Goal: Transaction & Acquisition: Purchase product/service

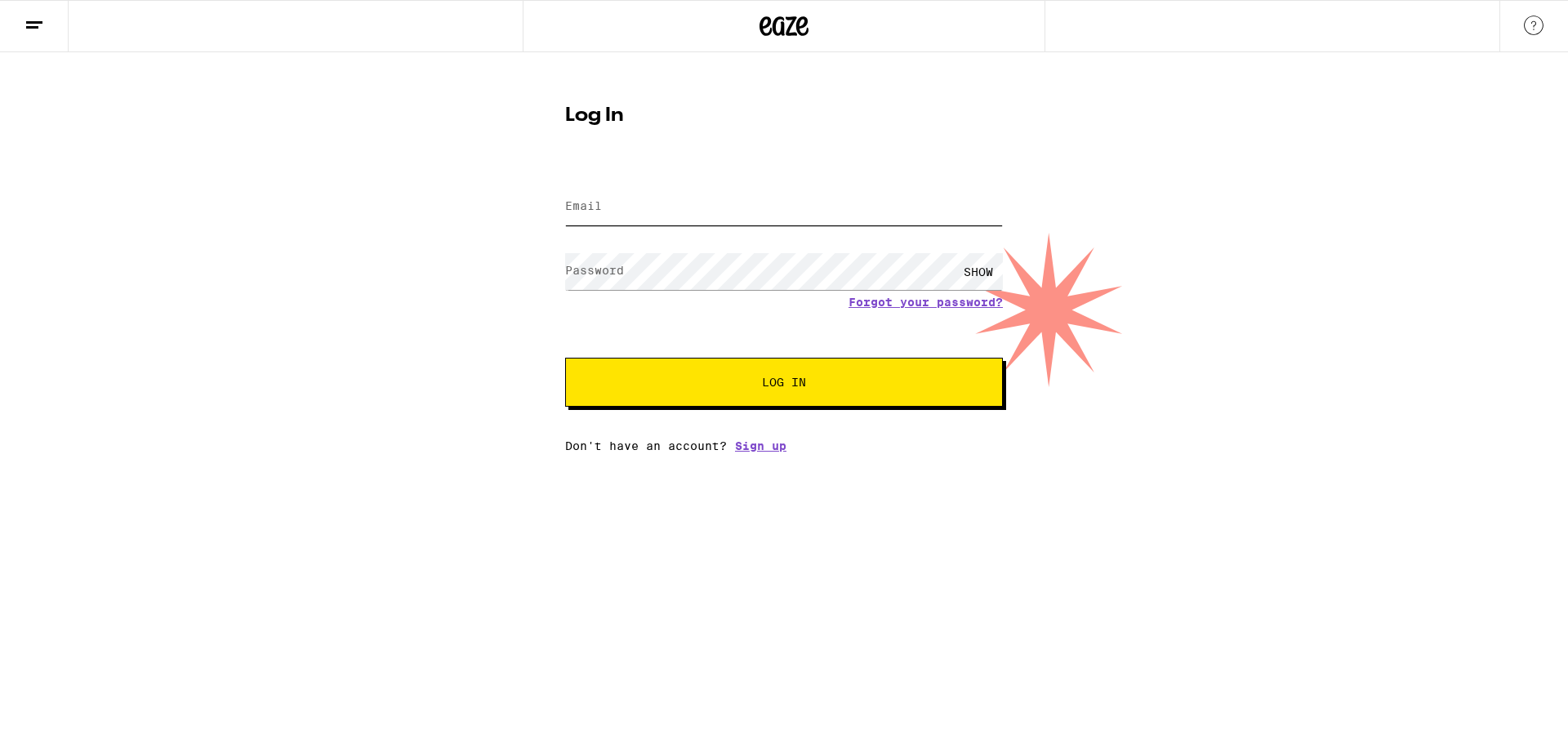
type input "[EMAIL_ADDRESS][PERSON_NAME][DOMAIN_NAME]"
click at [762, 394] on button "Log In" at bounding box center [784, 382] width 438 height 49
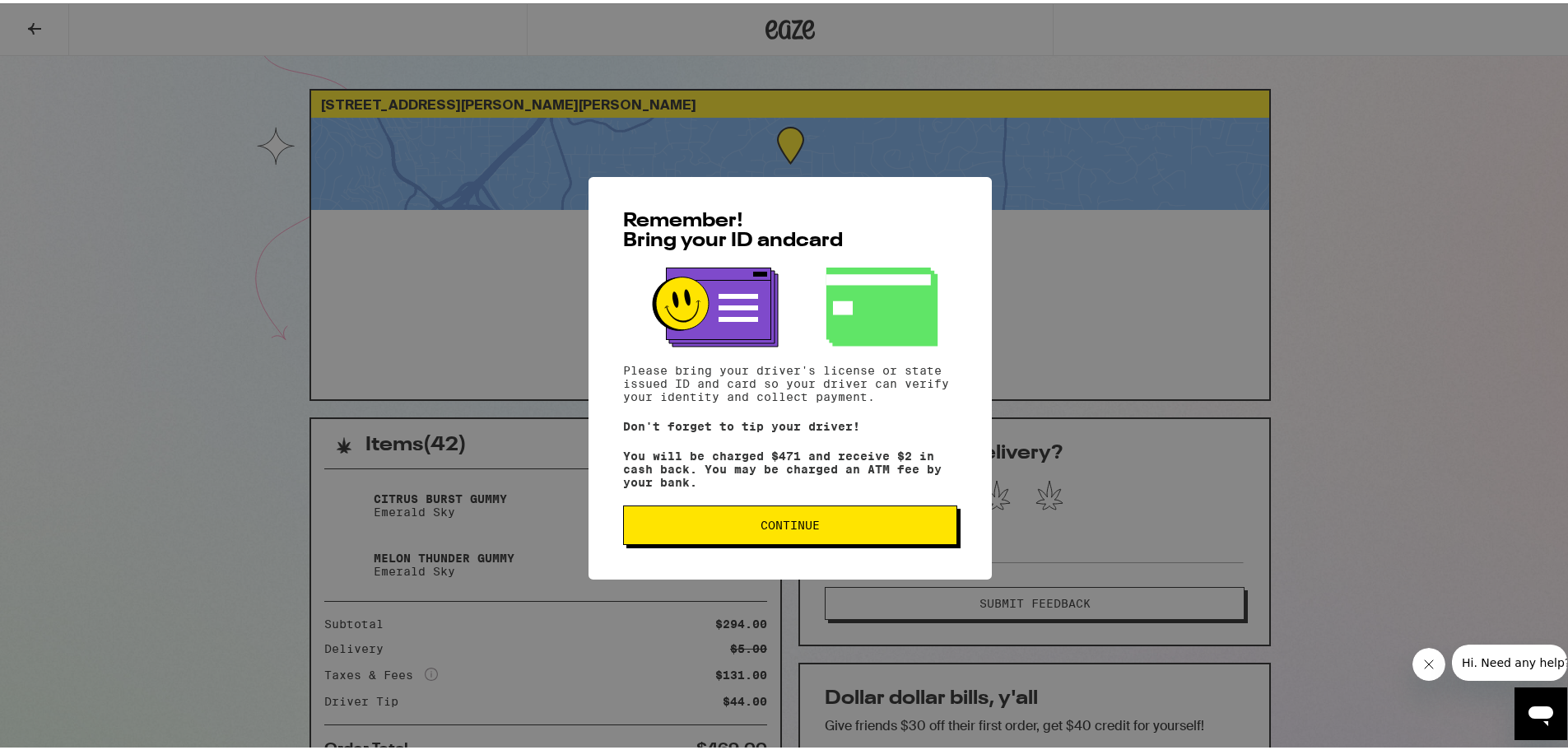
click at [781, 541] on button "Continue" at bounding box center [790, 522] width 334 height 40
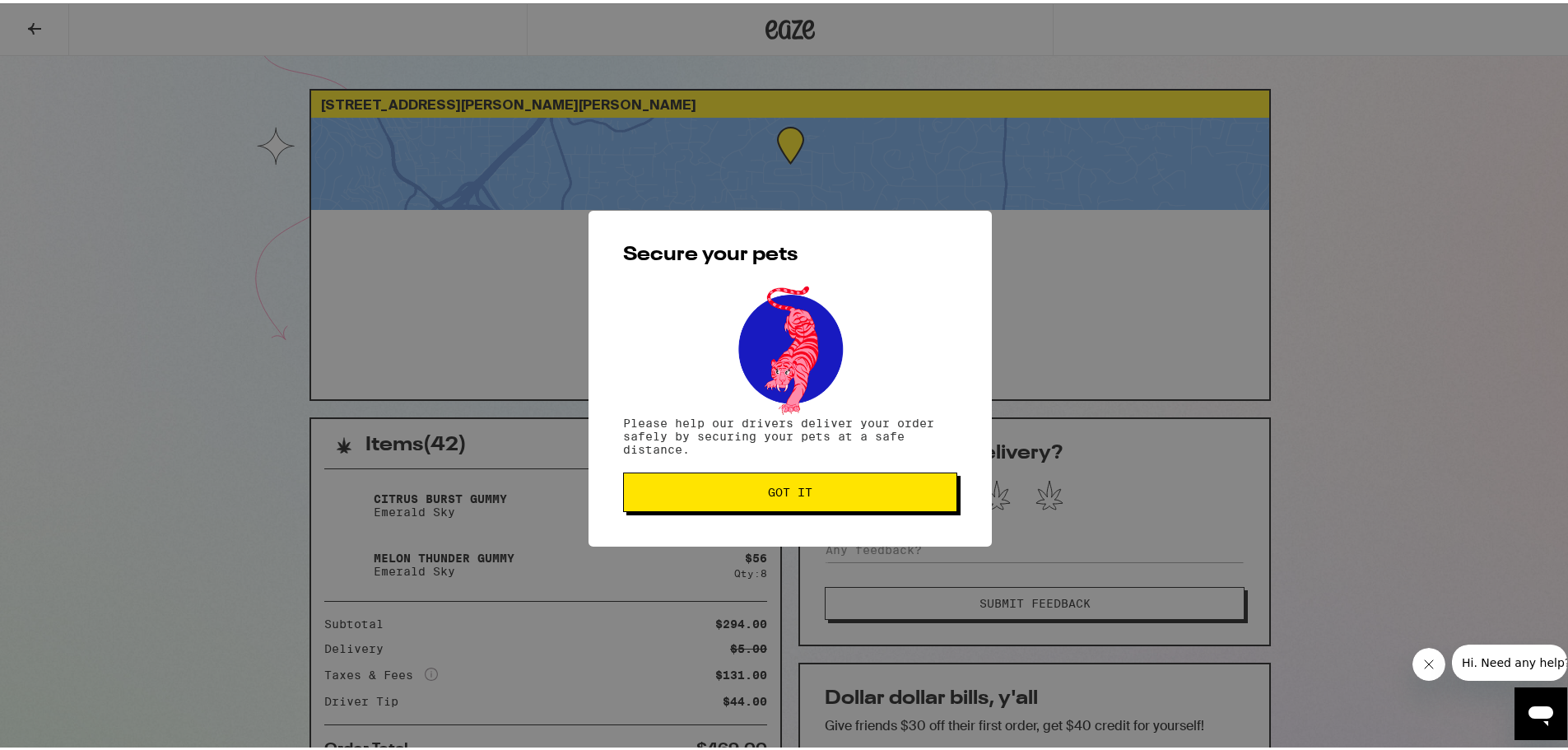
click at [754, 504] on button "Got it" at bounding box center [790, 489] width 334 height 40
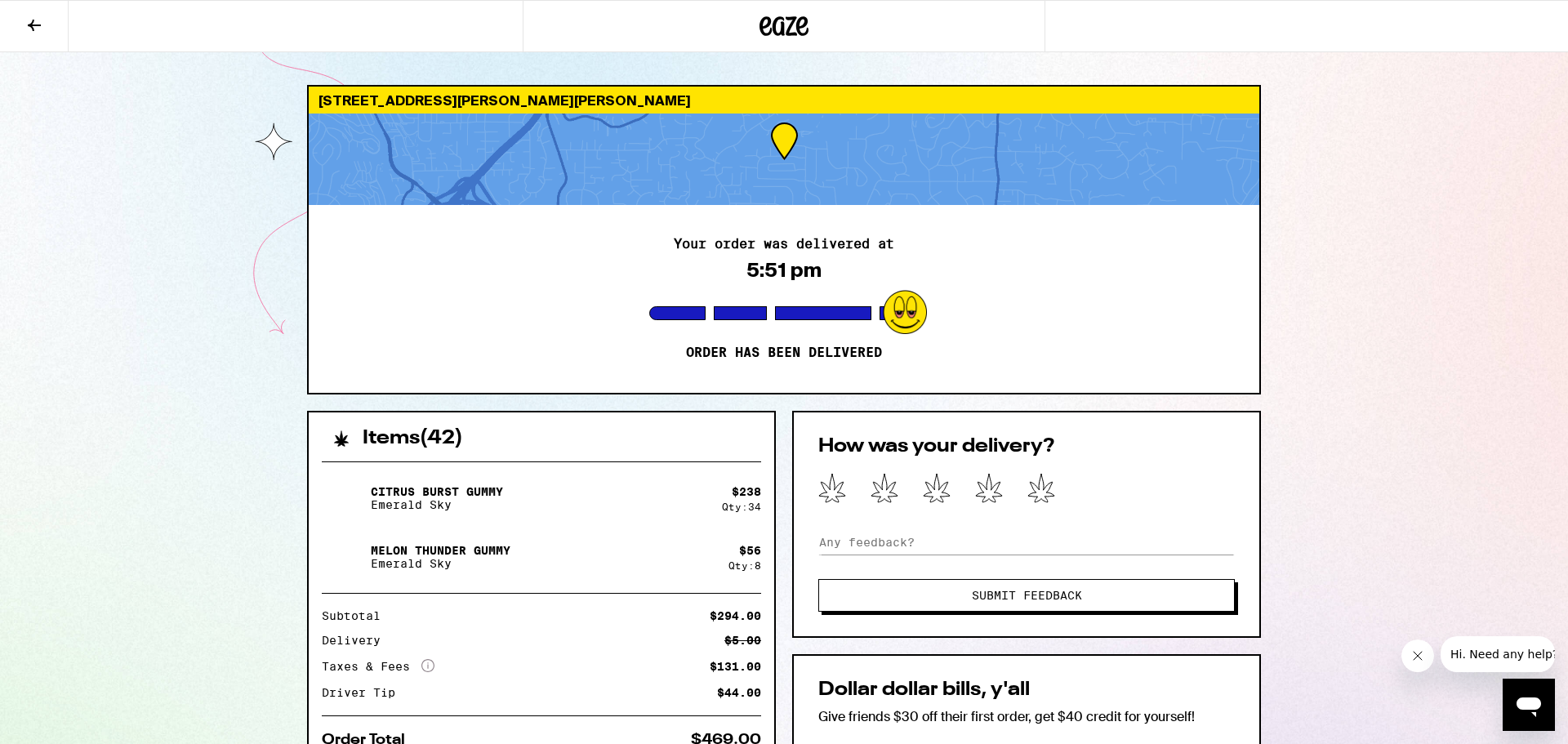
click at [784, 30] on icon at bounding box center [784, 26] width 49 height 30
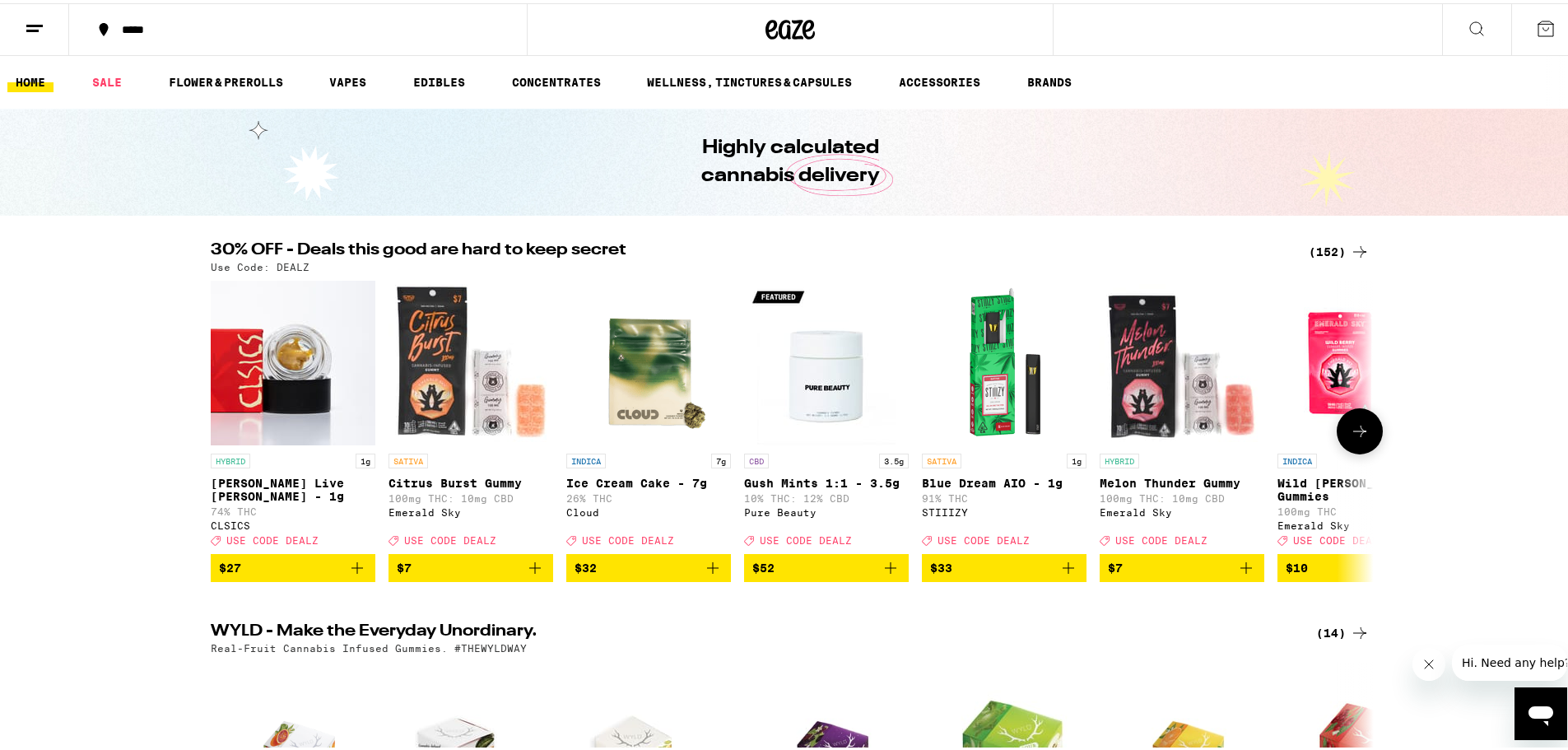
click at [532, 575] on icon "Add to bag" at bounding box center [535, 565] width 20 height 20
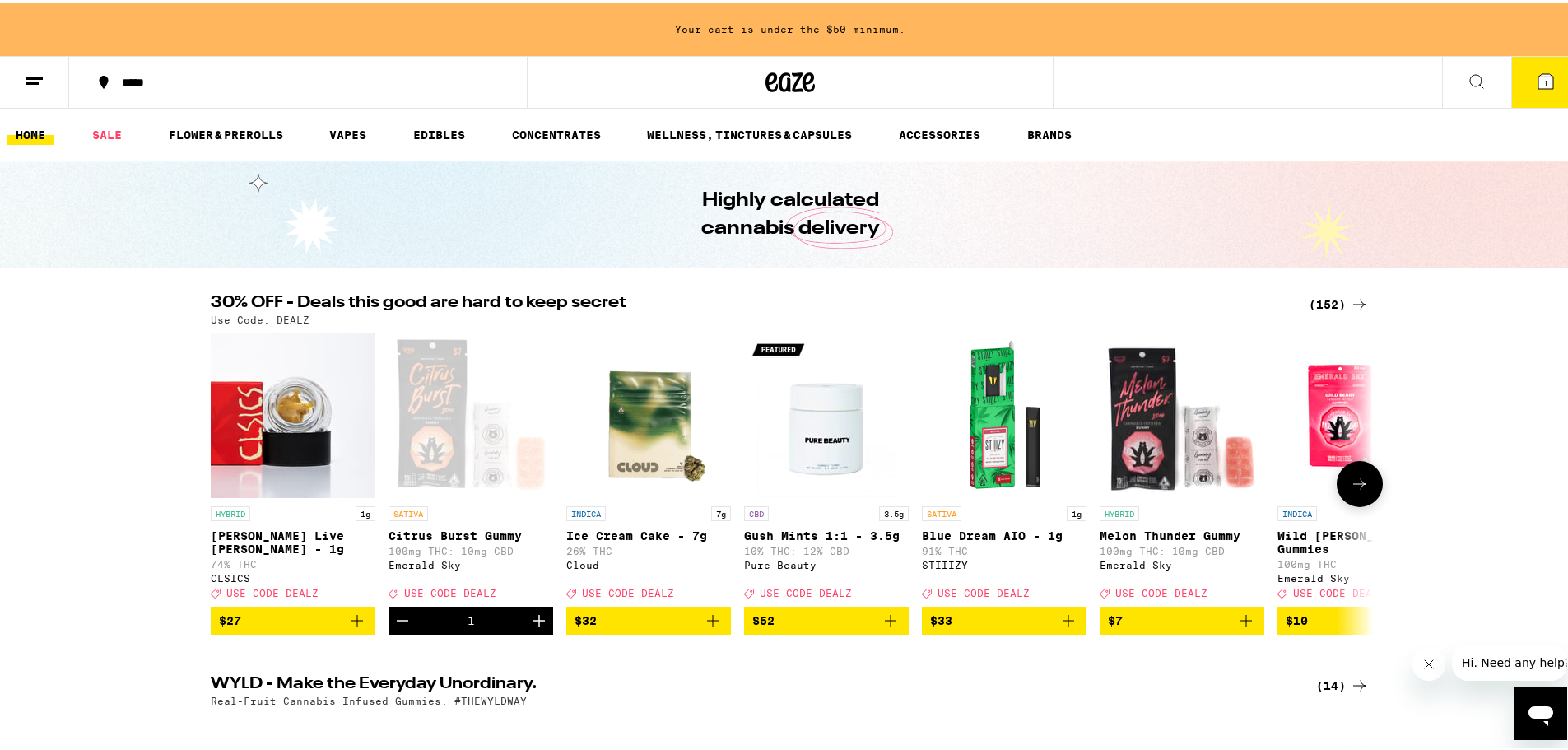
click at [532, 581] on div "SATIVA Citrus Burst Gummy 100mg THC: 10mg CBD Emerald Sky Deal Created with Ske…" at bounding box center [470, 549] width 164 height 93
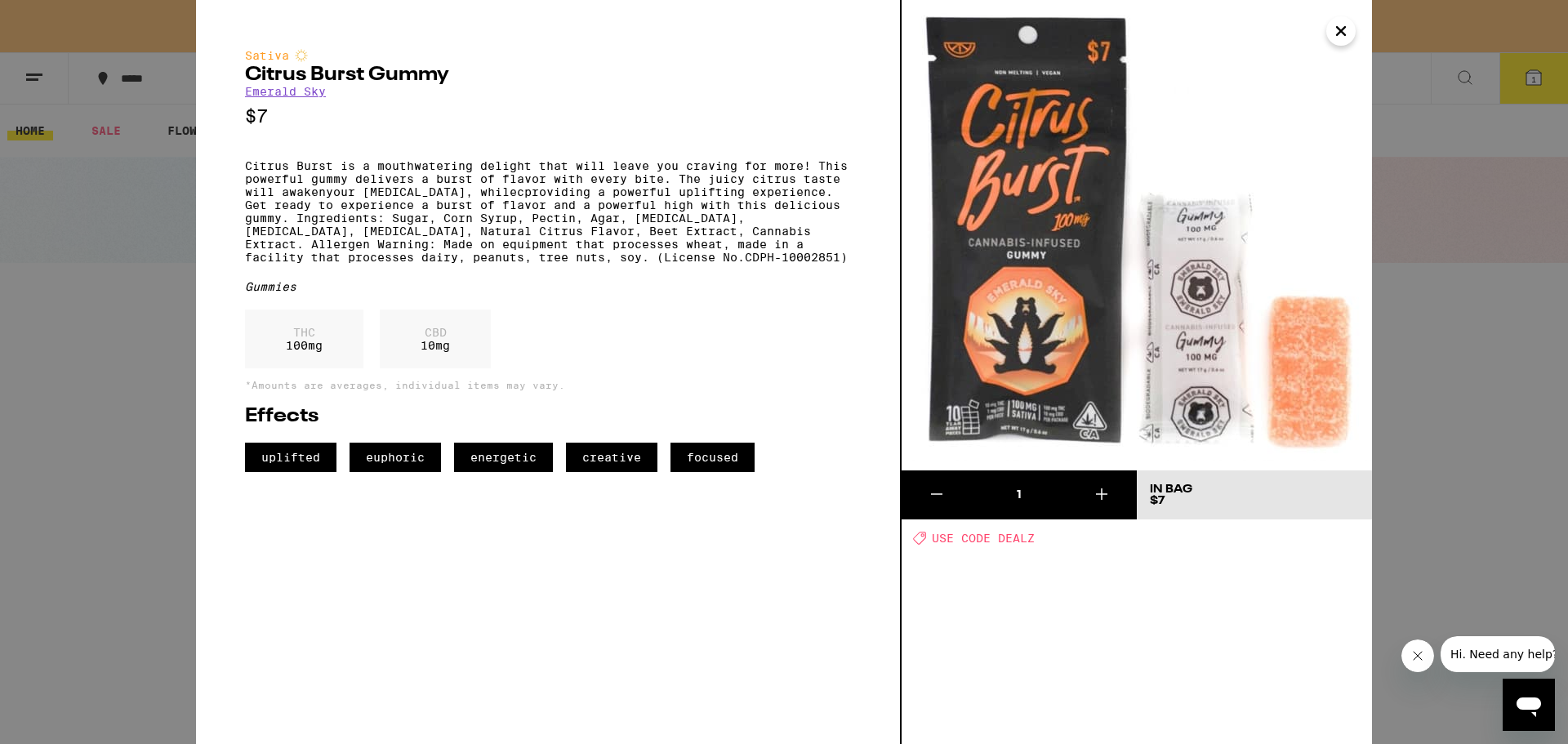
click at [1341, 22] on icon "Close" at bounding box center [1341, 31] width 20 height 24
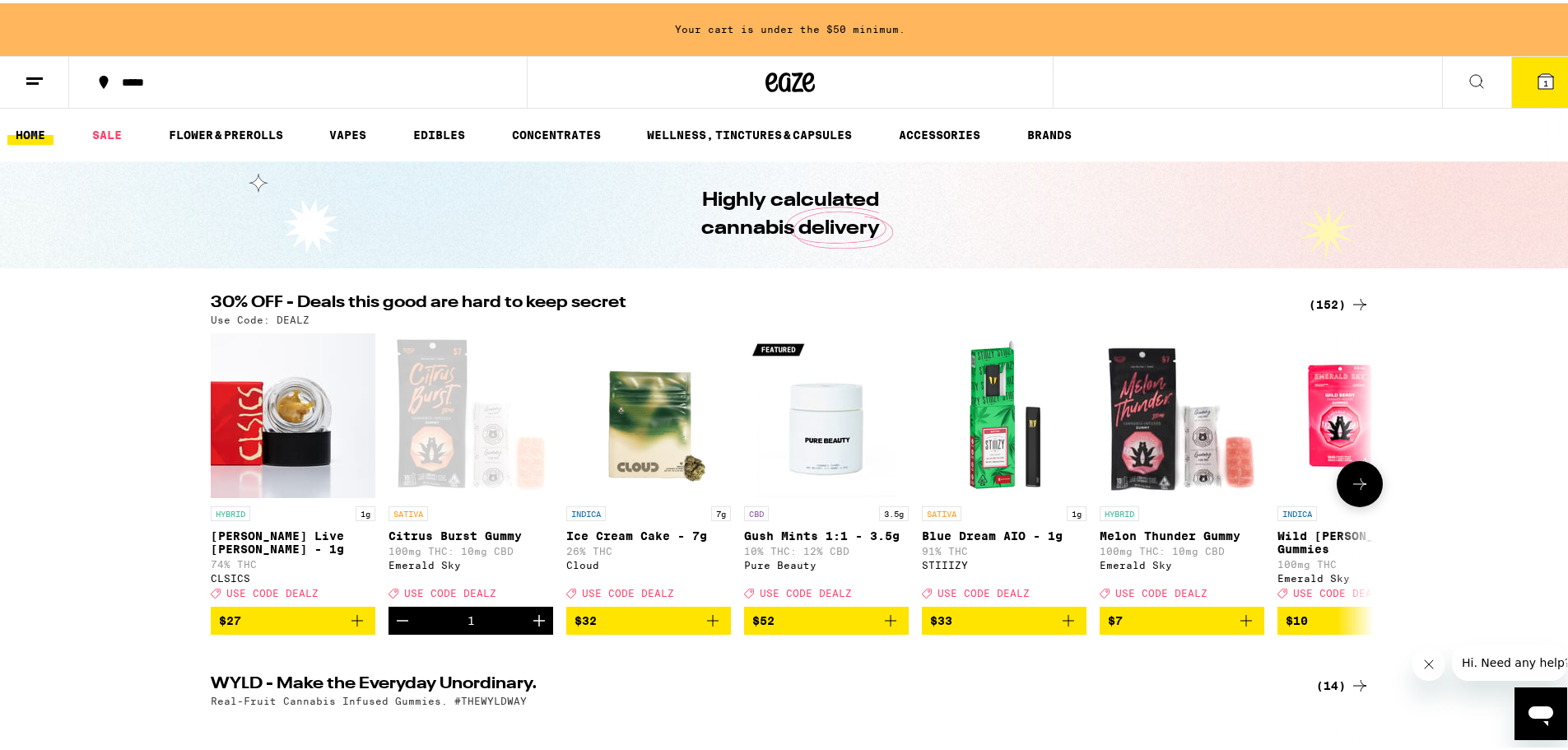
click at [1244, 627] on icon "Add to bag" at bounding box center [1247, 617] width 20 height 20
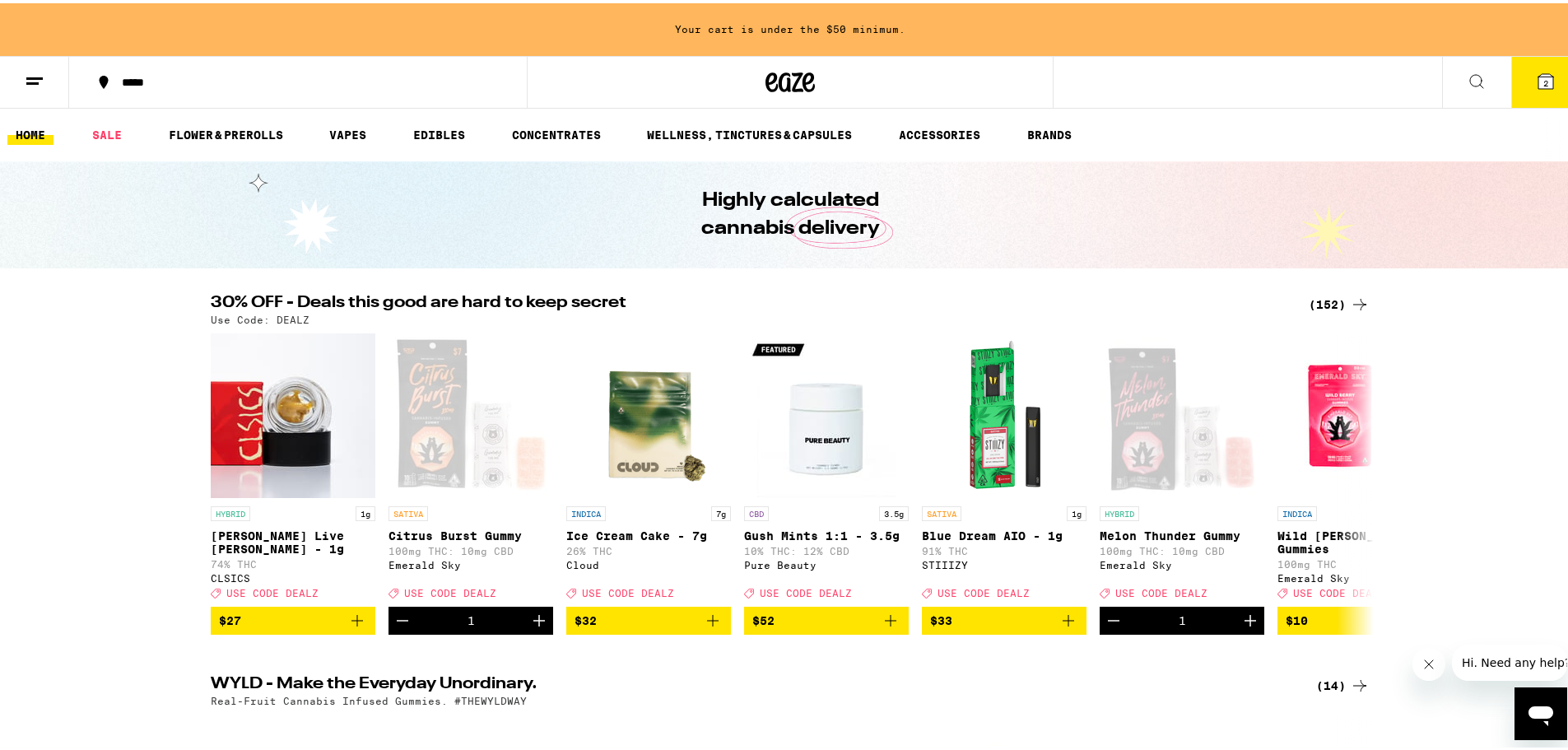
click at [1543, 78] on span "2" at bounding box center [1545, 80] width 5 height 10
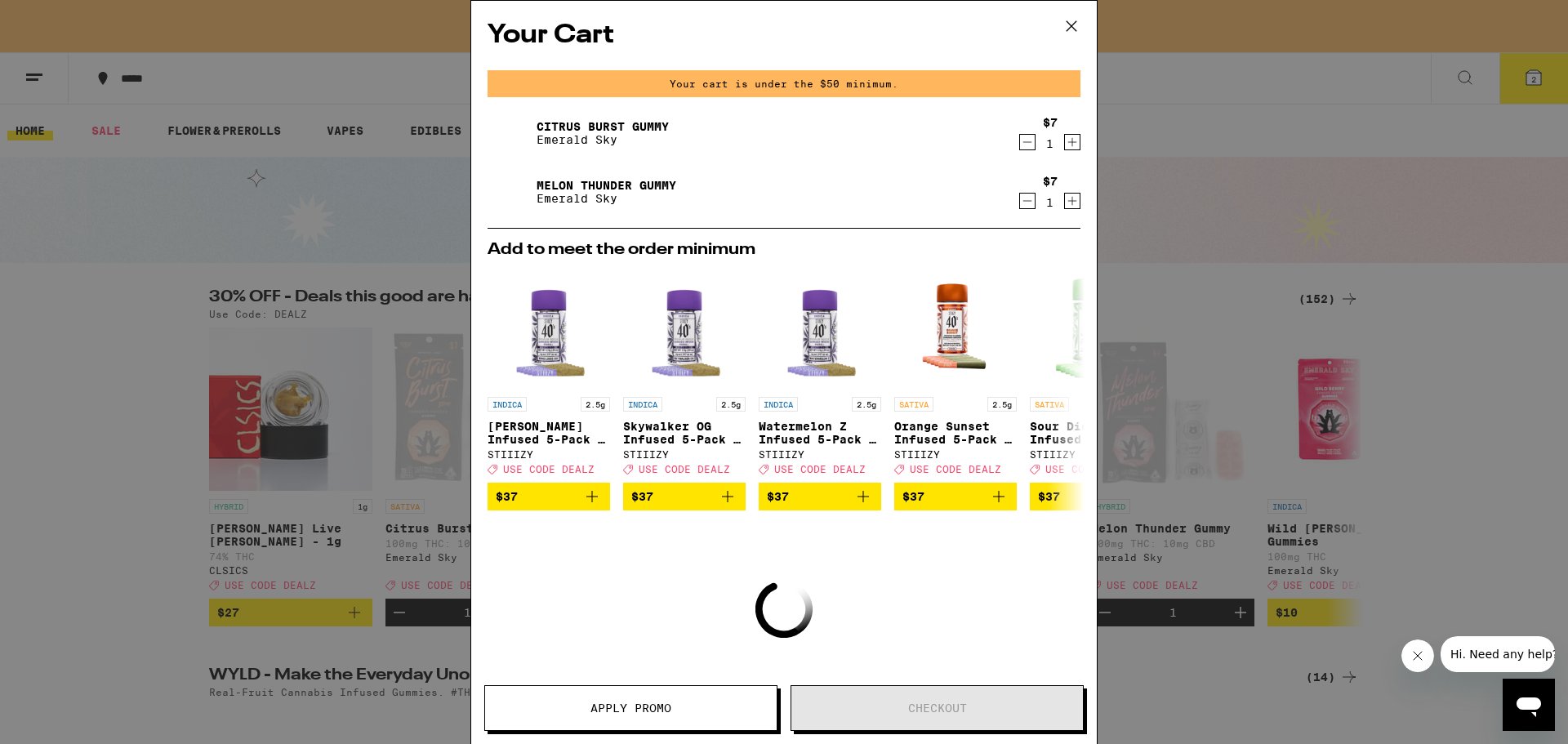
click at [1065, 141] on icon "Increment" at bounding box center [1072, 142] width 14 height 20
click at [1065, 141] on icon "Increment" at bounding box center [1072, 143] width 14 height 20
click at [1065, 141] on icon "Increment" at bounding box center [1072, 142] width 14 height 20
click at [1065, 141] on icon "Increment" at bounding box center [1072, 143] width 14 height 20
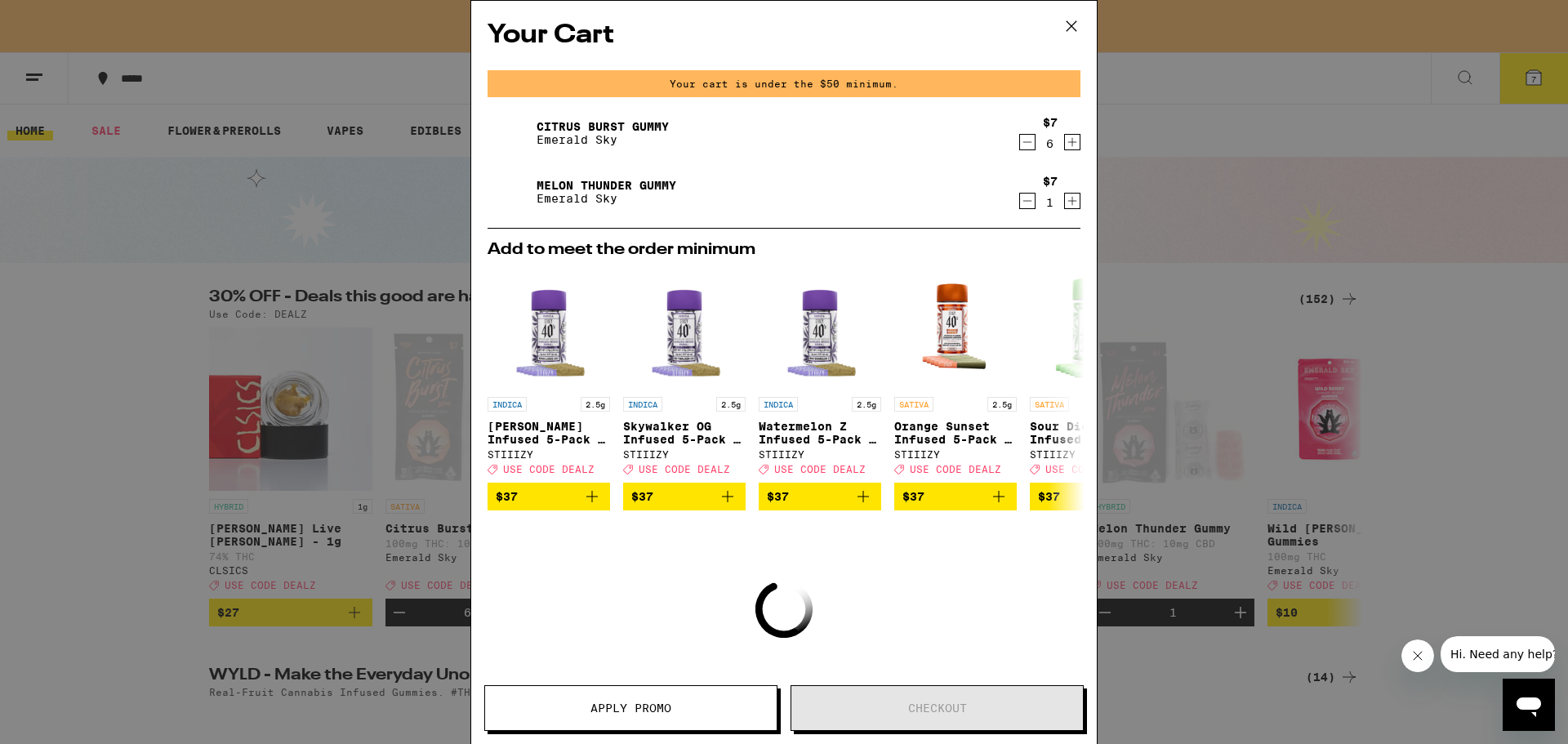
click at [1065, 141] on icon "Increment" at bounding box center [1072, 142] width 14 height 20
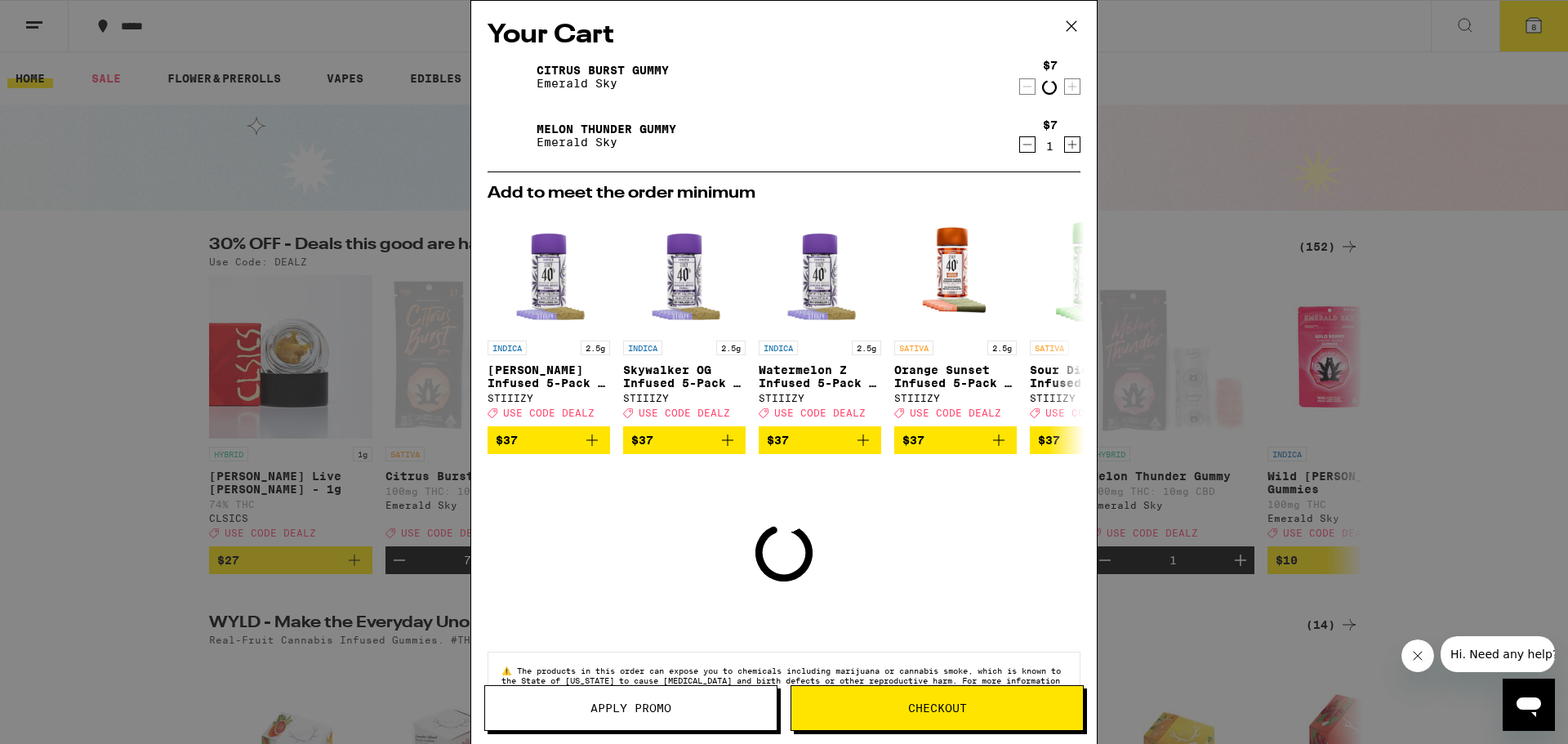
click at [1065, 141] on icon "Increment" at bounding box center [1072, 145] width 14 height 20
click at [1065, 141] on icon "Increment" at bounding box center [1072, 146] width 14 height 20
click at [1065, 146] on icon "Increment" at bounding box center [1072, 145] width 14 height 20
click at [1068, 146] on icon "Increment" at bounding box center [1073, 146] width 9 height 9
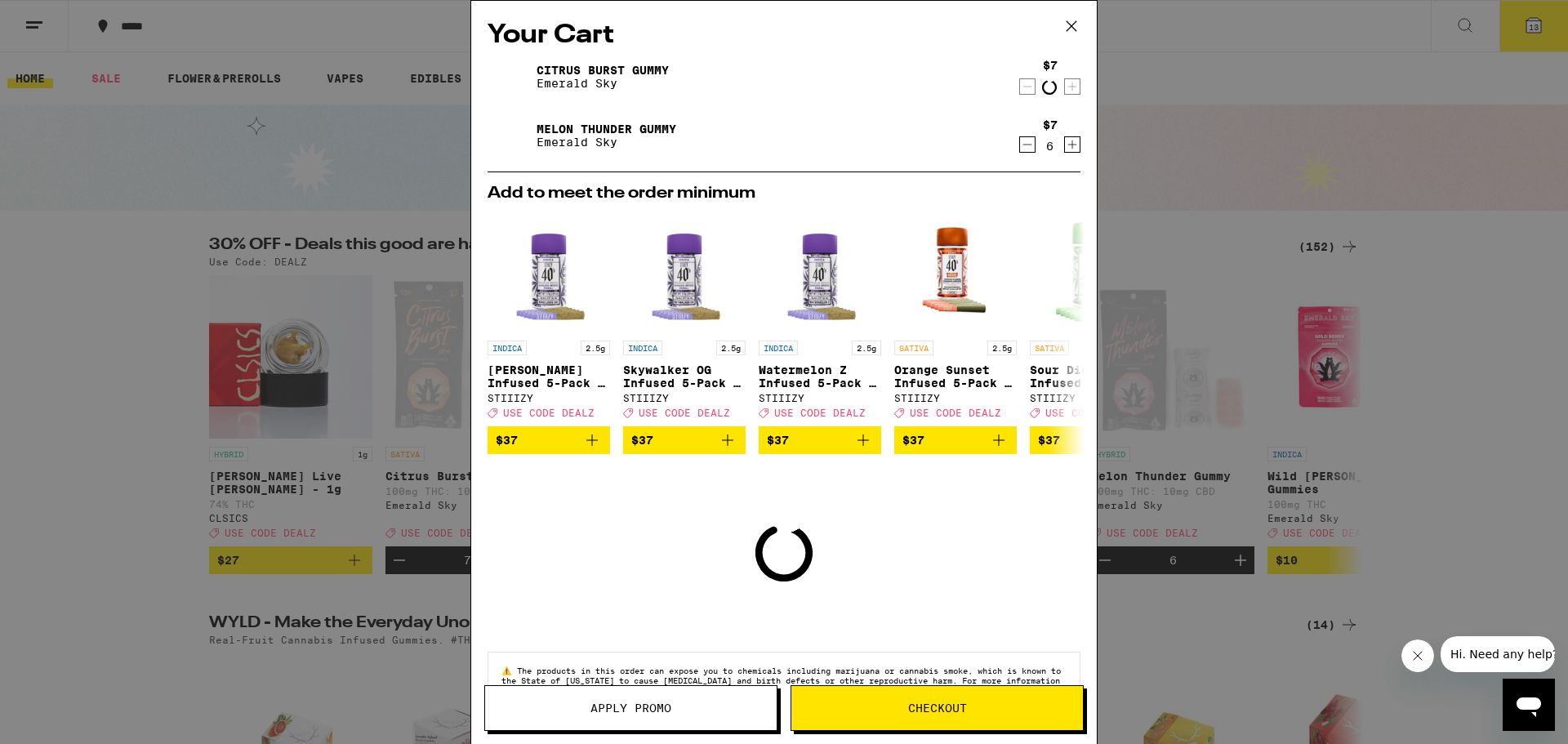
click at [1068, 146] on icon "Increment" at bounding box center [1073, 145] width 9 height 9
click at [1068, 146] on icon "Increment" at bounding box center [1073, 146] width 9 height 9
click at [1068, 146] on icon "Increment" at bounding box center [1073, 145] width 9 height 9
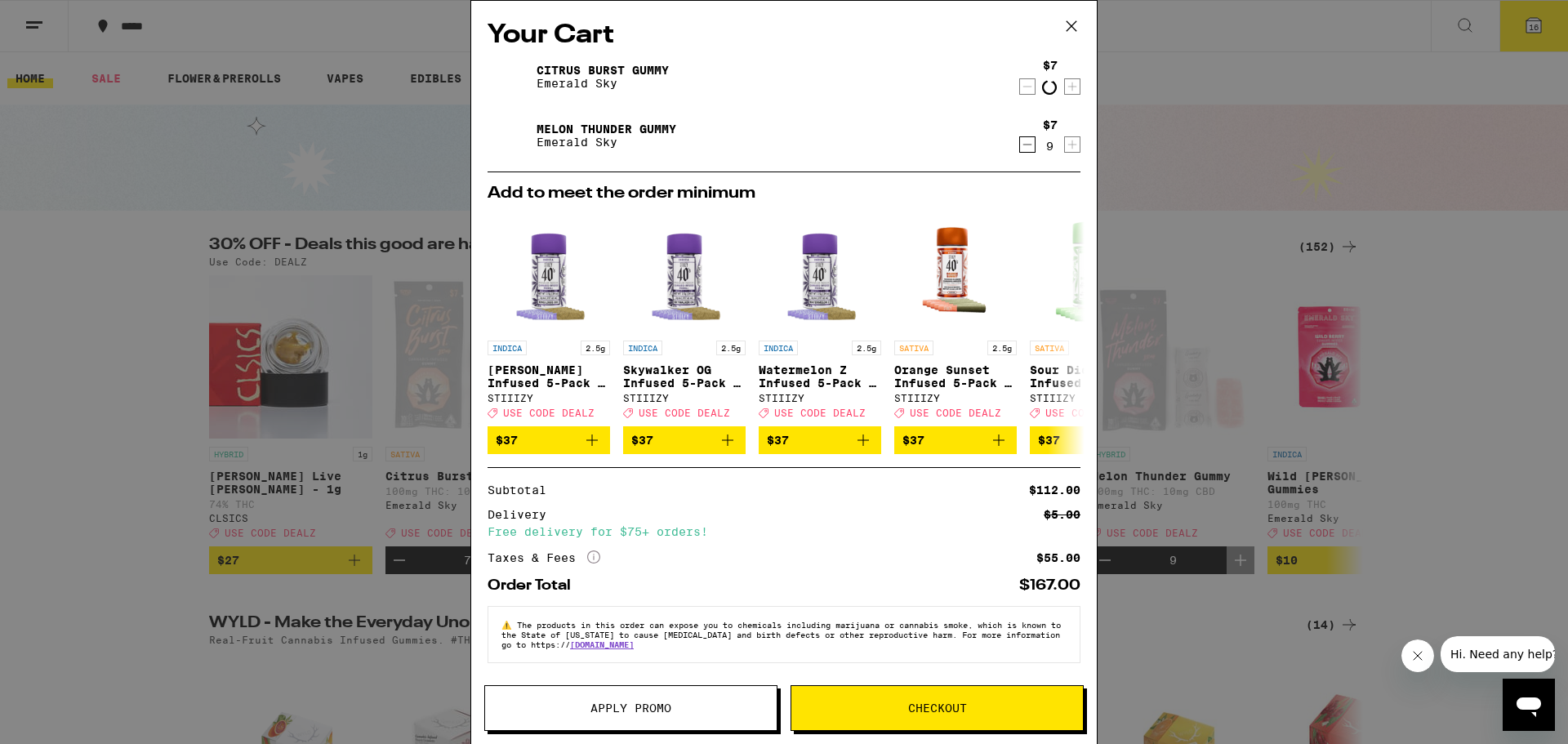
click at [1068, 23] on icon at bounding box center [1071, 26] width 10 height 10
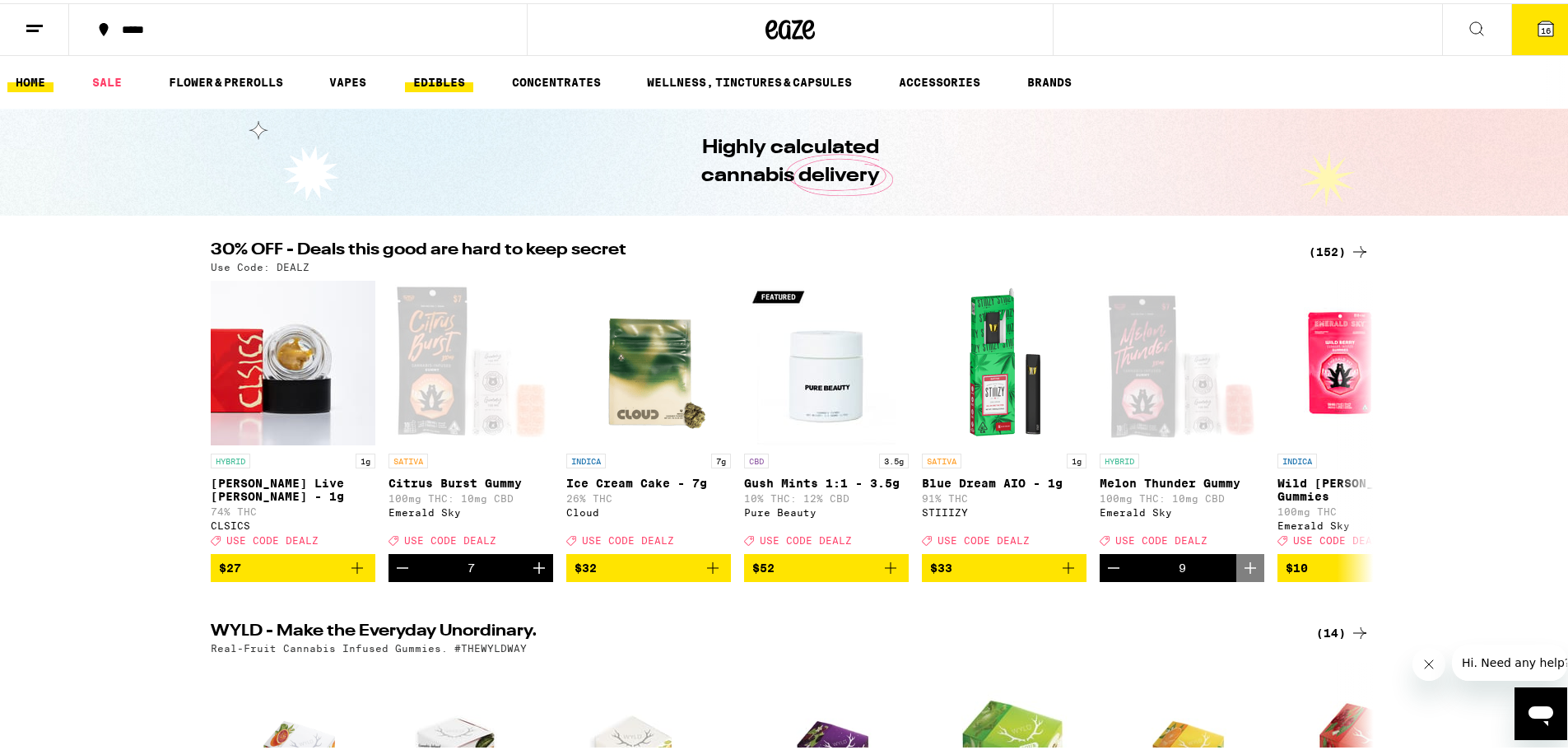
click at [454, 74] on link "EDIBLES" at bounding box center [439, 79] width 68 height 20
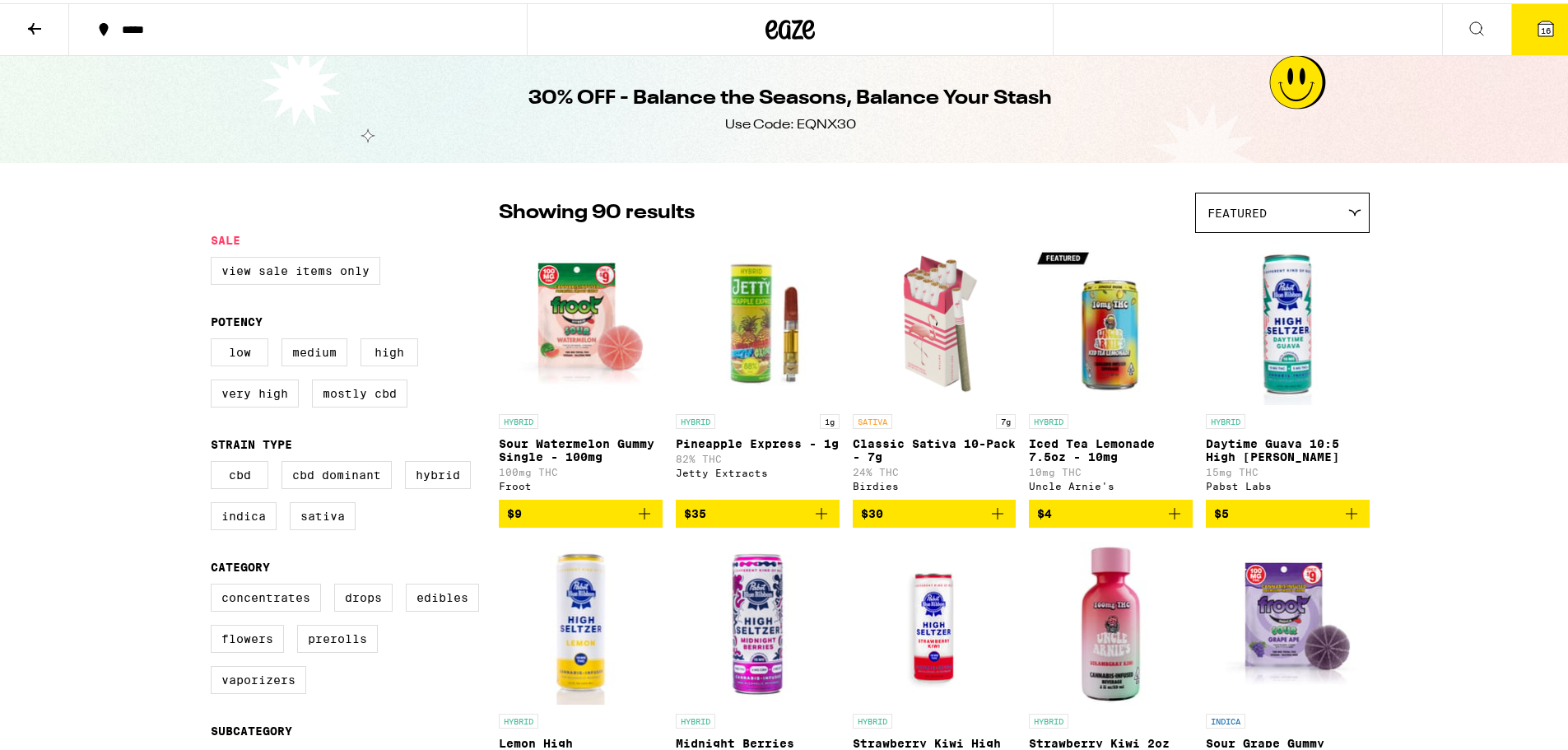
click at [1348, 209] on icon at bounding box center [1355, 210] width 14 height 7
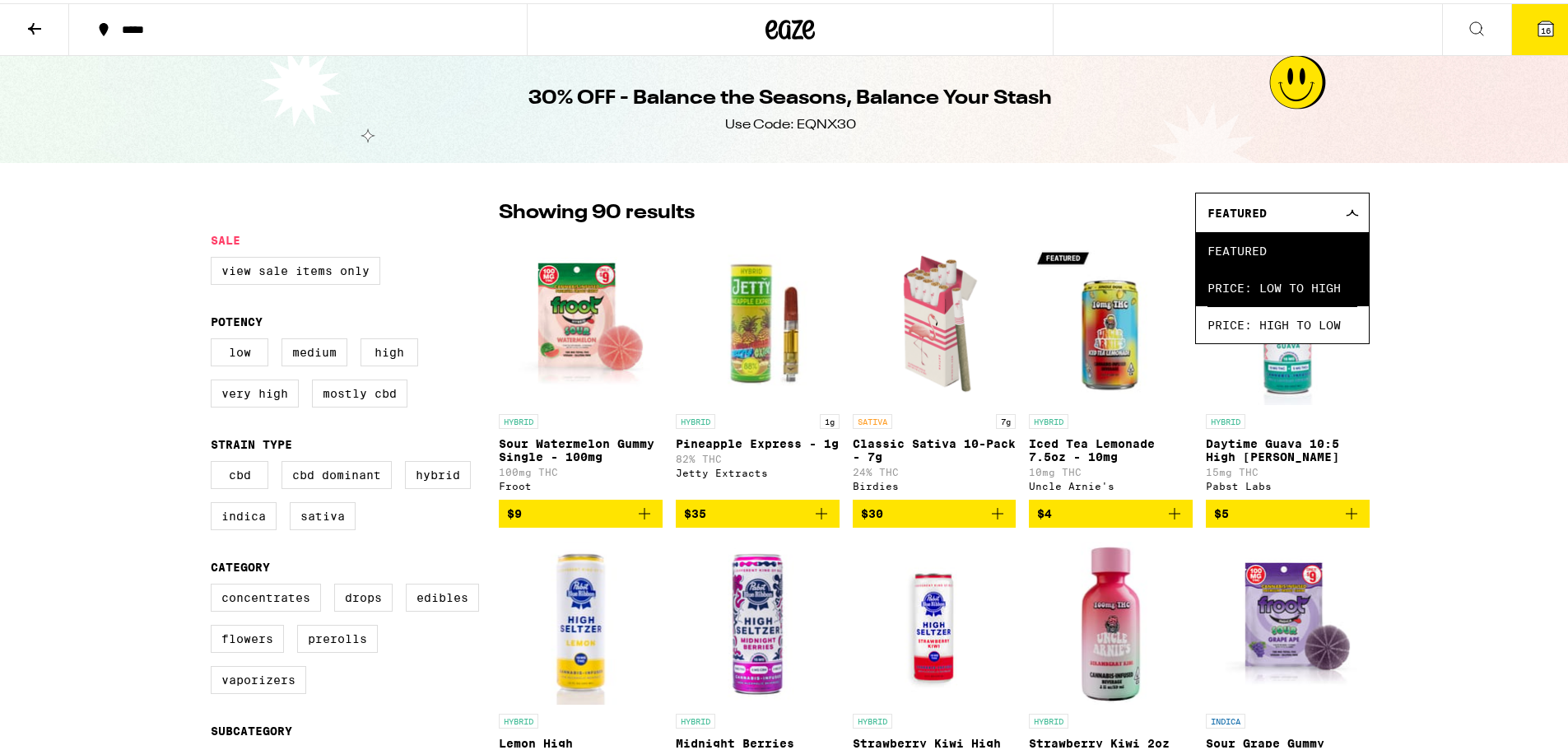
click at [1301, 289] on span "Price: Low to High" at bounding box center [1282, 284] width 150 height 37
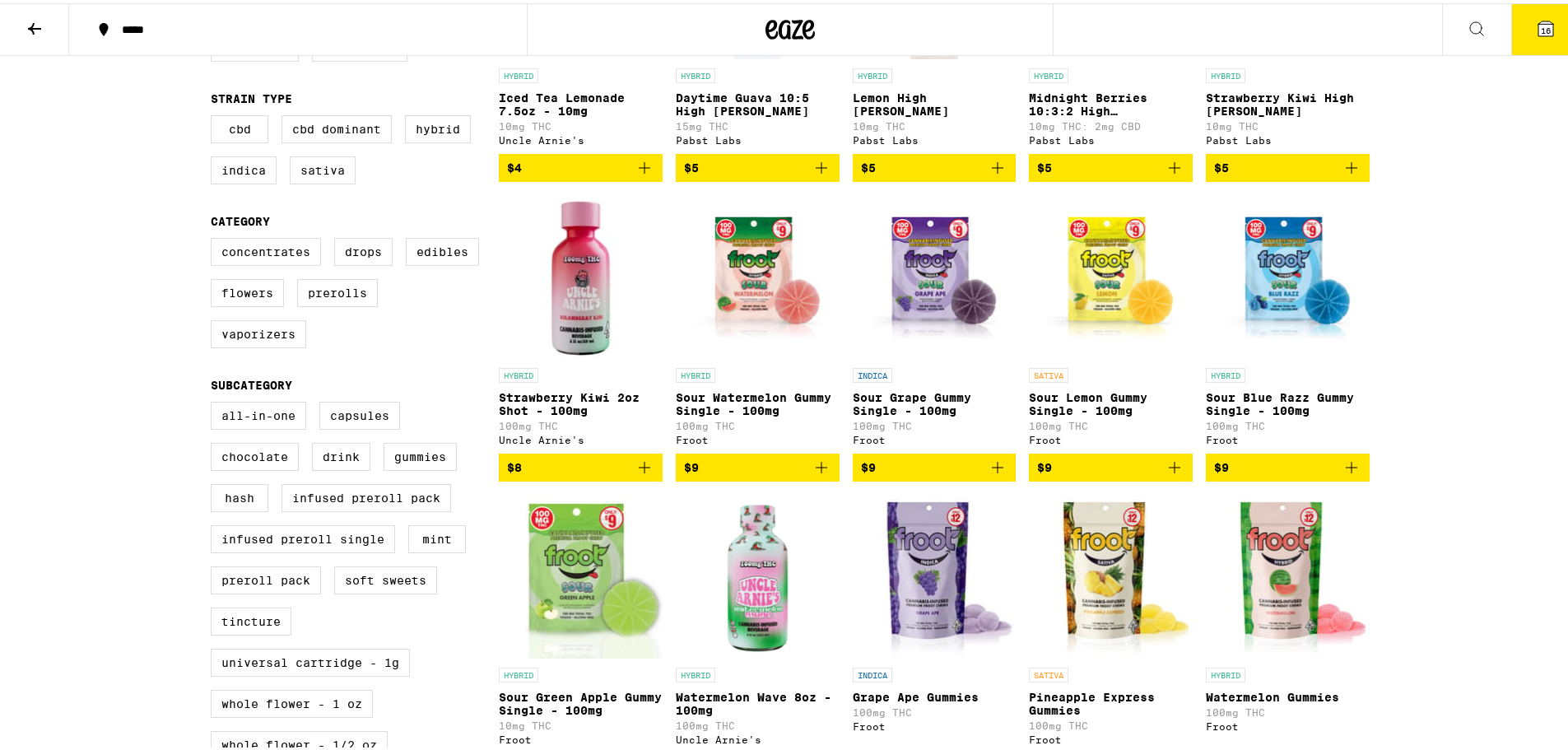
scroll to position [330, 0]
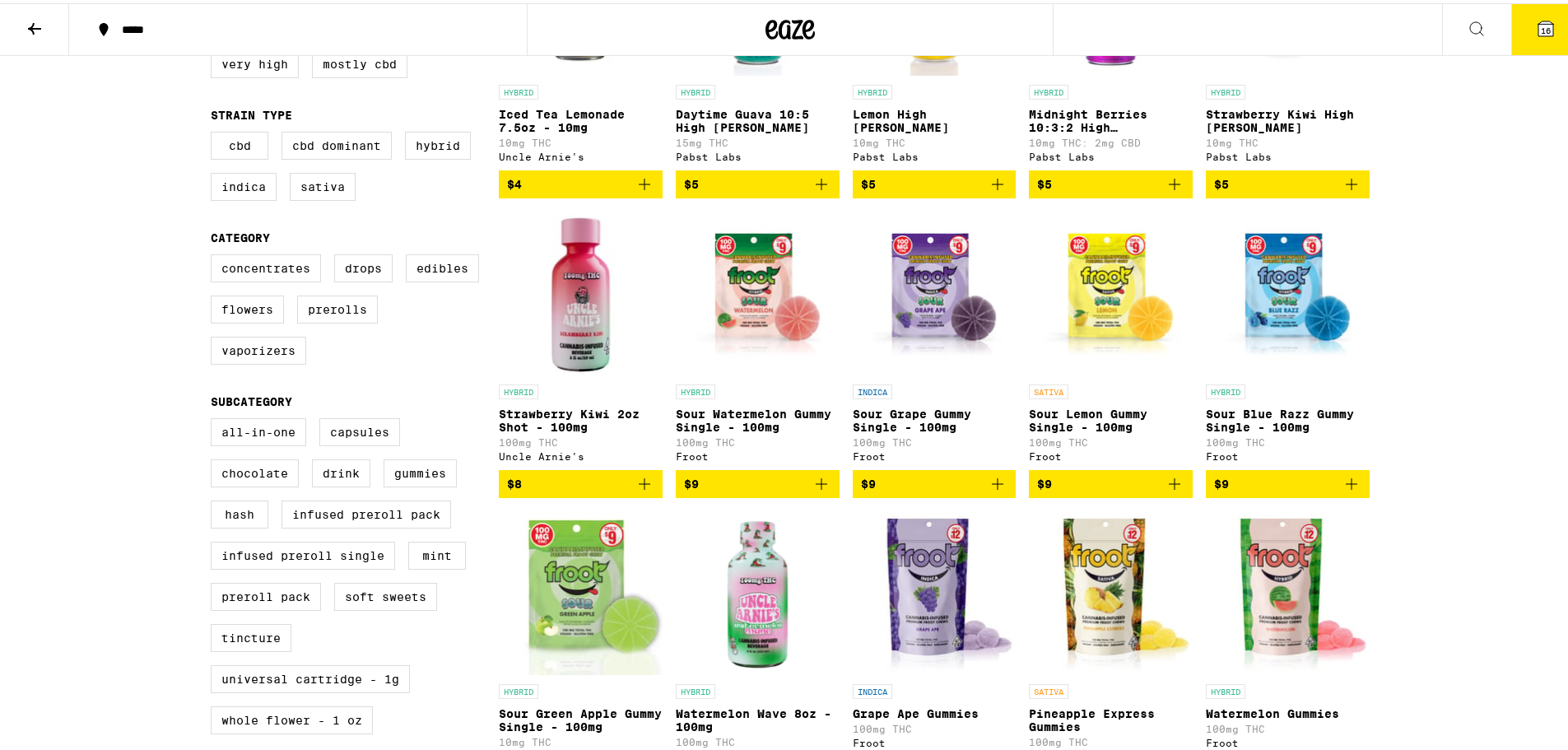
click at [1165, 490] on icon "Add to bag" at bounding box center [1175, 481] width 20 height 20
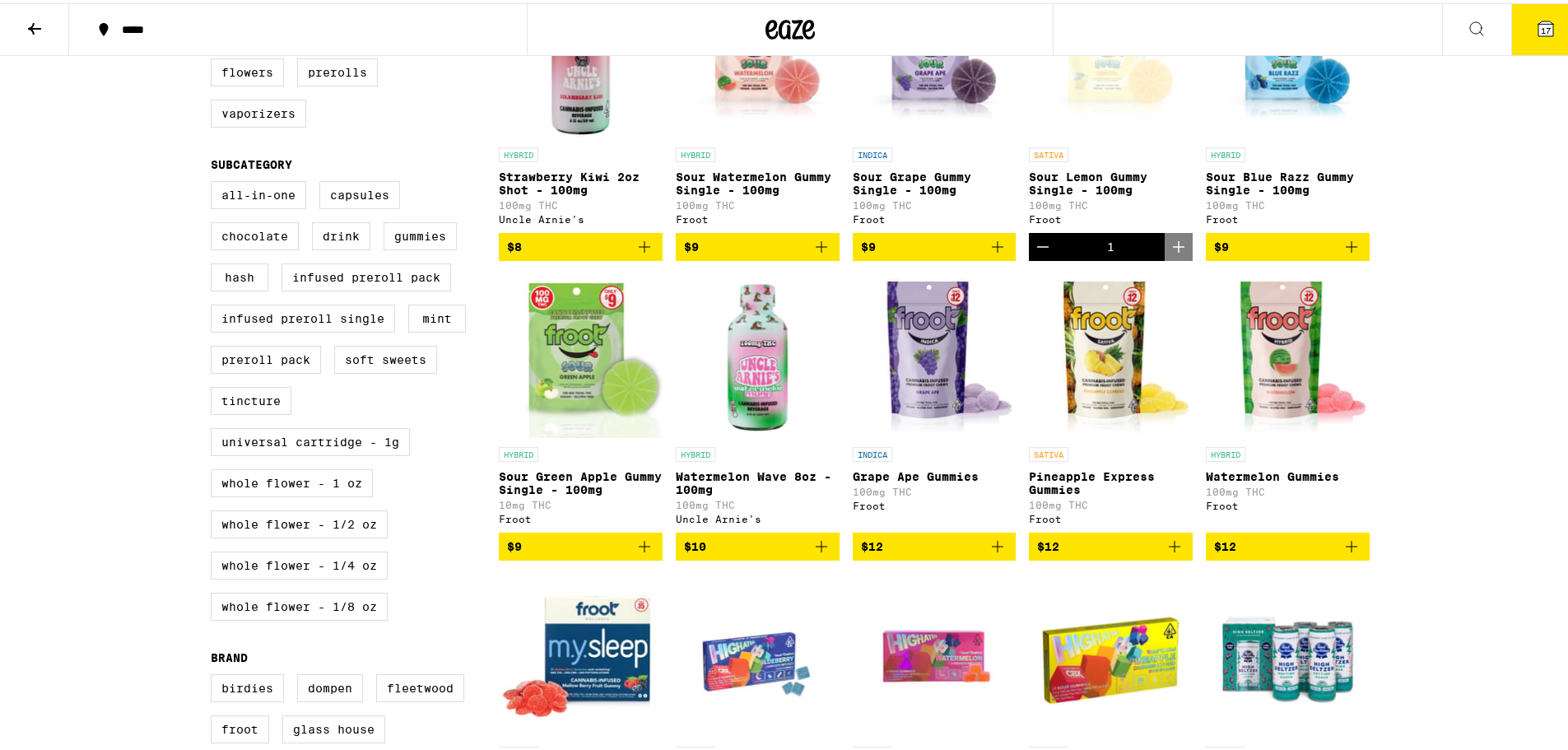
scroll to position [577, 0]
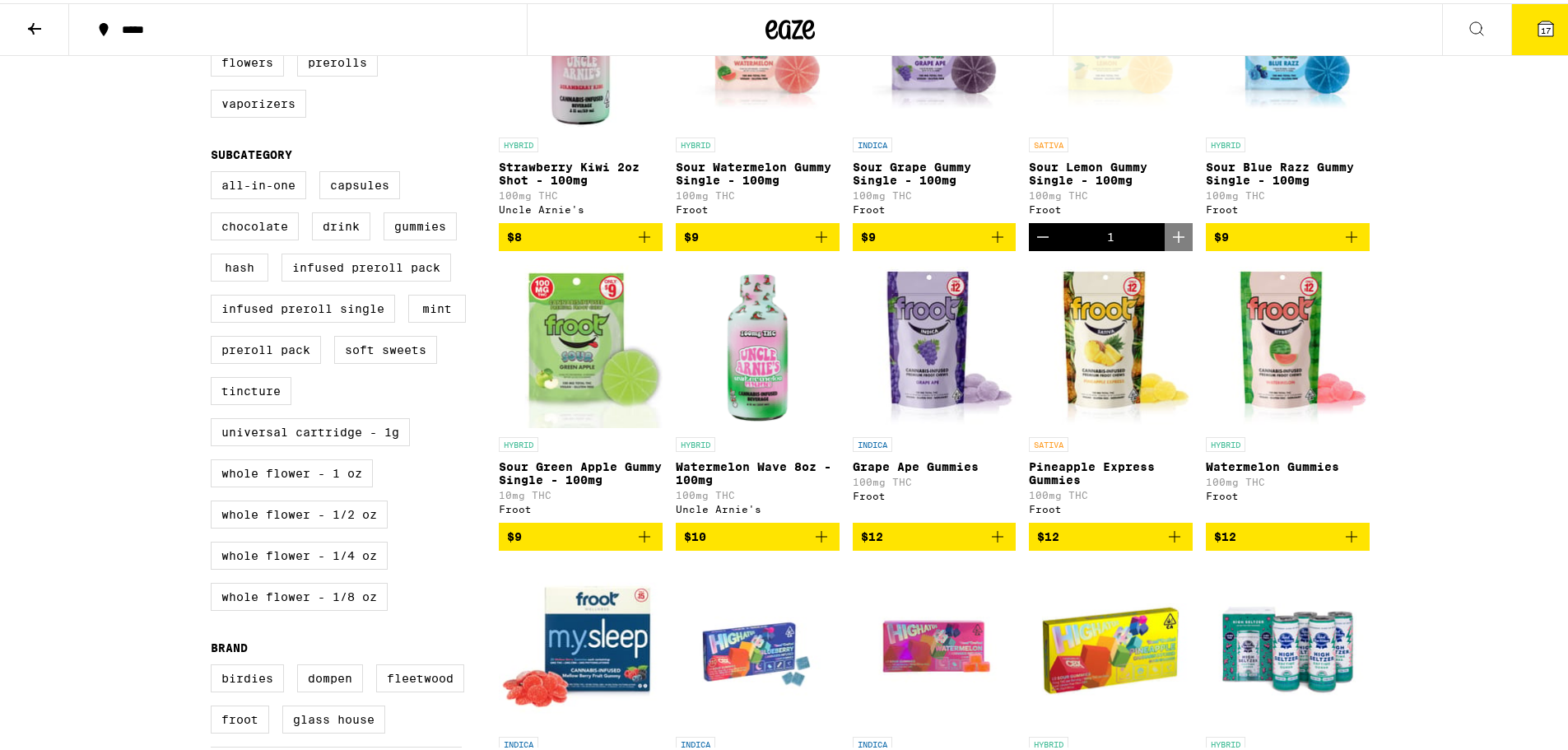
click at [1172, 543] on icon "Add to bag" at bounding box center [1175, 534] width 20 height 20
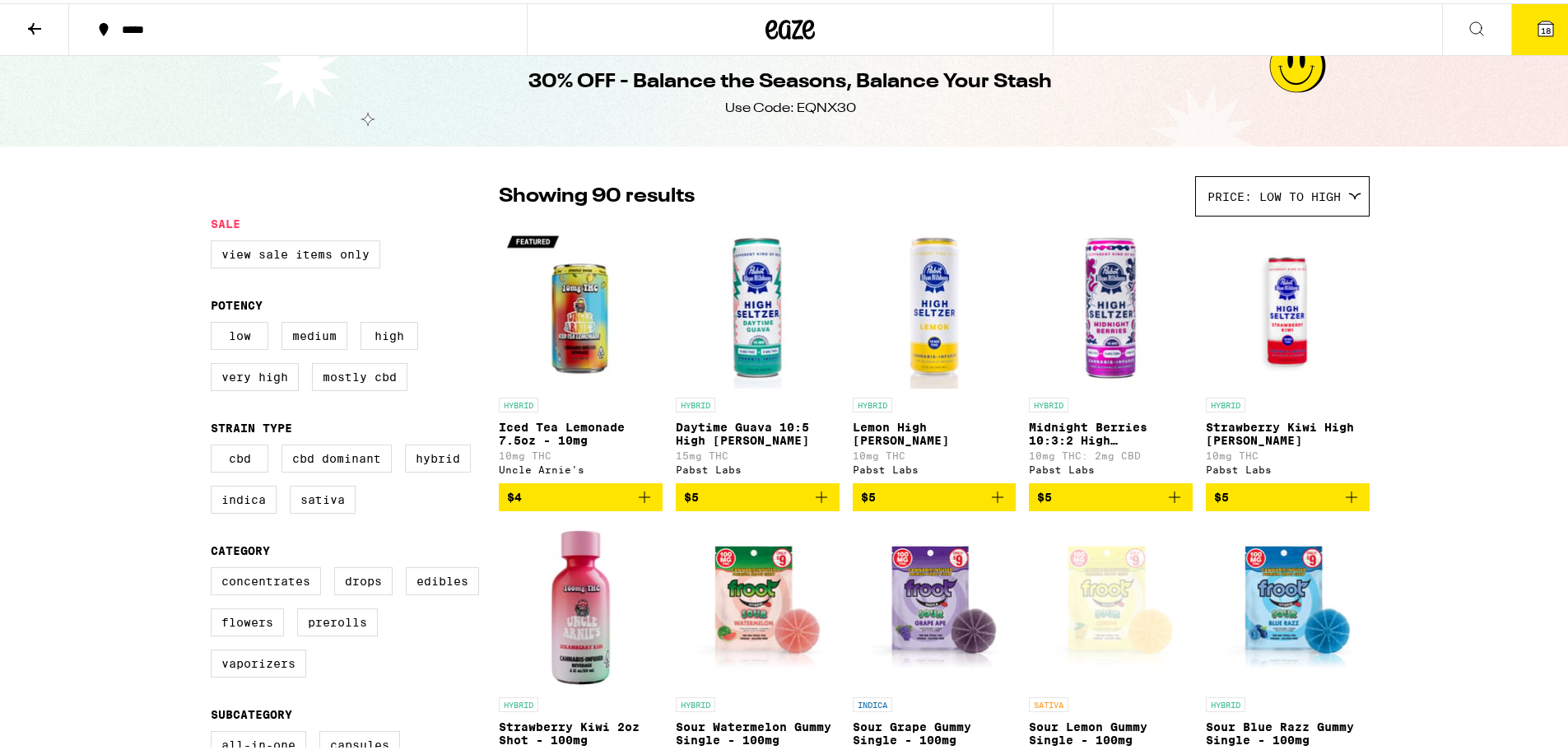
scroll to position [0, 0]
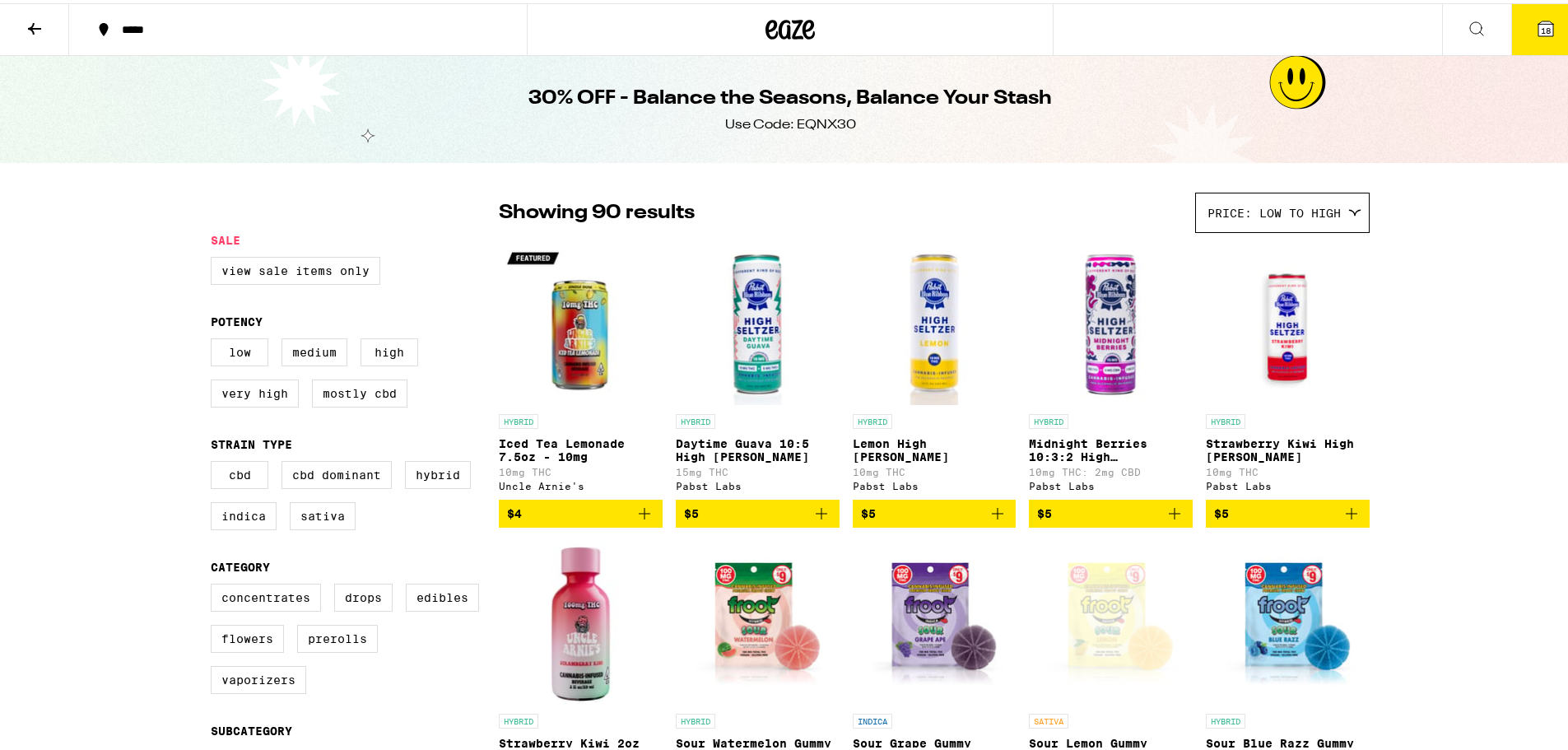
click at [790, 24] on icon at bounding box center [790, 26] width 49 height 30
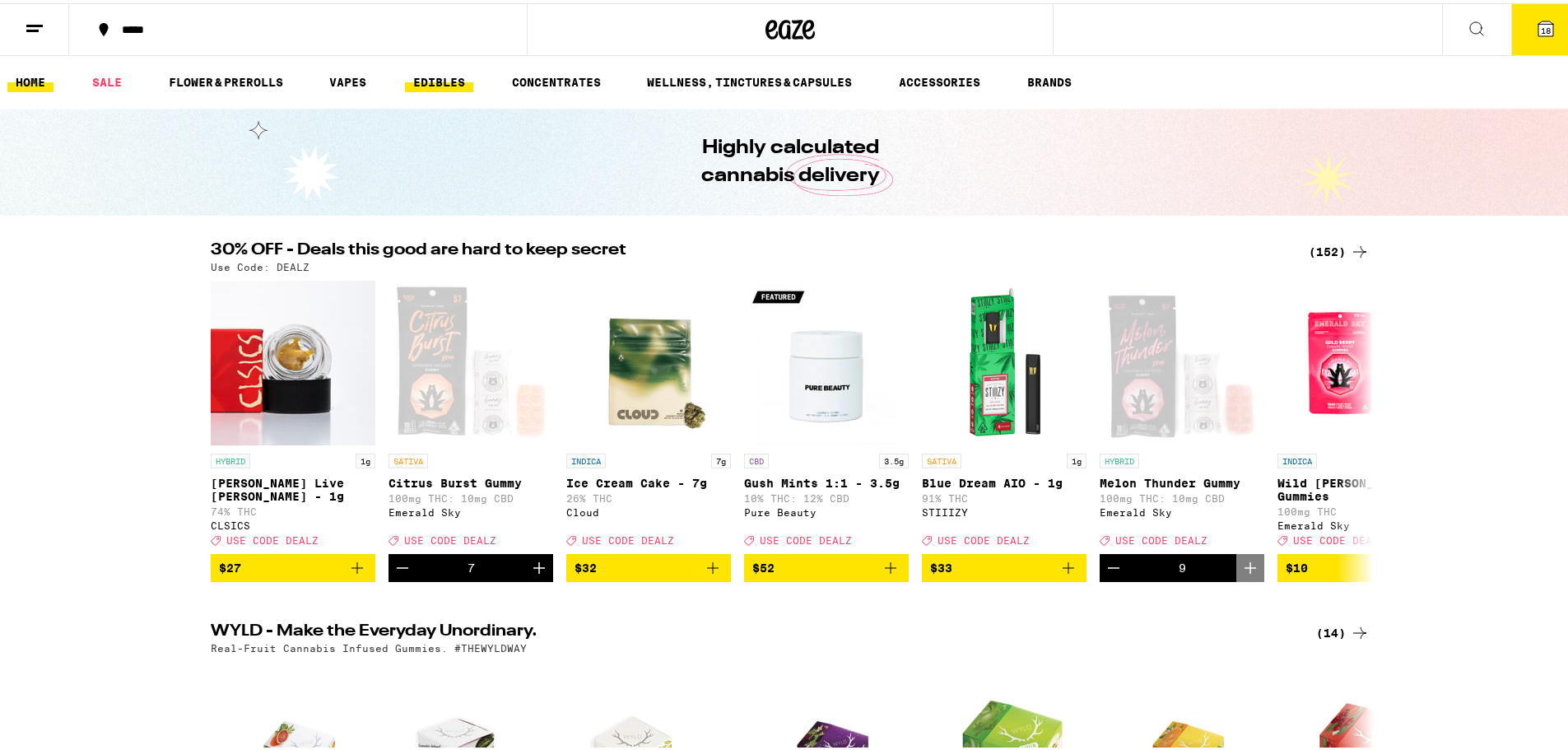
click at [441, 84] on link "EDIBLES" at bounding box center [439, 79] width 68 height 20
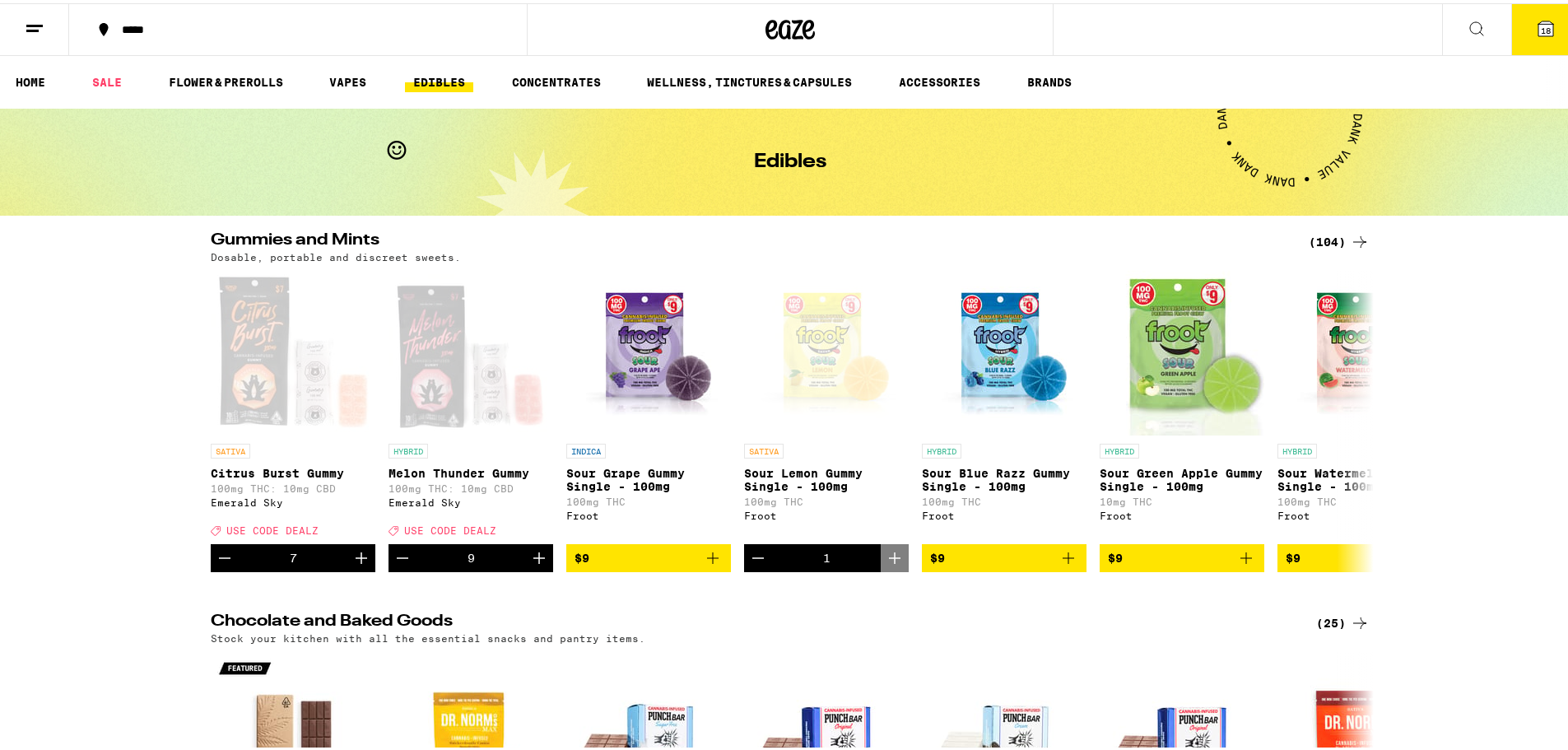
click at [1342, 237] on div "(104)" at bounding box center [1339, 239] width 61 height 20
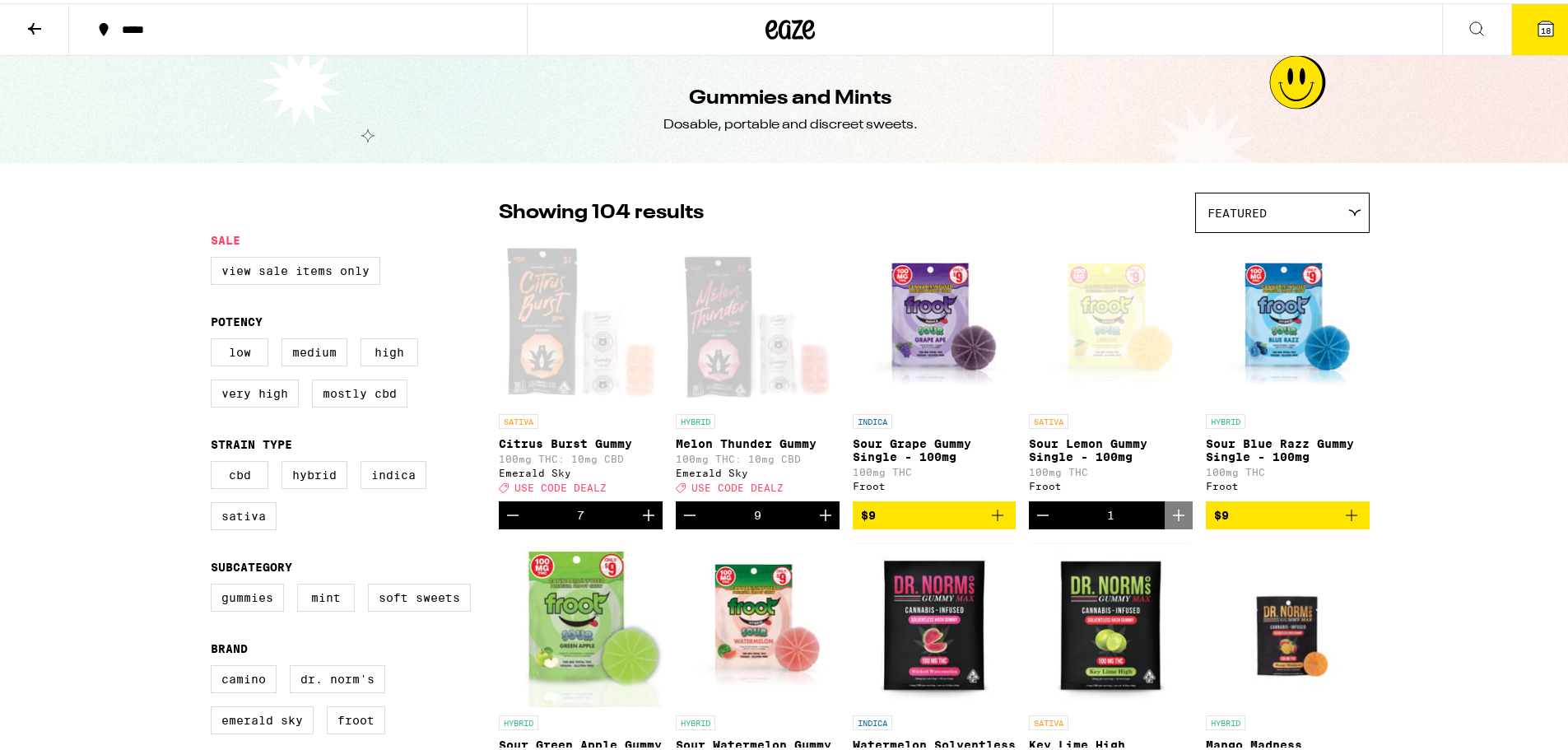
click at [1222, 209] on span "Featured" at bounding box center [1237, 210] width 59 height 14
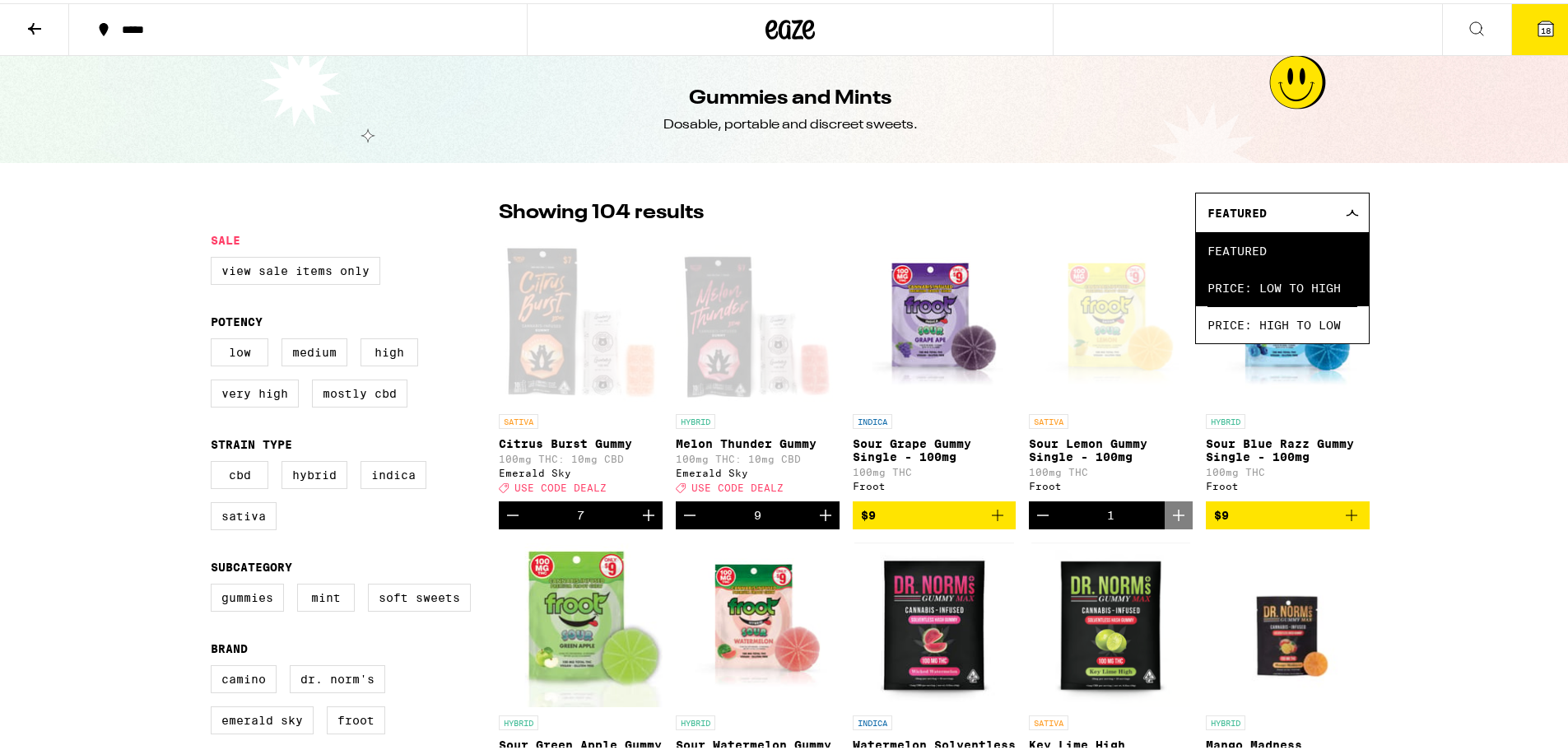
click at [1220, 283] on span "Price: Low to High" at bounding box center [1282, 284] width 150 height 37
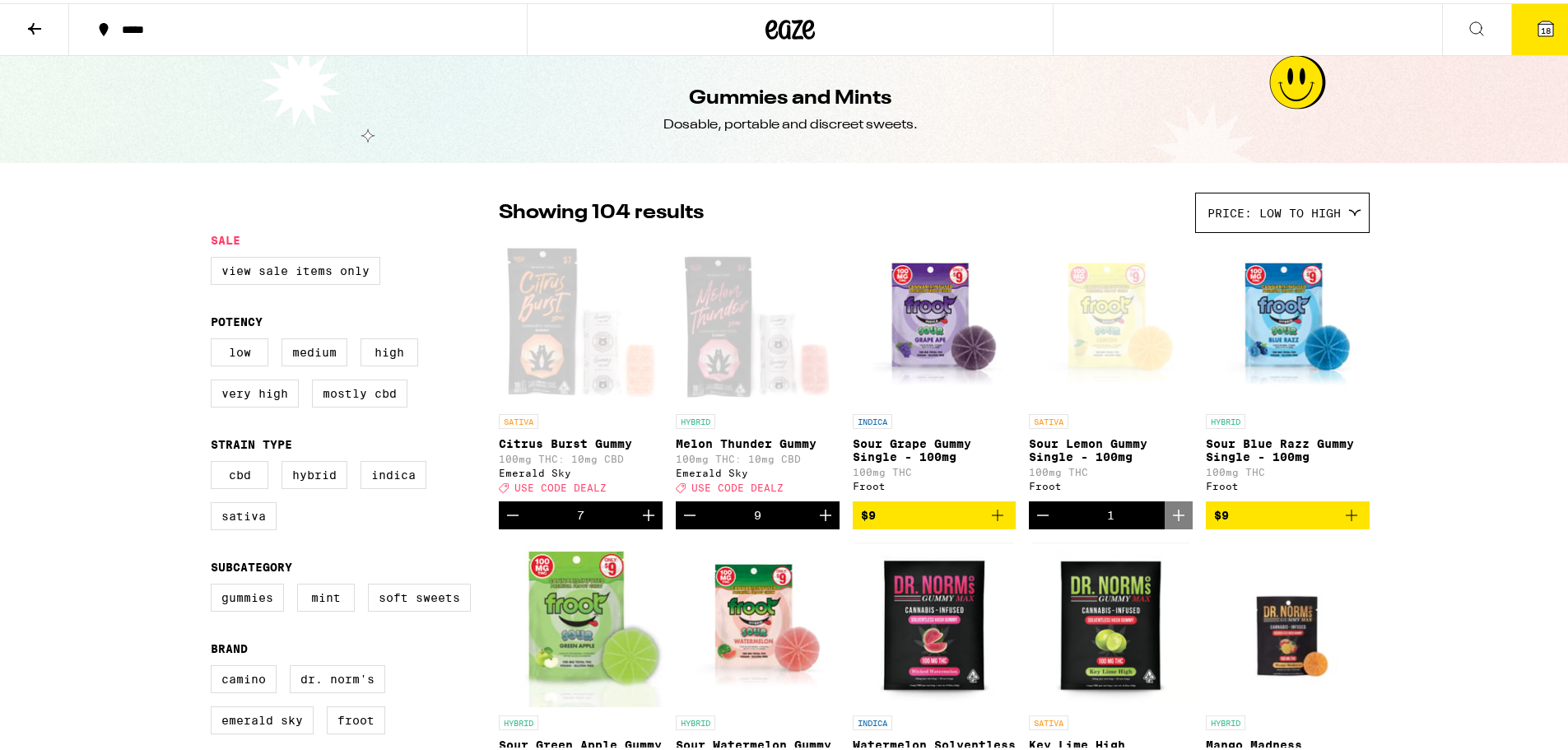
click at [1345, 522] on icon "Add to bag" at bounding box center [1352, 512] width 20 height 20
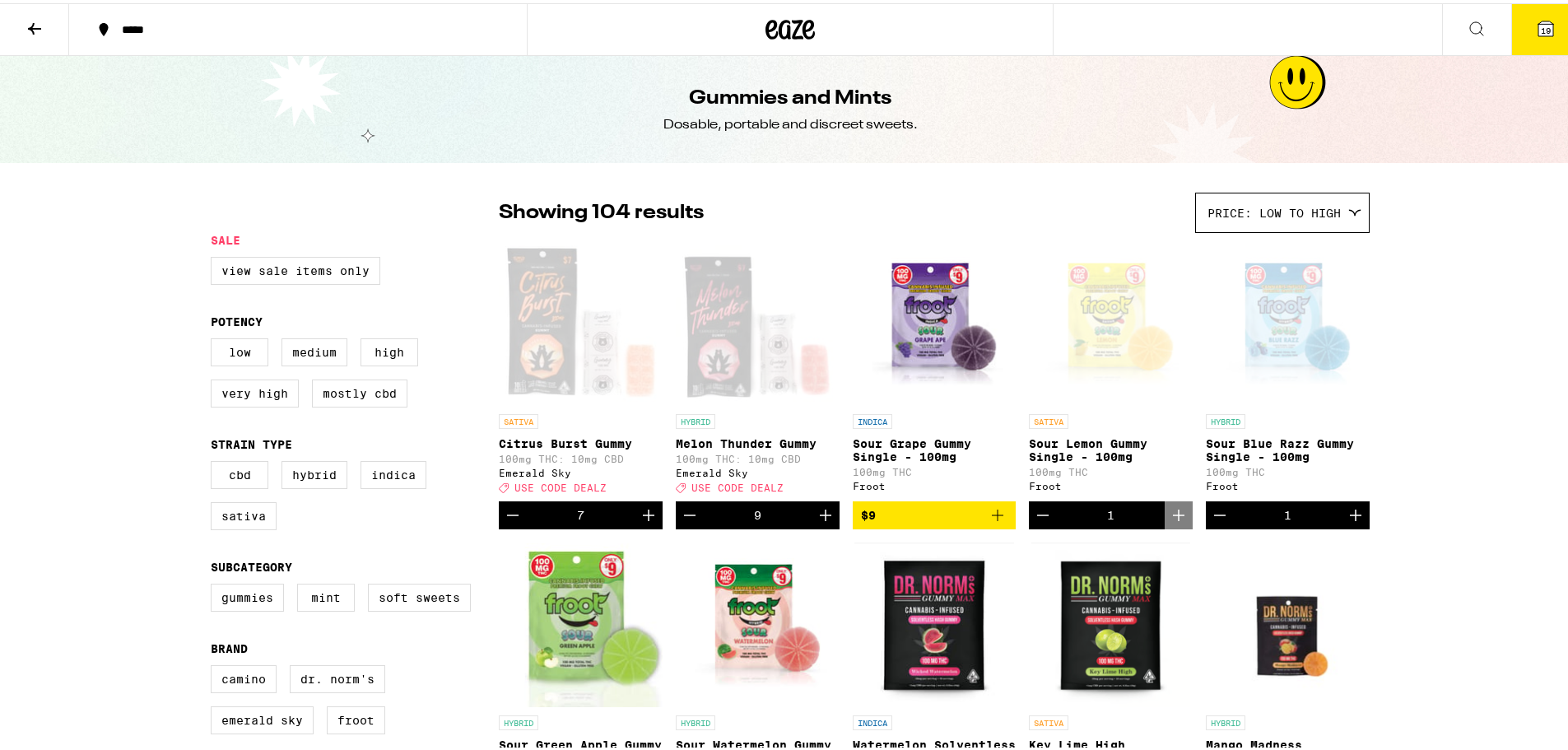
click at [1351, 522] on icon "Increment" at bounding box center [1356, 512] width 20 height 20
click at [825, 521] on icon "Increment" at bounding box center [825, 512] width 20 height 20
click at [646, 522] on icon "Increment" at bounding box center [649, 512] width 20 height 20
click at [639, 522] on icon "Increment" at bounding box center [649, 512] width 20 height 20
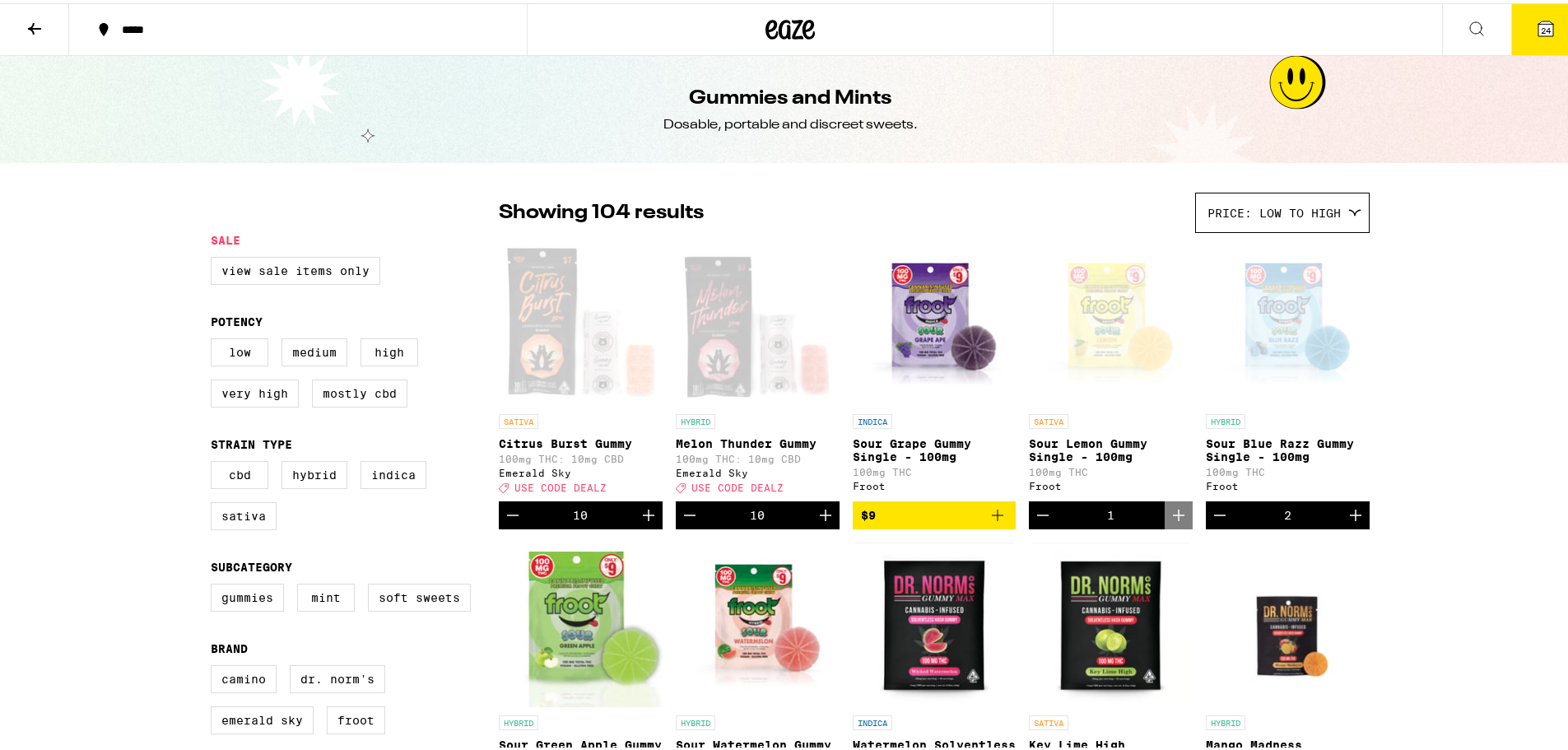
click at [639, 522] on icon "Increment" at bounding box center [649, 512] width 20 height 20
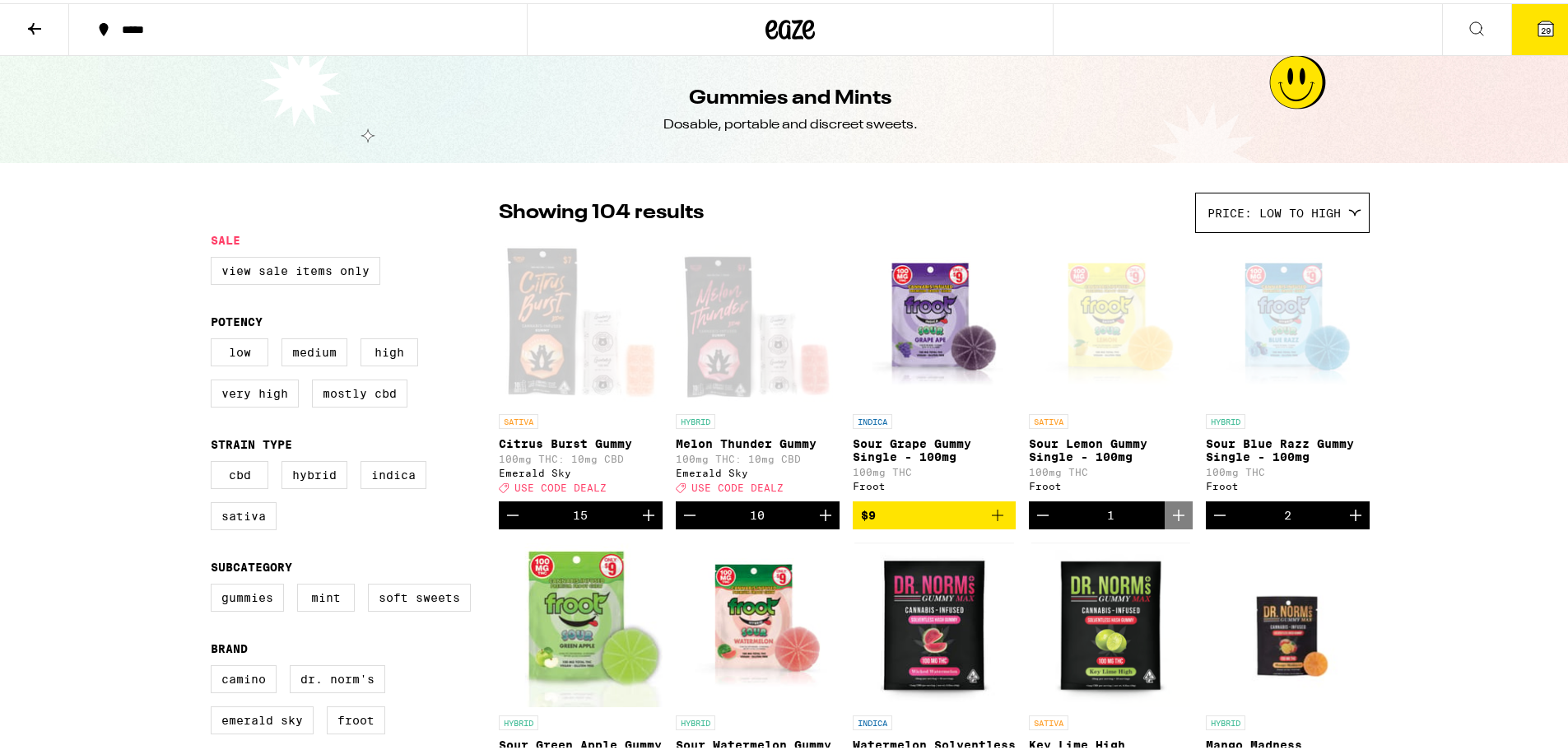
click at [639, 522] on icon "Increment" at bounding box center [649, 512] width 20 height 20
click at [820, 522] on icon "Increment" at bounding box center [825, 512] width 20 height 20
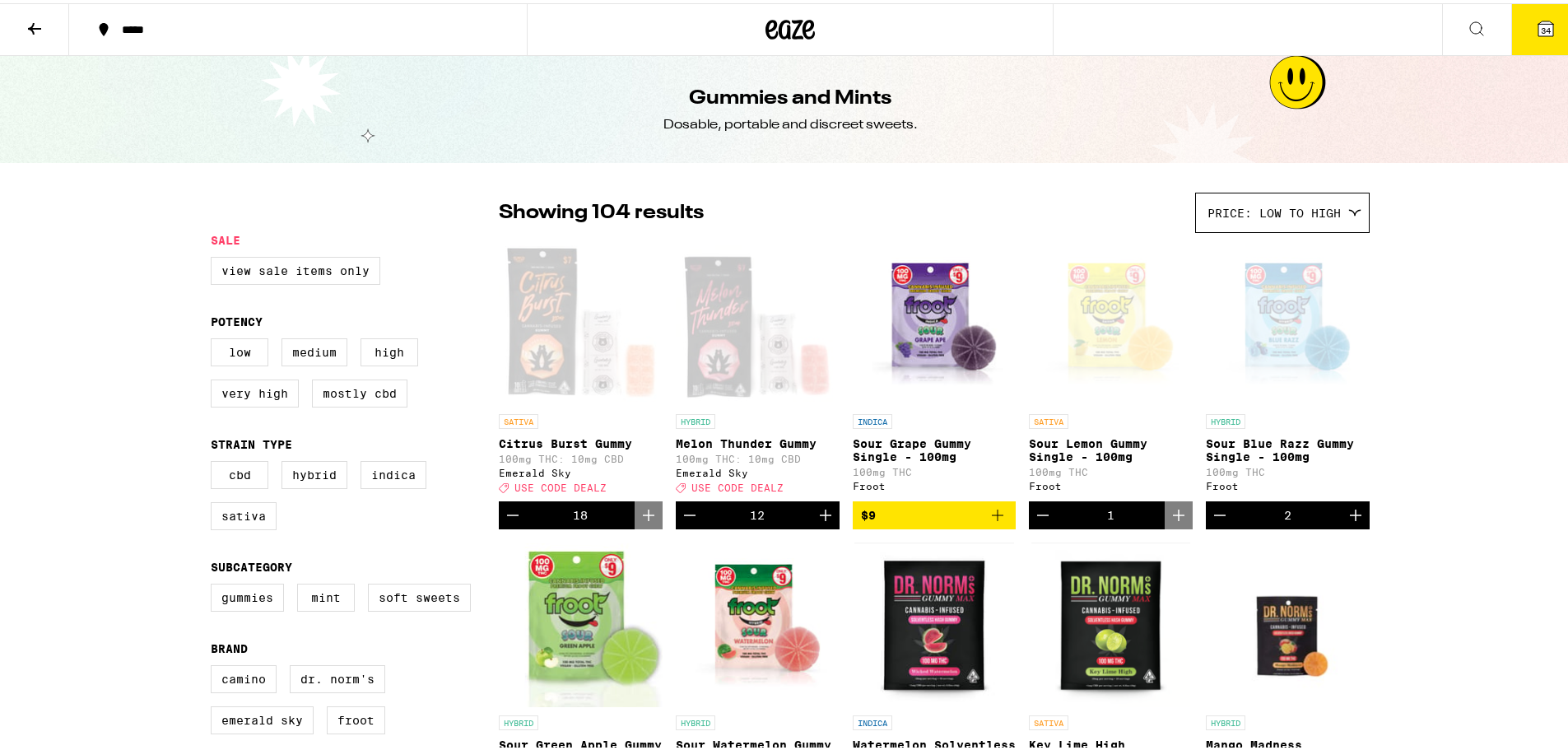
click at [820, 522] on icon "Increment" at bounding box center [825, 512] width 20 height 20
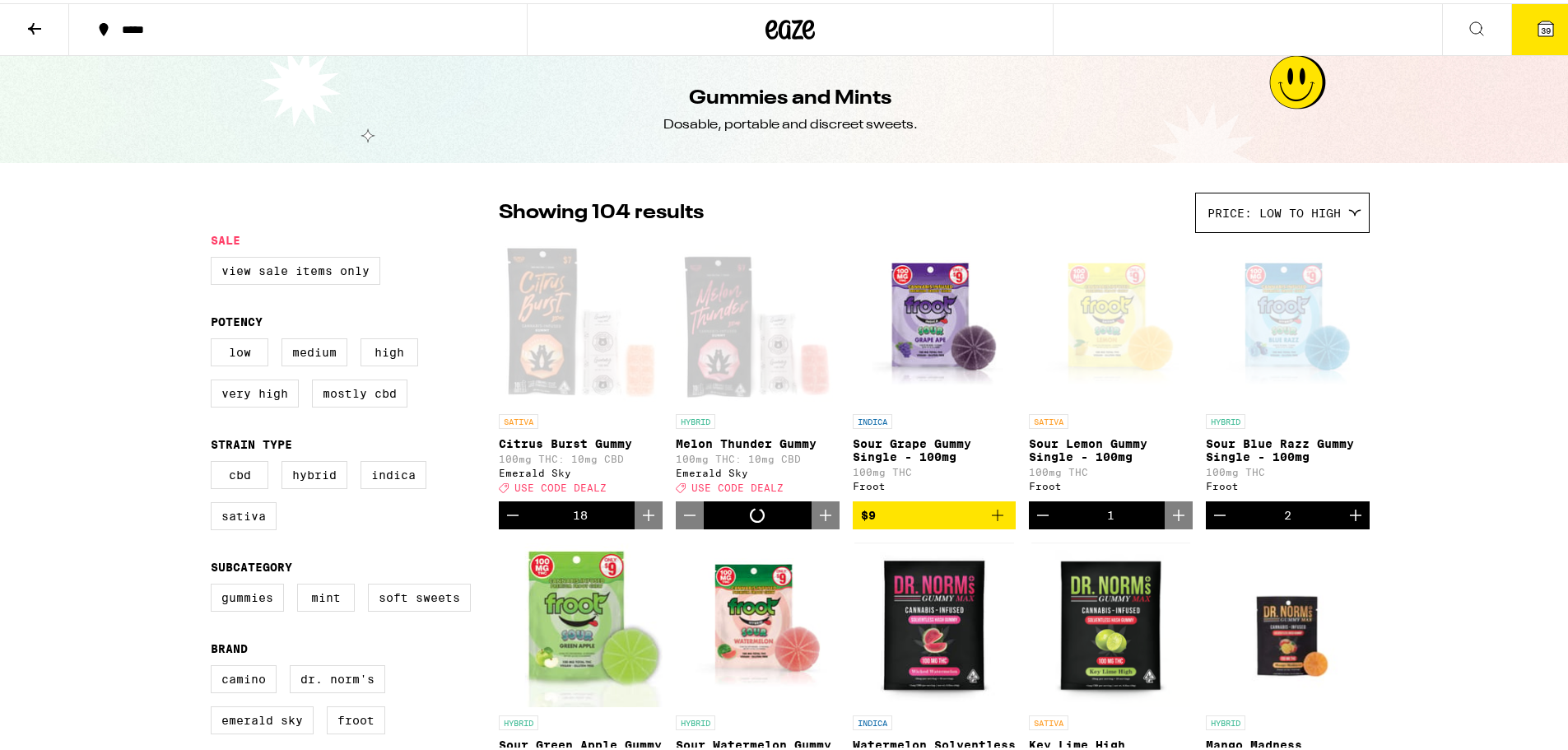
click at [820, 522] on icon "Increment" at bounding box center [825, 512] width 20 height 20
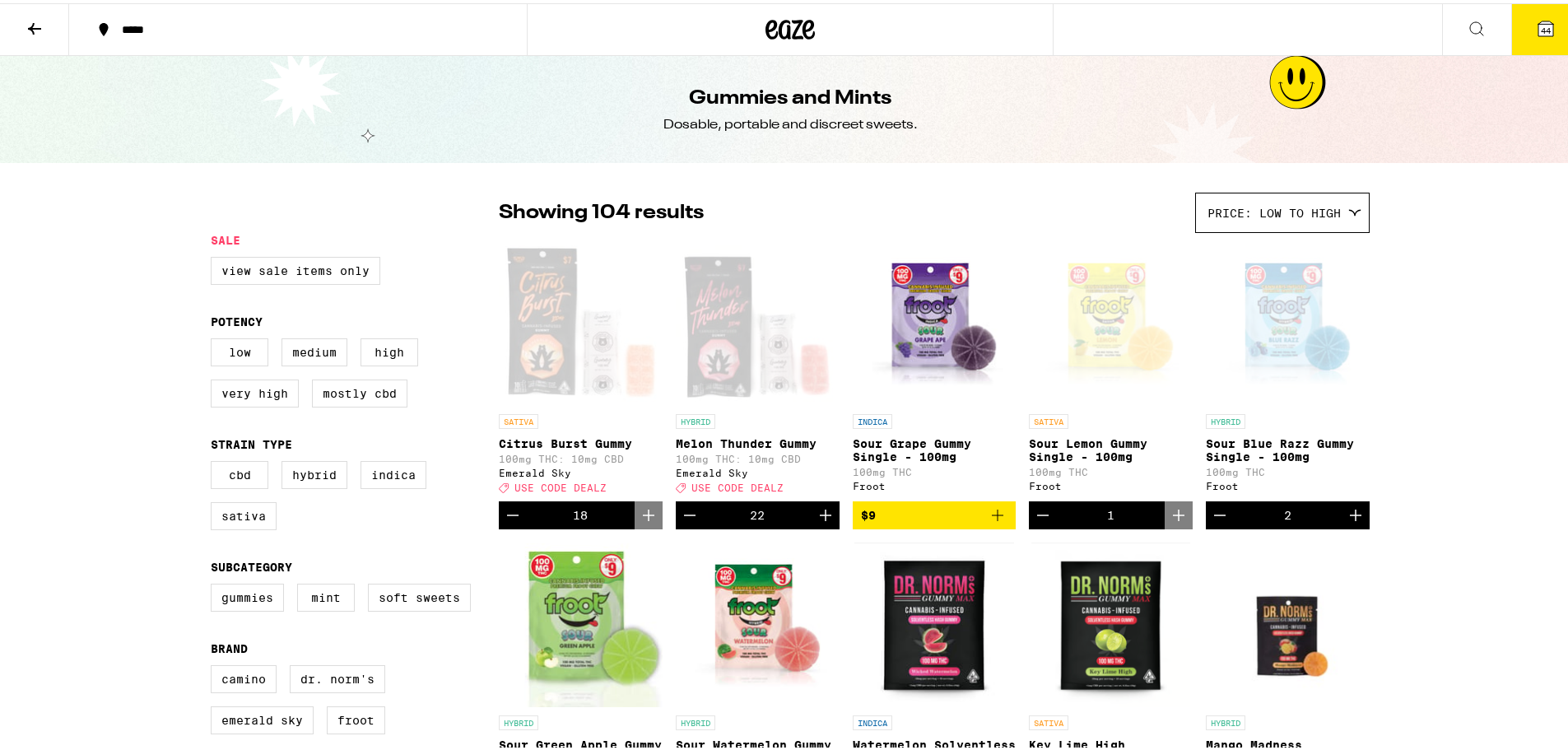
click at [820, 522] on icon "Increment" at bounding box center [825, 512] width 20 height 20
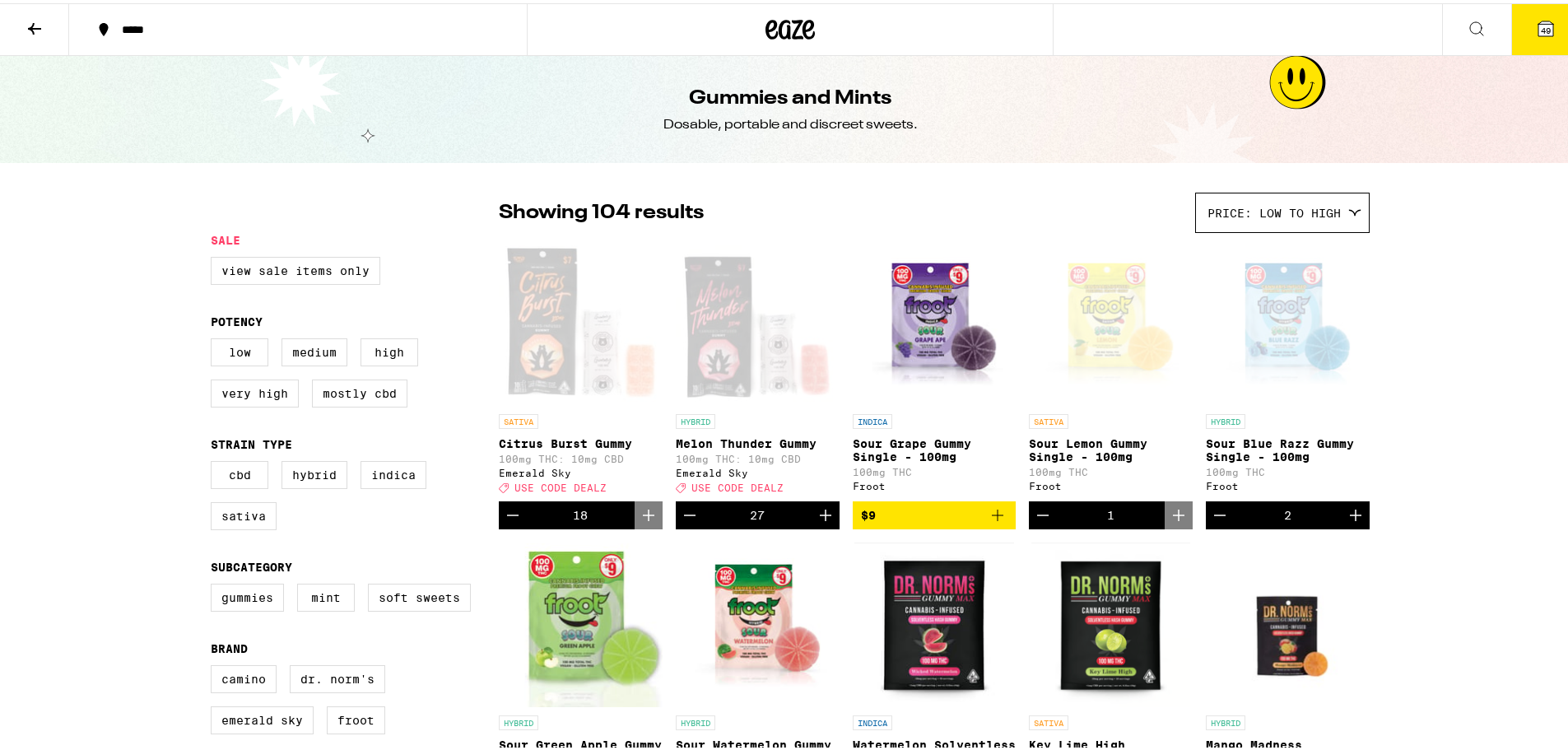
click at [820, 522] on icon "Increment" at bounding box center [825, 512] width 20 height 20
click at [1541, 26] on span "52" at bounding box center [1545, 26] width 10 height 10
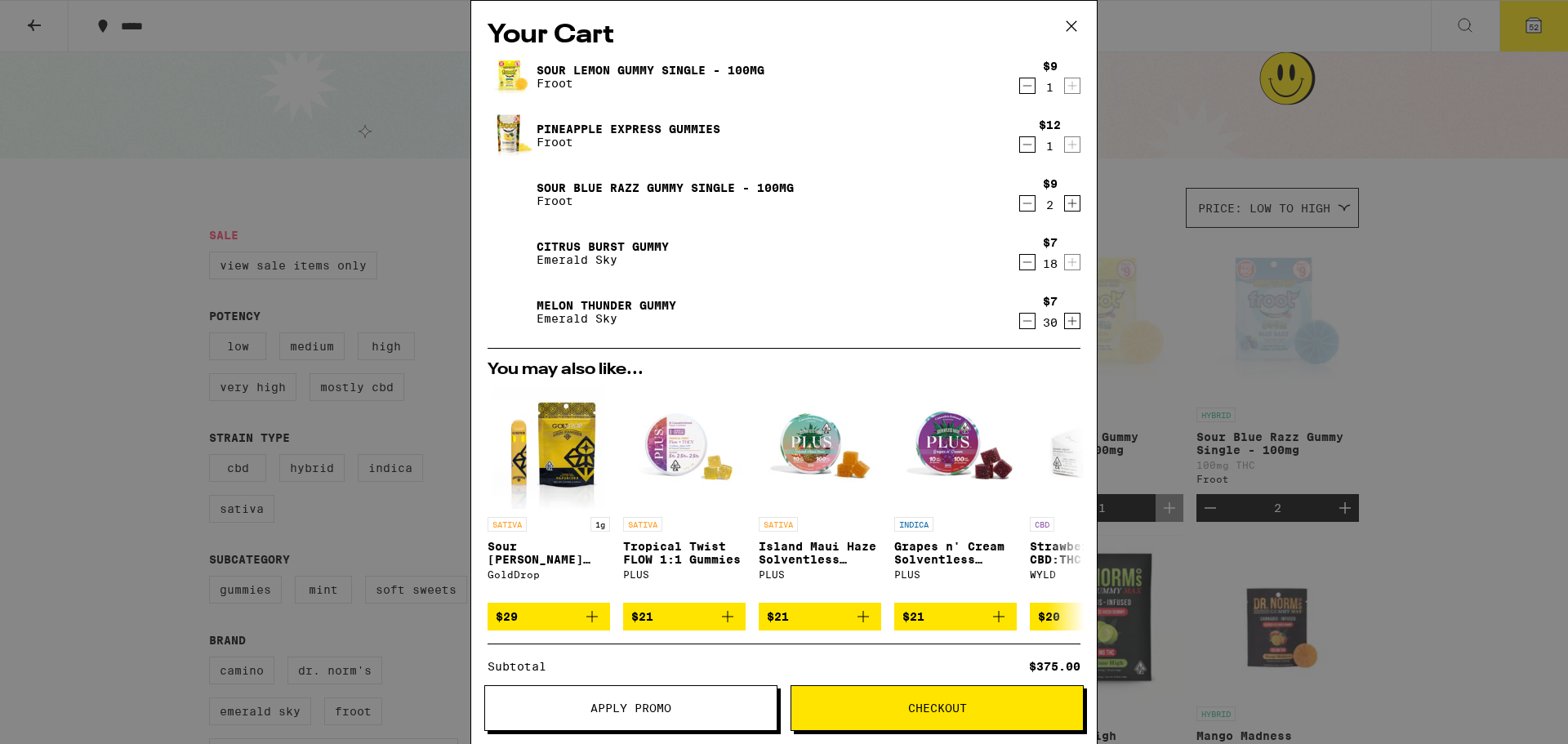
click at [1336, 415] on div "Your Cart Sour Lemon Gummy Single - 100mg Froot $9 1 Pineapple Express Gummies …" at bounding box center [784, 372] width 1568 height 744
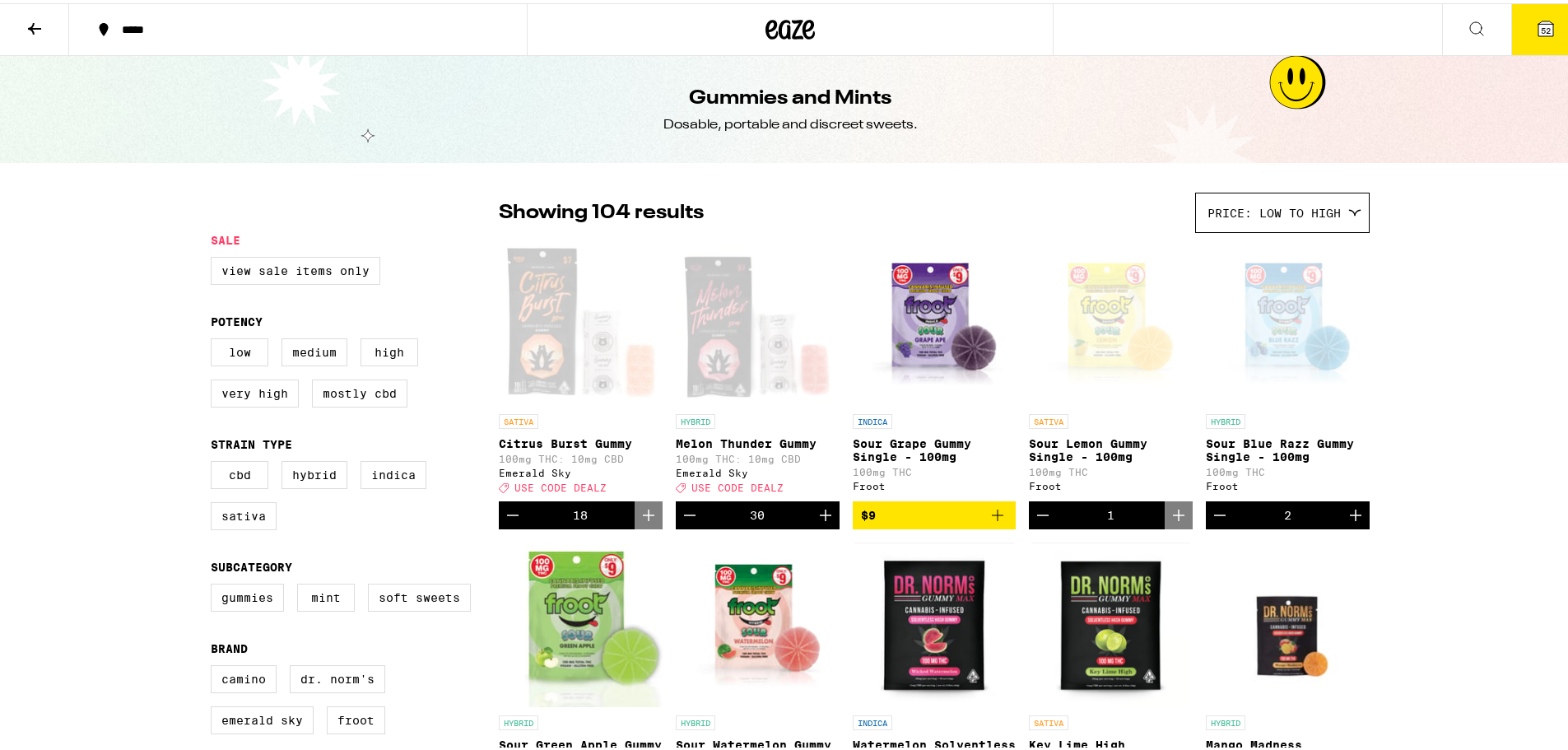
click at [1541, 25] on span "52" at bounding box center [1545, 26] width 10 height 10
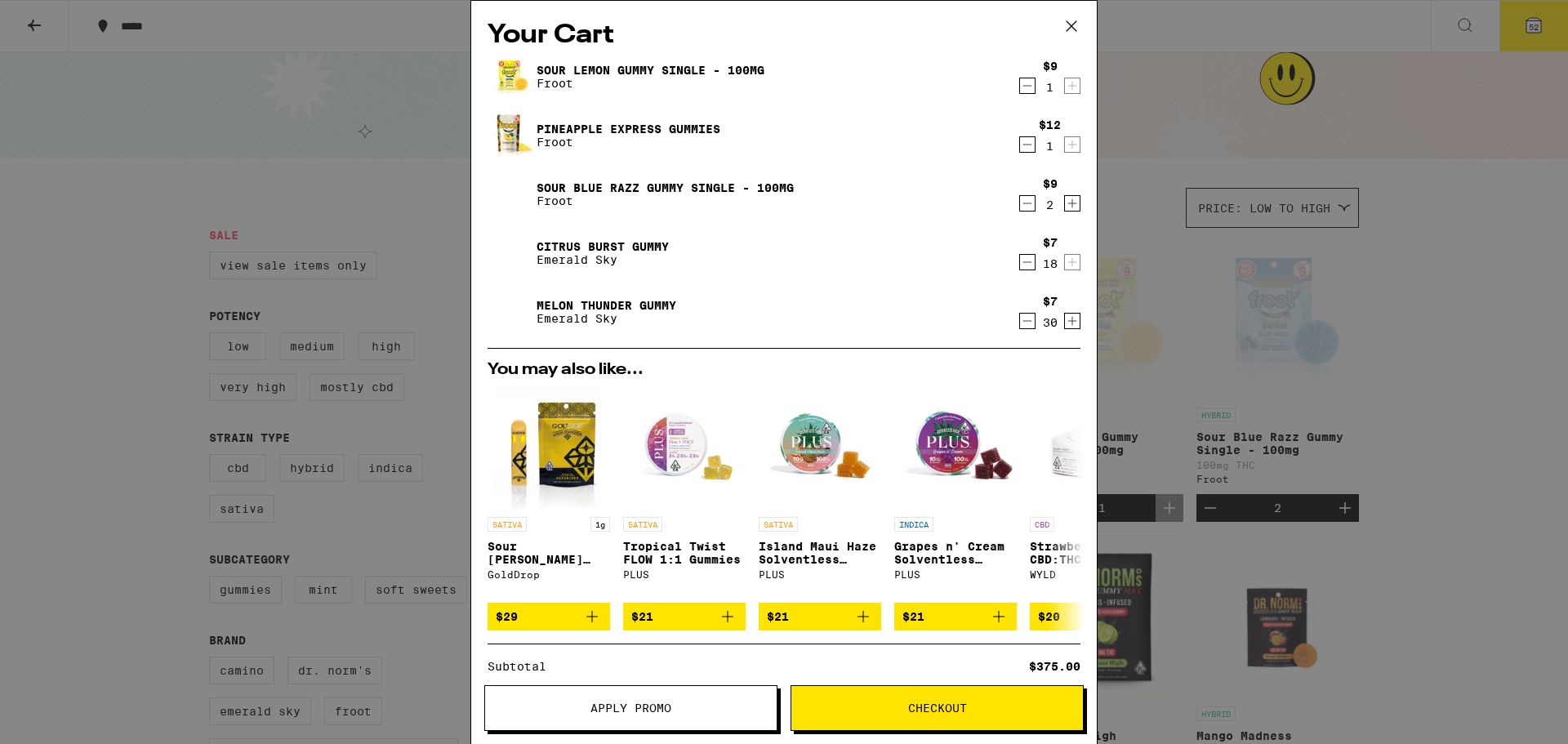
click at [1065, 328] on icon "Increment" at bounding box center [1072, 321] width 14 height 20
click at [1065, 322] on icon "Increment" at bounding box center [1072, 321] width 14 height 20
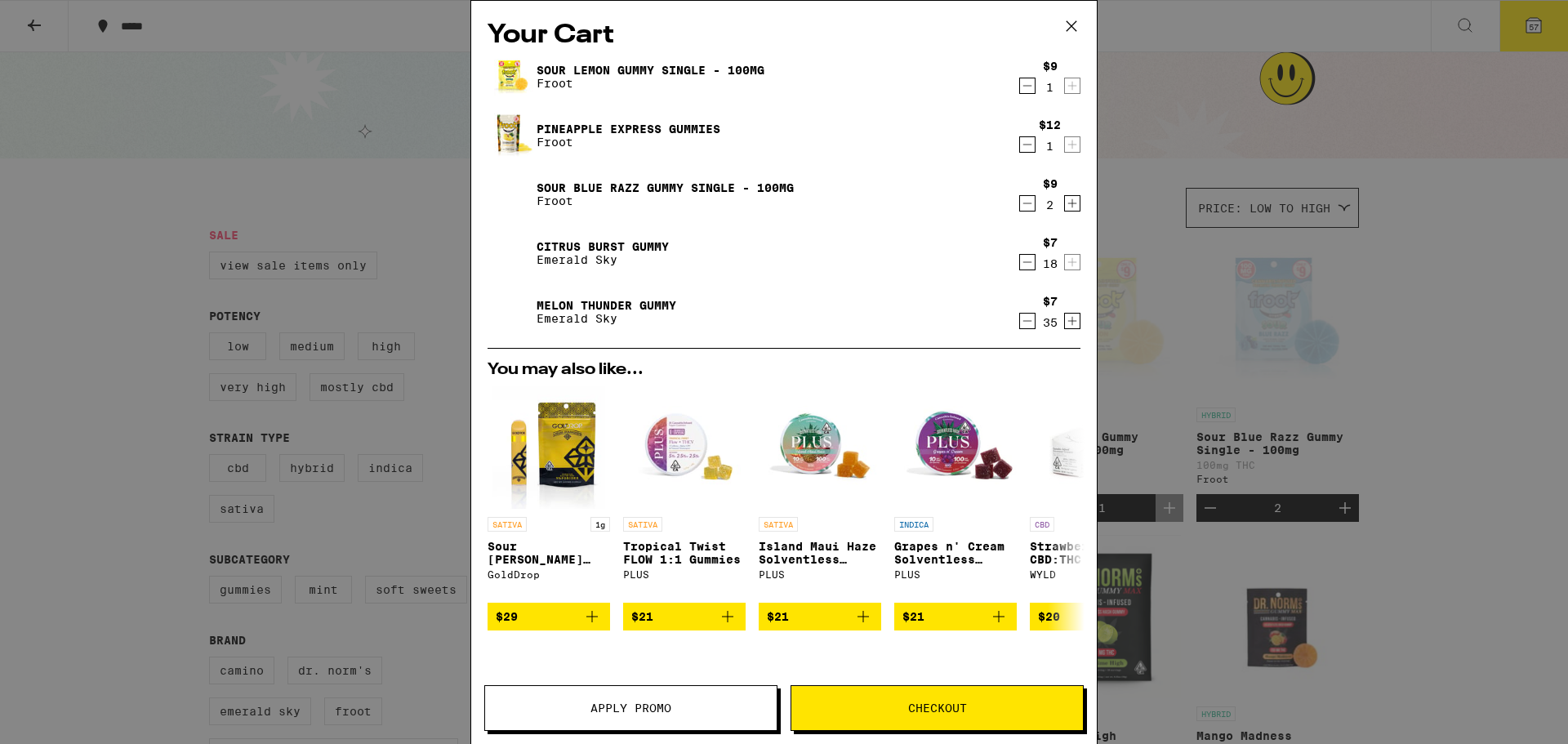
click at [1065, 322] on icon "Increment" at bounding box center [1072, 321] width 14 height 20
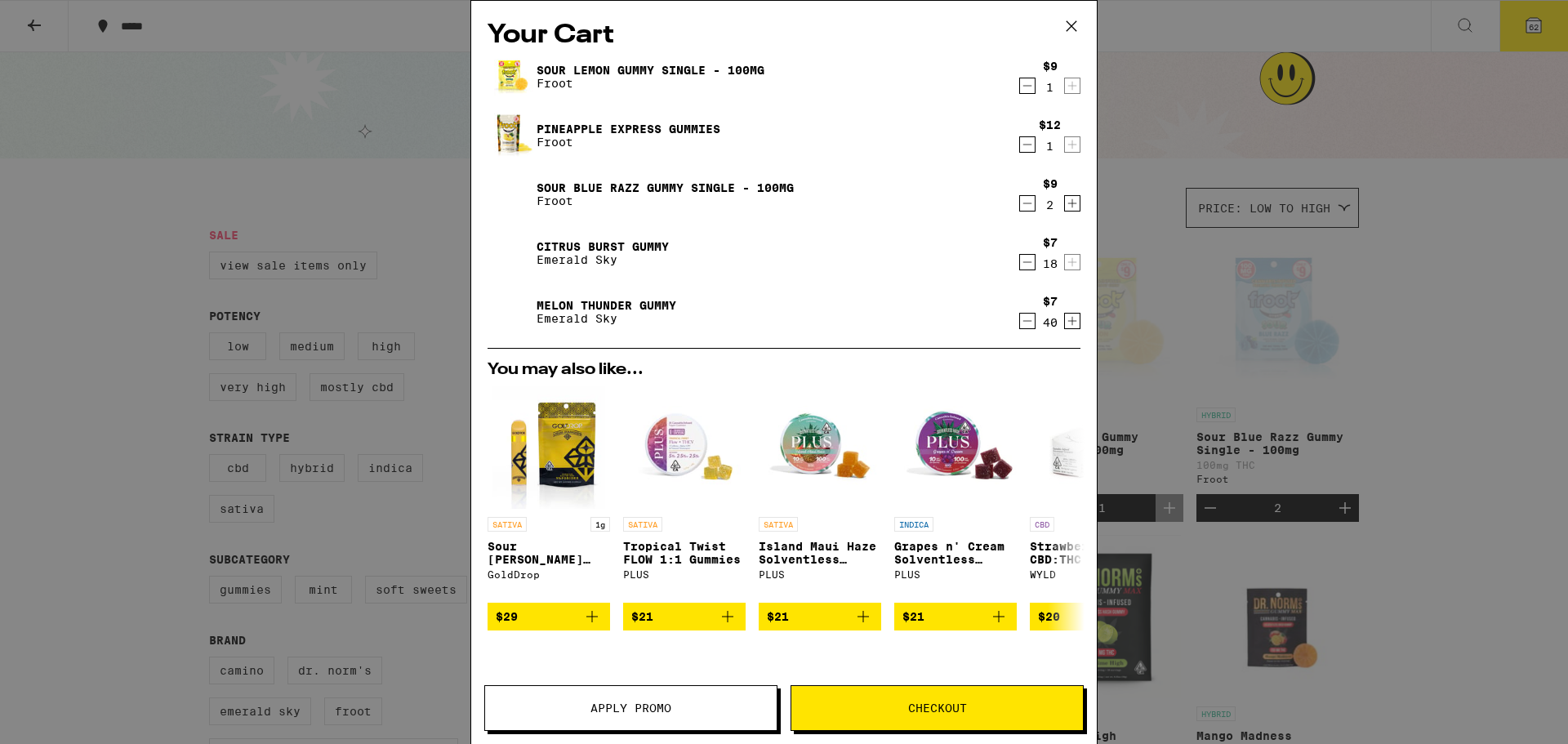
click at [1023, 144] on icon "Decrement" at bounding box center [1028, 144] width 9 height 0
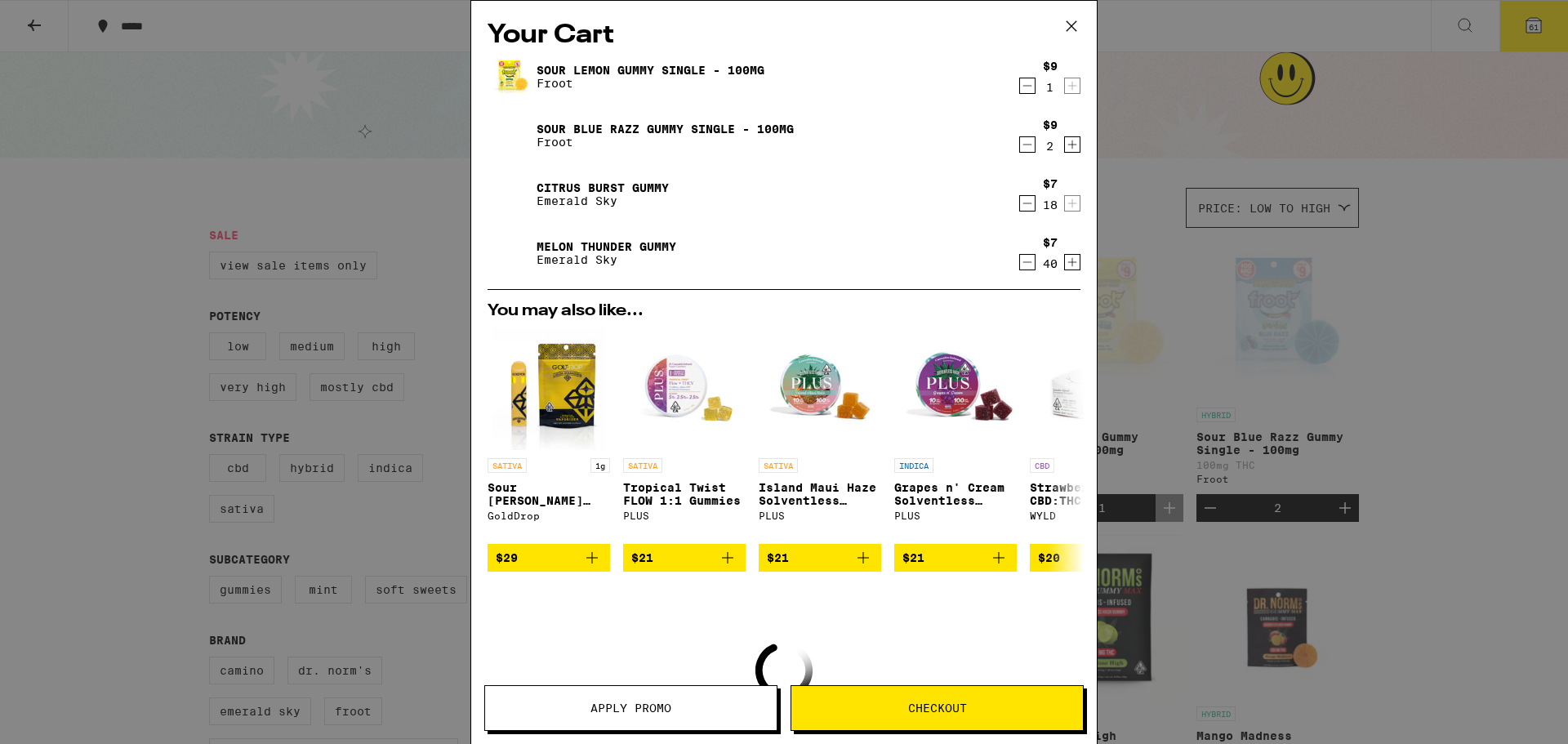
click at [1020, 89] on icon "Decrement" at bounding box center [1027, 86] width 14 height 20
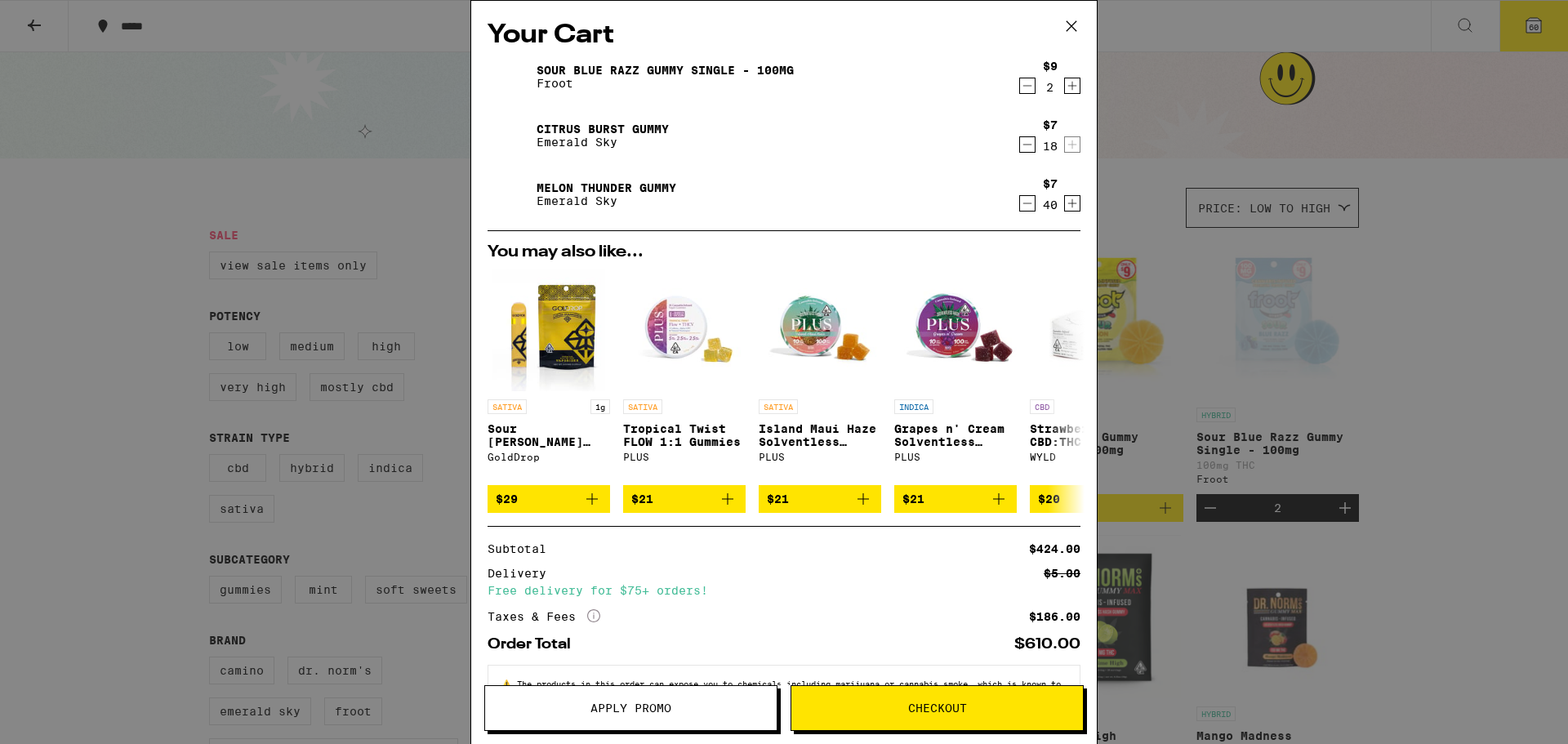
click at [1020, 92] on icon "Decrement" at bounding box center [1027, 86] width 14 height 20
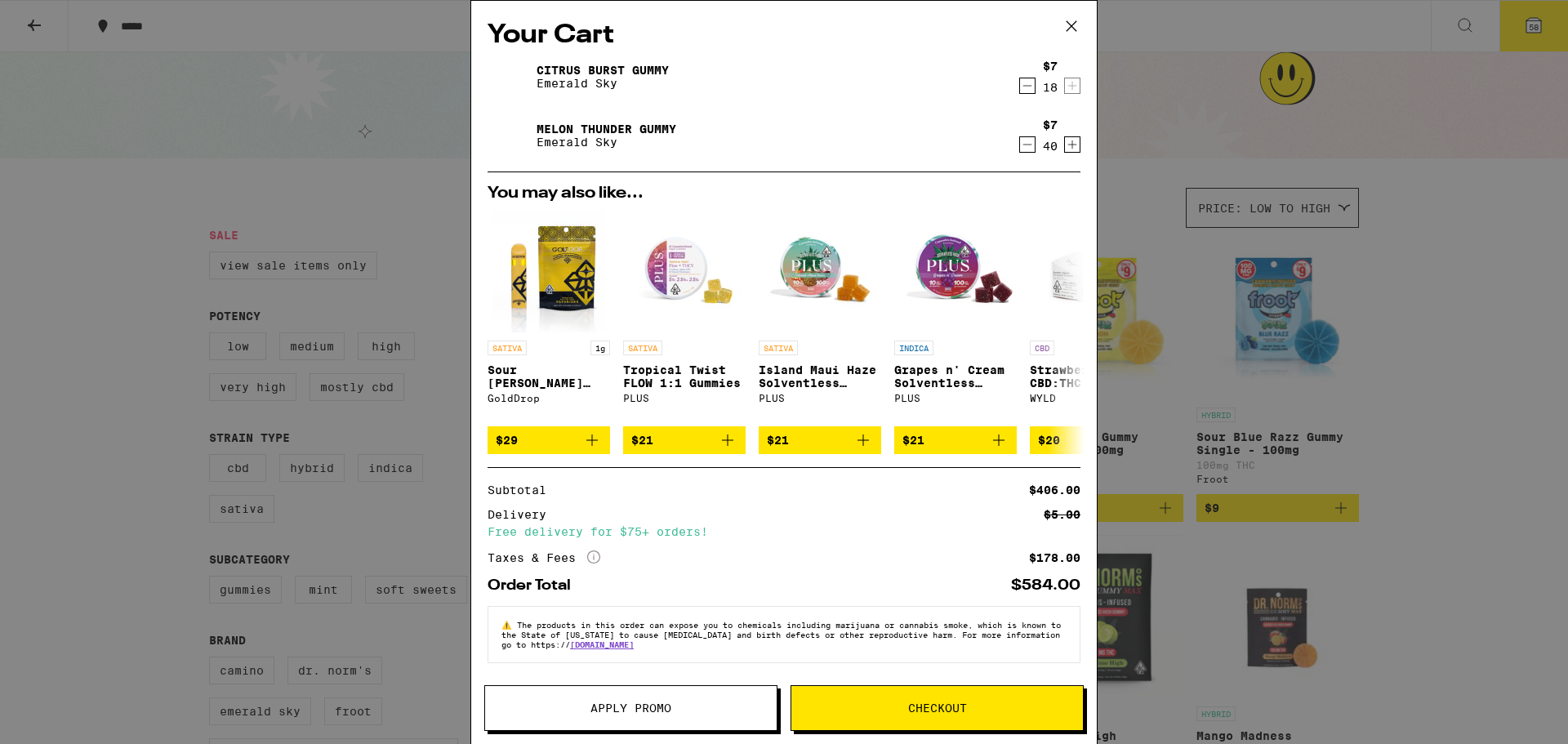
click at [936, 712] on span "Checkout" at bounding box center [937, 708] width 59 height 12
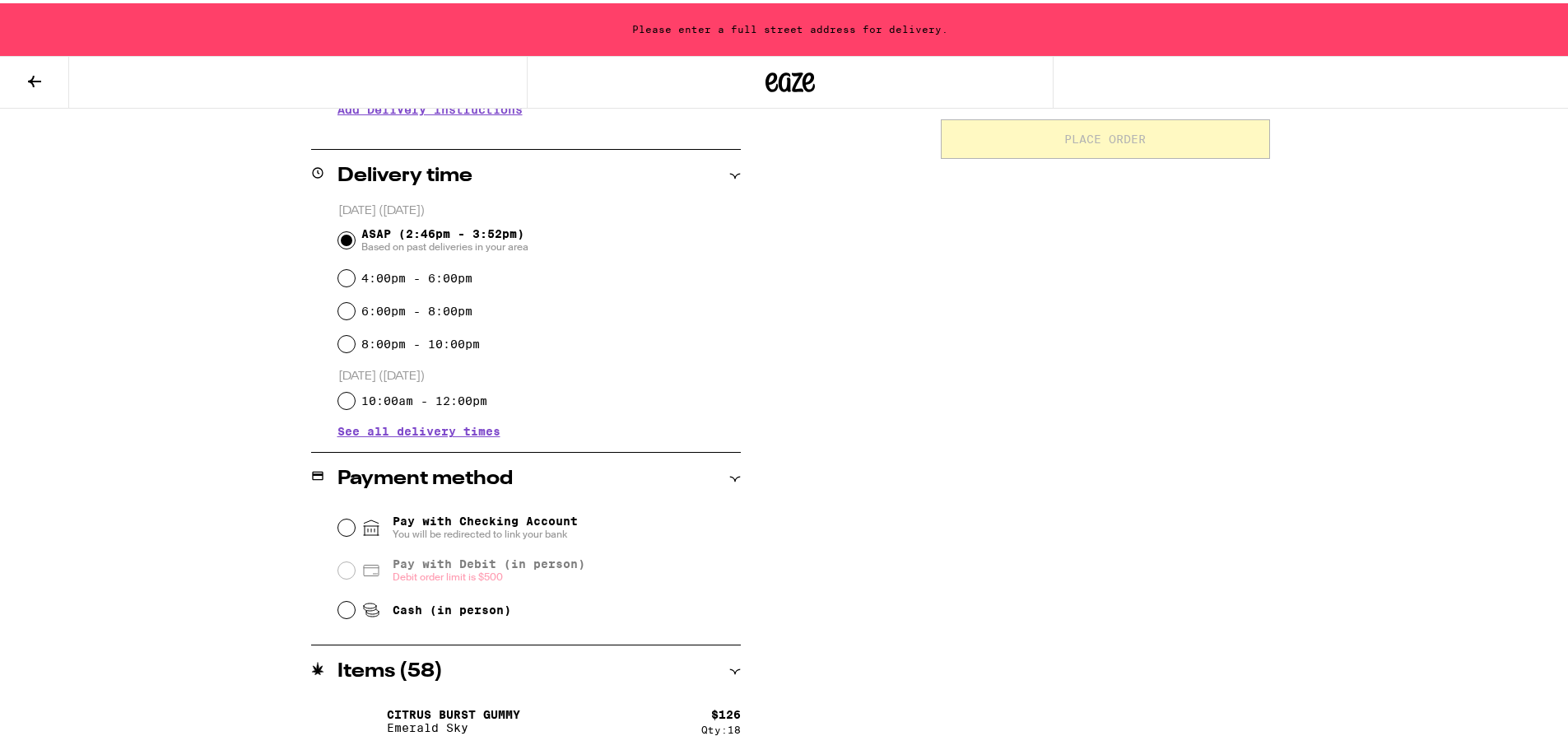
scroll to position [429, 0]
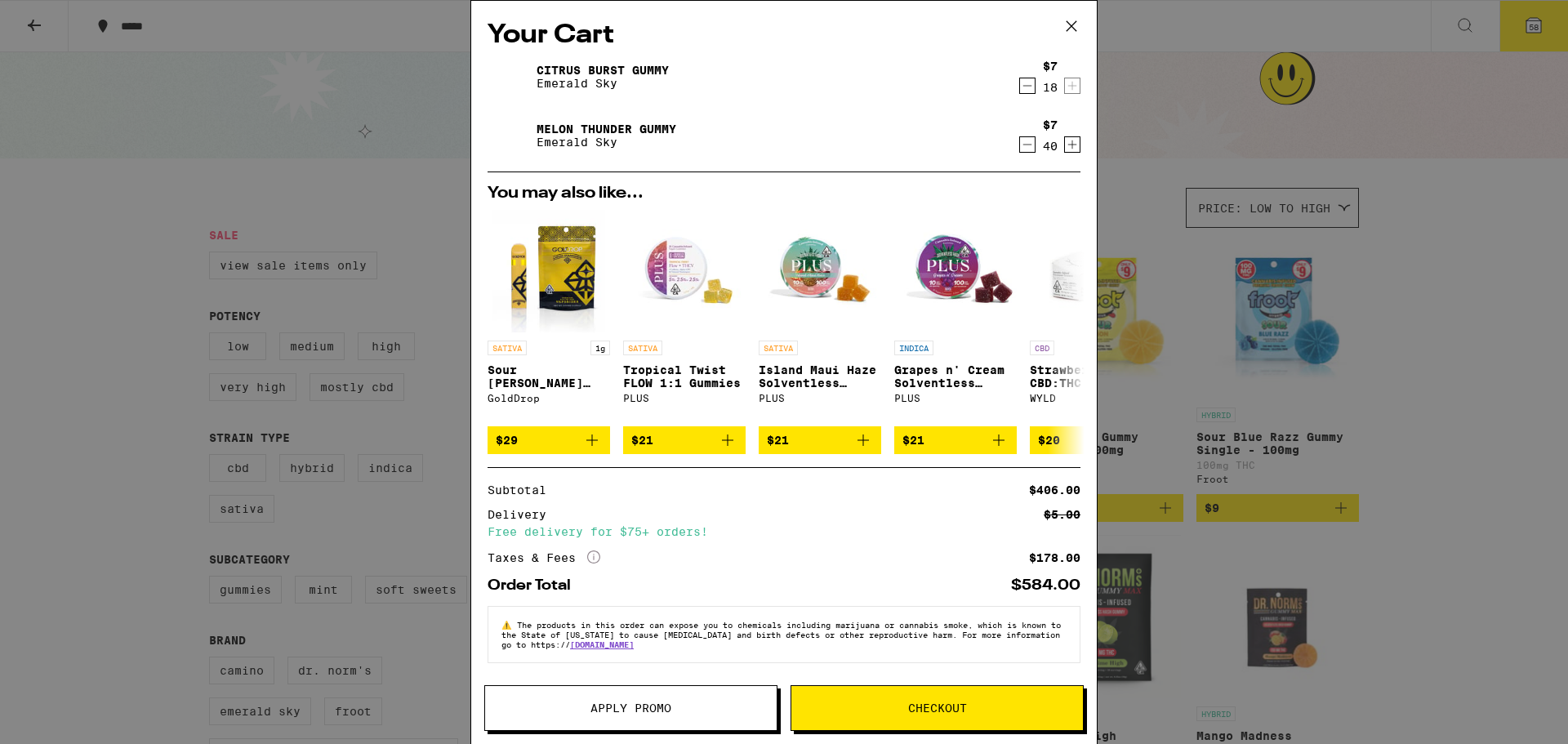
click at [690, 708] on span "Apply Promo" at bounding box center [631, 708] width 292 height 12
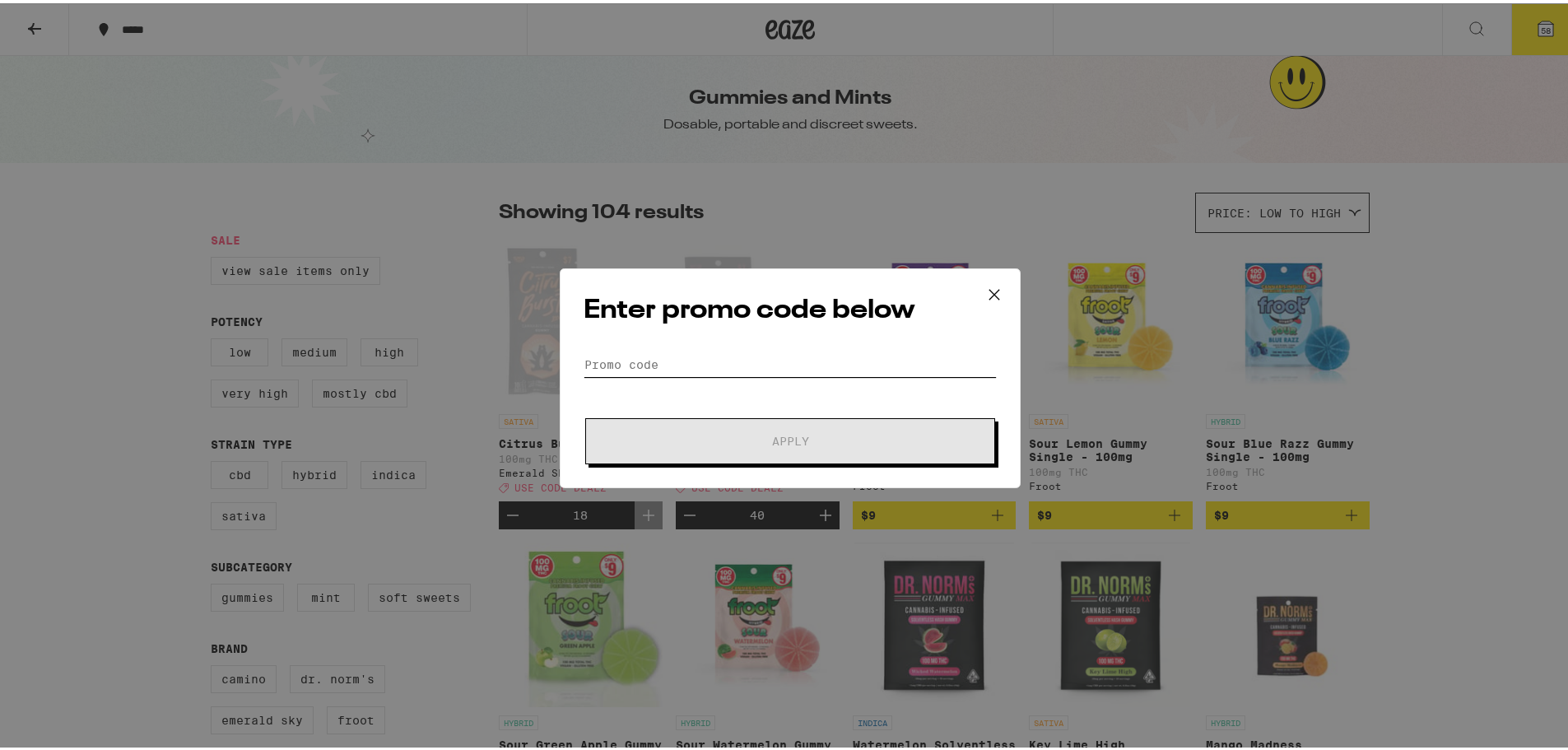
click at [695, 358] on input "Promo Code" at bounding box center [790, 360] width 413 height 25
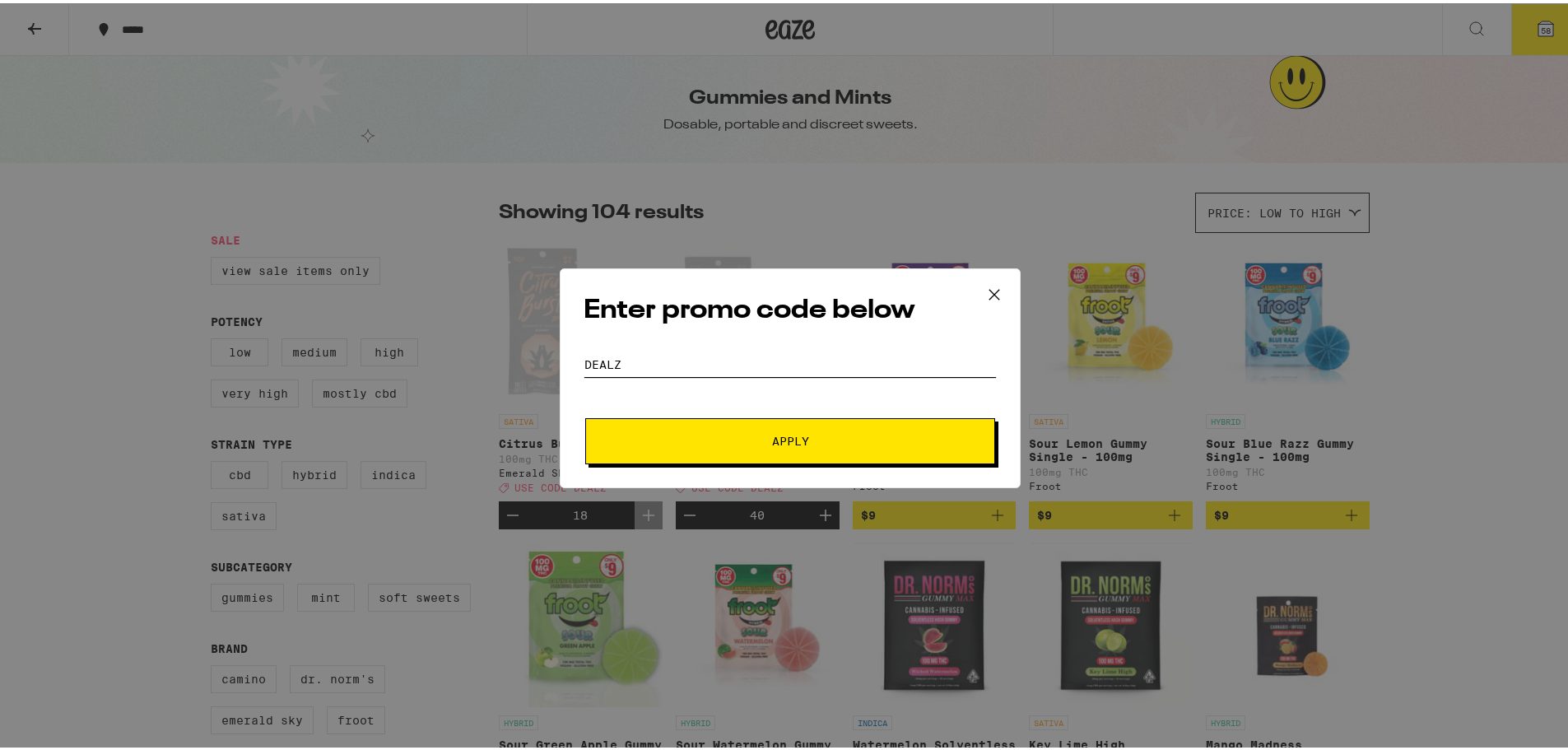
type input "DEALZ"
click at [727, 438] on span "Apply" at bounding box center [790, 438] width 296 height 12
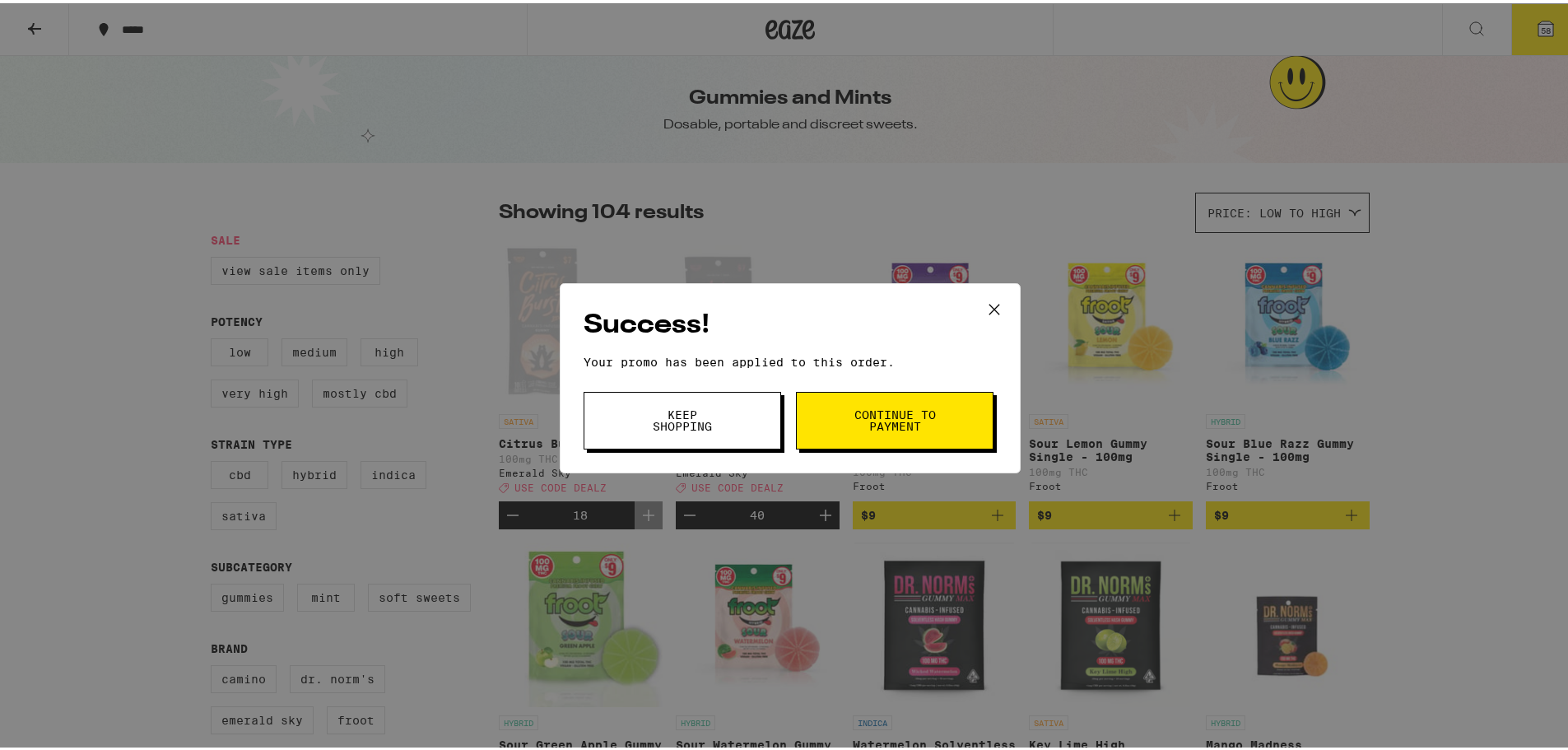
click at [867, 413] on span "Continue to payment" at bounding box center [894, 417] width 84 height 23
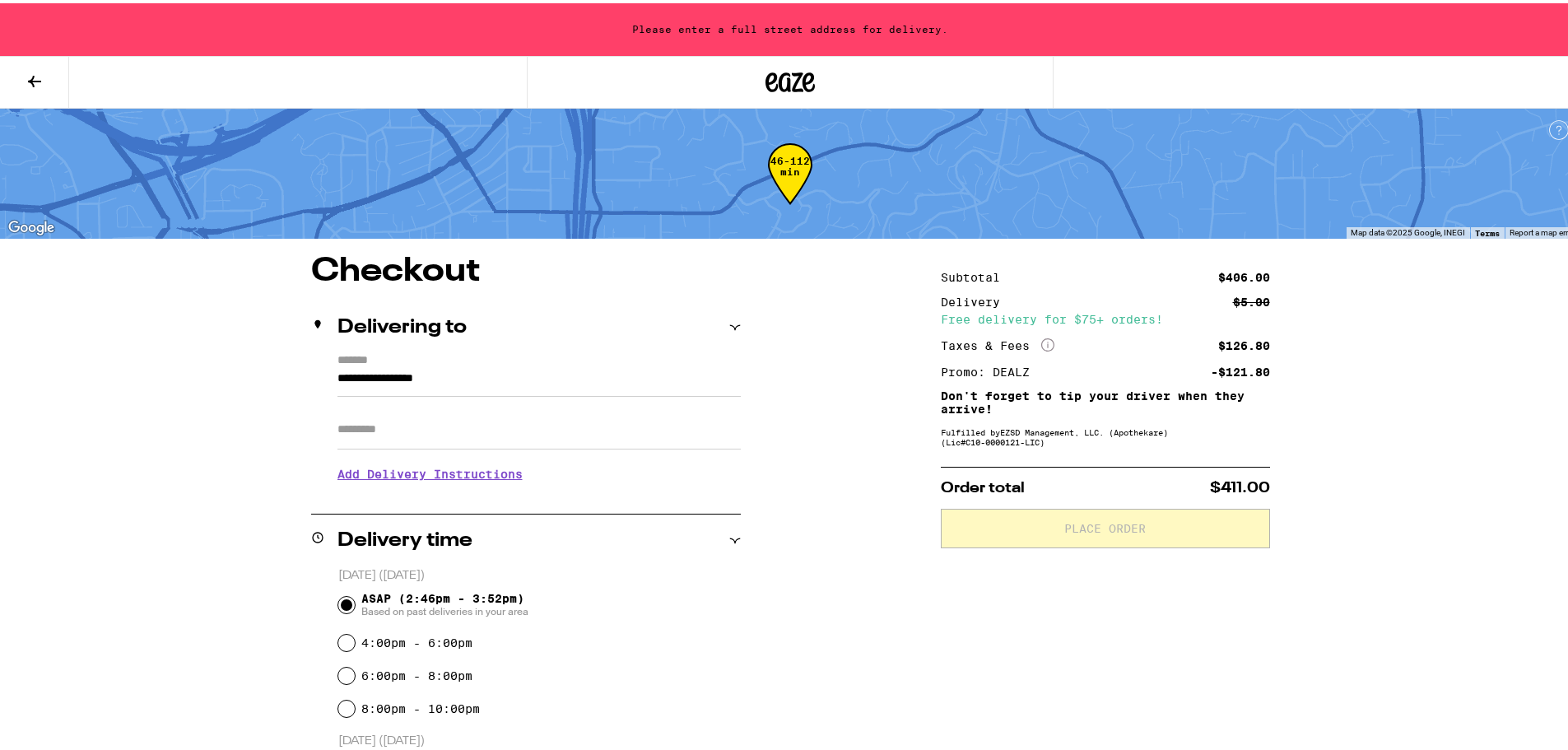
click at [26, 76] on icon at bounding box center [35, 78] width 20 height 20
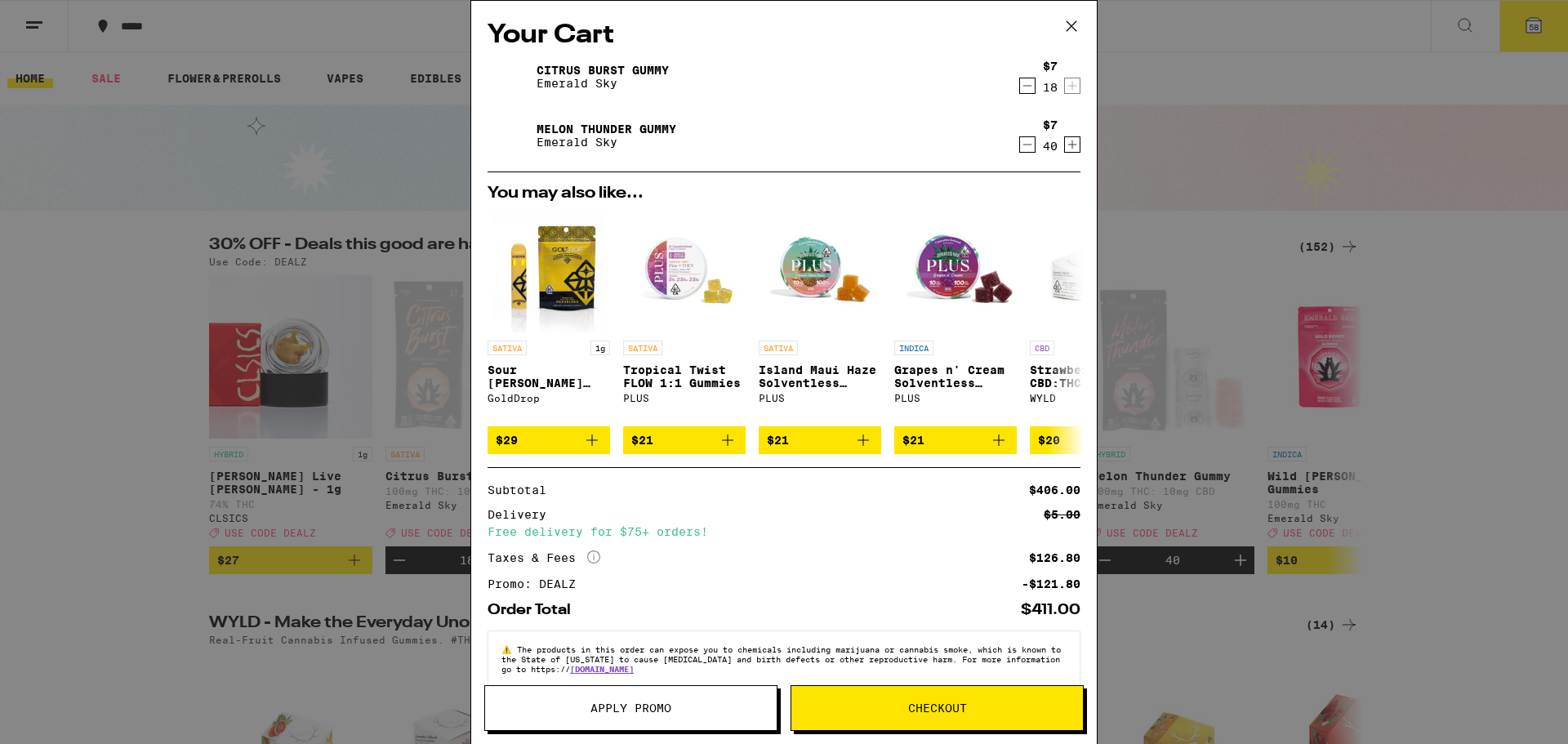
click at [1065, 144] on icon "Increment" at bounding box center [1072, 145] width 14 height 20
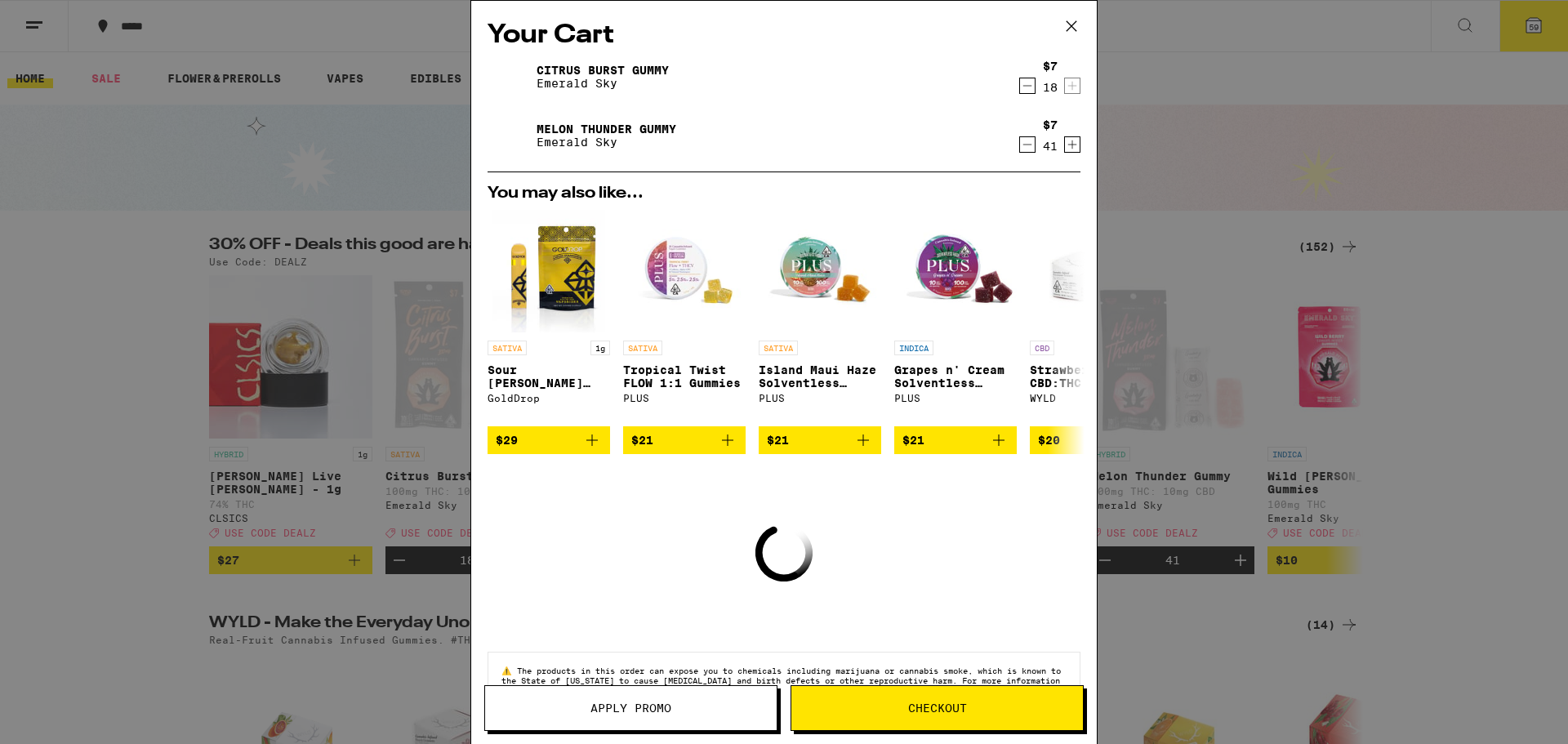
click at [1065, 144] on icon "Increment" at bounding box center [1072, 145] width 14 height 20
click at [956, 700] on button "Checkout" at bounding box center [937, 708] width 293 height 46
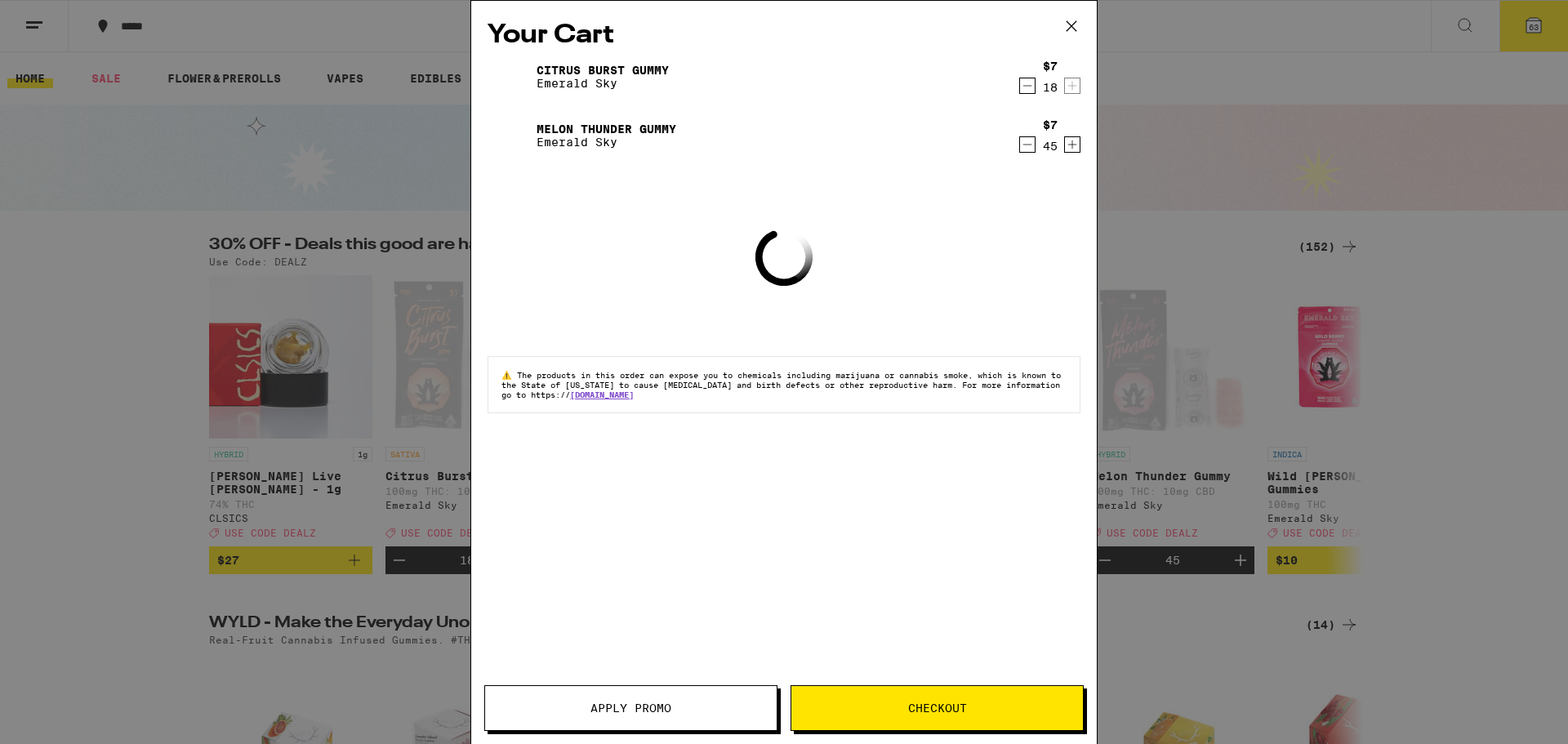
click at [1073, 148] on icon "Increment" at bounding box center [1072, 145] width 14 height 20
click at [923, 700] on button "Checkout" at bounding box center [937, 708] width 293 height 46
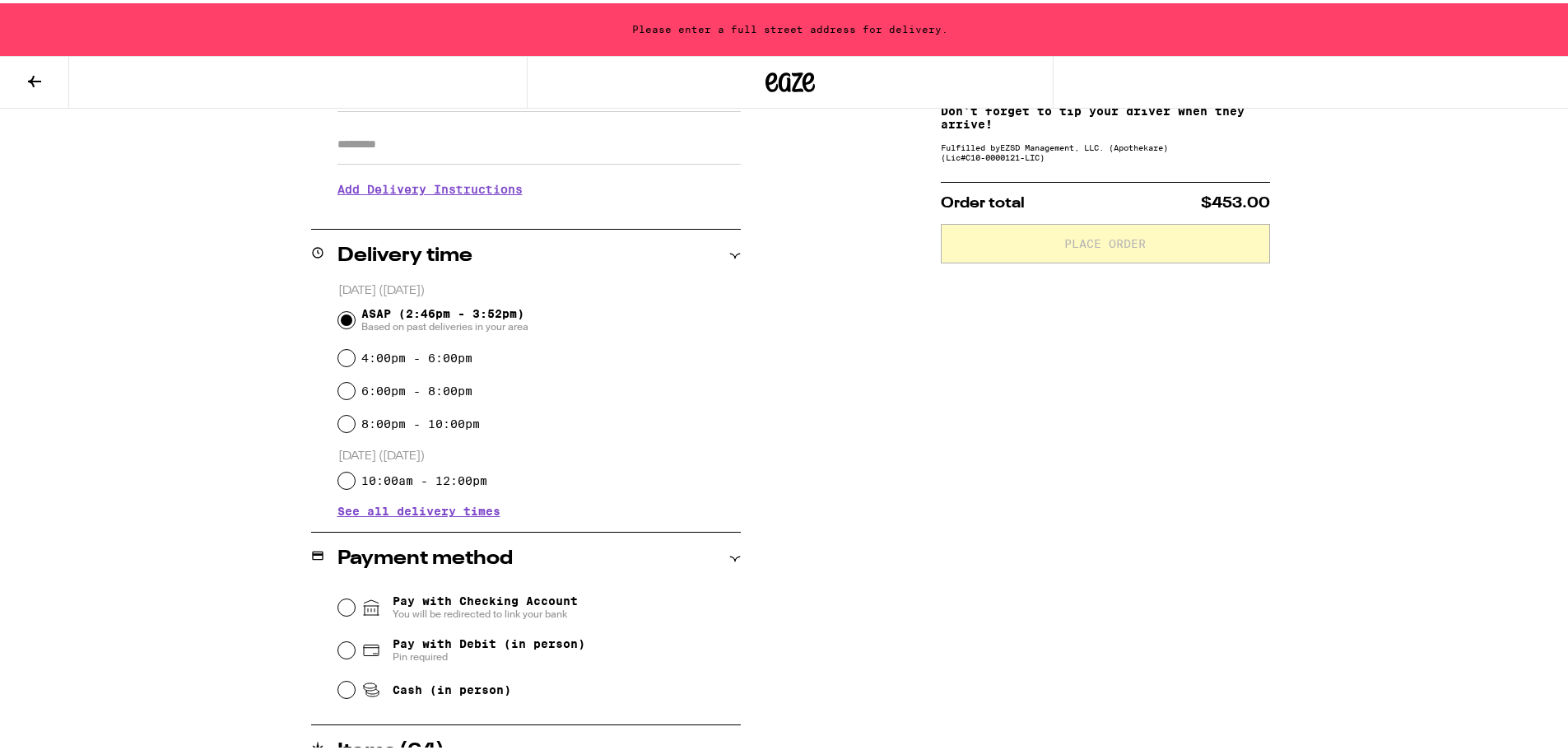
scroll to position [411, 0]
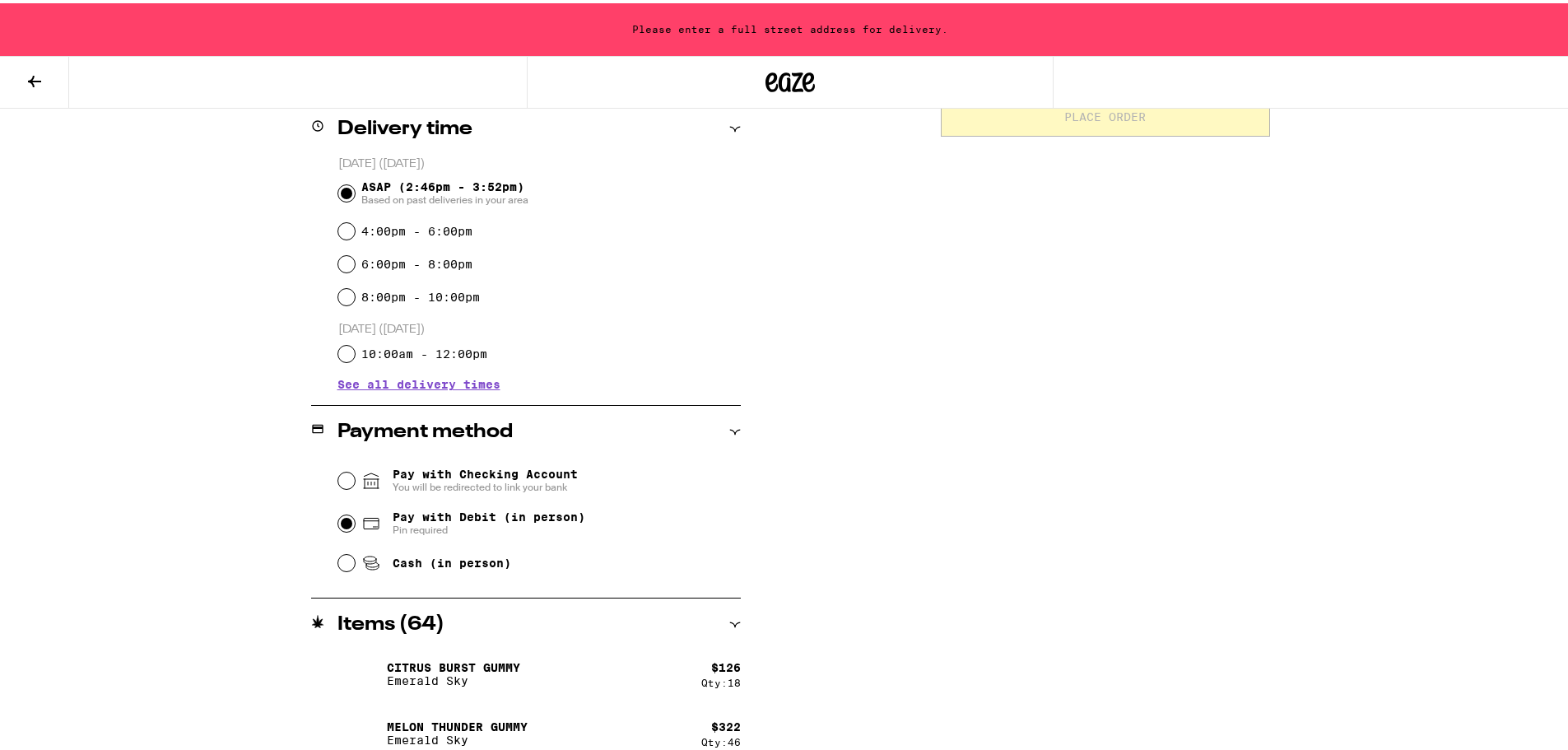
click at [339, 520] on input "Pay with Debit (in person) Pin required" at bounding box center [347, 520] width 16 height 16
radio input "true"
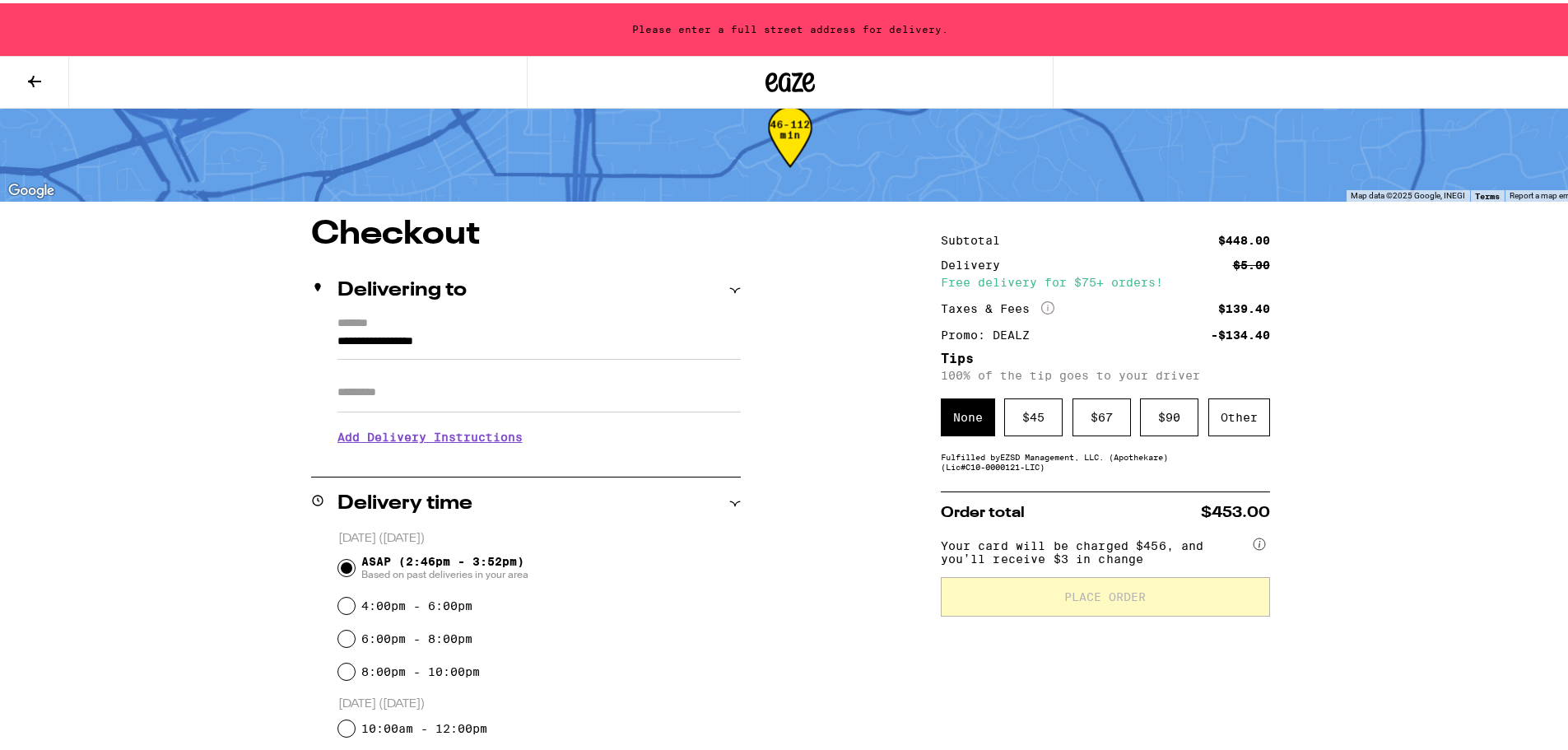
scroll to position [0, 0]
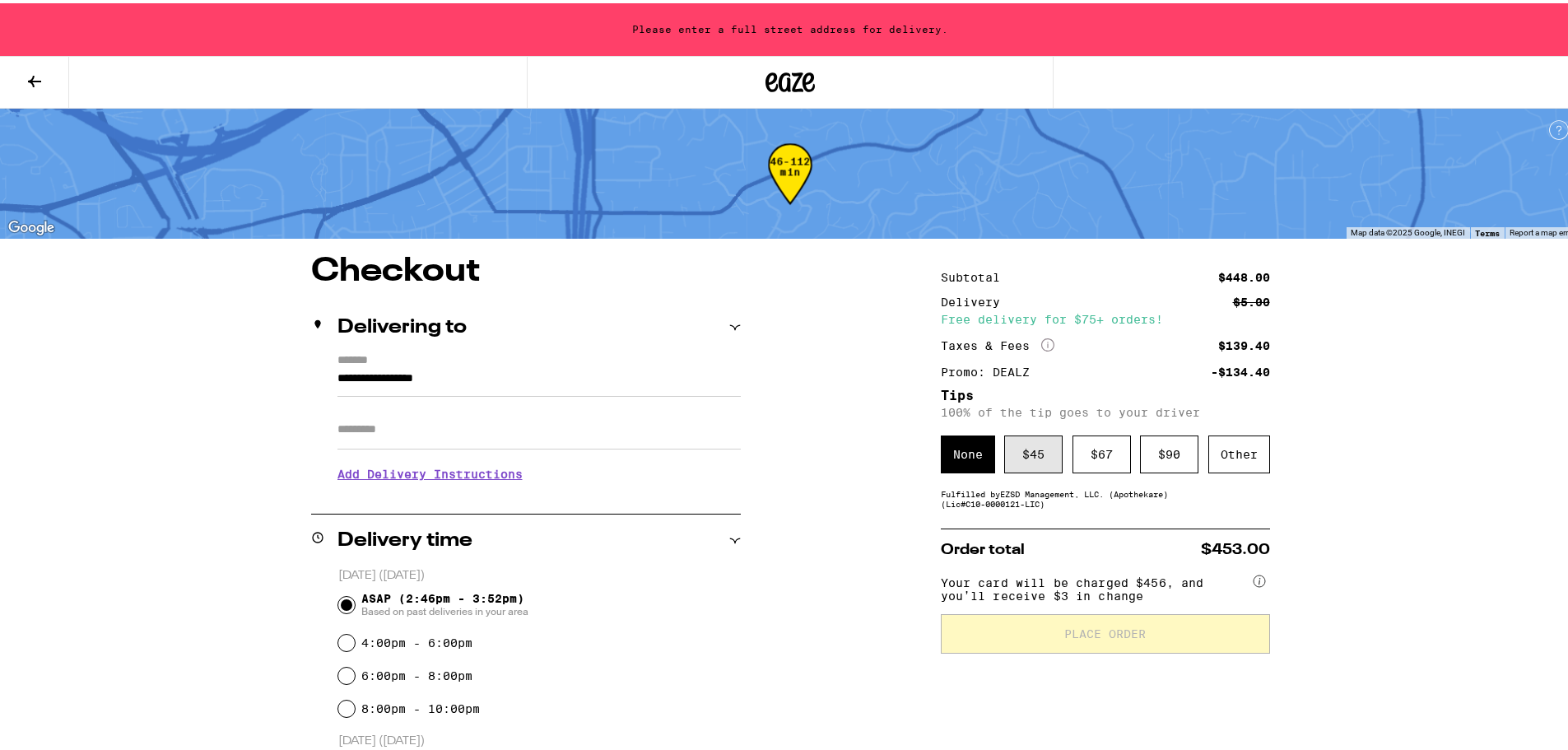
click at [1036, 456] on div "$ 45" at bounding box center [1033, 451] width 58 height 38
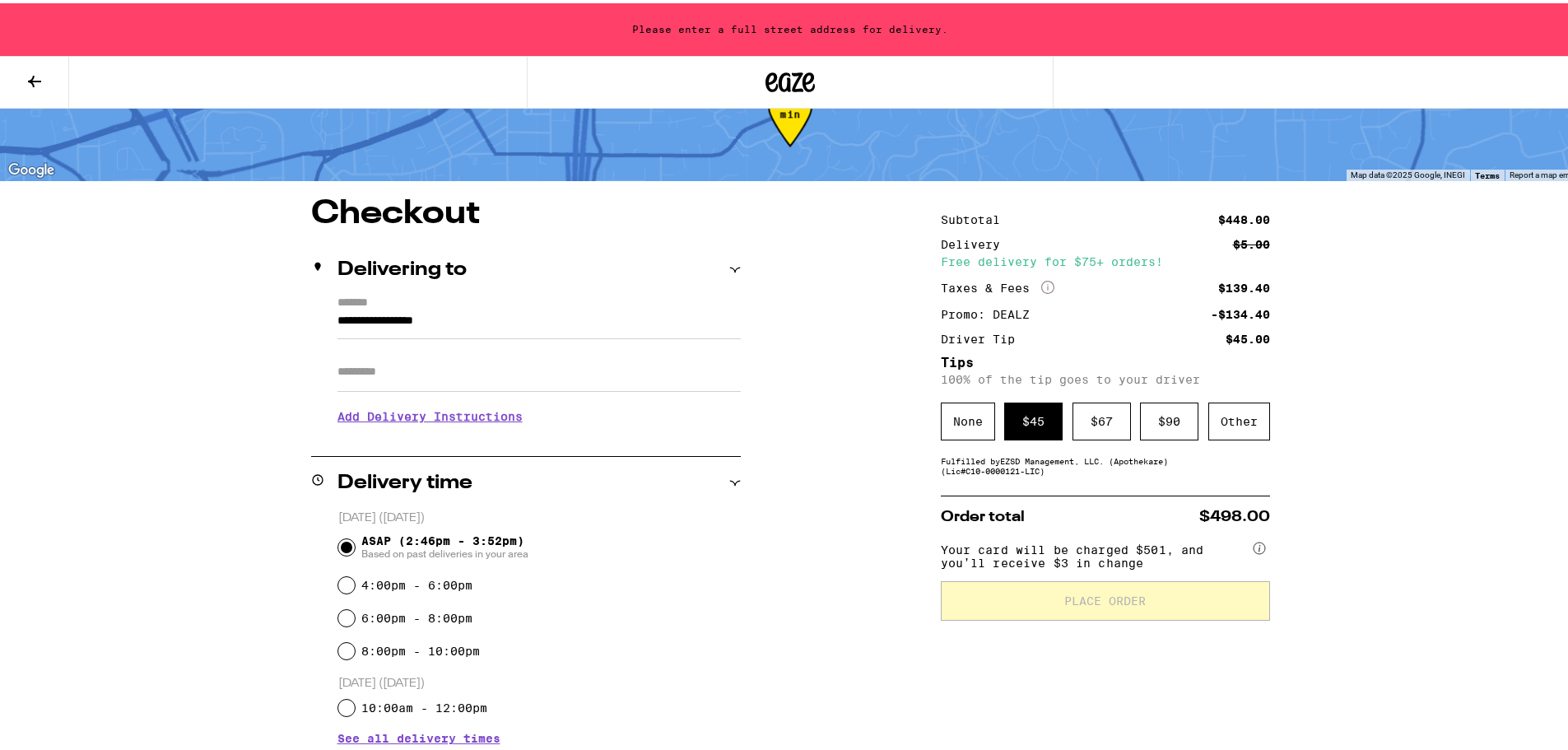
scroll to position [17, 0]
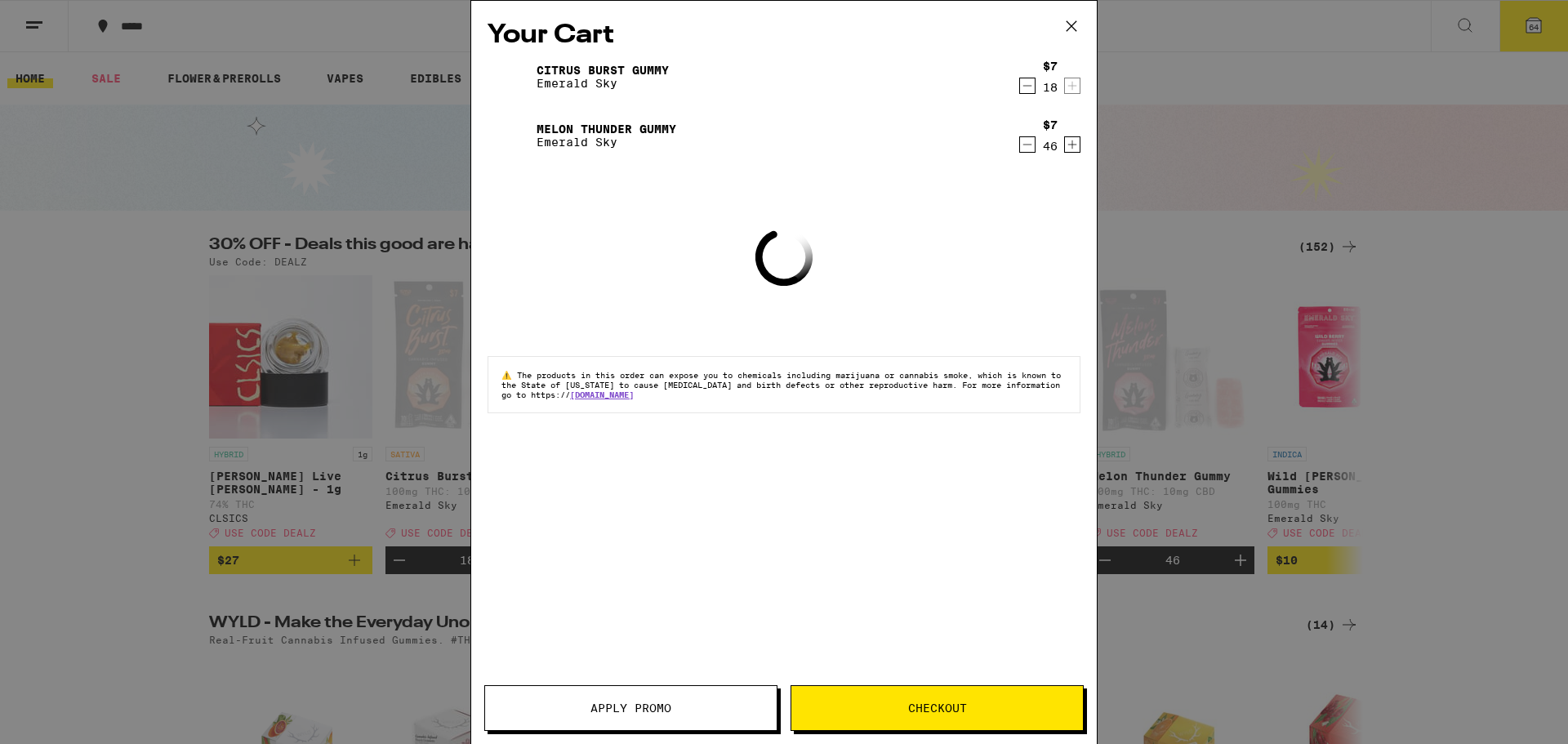
click at [1028, 150] on icon "Decrement" at bounding box center [1027, 145] width 14 height 20
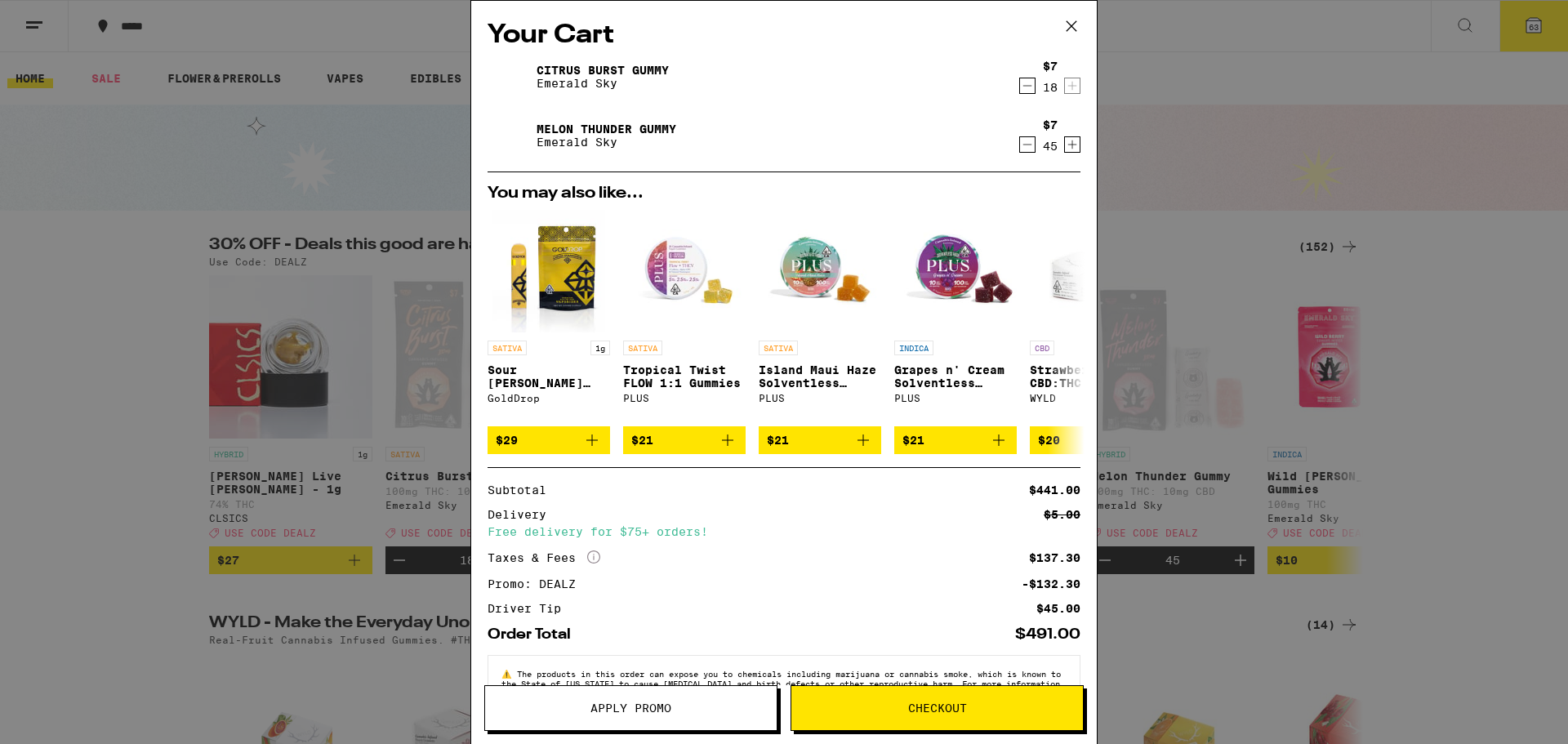
click at [948, 715] on button "Checkout" at bounding box center [937, 708] width 293 height 46
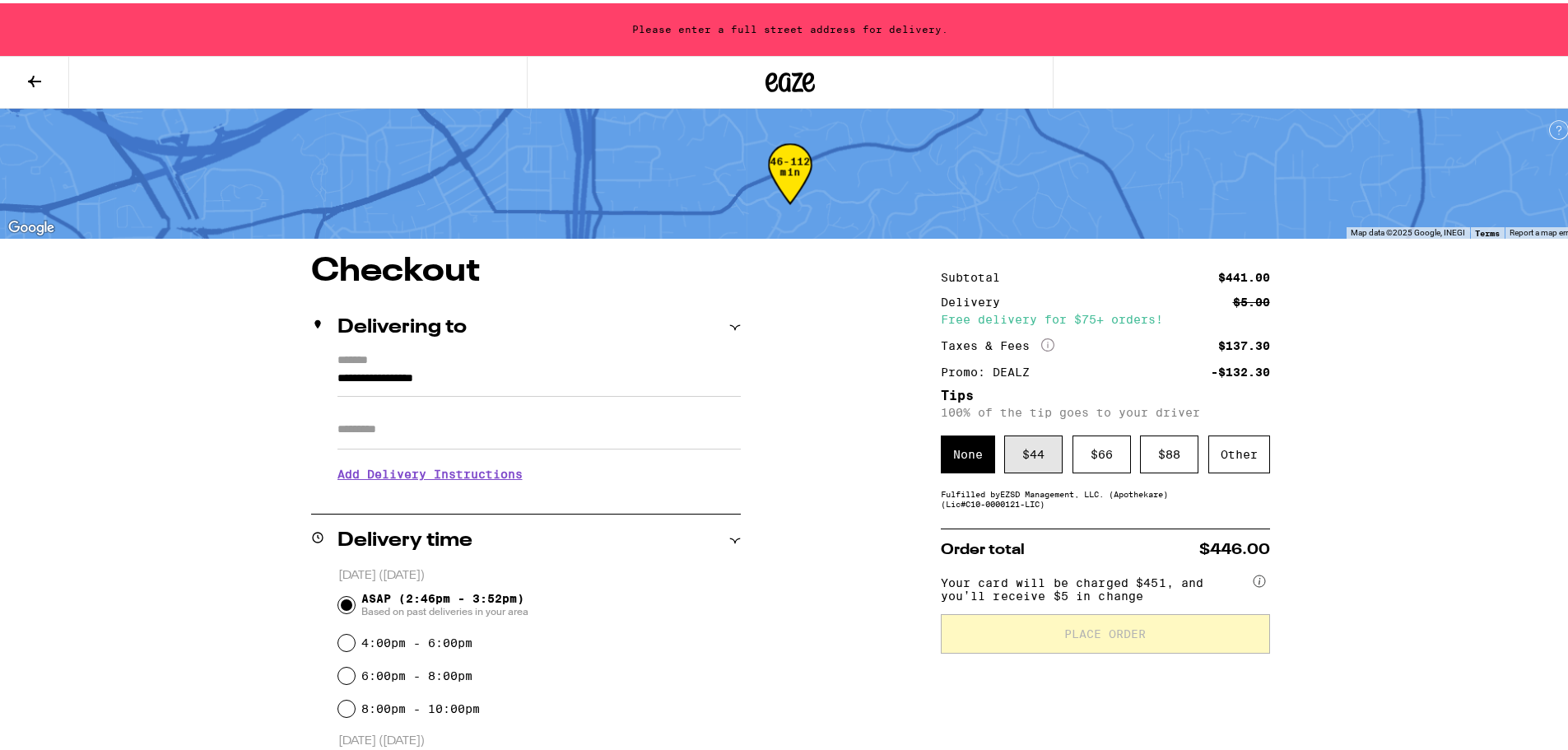
click at [1031, 449] on div "$ 44" at bounding box center [1033, 451] width 58 height 38
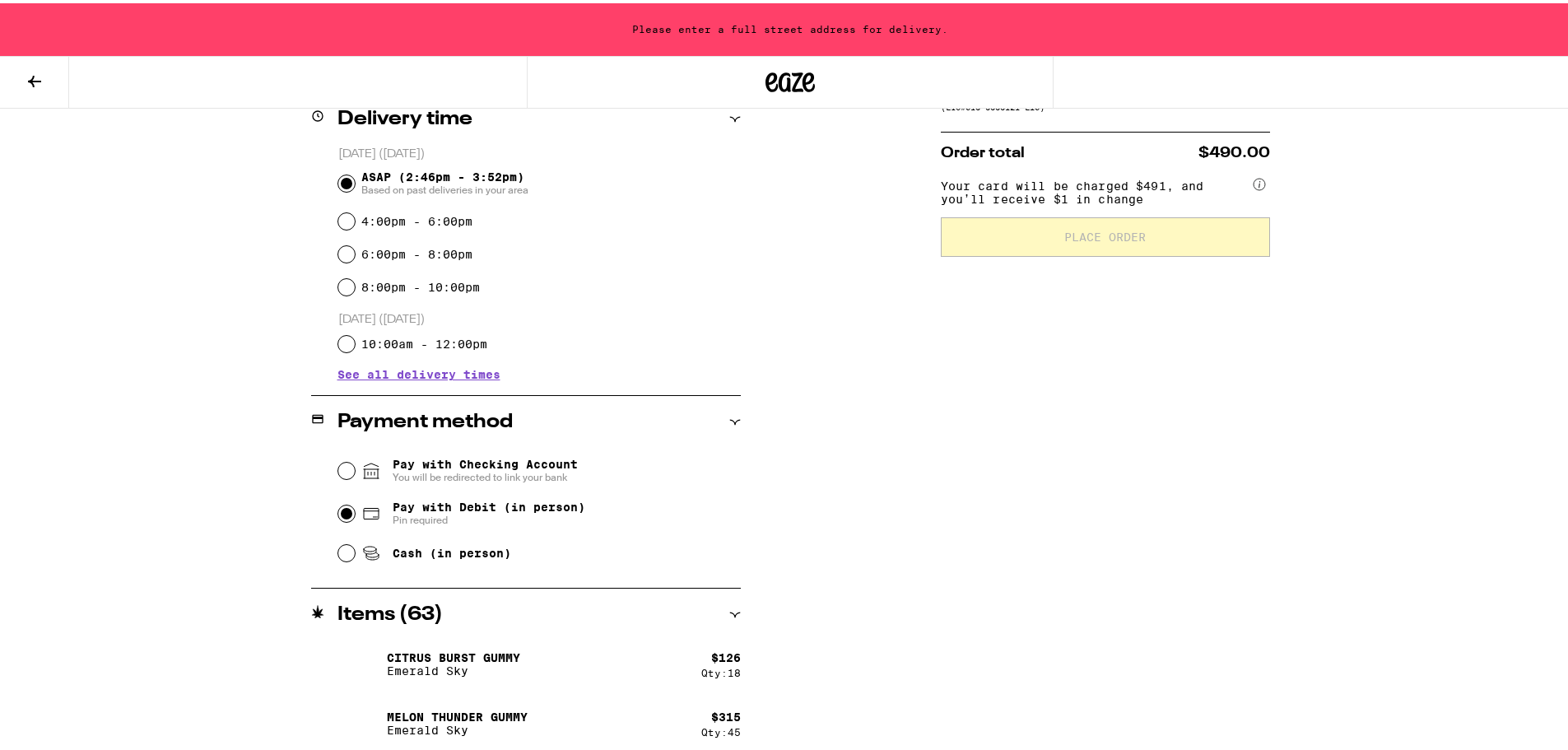
scroll to position [429, 0]
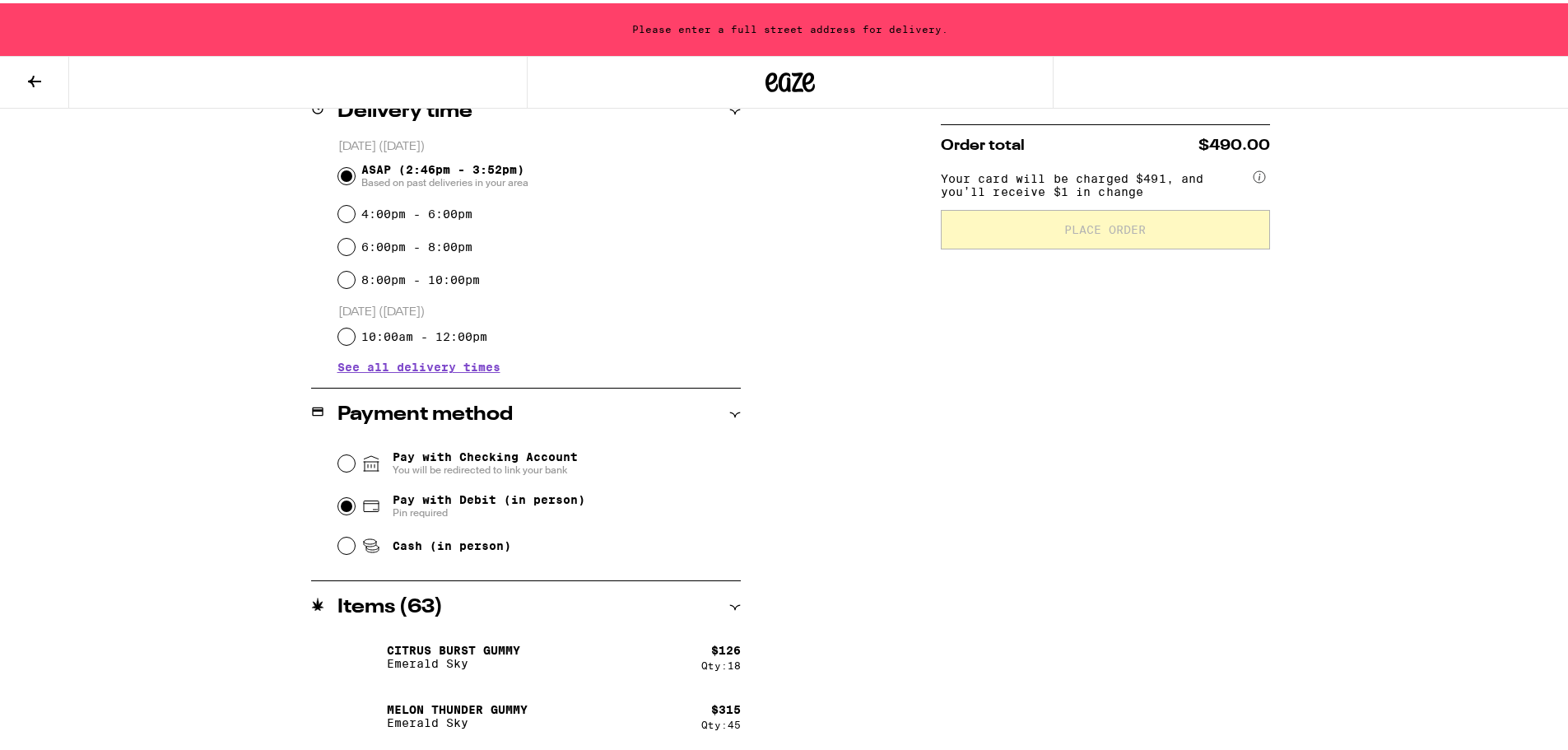
click at [345, 501] on input "Pay with Debit (in person) Pin required" at bounding box center [347, 503] width 16 height 16
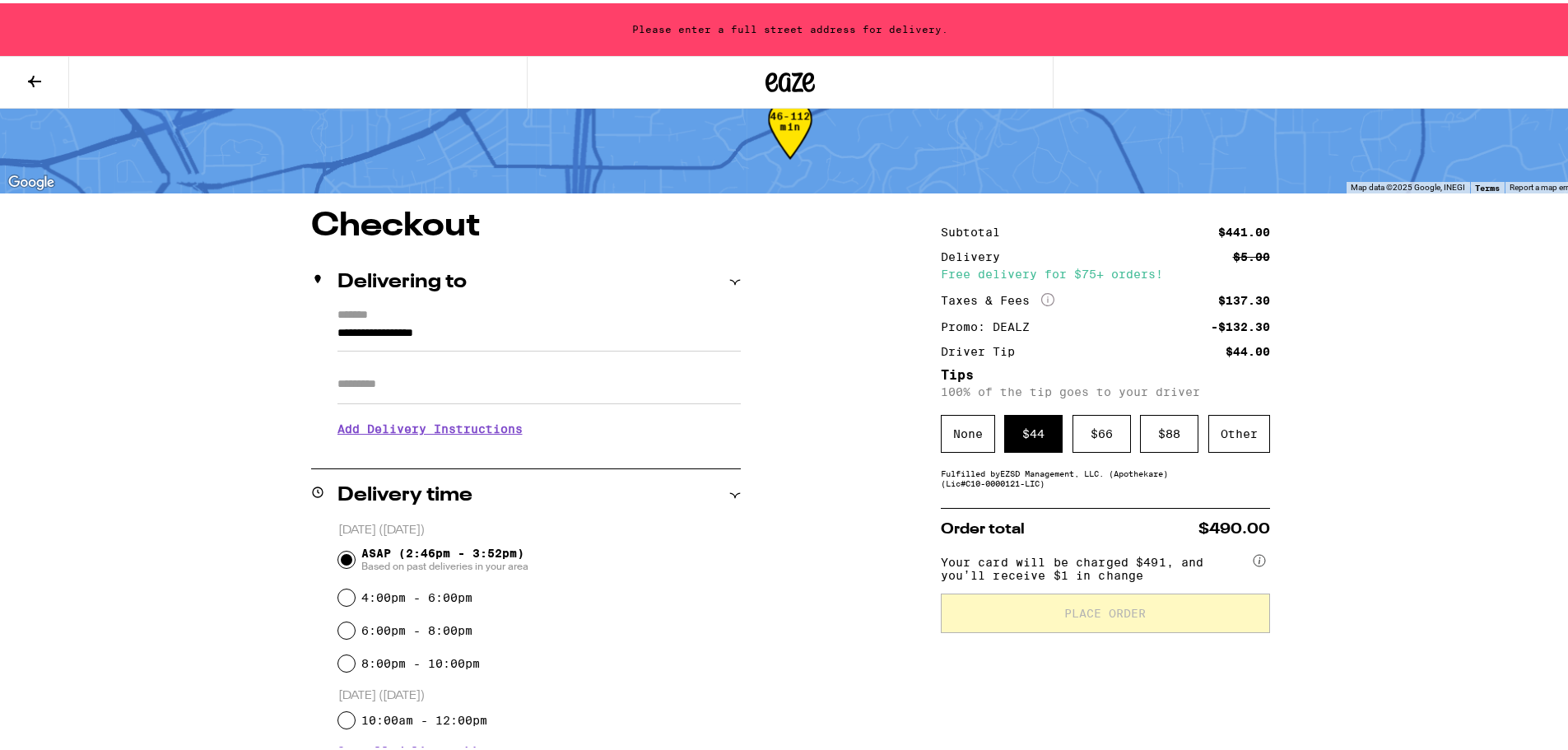
scroll to position [17, 0]
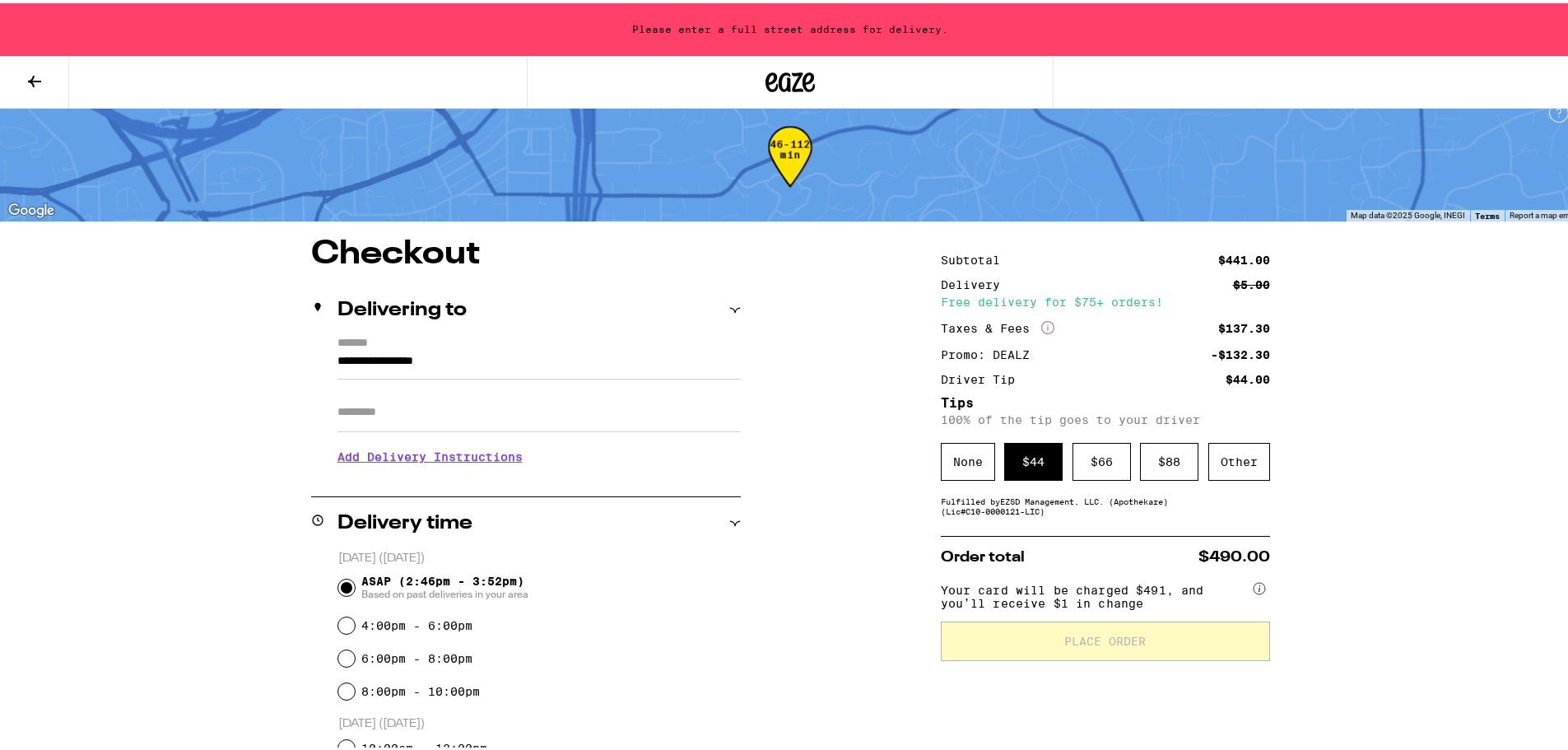
click at [514, 360] on input "**********" at bounding box center [539, 362] width 403 height 28
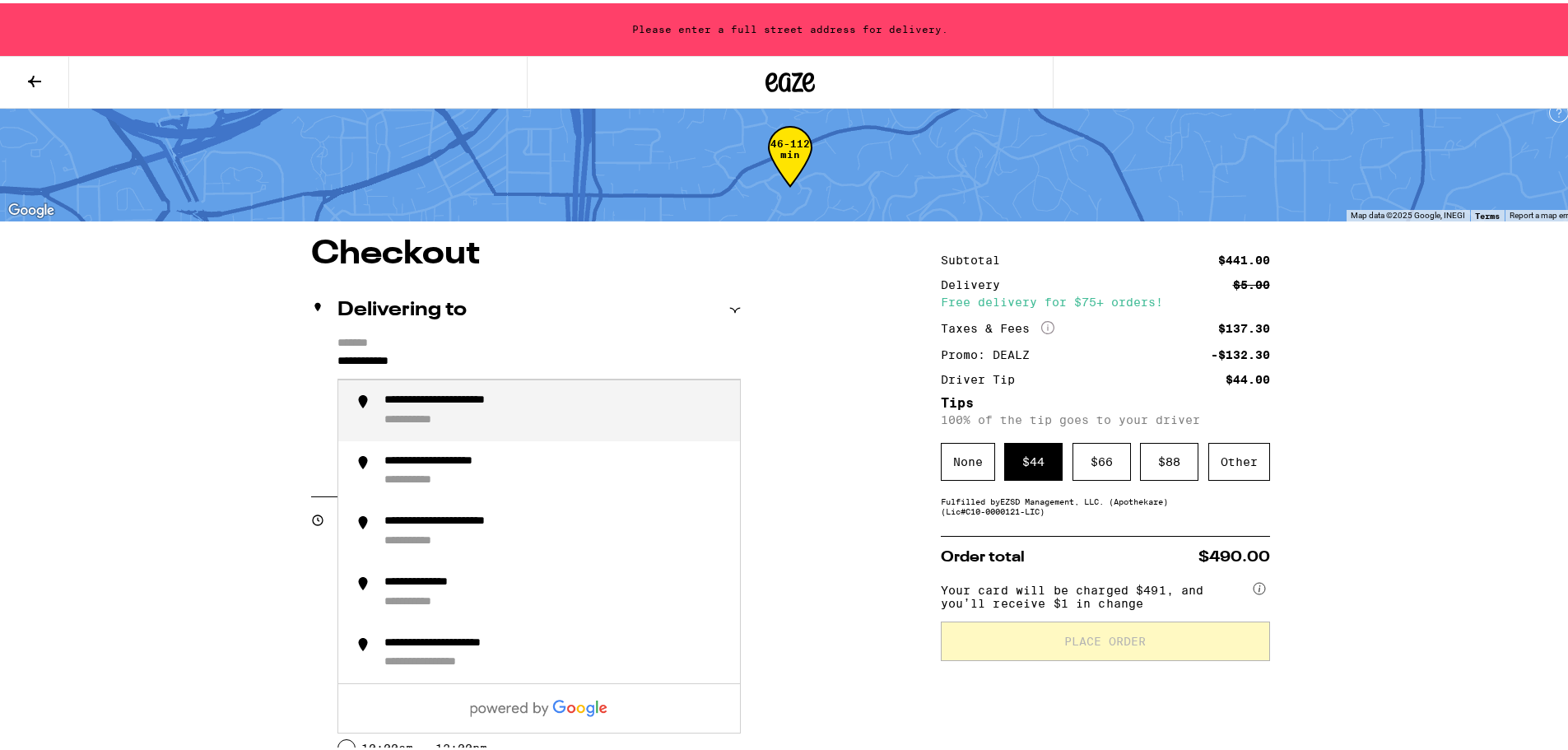
click at [499, 410] on div "**********" at bounding box center [555, 408] width 342 height 35
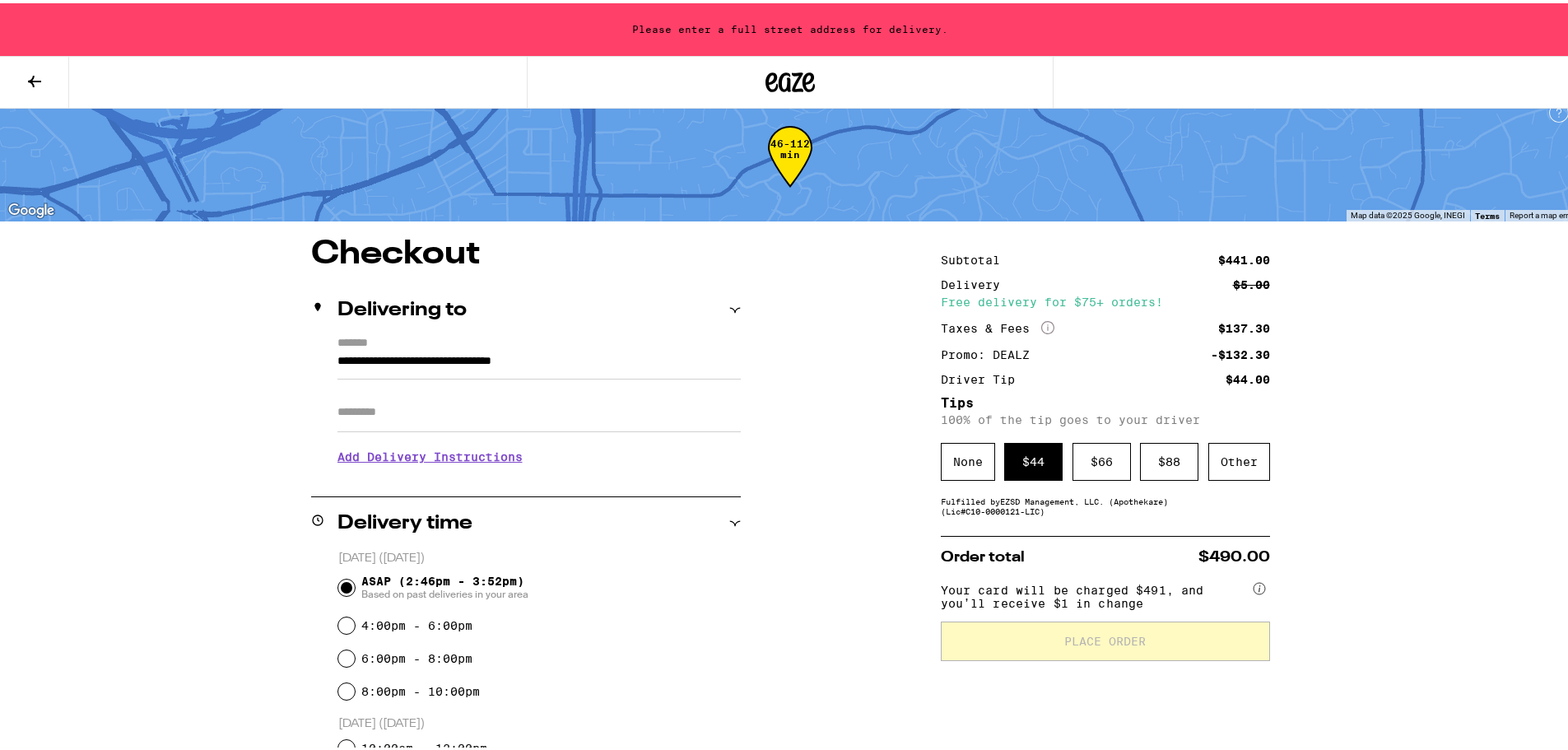
type input "**********"
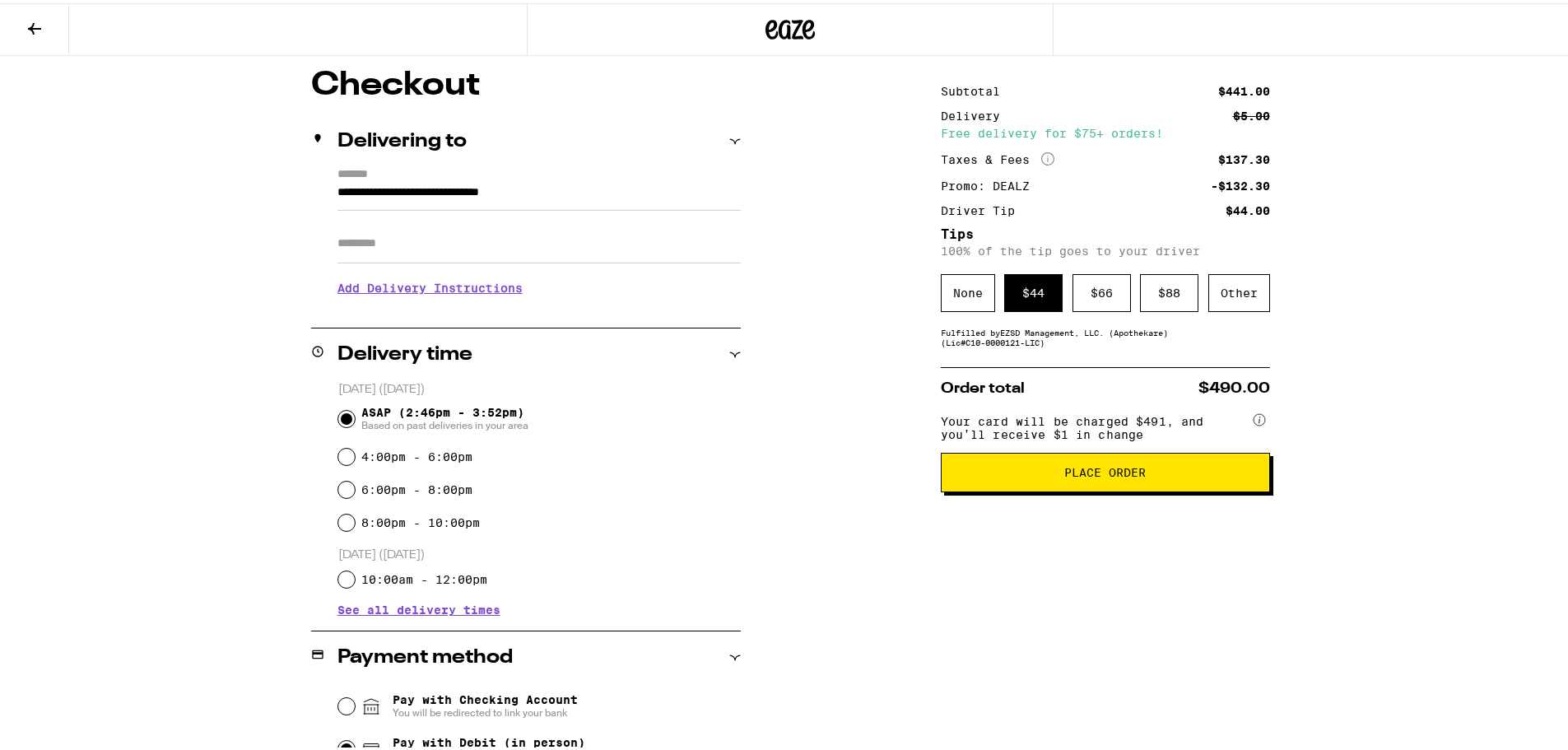
scroll to position [129, 0]
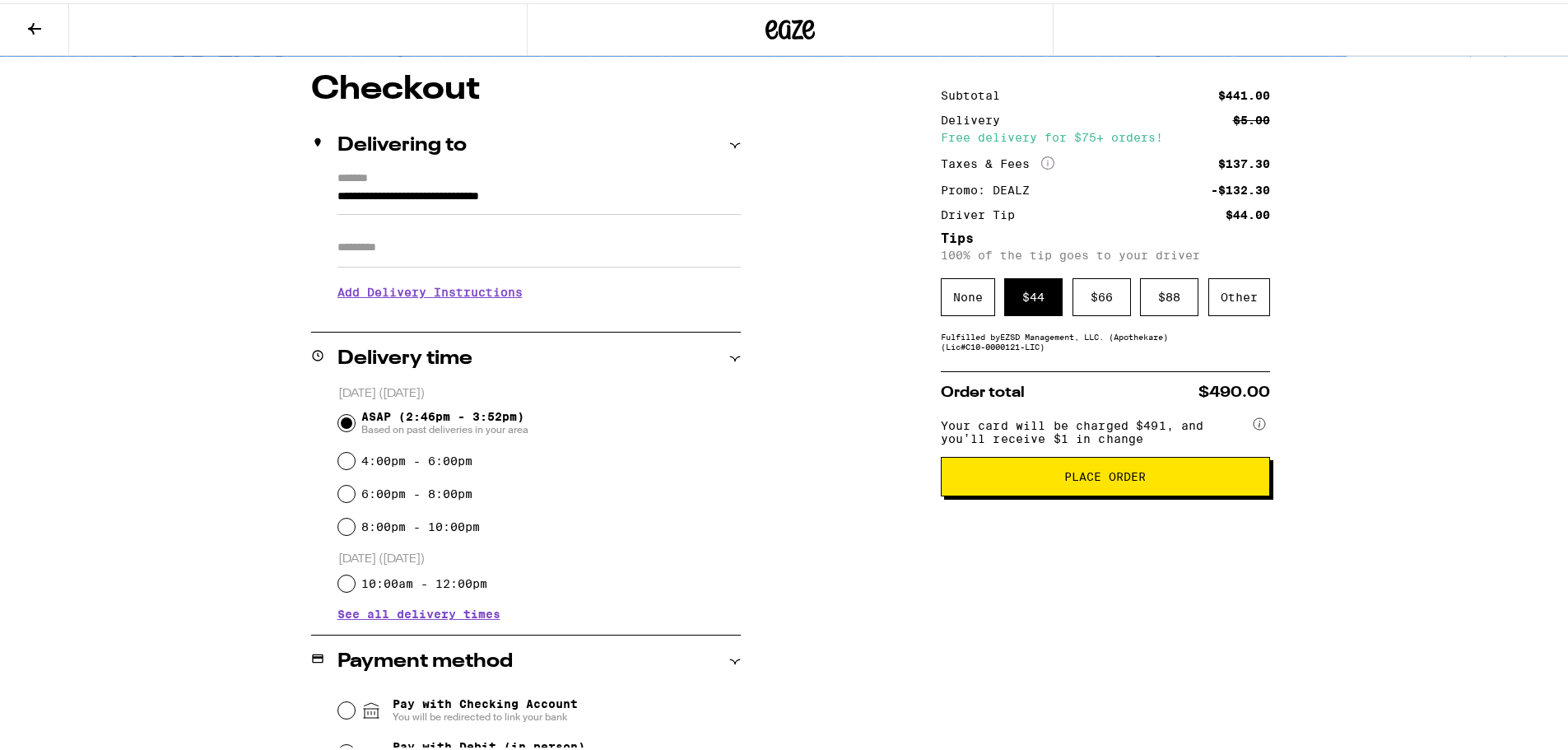
click at [1082, 478] on span "Place Order" at bounding box center [1105, 473] width 82 height 12
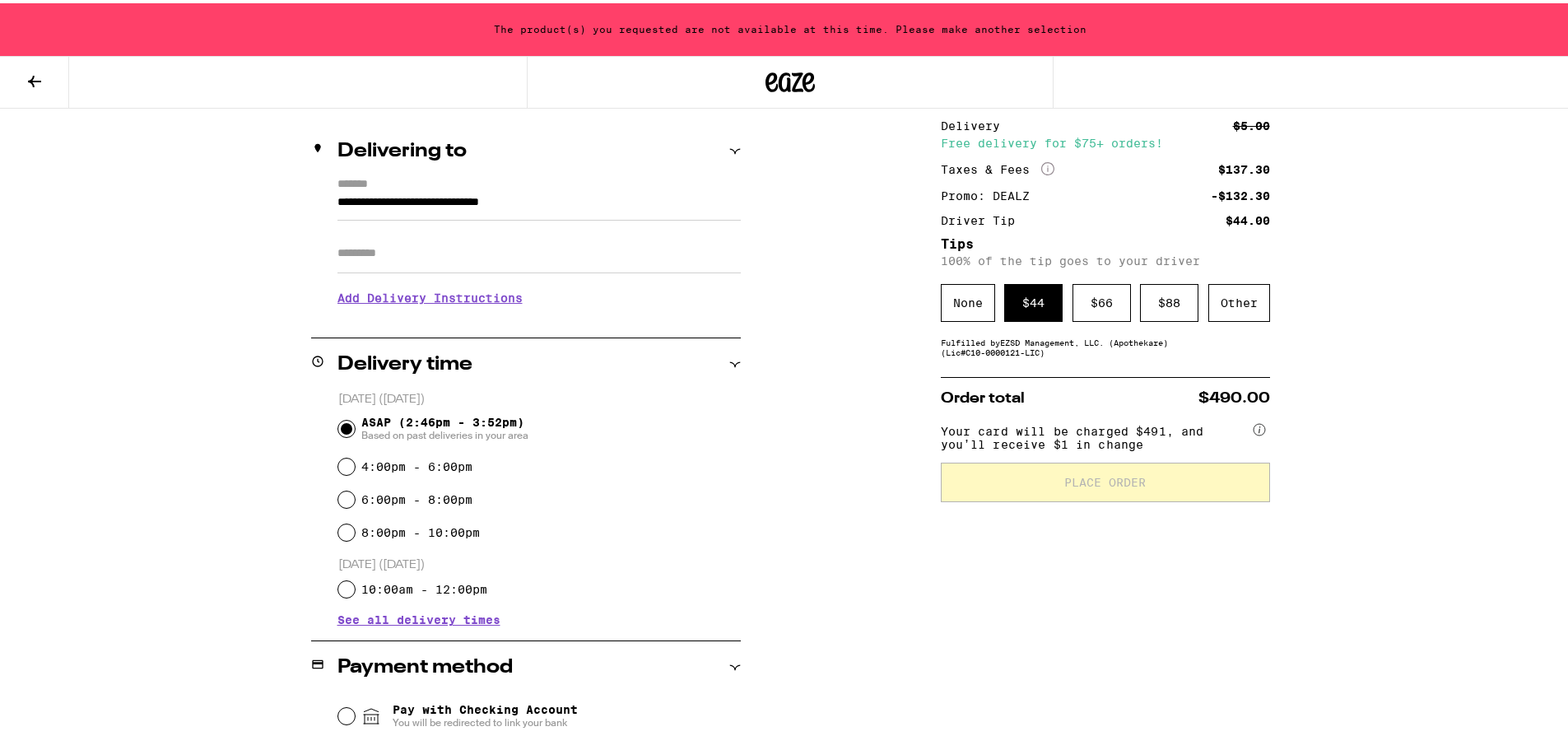
scroll to position [0, 0]
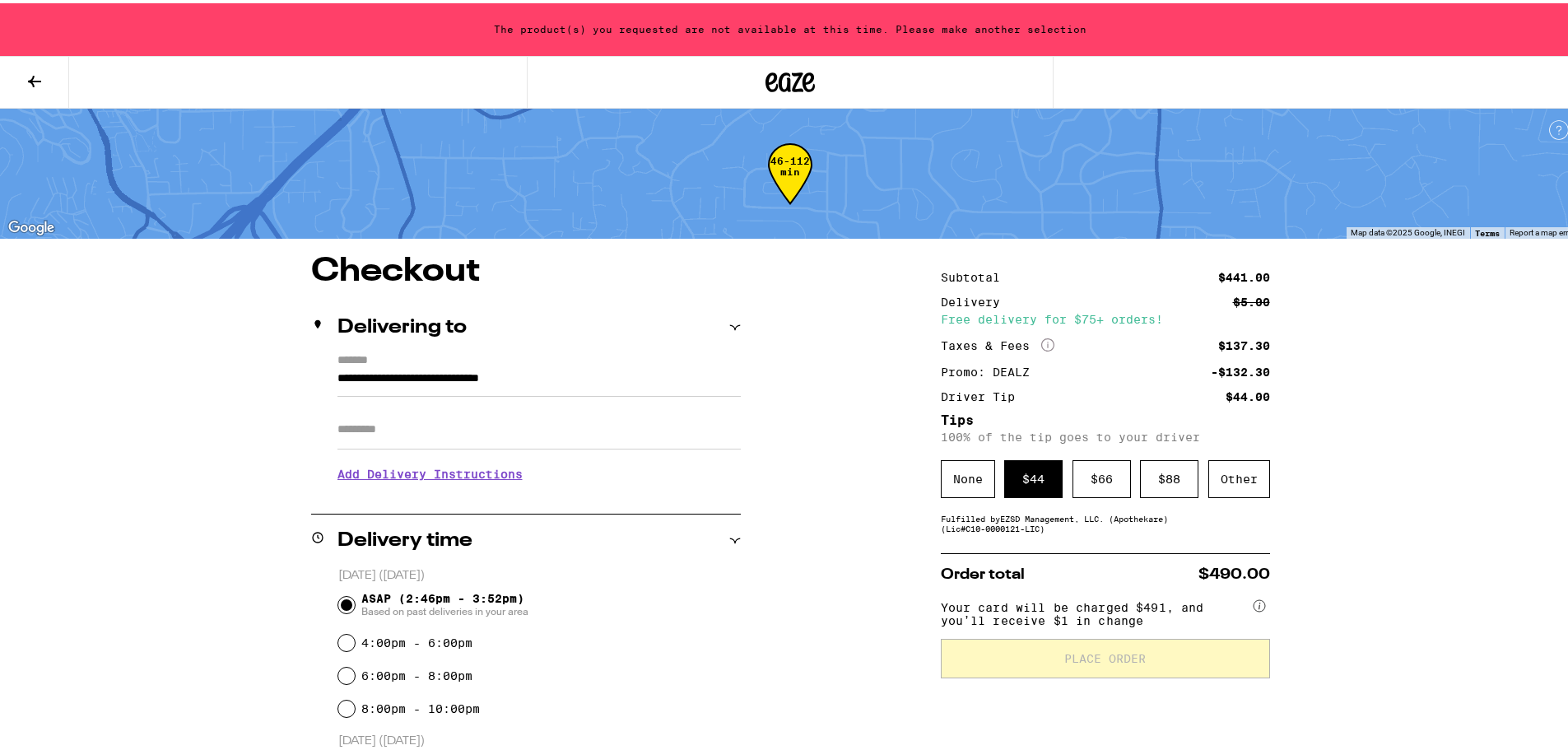
click at [520, 23] on div "The product(s) you requested are not available at this time. Please make anothe…" at bounding box center [790, 26] width 1581 height 53
click at [35, 75] on icon at bounding box center [35, 78] width 20 height 20
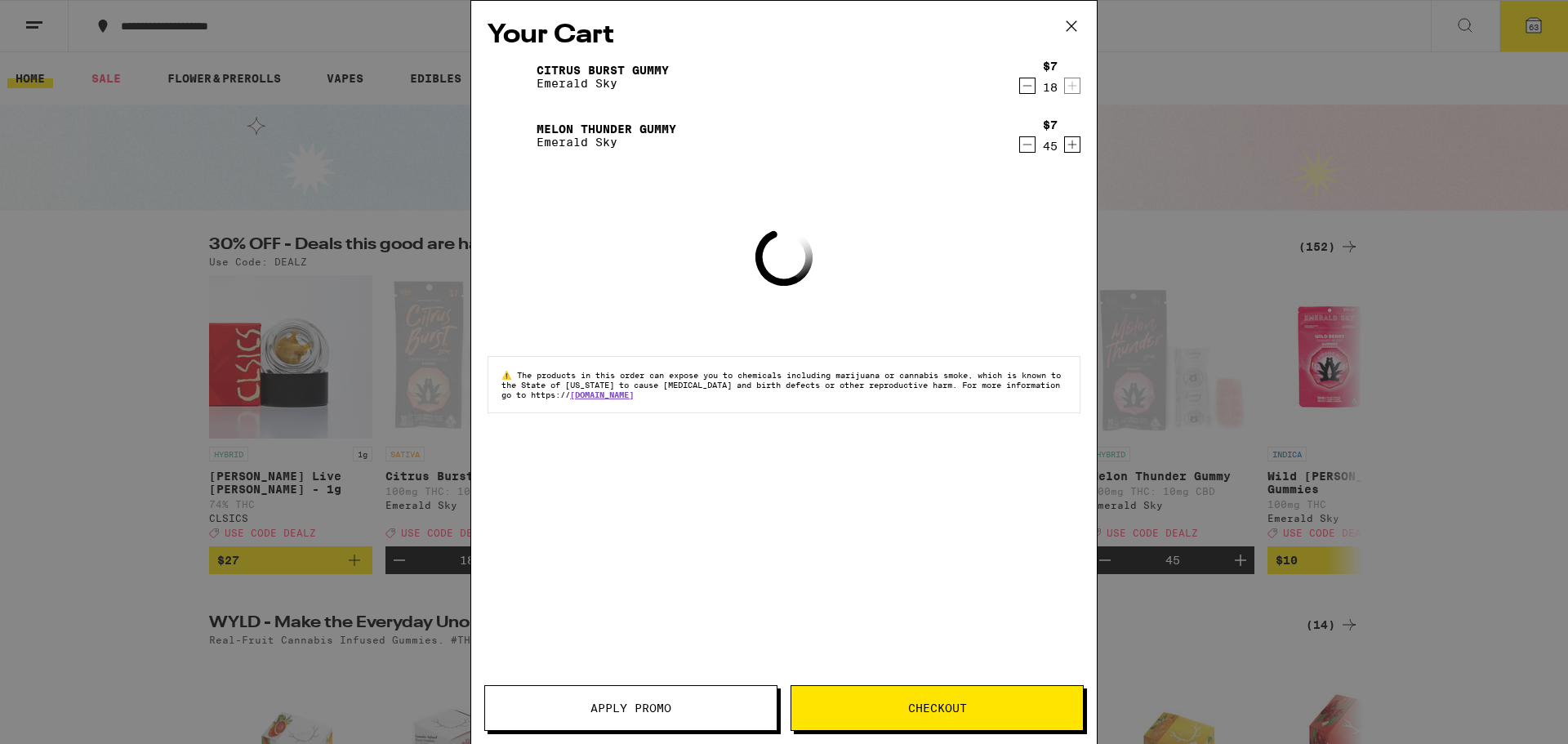
click at [1029, 150] on icon "Decrement" at bounding box center [1027, 145] width 14 height 20
click at [1029, 150] on div "$7 45" at bounding box center [1050, 135] width 61 height 34
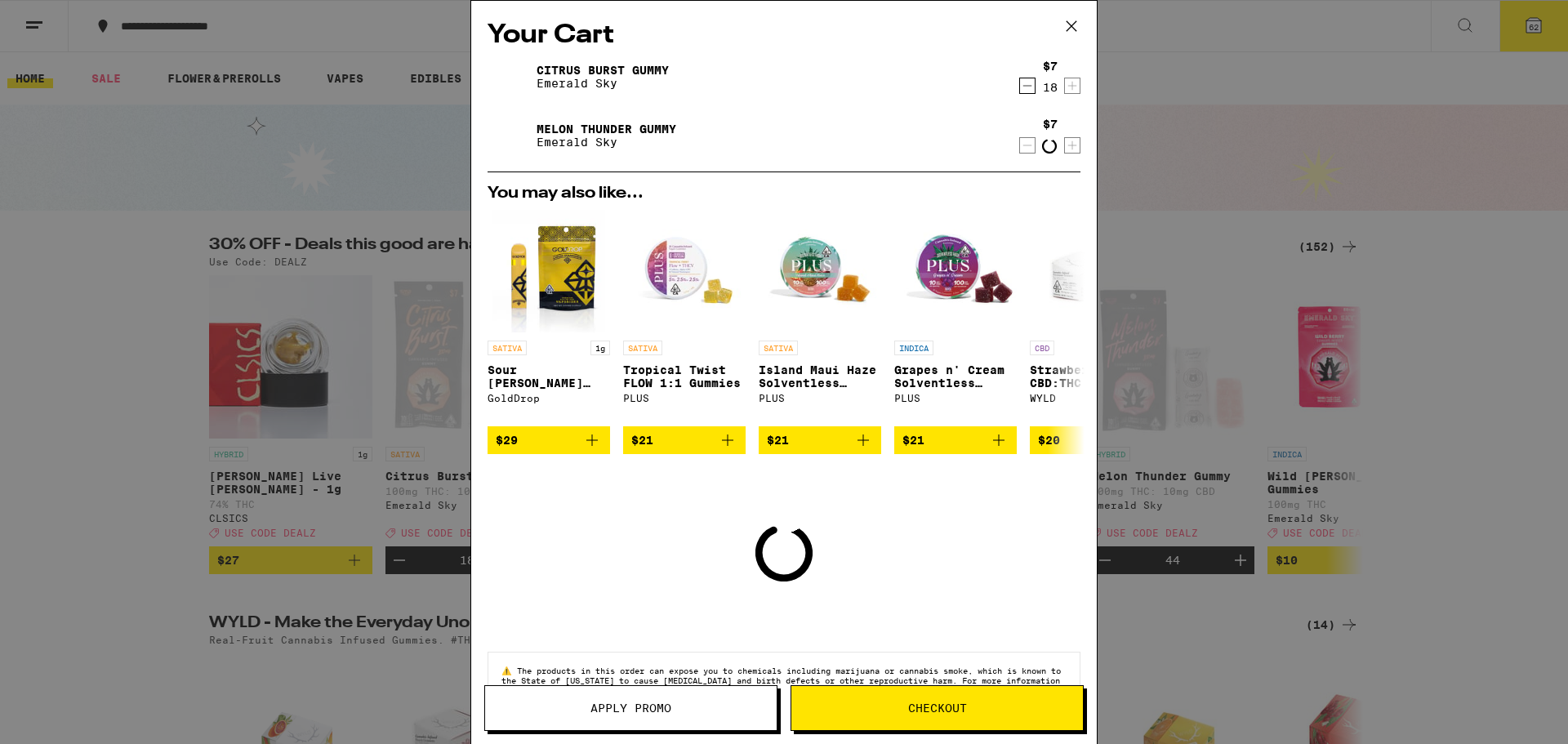
click at [1029, 150] on div "$7 Loading" at bounding box center [1050, 136] width 61 height 37
click at [1029, 150] on div "$7 44" at bounding box center [1050, 135] width 61 height 34
click at [1020, 147] on icon "Decrement" at bounding box center [1027, 145] width 14 height 20
click at [1020, 147] on icon "Decrement" at bounding box center [1027, 146] width 14 height 20
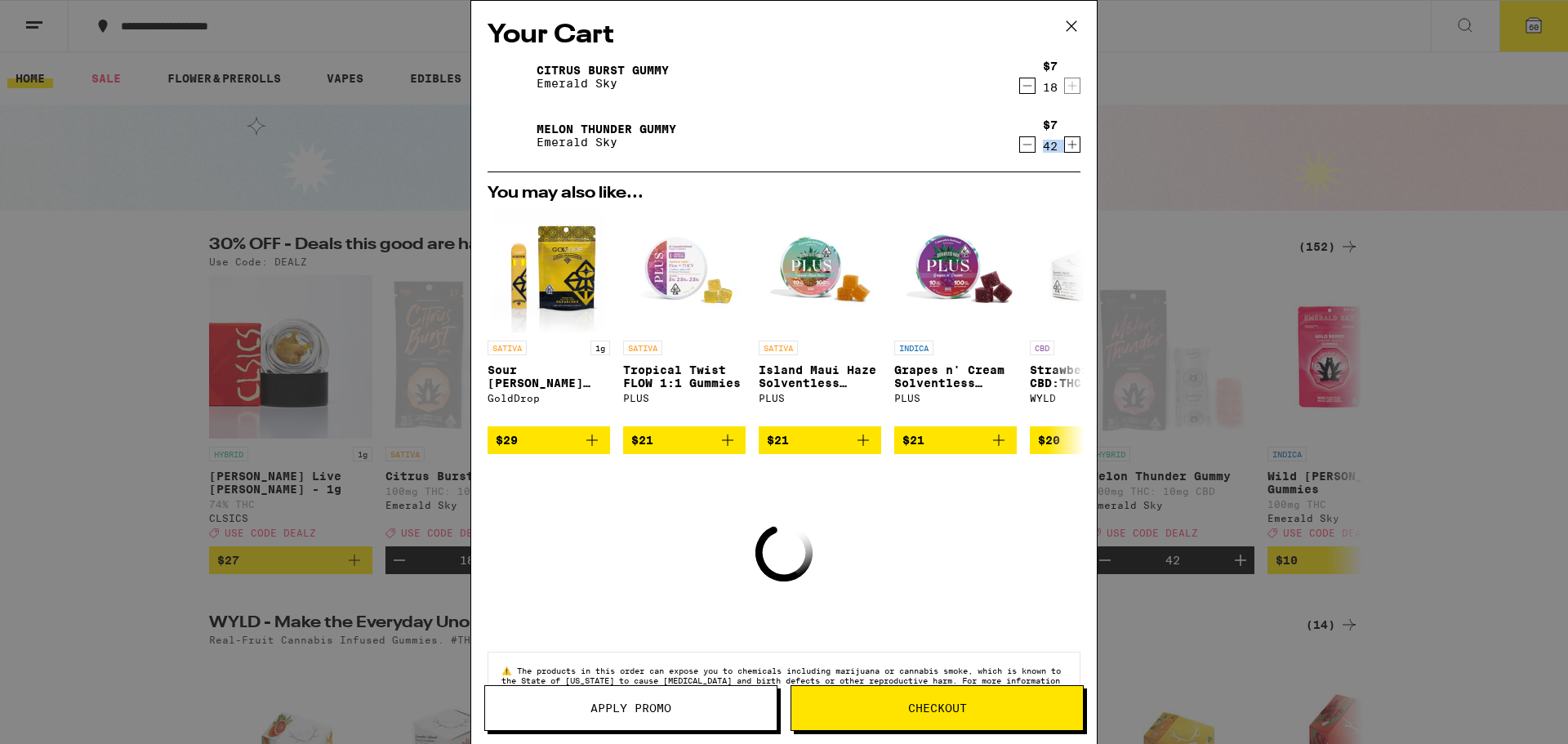
click at [1020, 150] on icon "Decrement" at bounding box center [1027, 145] width 14 height 20
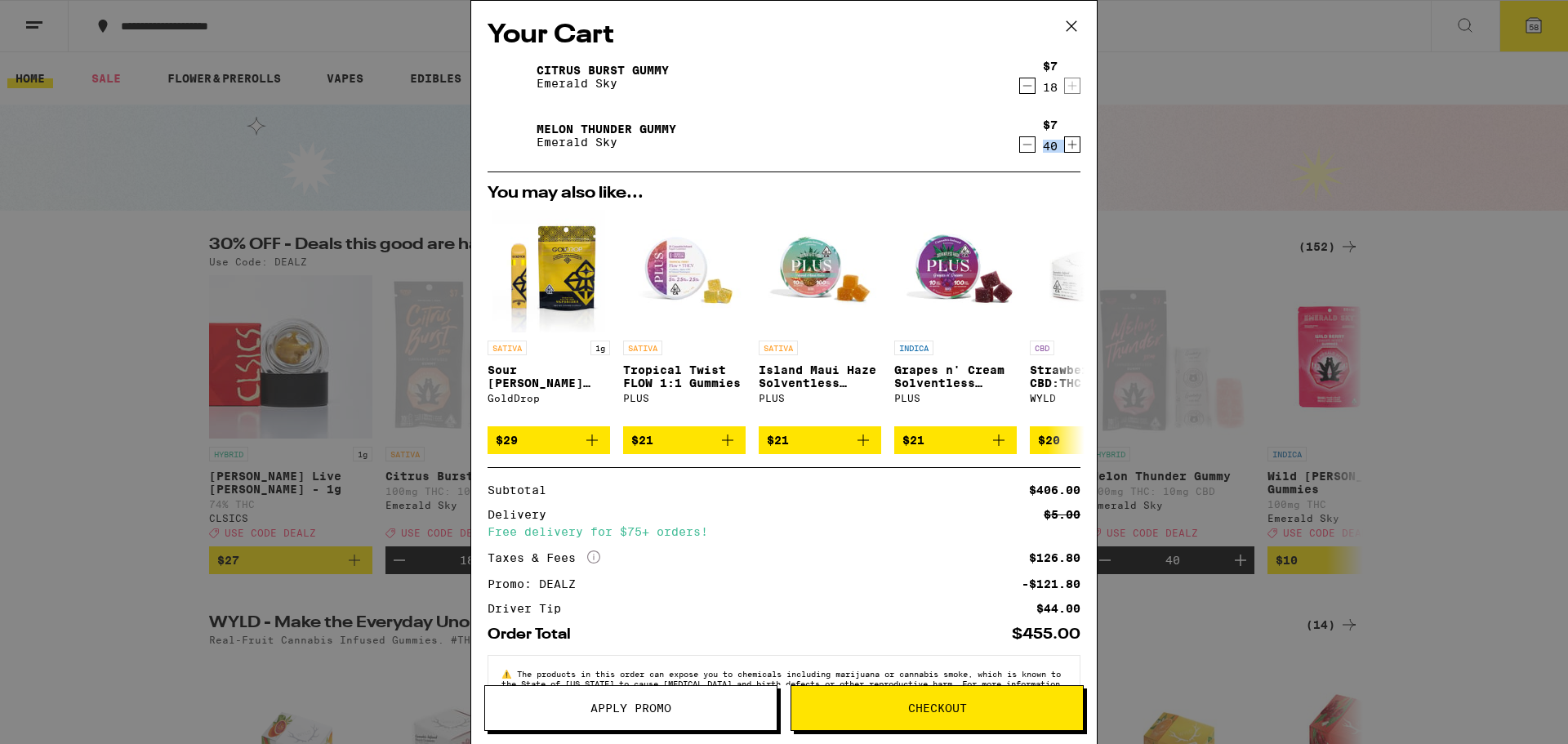
click at [1020, 150] on icon "Decrement" at bounding box center [1027, 145] width 14 height 20
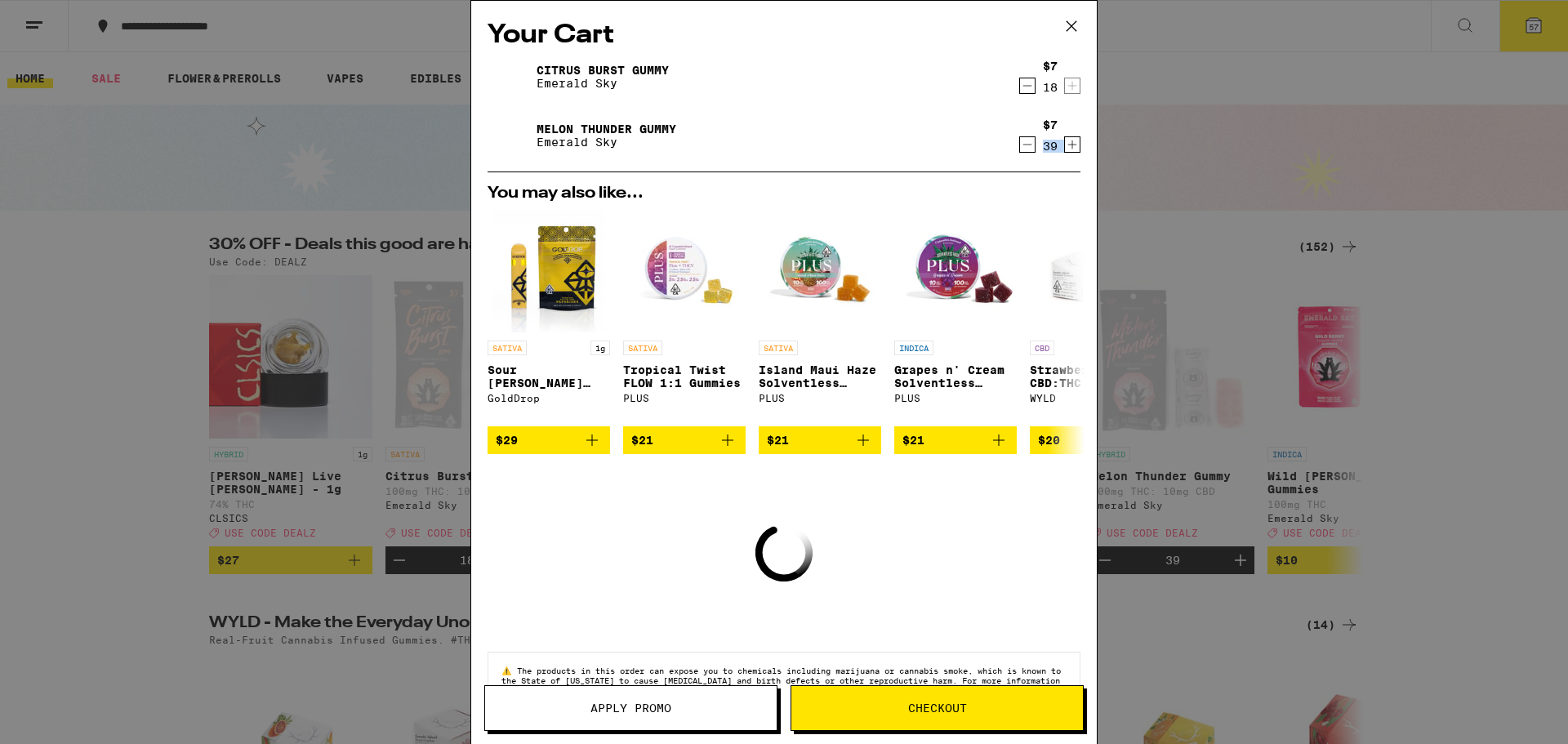
click at [1020, 150] on icon "Decrement" at bounding box center [1027, 145] width 14 height 20
click at [1020, 150] on icon "Decrement" at bounding box center [1027, 146] width 14 height 20
click at [1020, 150] on icon "Decrement" at bounding box center [1027, 145] width 14 height 20
click at [917, 711] on span "Checkout" at bounding box center [937, 708] width 59 height 12
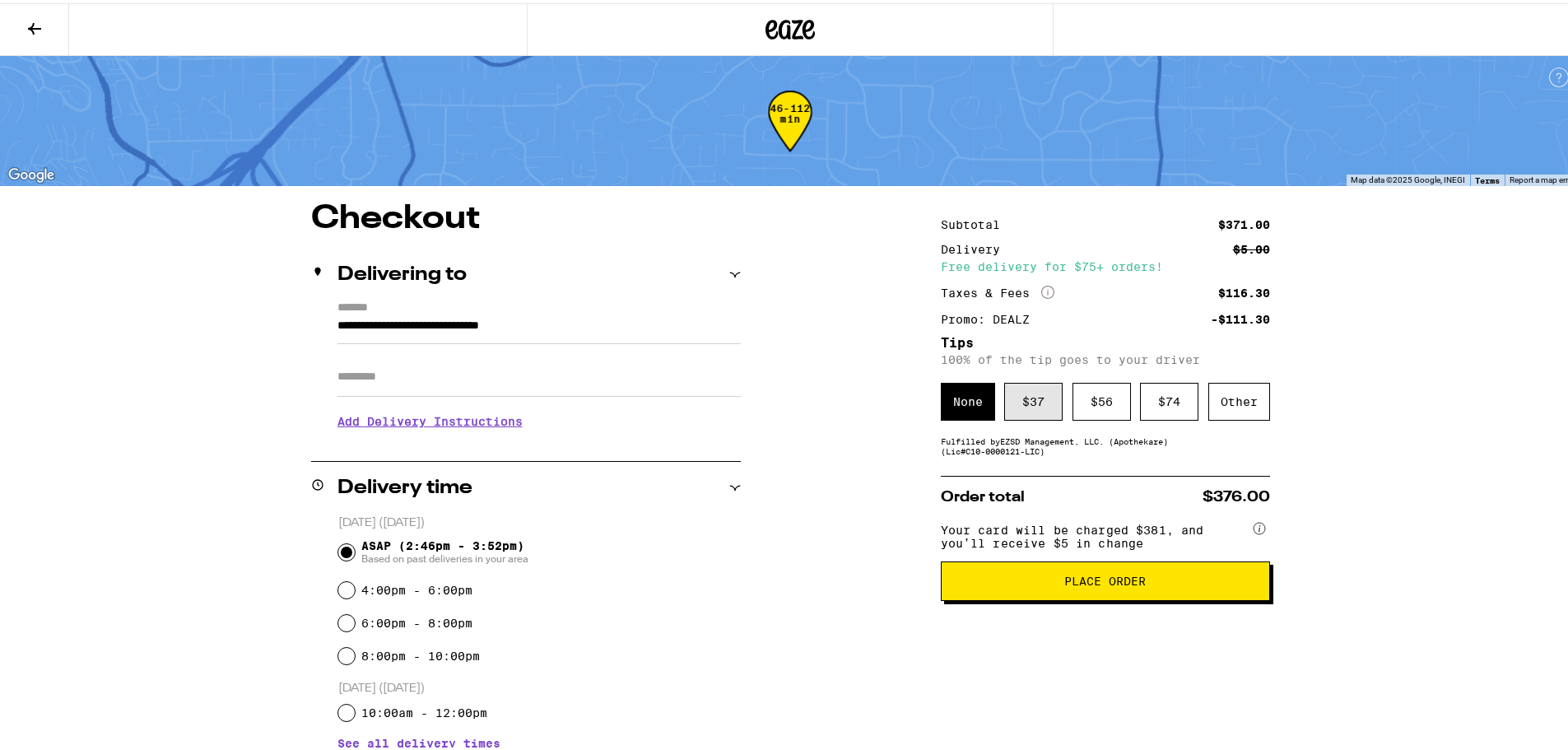
click at [1041, 409] on div "$ 37" at bounding box center [1033, 399] width 58 height 38
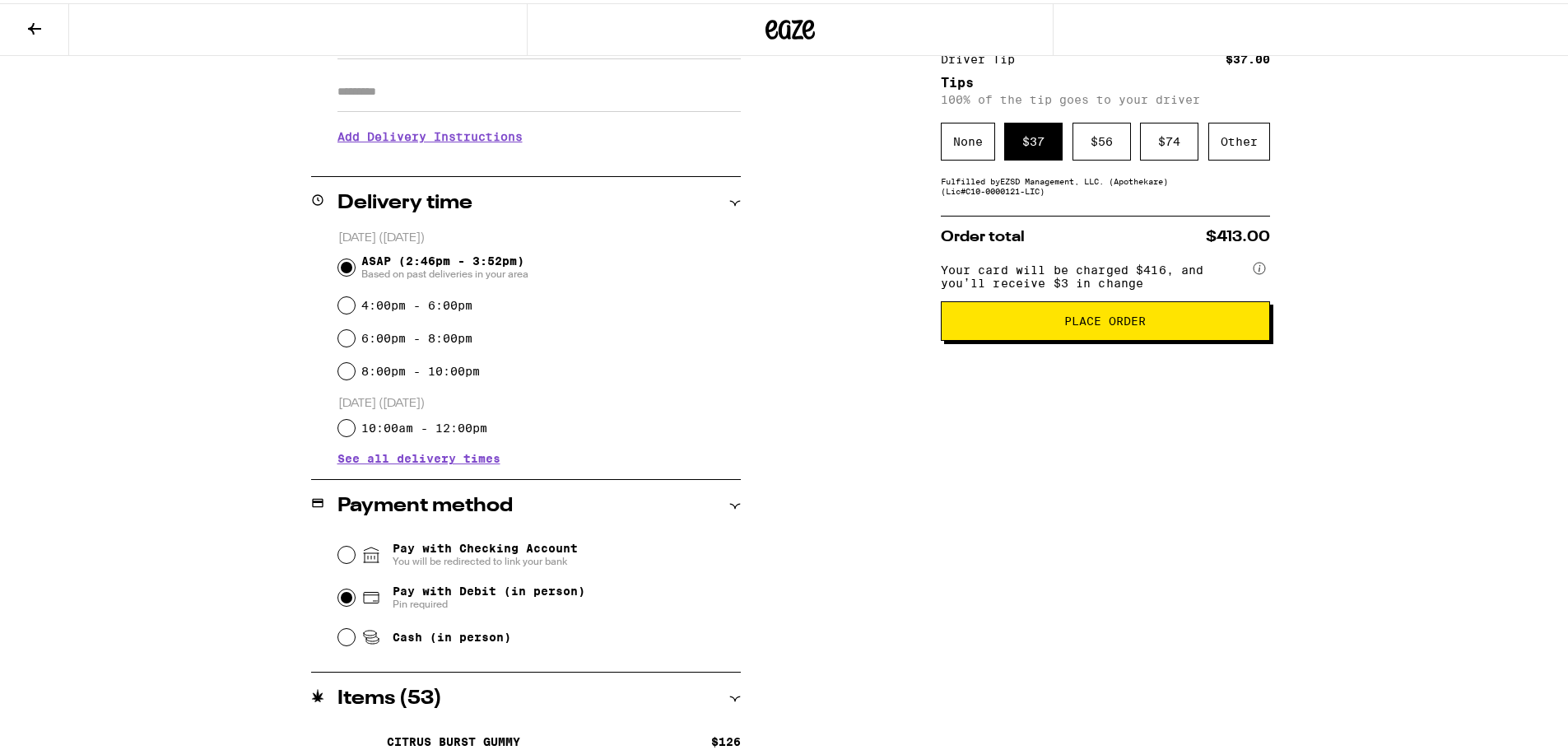
scroll to position [330, 0]
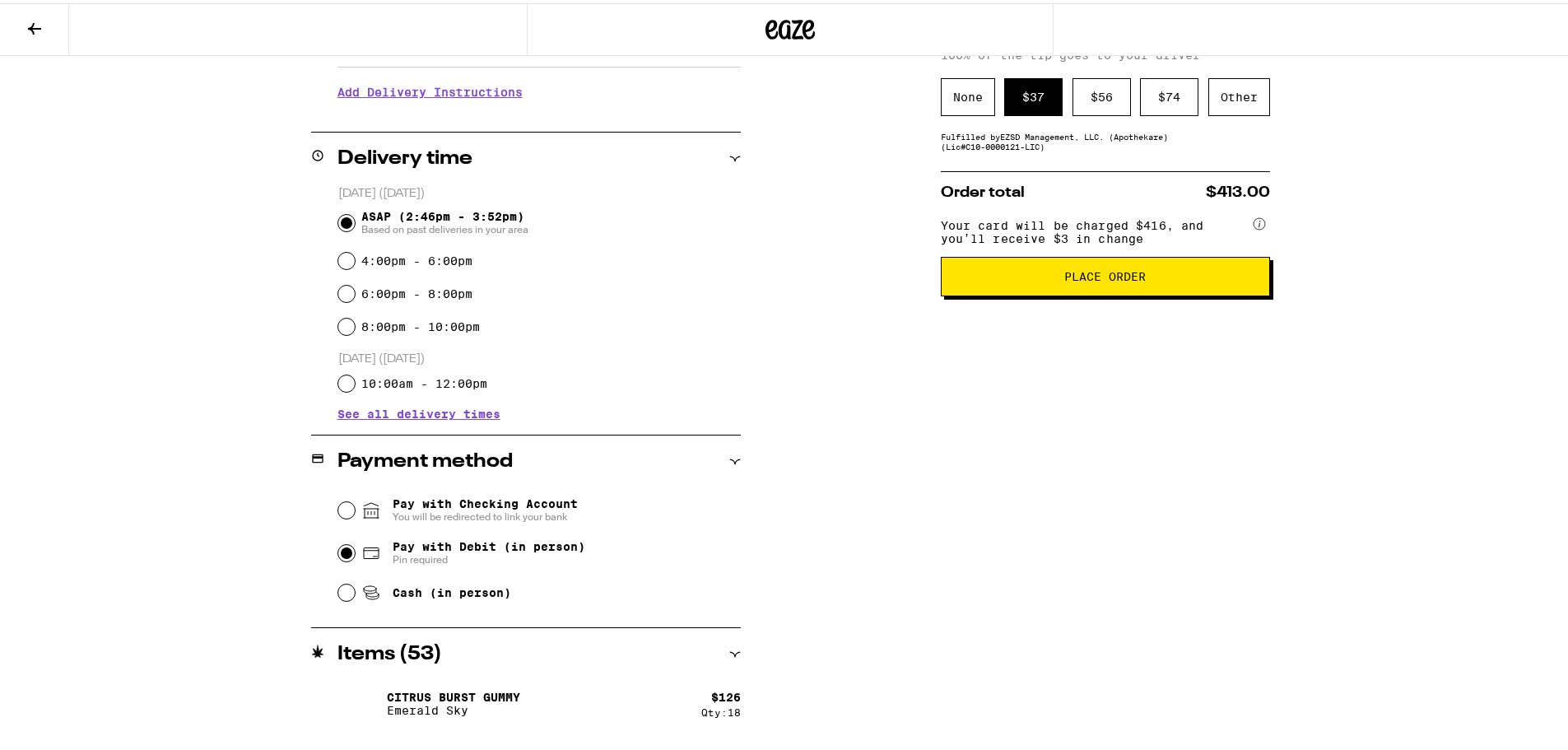
click at [1028, 279] on span "Place Order" at bounding box center [1106, 273] width 301 height 12
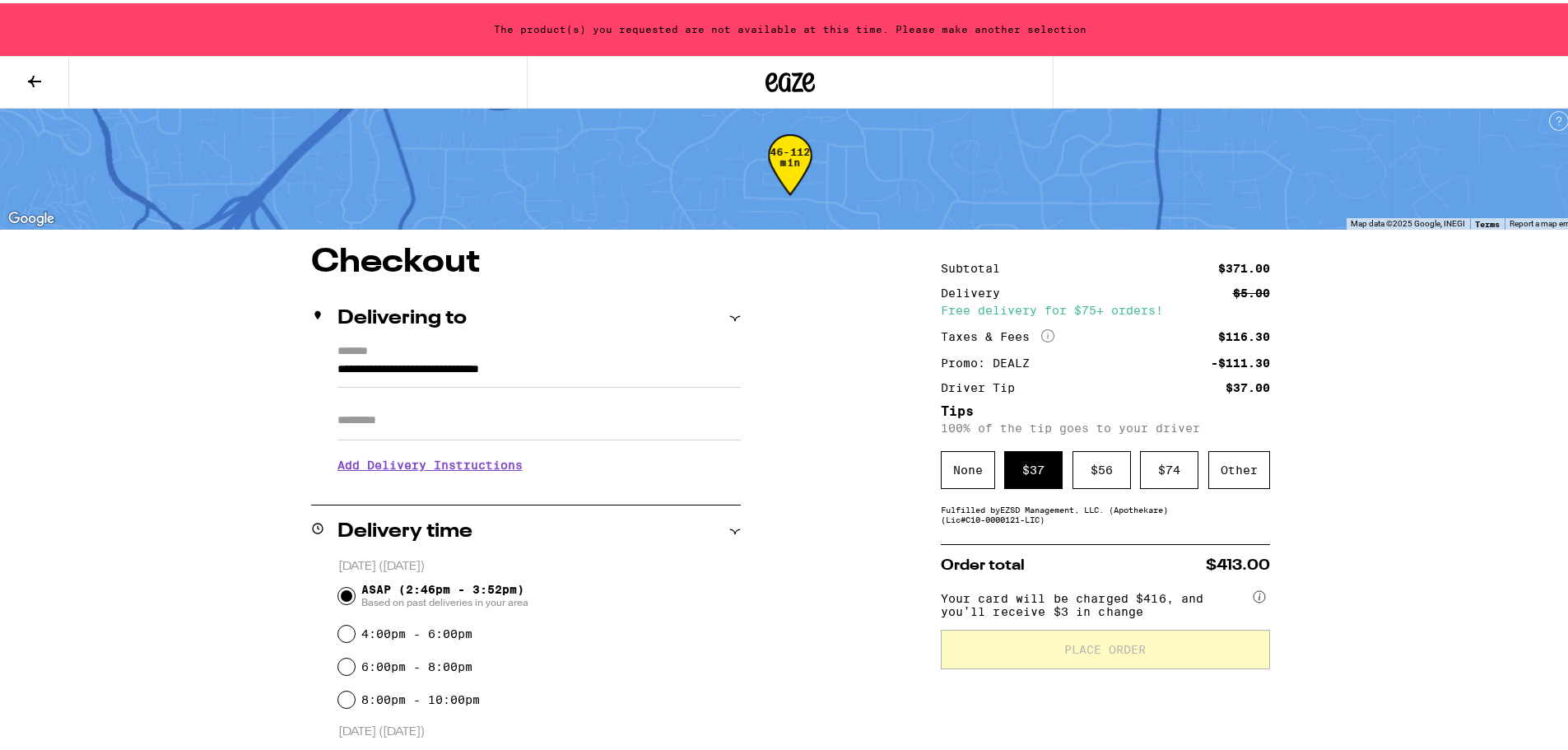
scroll to position [0, 0]
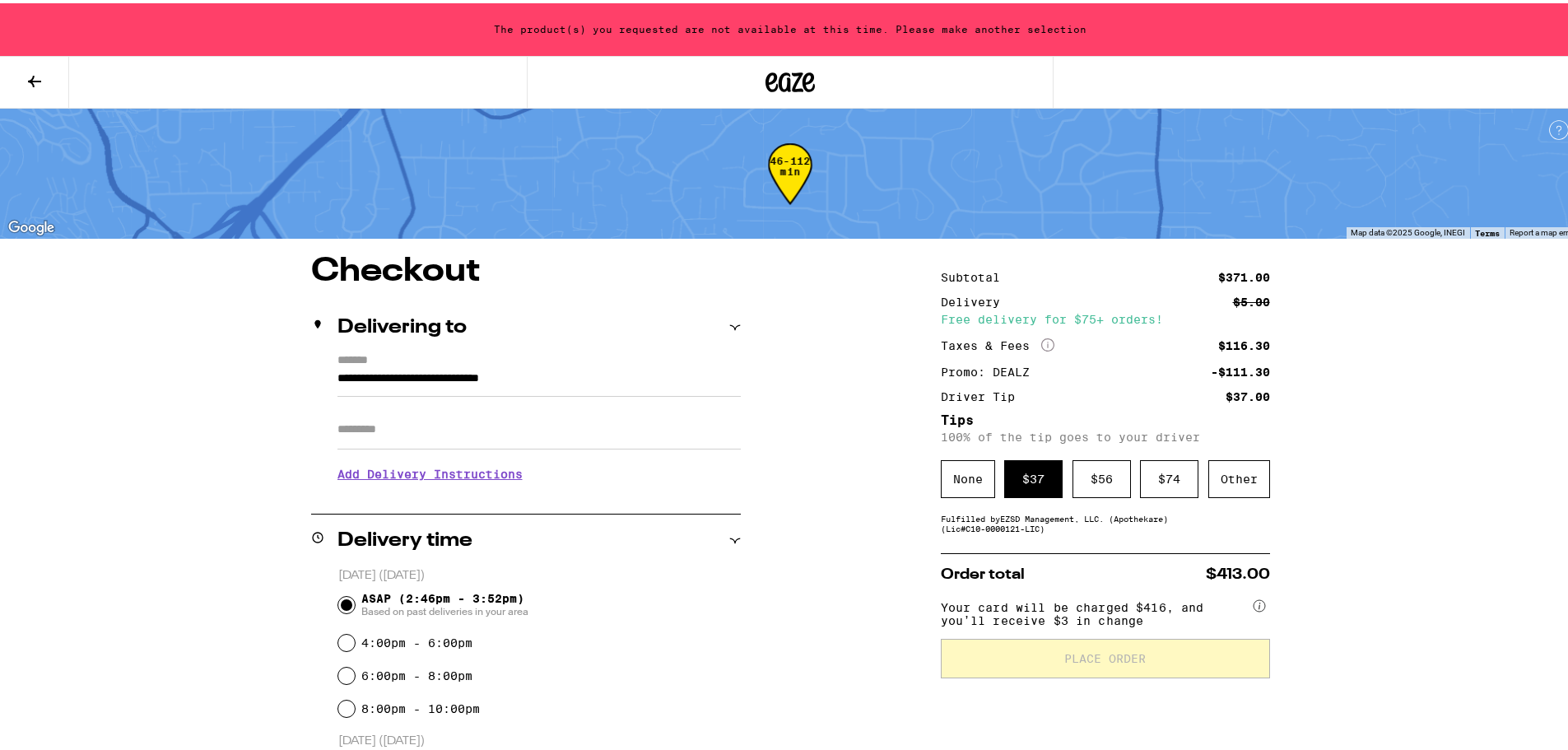
click at [781, 75] on icon at bounding box center [790, 79] width 49 height 30
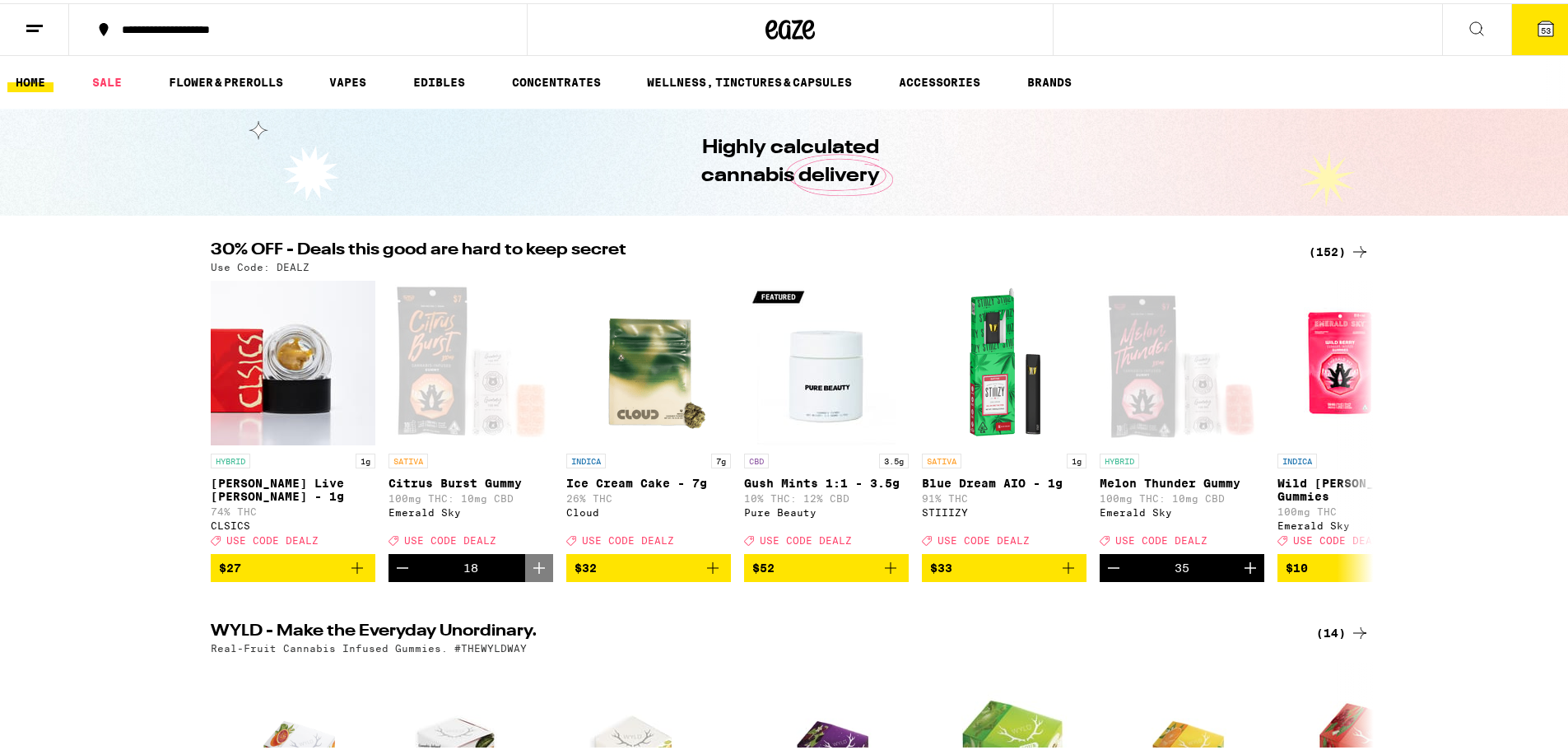
click at [1541, 26] on span "53" at bounding box center [1545, 26] width 10 height 10
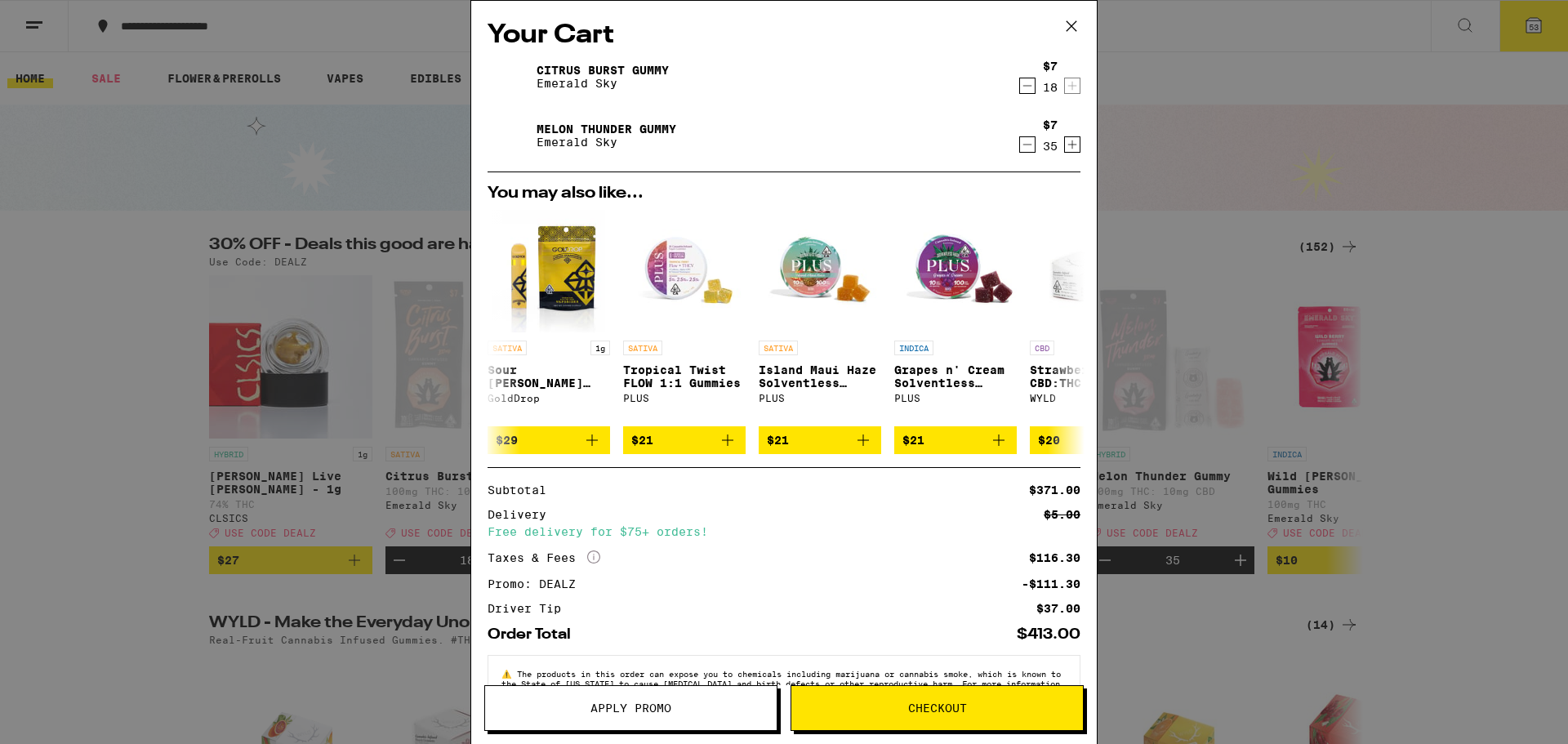
click at [1029, 147] on div "$7 35" at bounding box center [1050, 135] width 61 height 34
click at [1020, 150] on icon "Decrement" at bounding box center [1027, 145] width 14 height 20
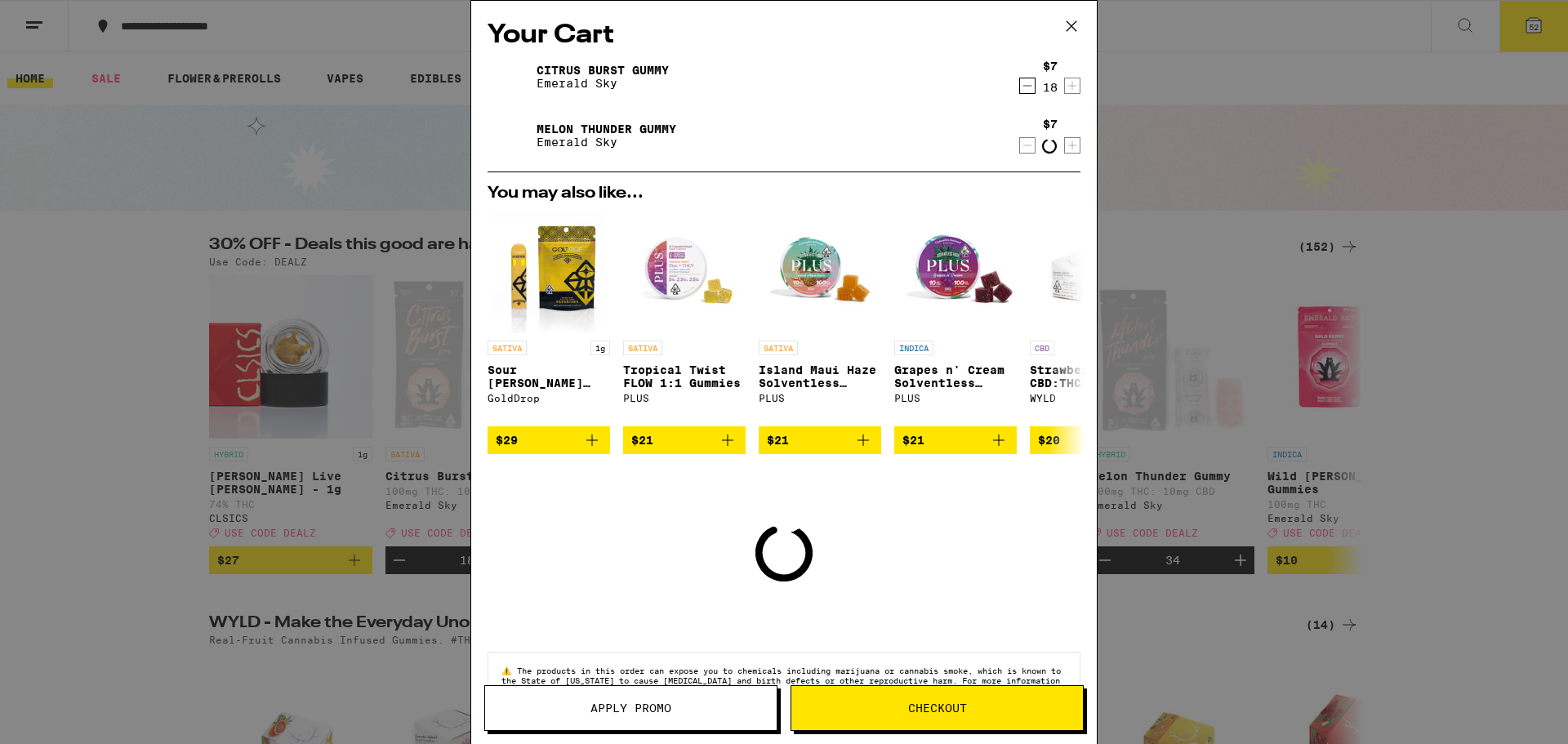
click at [1020, 150] on icon "Decrement" at bounding box center [1027, 146] width 14 height 20
click at [1020, 150] on icon "Decrement" at bounding box center [1027, 145] width 14 height 20
click at [1020, 150] on icon "Decrement" at bounding box center [1027, 146] width 14 height 20
click at [1020, 150] on icon "Decrement" at bounding box center [1027, 145] width 14 height 20
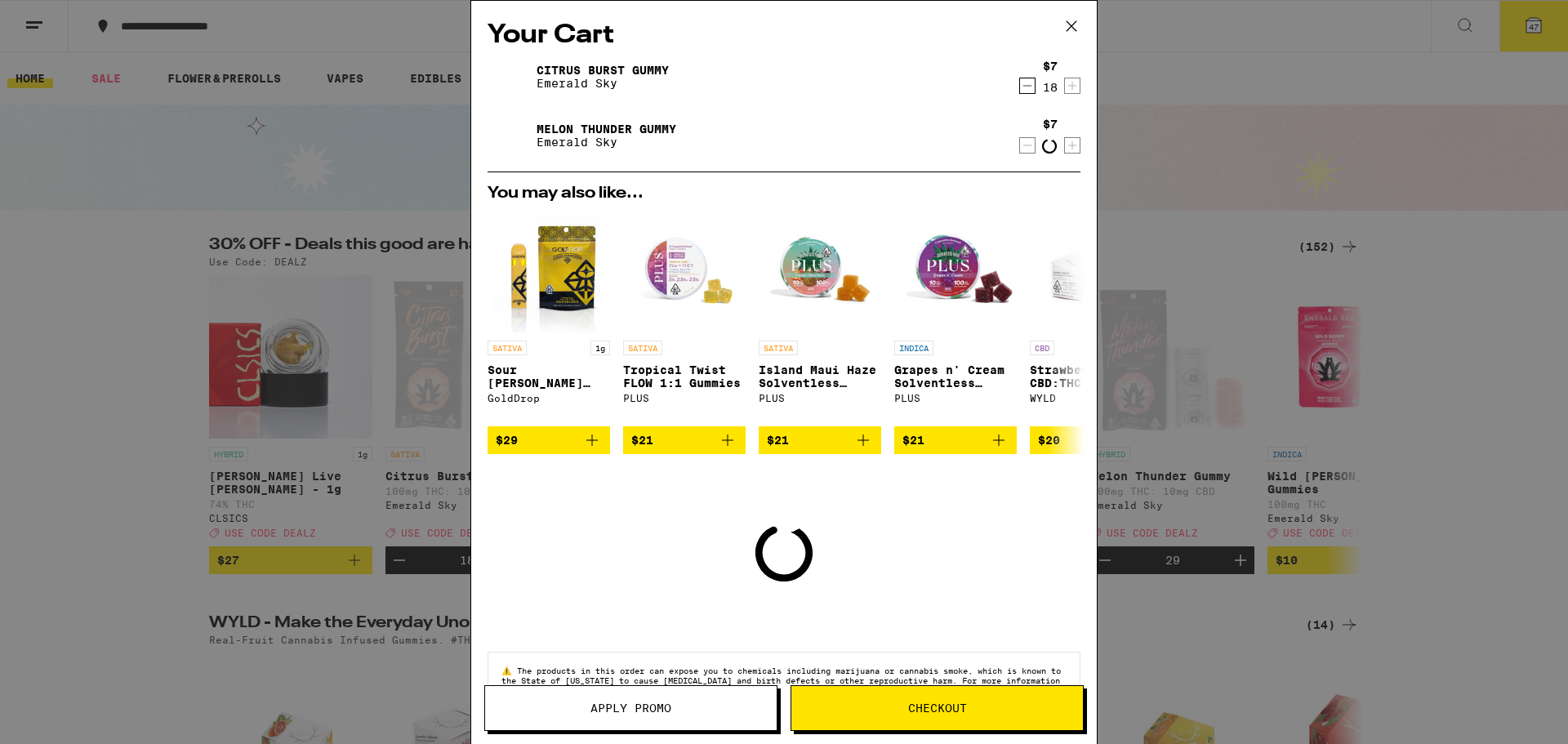
click at [1020, 150] on icon "Decrement" at bounding box center [1027, 146] width 14 height 20
click at [1020, 150] on icon "Decrement" at bounding box center [1027, 145] width 14 height 20
click at [1020, 150] on icon "Decrement" at bounding box center [1027, 146] width 14 height 20
click at [1020, 150] on icon "Decrement" at bounding box center [1027, 145] width 14 height 20
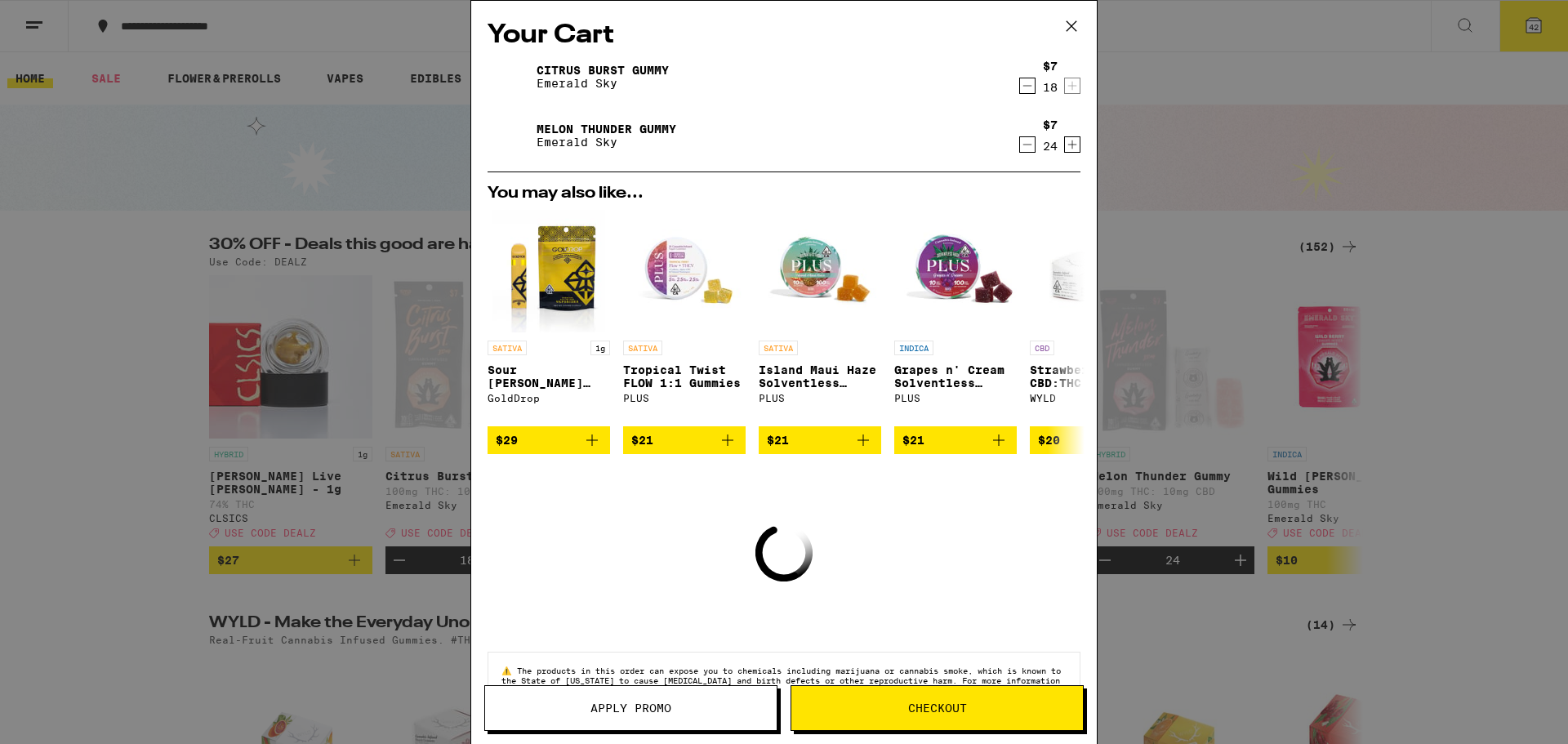
click at [1020, 150] on icon "Decrement" at bounding box center [1027, 145] width 14 height 20
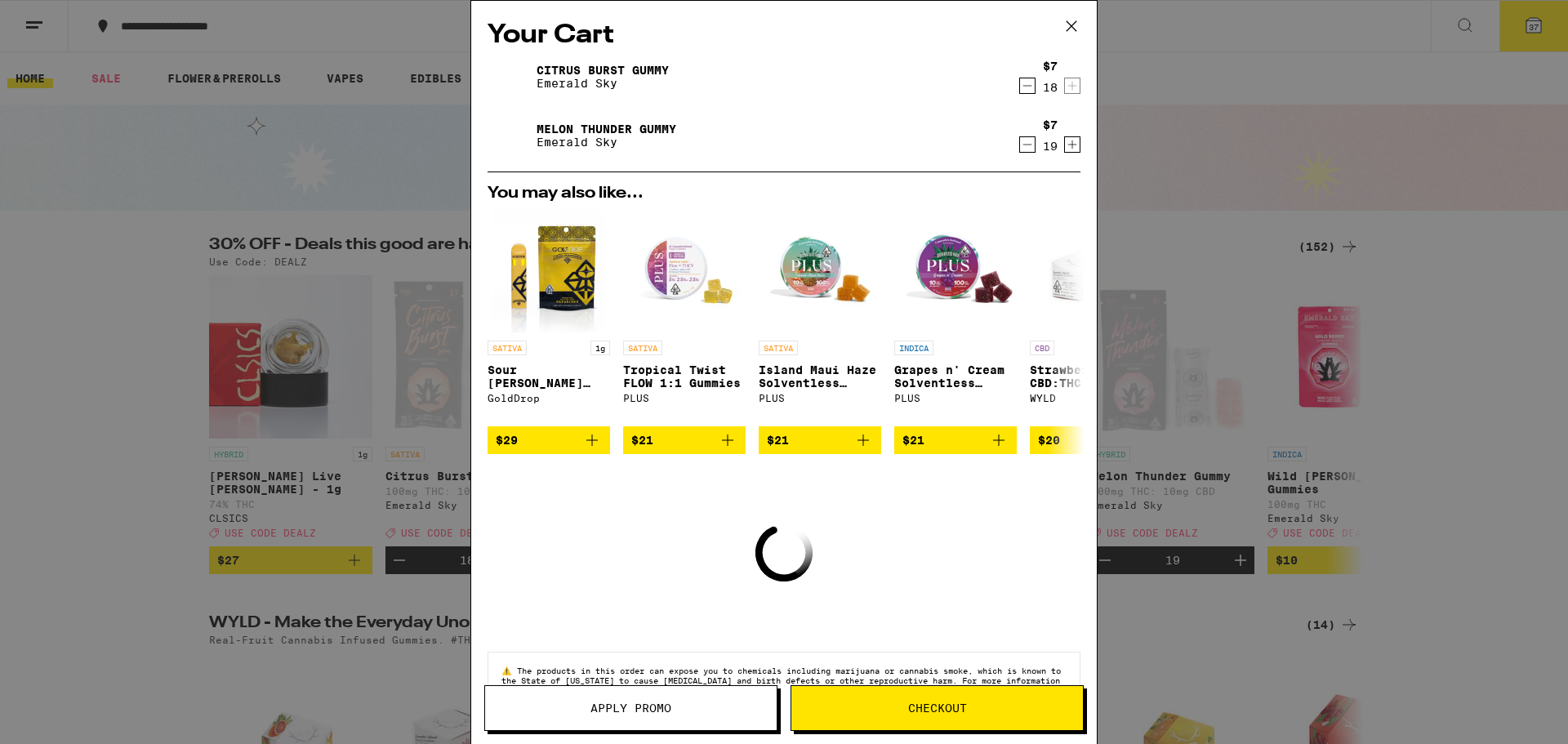
click at [1020, 150] on icon "Decrement" at bounding box center [1027, 145] width 14 height 20
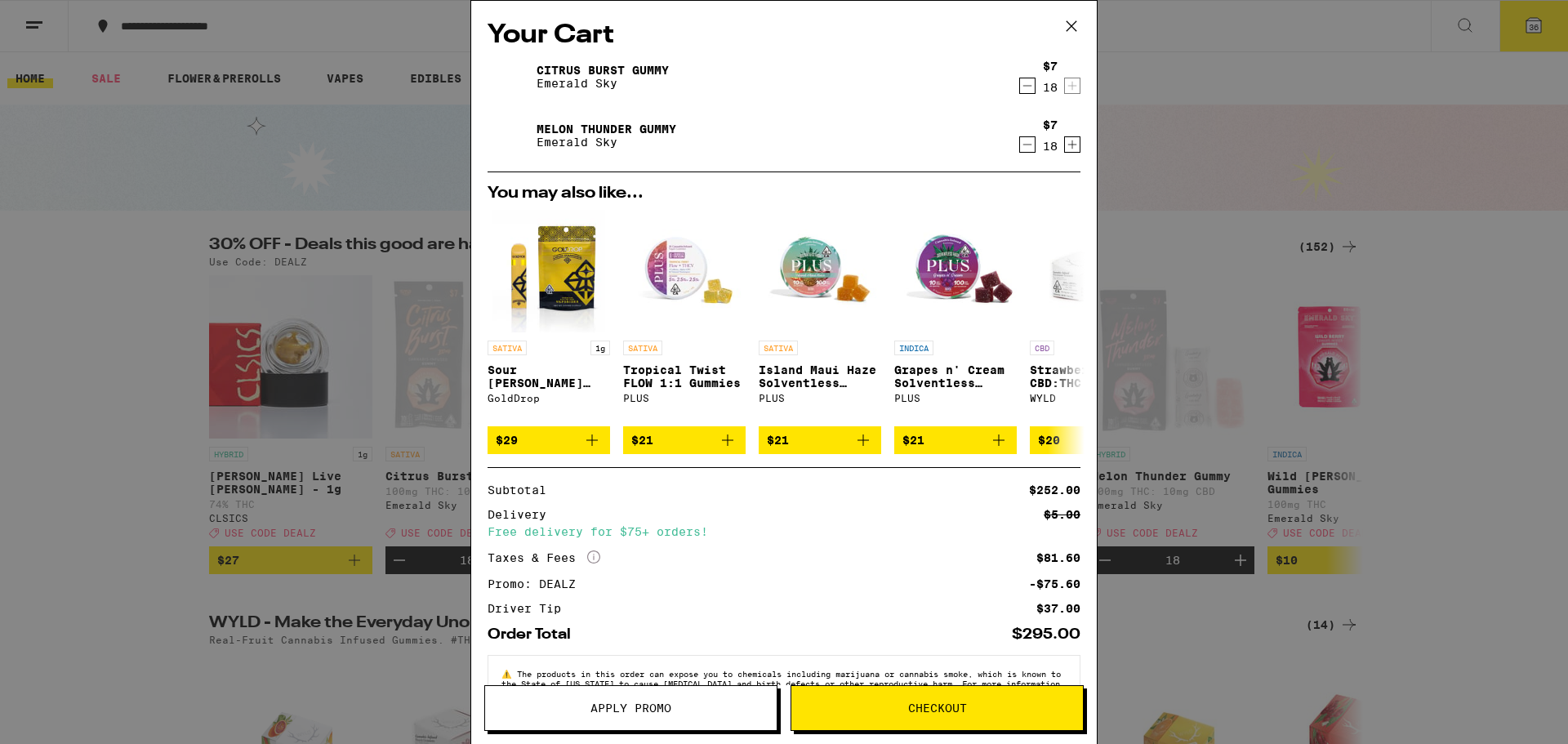
click at [923, 703] on span "Checkout" at bounding box center [937, 708] width 59 height 12
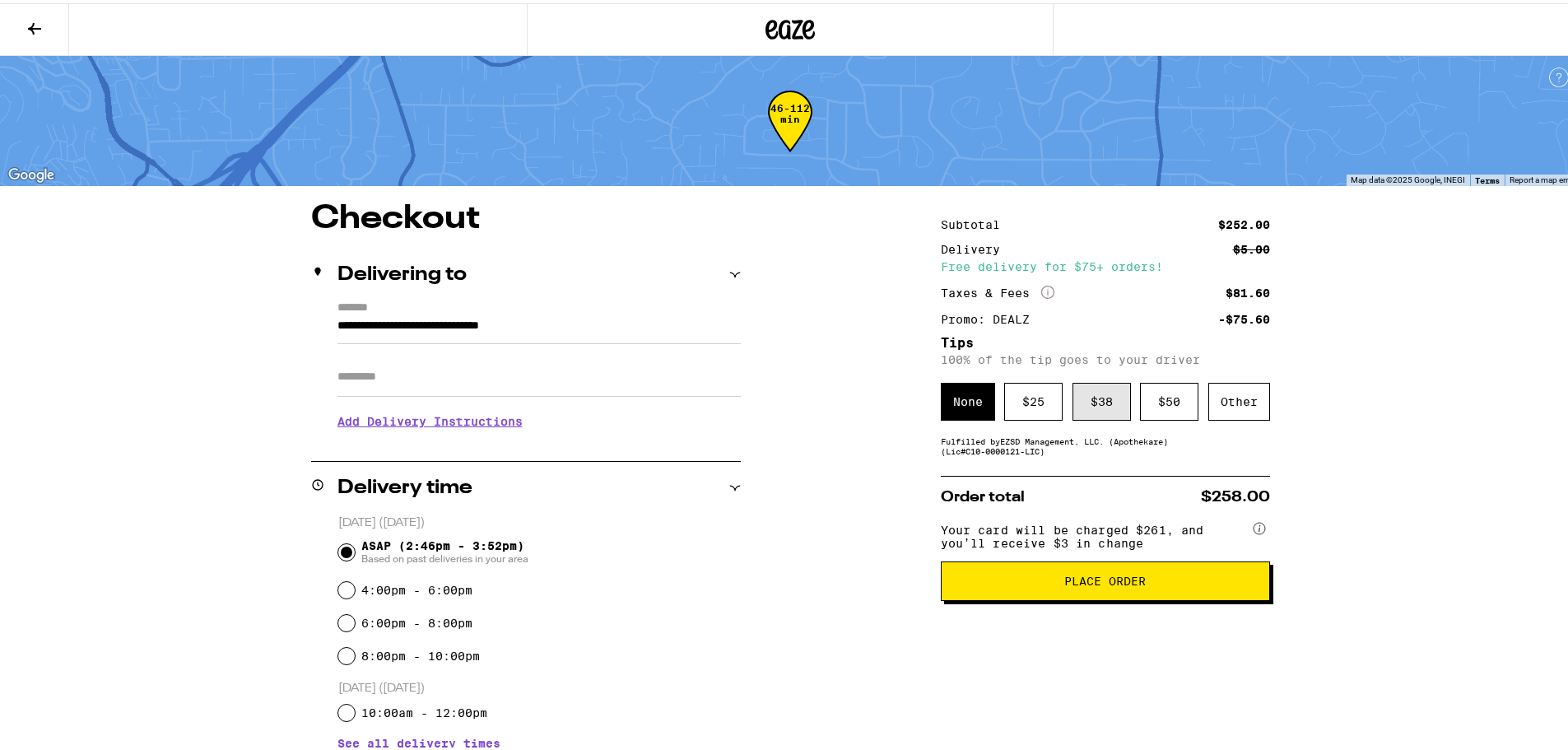
click at [1085, 412] on div "$ 38" at bounding box center [1101, 399] width 58 height 38
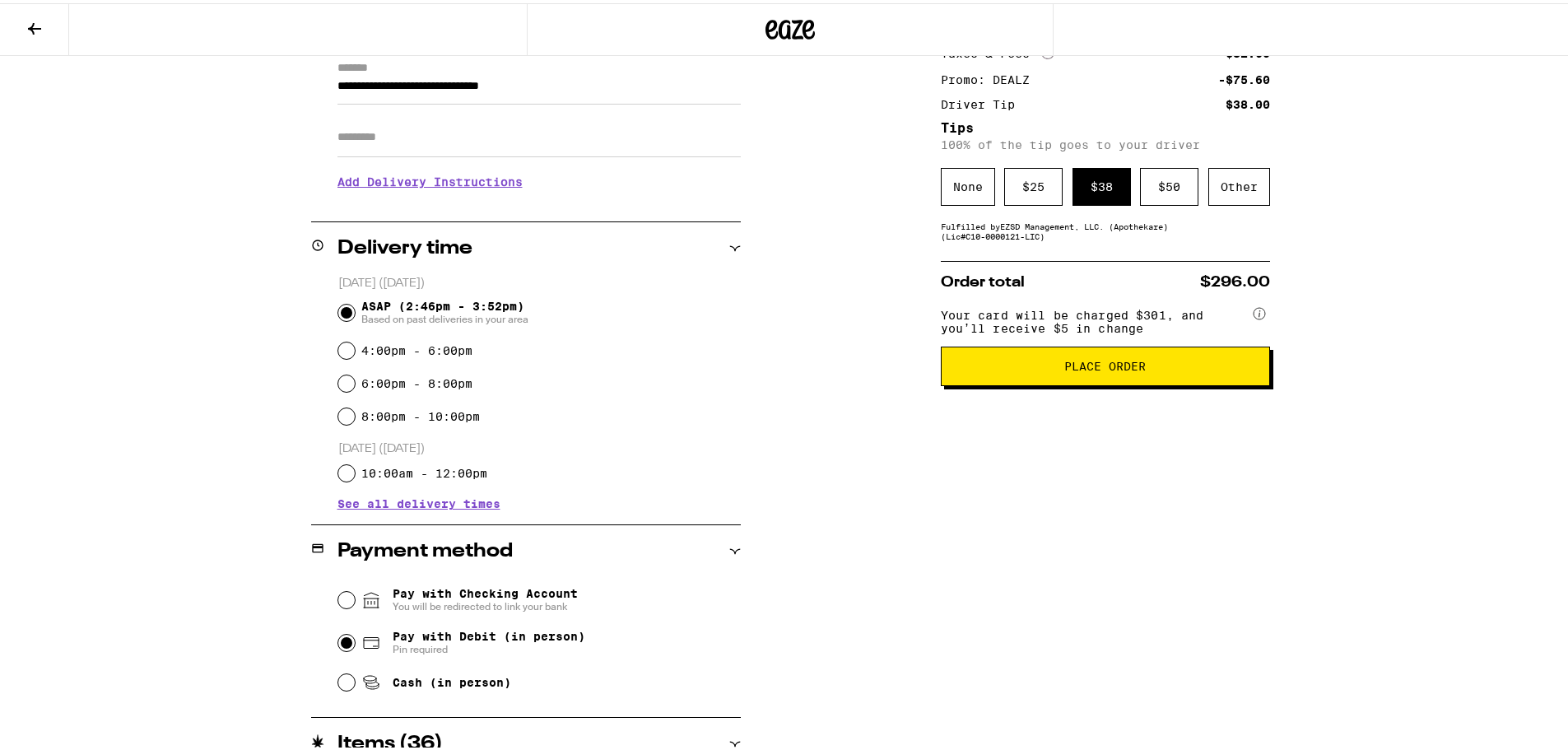
scroll to position [247, 0]
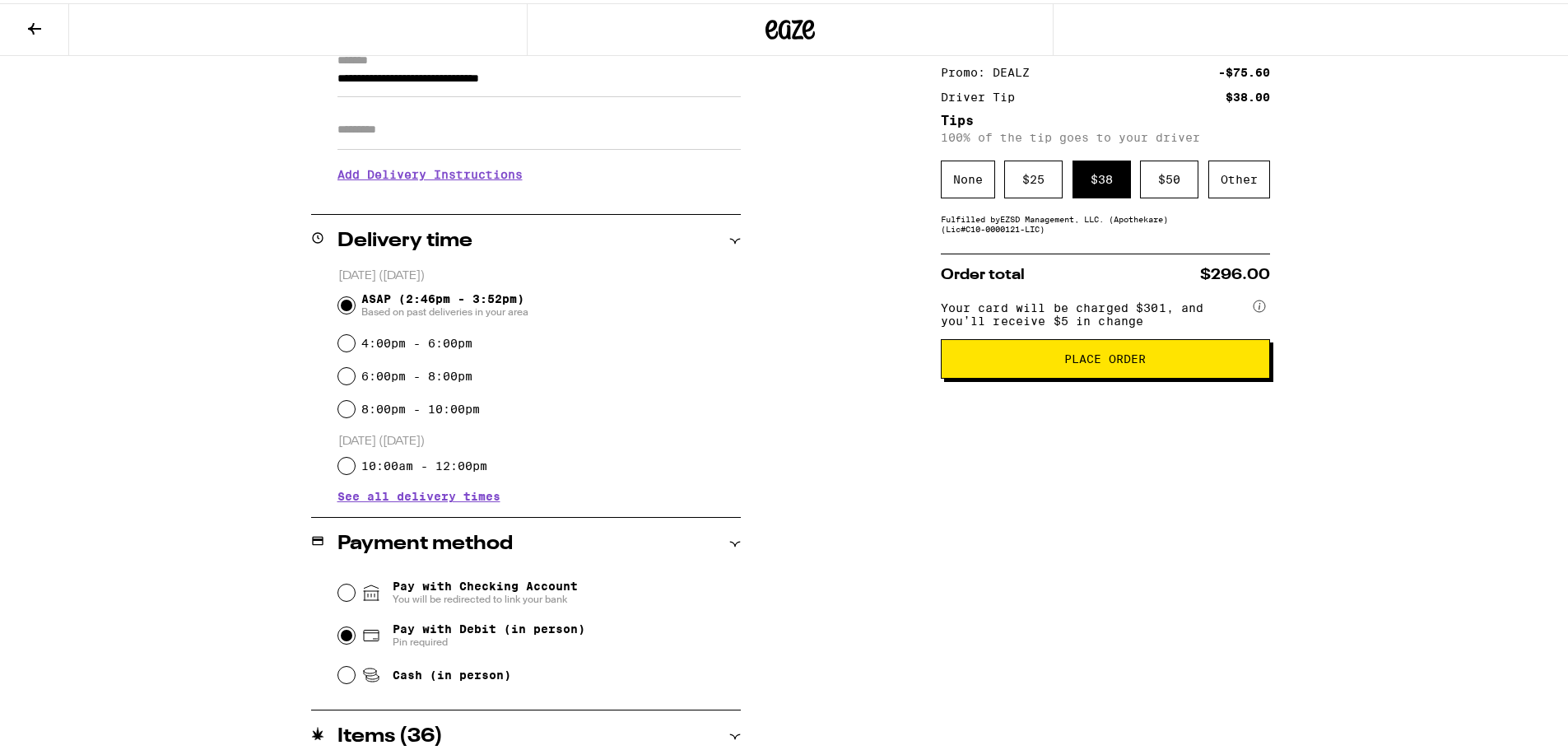
click at [1147, 361] on span "Place Order" at bounding box center [1106, 355] width 301 height 12
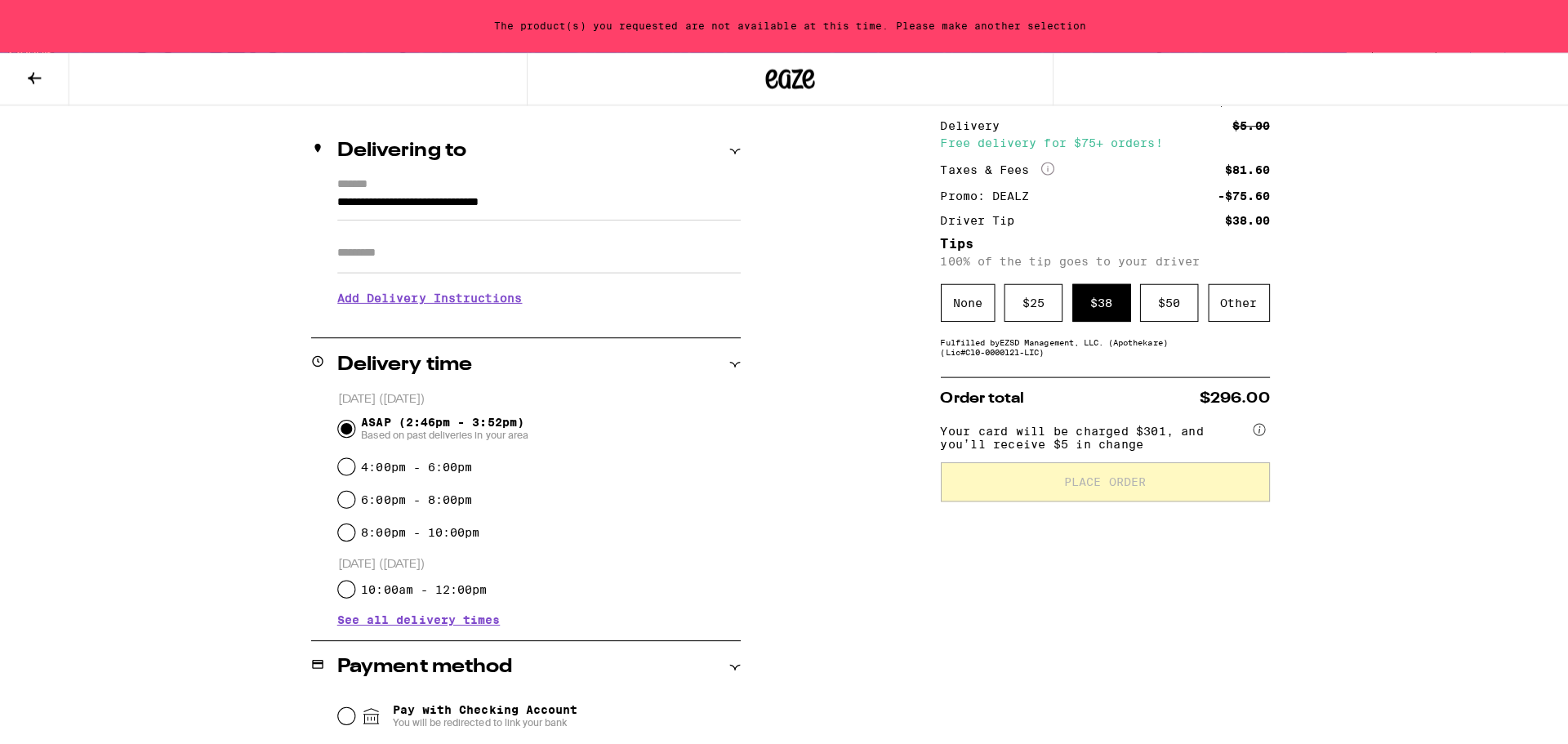
scroll to position [0, 0]
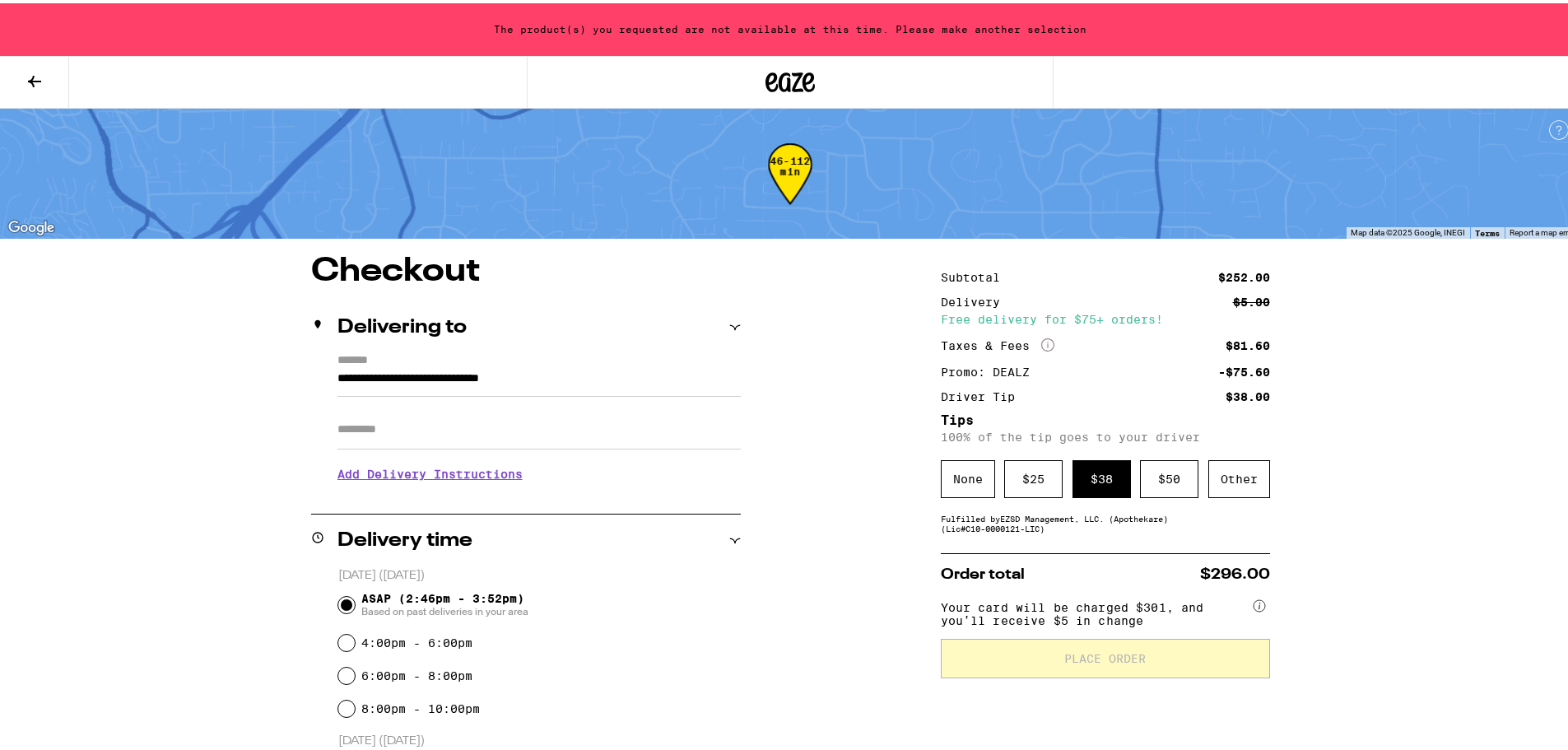
click at [660, 22] on div "The product(s) you requested are not available at this time. Please make anothe…" at bounding box center [790, 26] width 1581 height 53
click at [798, 74] on icon at bounding box center [790, 79] width 49 height 30
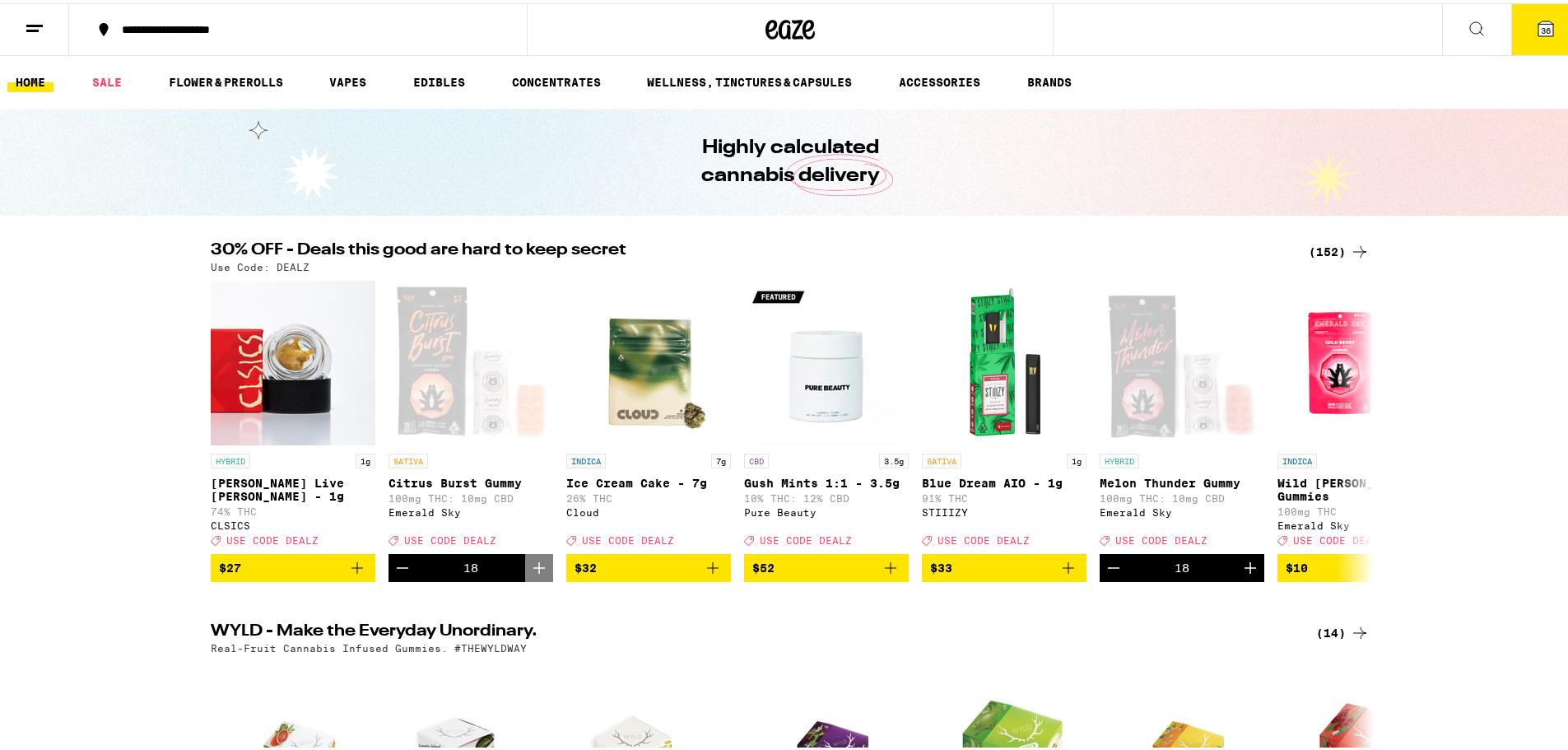
click at [1536, 15] on icon at bounding box center [1546, 25] width 20 height 20
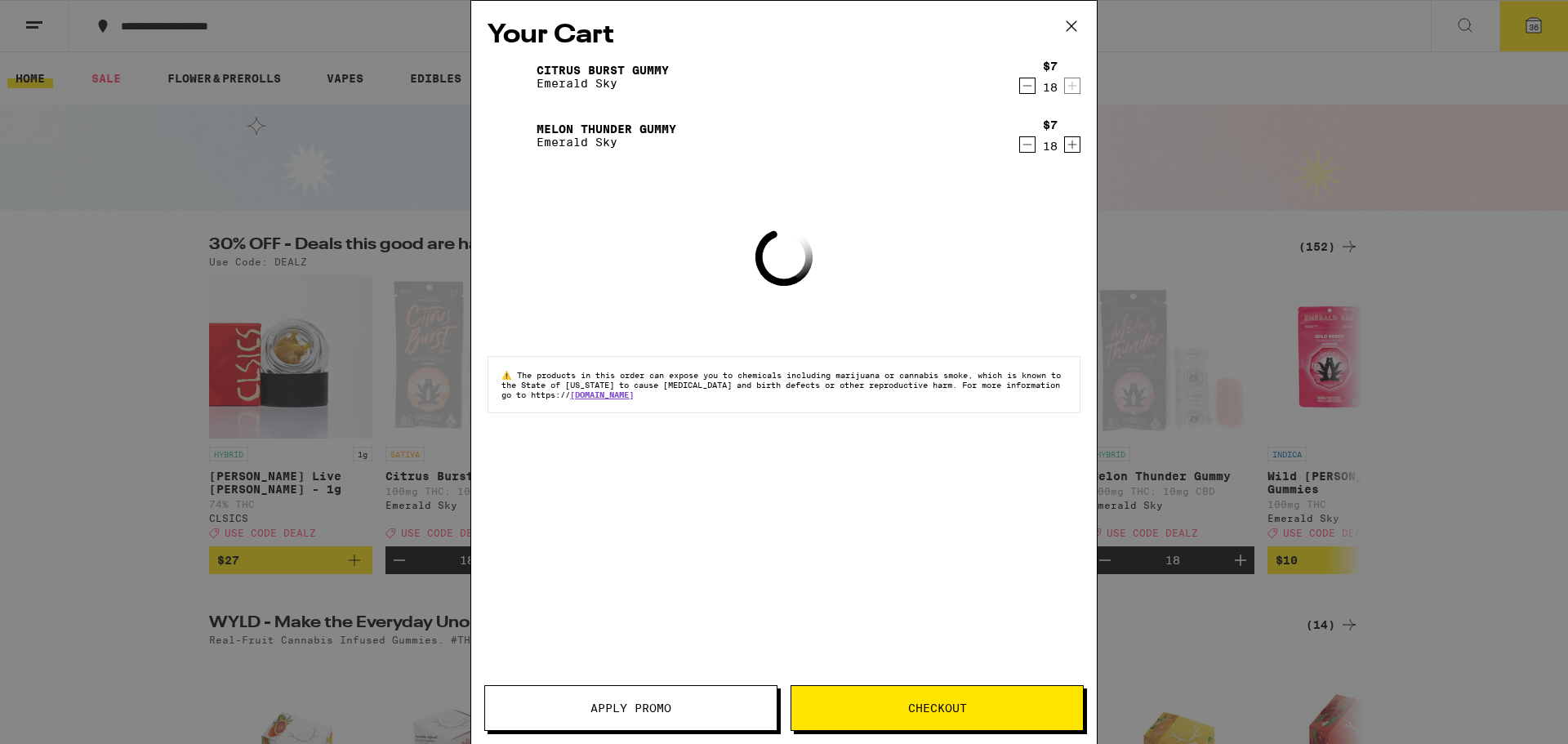
click at [1028, 86] on icon "Decrement" at bounding box center [1027, 86] width 14 height 20
click at [1028, 86] on icon "Decrement" at bounding box center [1027, 86] width 14 height 20
click at [1028, 86] on icon "Decrement" at bounding box center [1027, 86] width 14 height 20
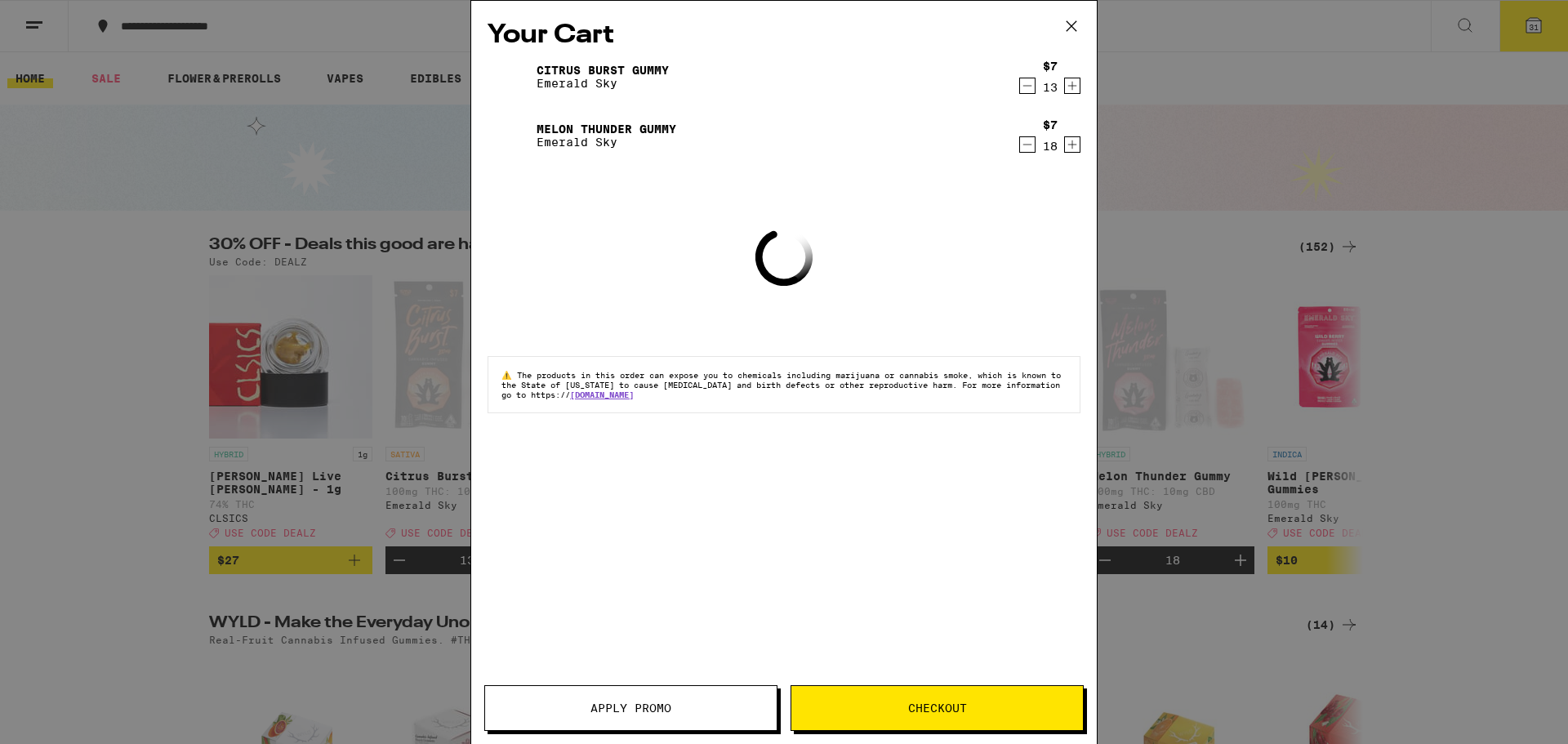
click at [1028, 86] on icon "Decrement" at bounding box center [1027, 86] width 14 height 20
click at [1072, 150] on icon "Increment" at bounding box center [1073, 145] width 9 height 9
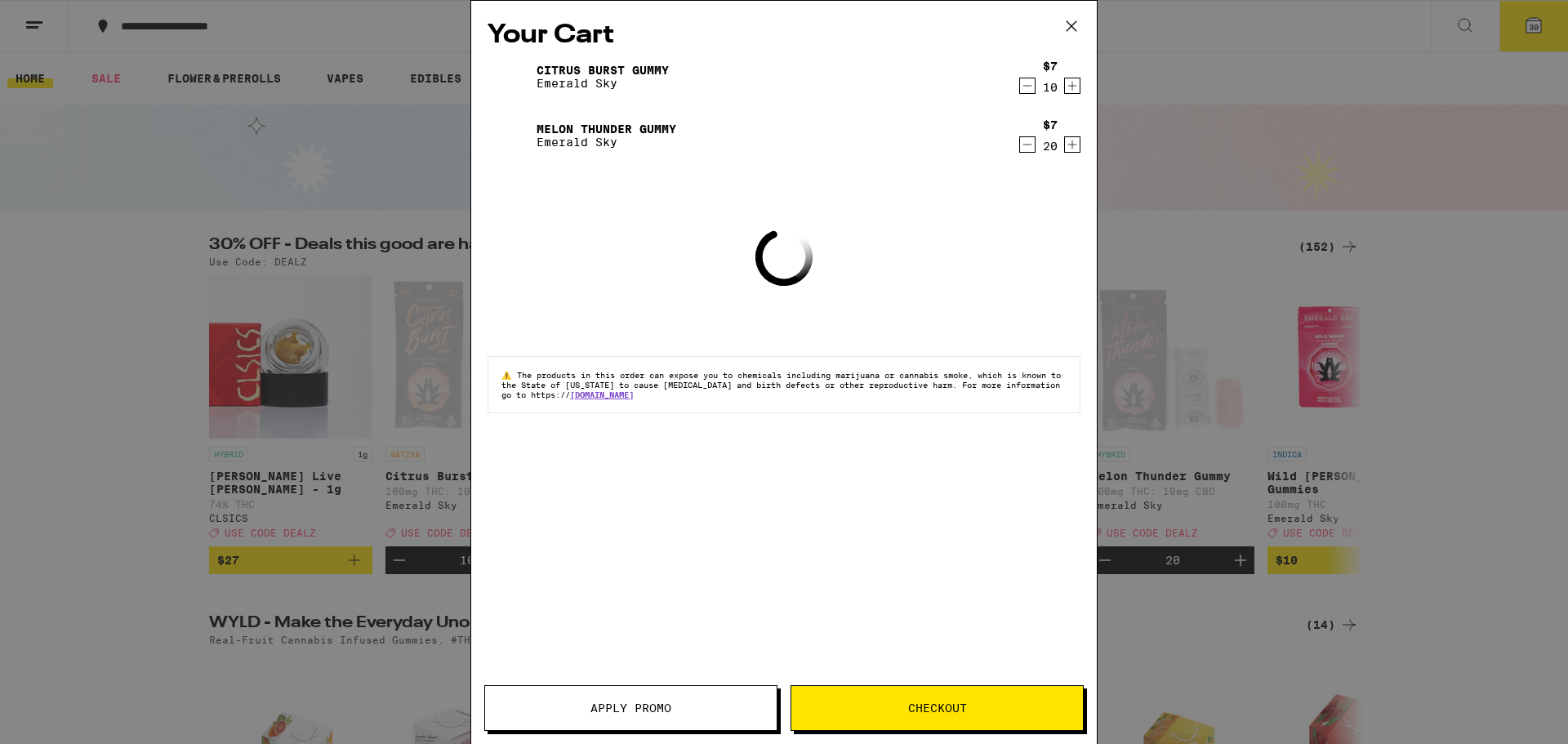
click at [1072, 150] on icon "Increment" at bounding box center [1073, 145] width 9 height 9
click at [1072, 150] on icon "Increment" at bounding box center [1073, 146] width 9 height 9
click at [1072, 150] on icon "Increment" at bounding box center [1073, 145] width 9 height 9
click at [1072, 150] on icon "Increment" at bounding box center [1073, 146] width 9 height 9
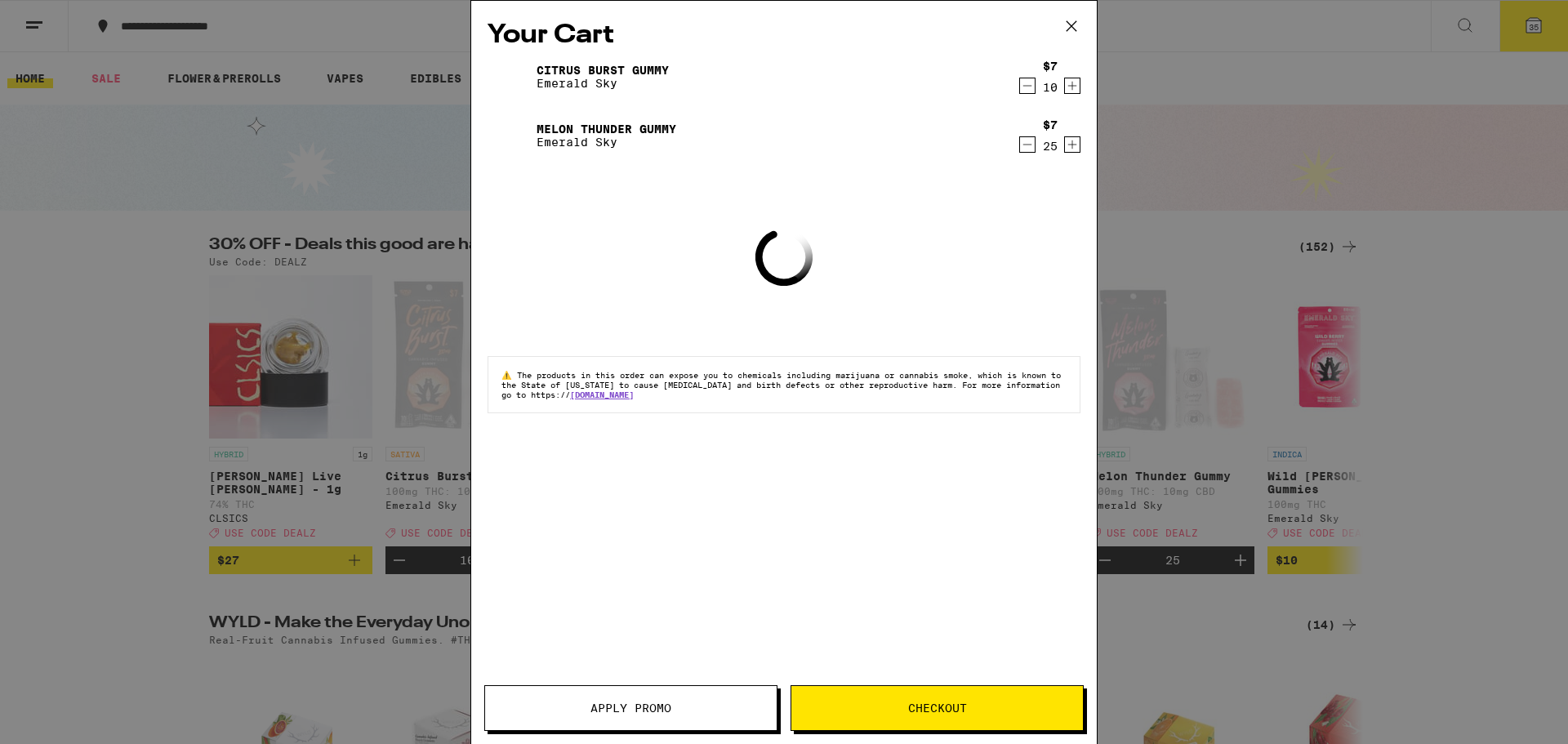
click at [1072, 150] on icon "Increment" at bounding box center [1073, 145] width 9 height 9
click at [1072, 150] on icon "Increment" at bounding box center [1073, 146] width 9 height 9
click at [1072, 150] on icon "Increment" at bounding box center [1073, 145] width 9 height 9
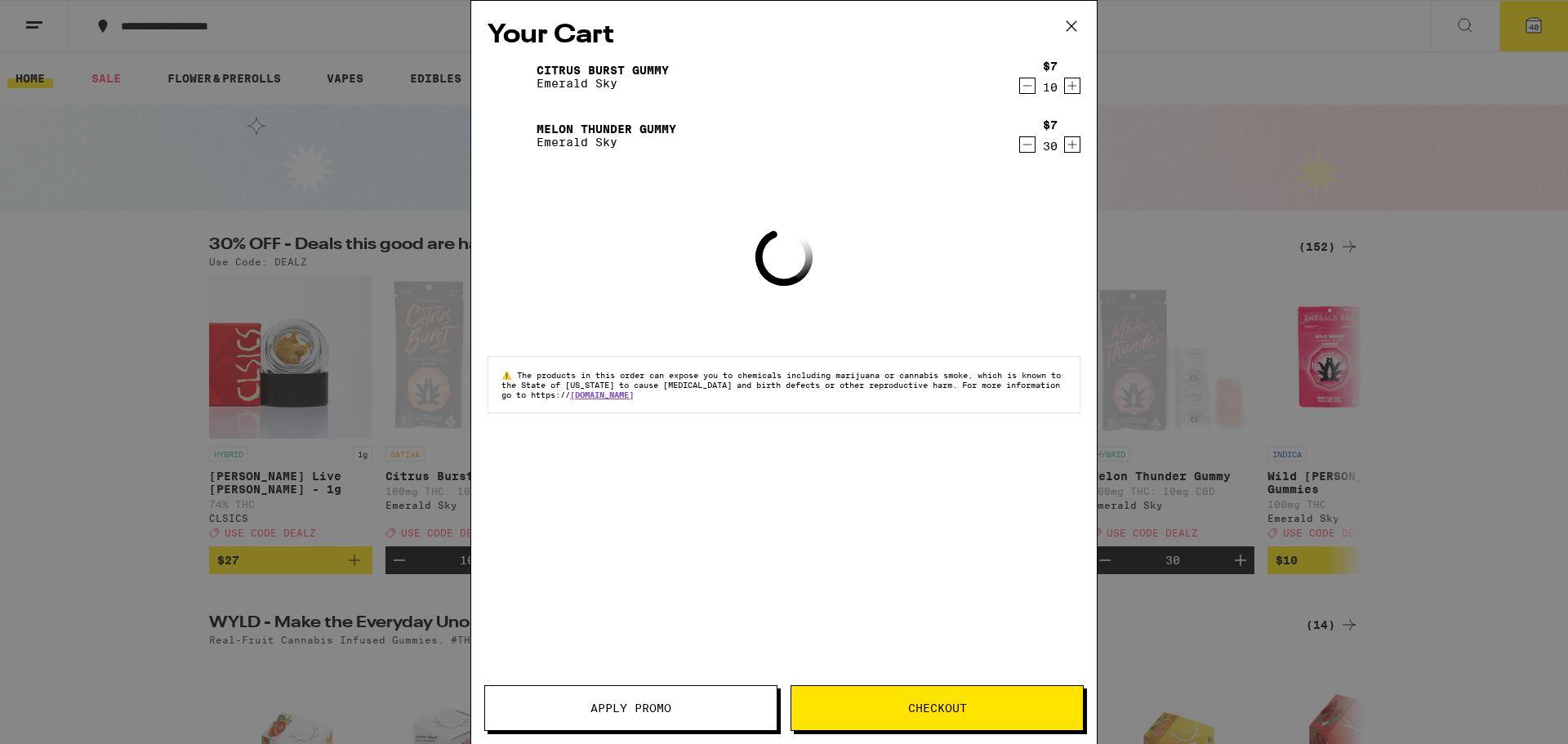
click at [938, 726] on button "Checkout" at bounding box center [937, 708] width 293 height 46
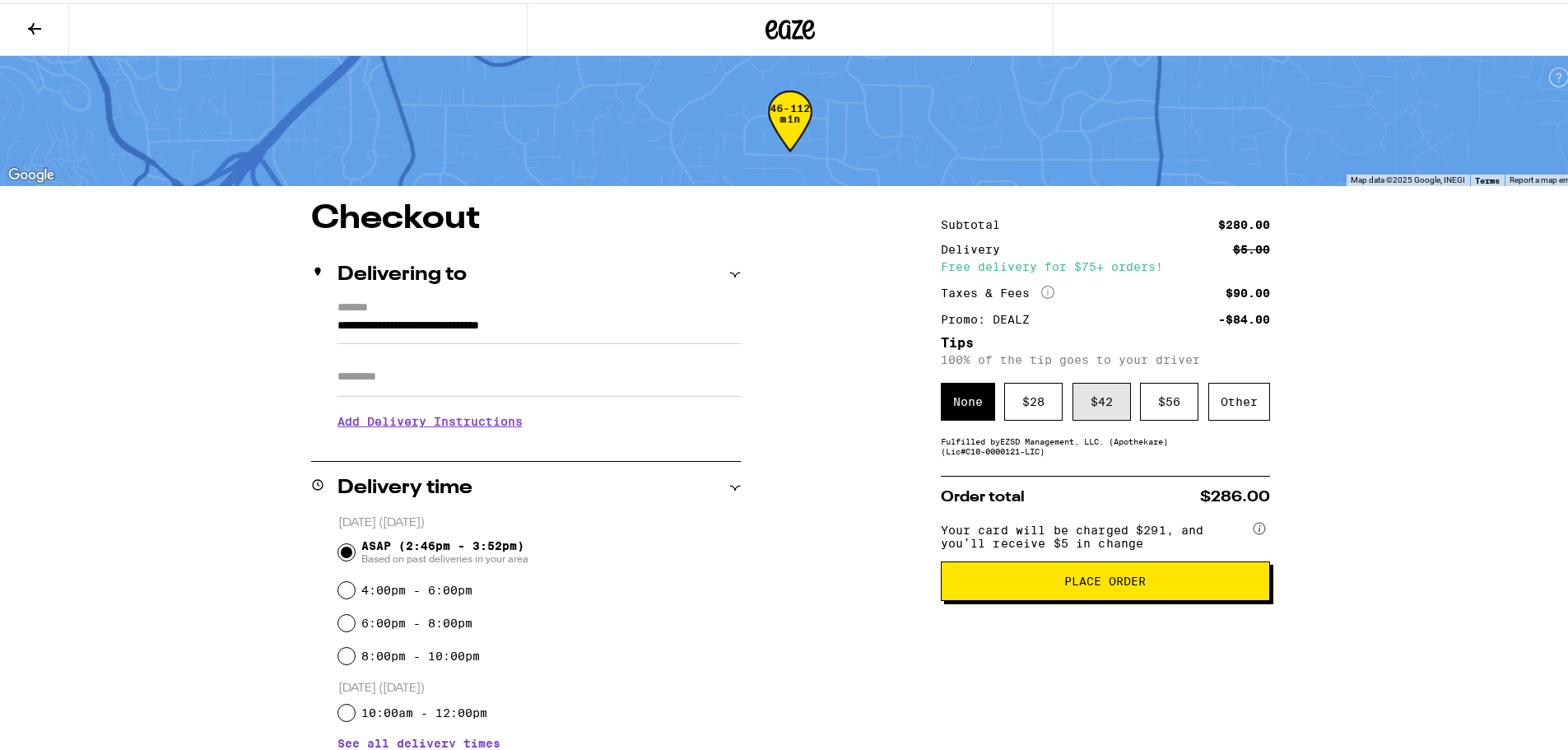
click at [1091, 410] on div "$ 42" at bounding box center [1101, 399] width 58 height 38
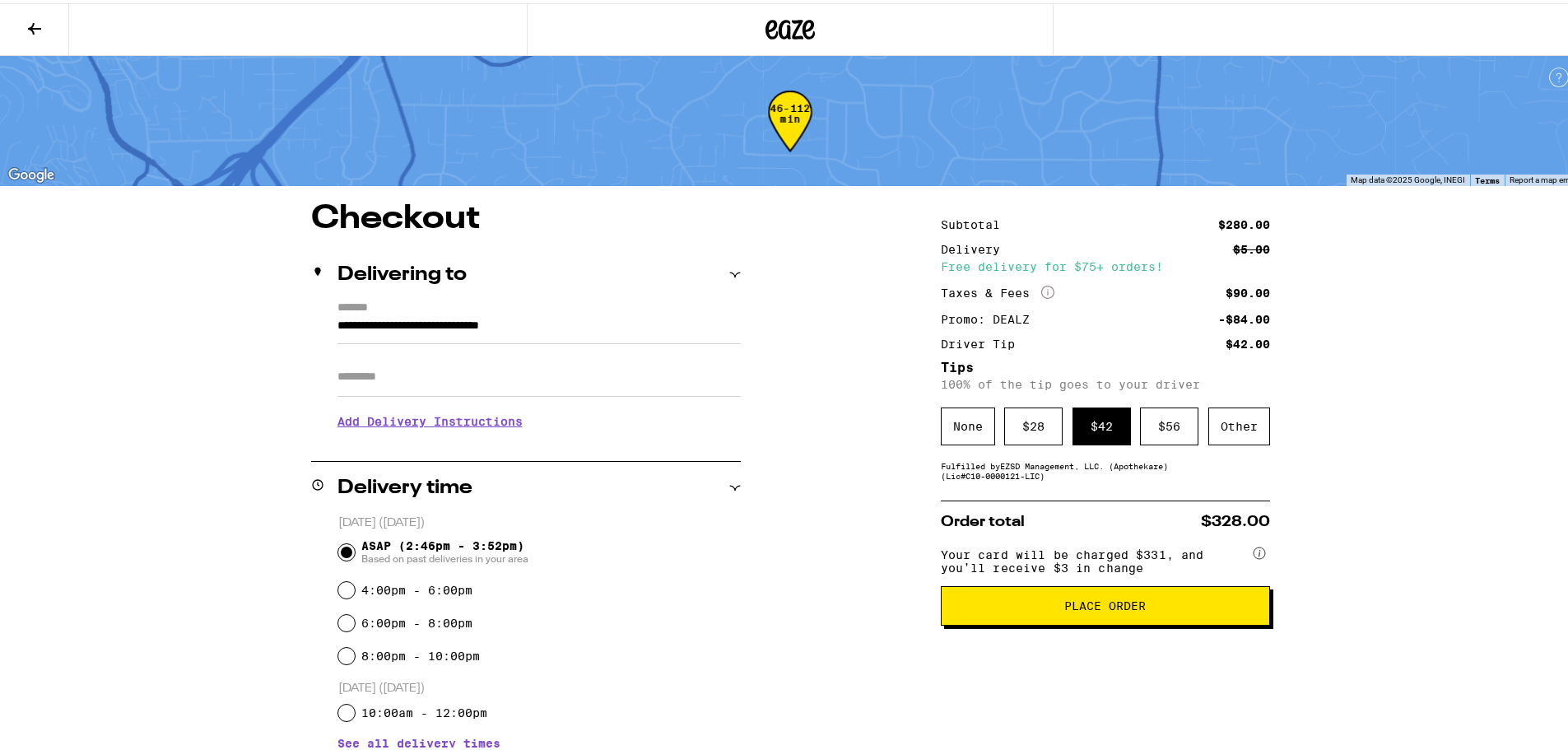
click at [1076, 608] on span "Place Order" at bounding box center [1105, 602] width 82 height 12
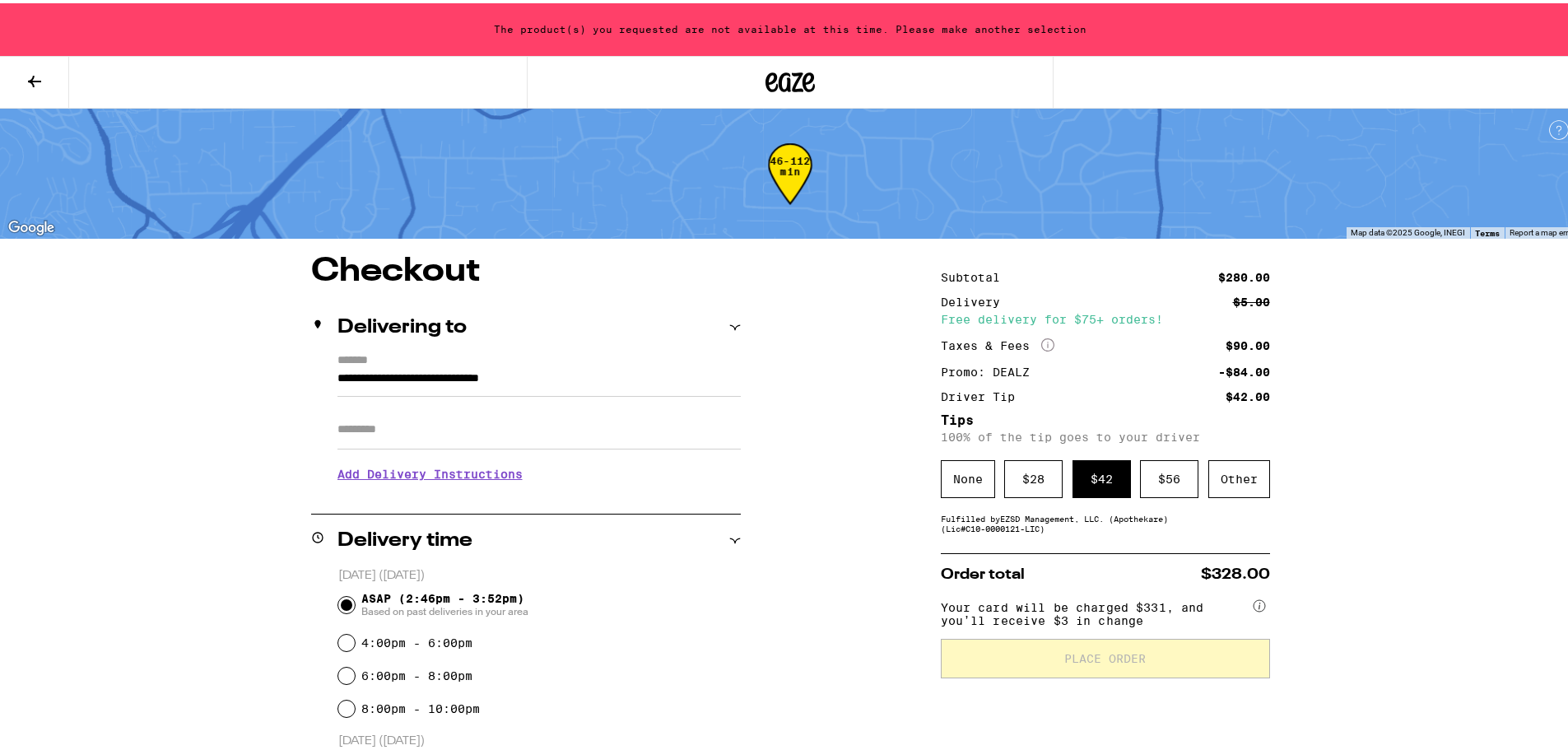
click at [686, 23] on div "The product(s) you requested are not available at this time. Please make anothe…" at bounding box center [790, 26] width 1581 height 53
click at [789, 163] on div "46-112 min" at bounding box center [790, 183] width 44 height 62
click at [37, 22] on div "The product(s) you requested are not available at this time. Please make anothe…" at bounding box center [790, 26] width 1581 height 53
click at [36, 95] on button at bounding box center [35, 79] width 69 height 52
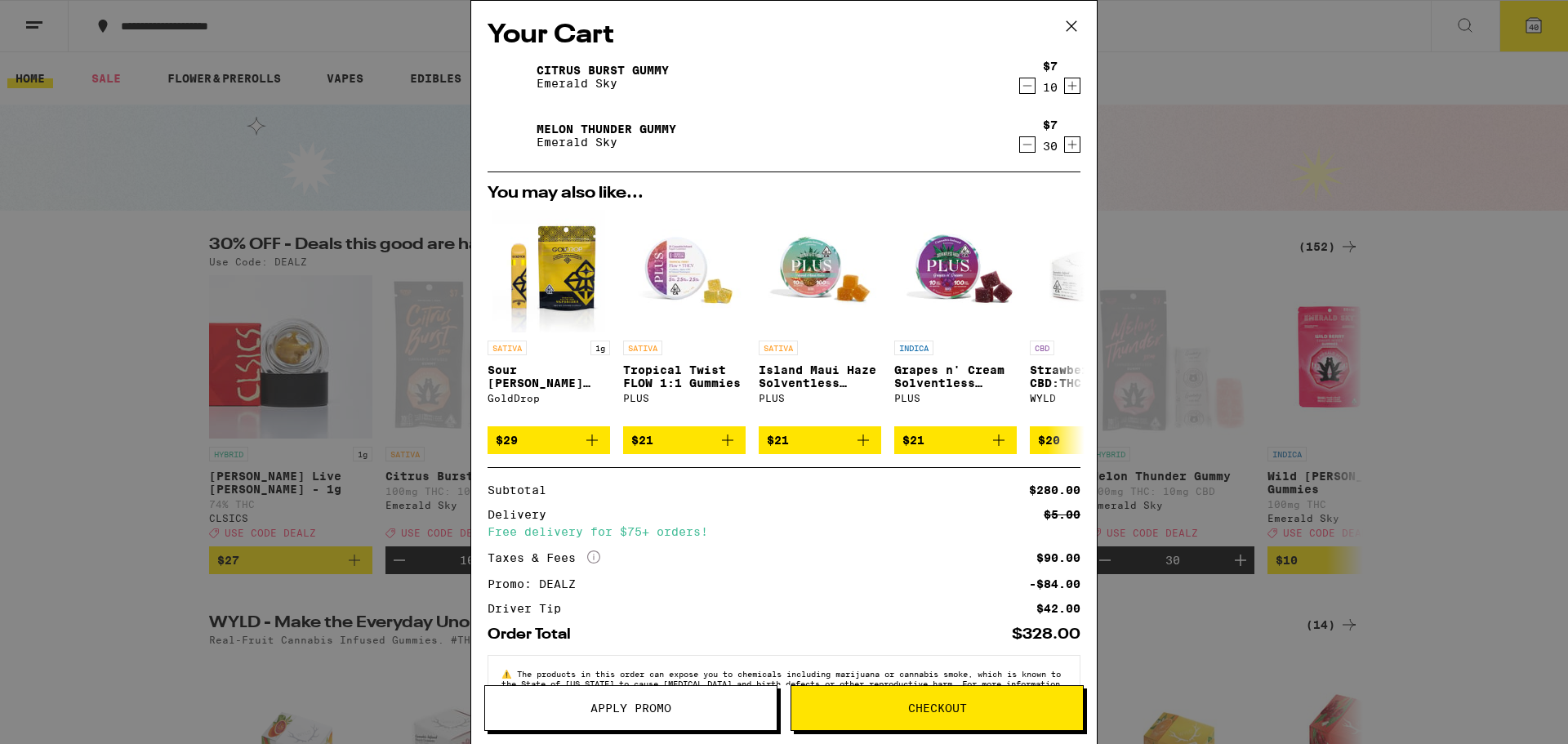
click at [1020, 150] on icon "Decrement" at bounding box center [1027, 145] width 14 height 20
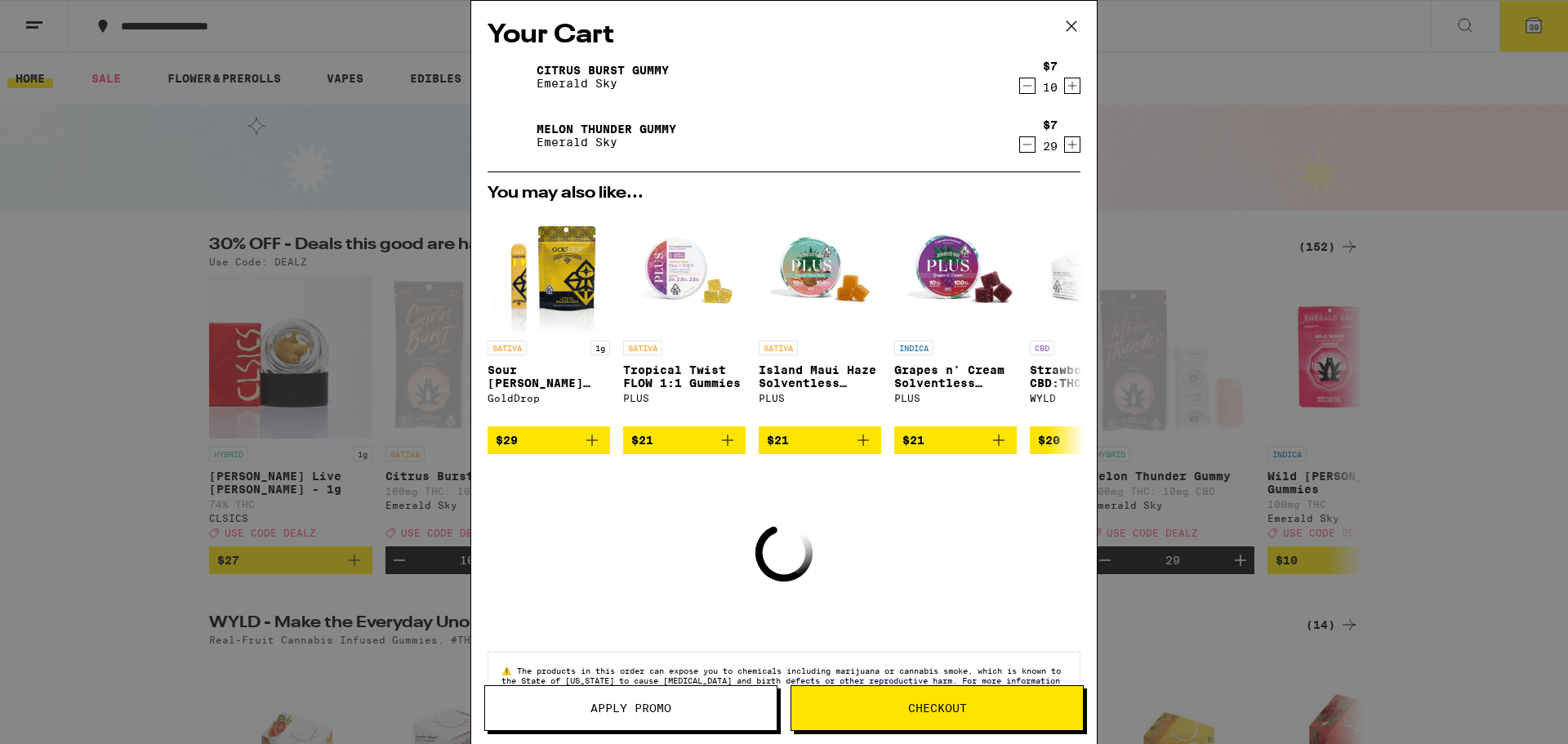
click at [1020, 85] on icon "Decrement" at bounding box center [1027, 86] width 14 height 20
click at [1020, 85] on icon "Decrement" at bounding box center [1027, 86] width 14 height 20
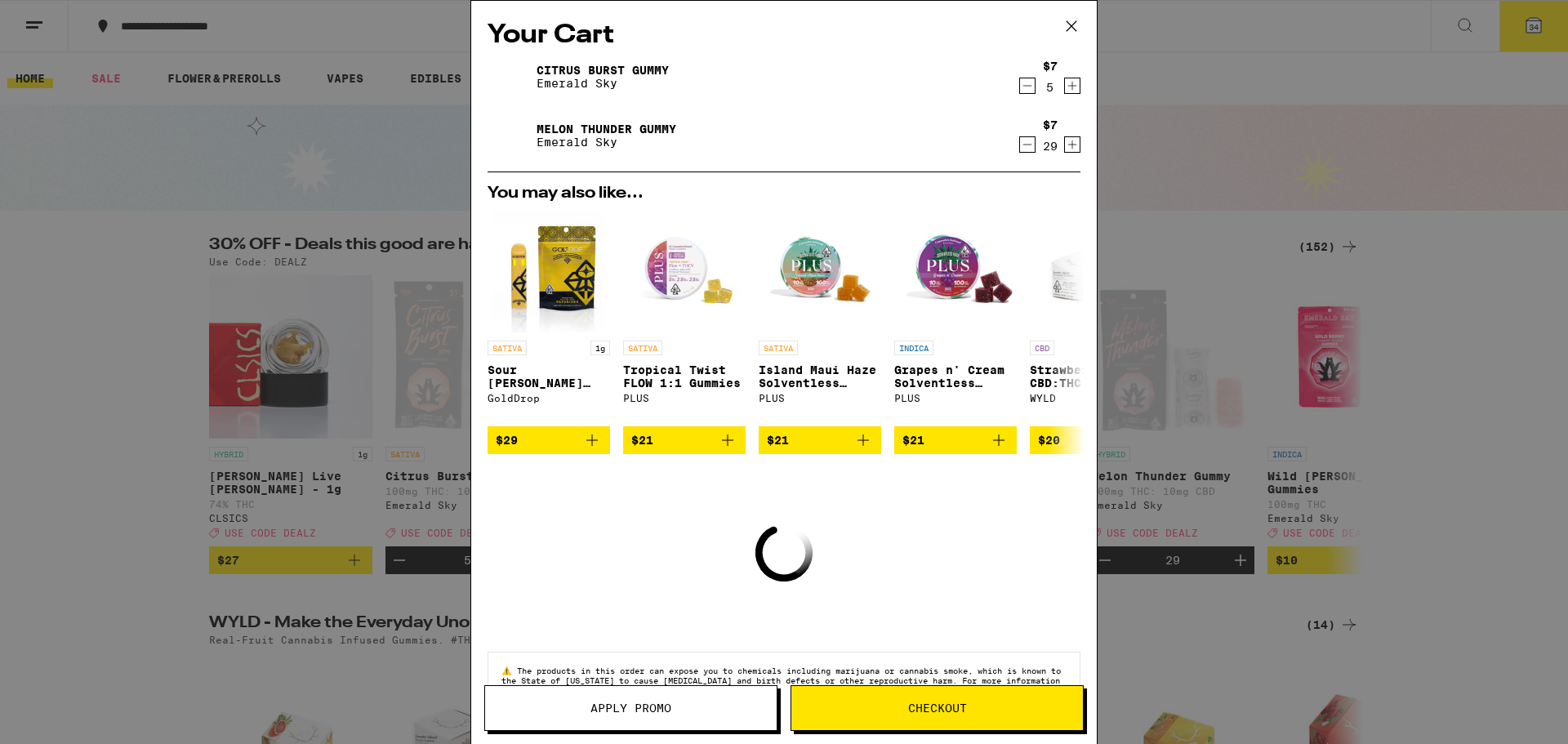
click at [1020, 85] on icon "Decrement" at bounding box center [1027, 86] width 14 height 20
click at [1020, 85] on icon "Decrement" at bounding box center [1027, 86] width 14 height 20
click at [1020, 85] on icon "Decrement" at bounding box center [1027, 86] width 14 height 20
click at [1020, 85] on icon "Decrement" at bounding box center [1027, 86] width 14 height 20
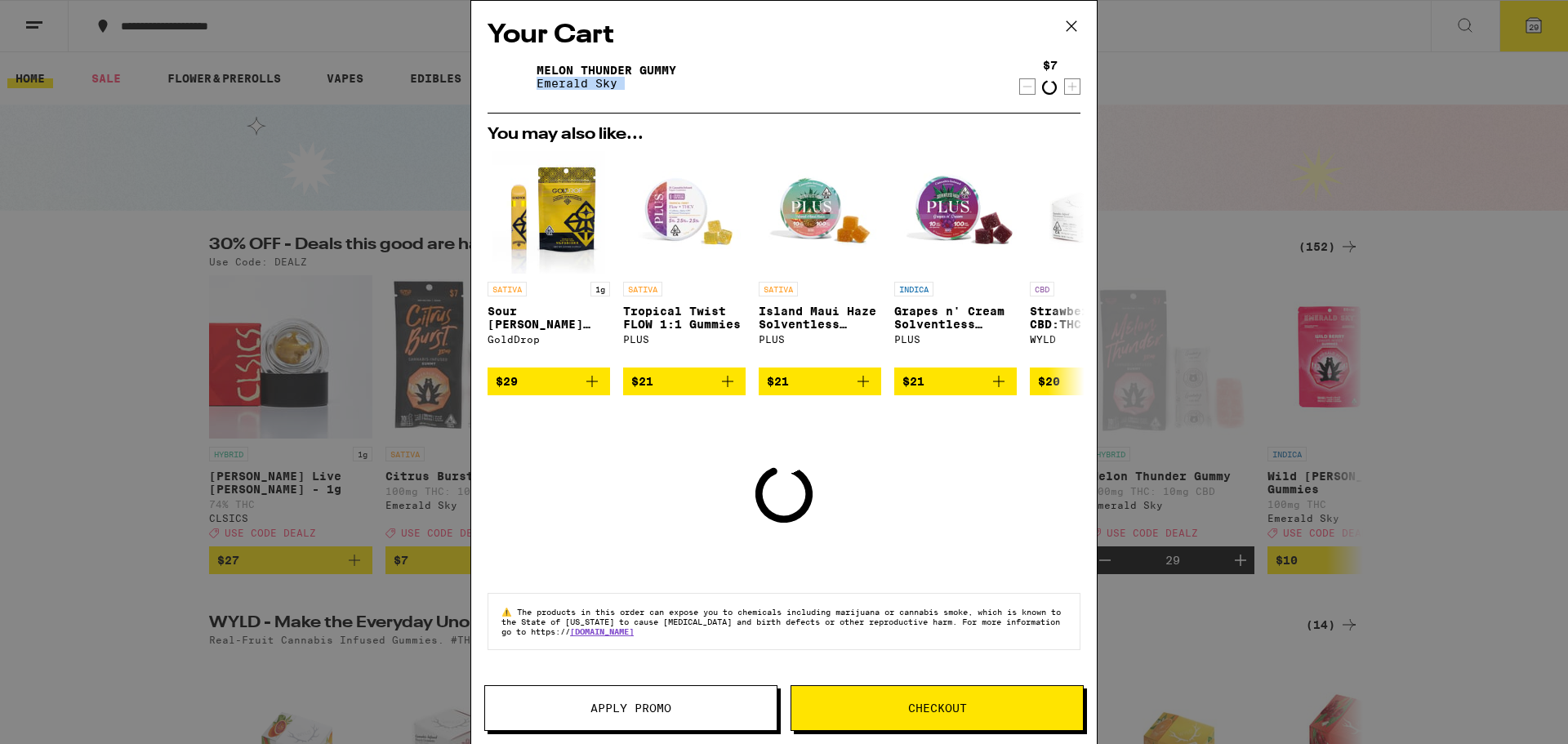
click at [1014, 85] on div "Melon Thunder Gummy Emerald Sky" at bounding box center [752, 77] width 530 height 46
click at [1027, 86] on icon "Decrement" at bounding box center [1027, 86] width 14 height 20
click at [1027, 127] on div "You may also like... SATIVA 1g Sour Tangie Liquid Diamonds AIO - 1g GoldDrop $2…" at bounding box center [784, 261] width 619 height 268
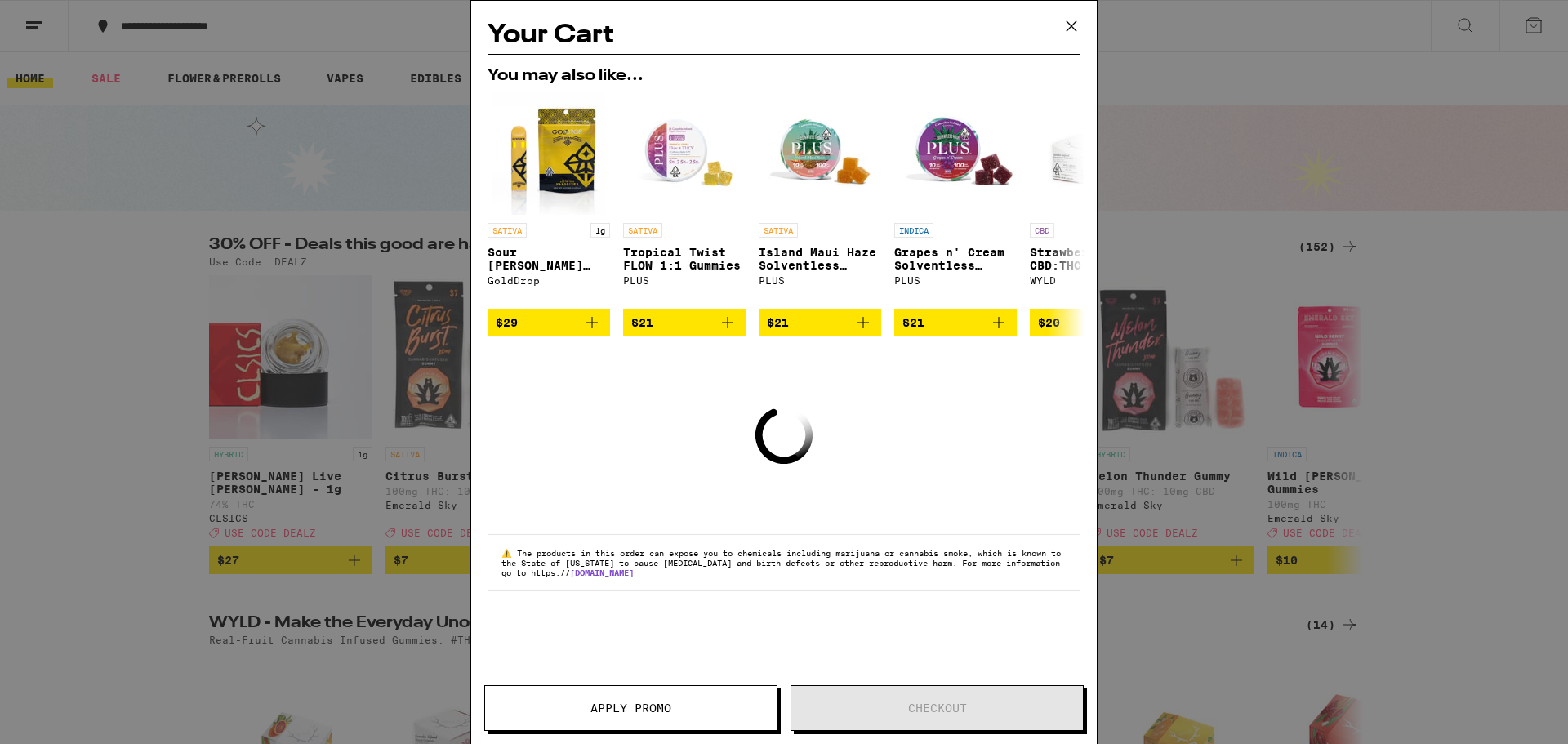
click at [1027, 86] on div "Your Cart You may also like... SATIVA 1g Sour Tangie Liquid Diamonds AIO - 1g G…" at bounding box center [784, 372] width 1568 height 744
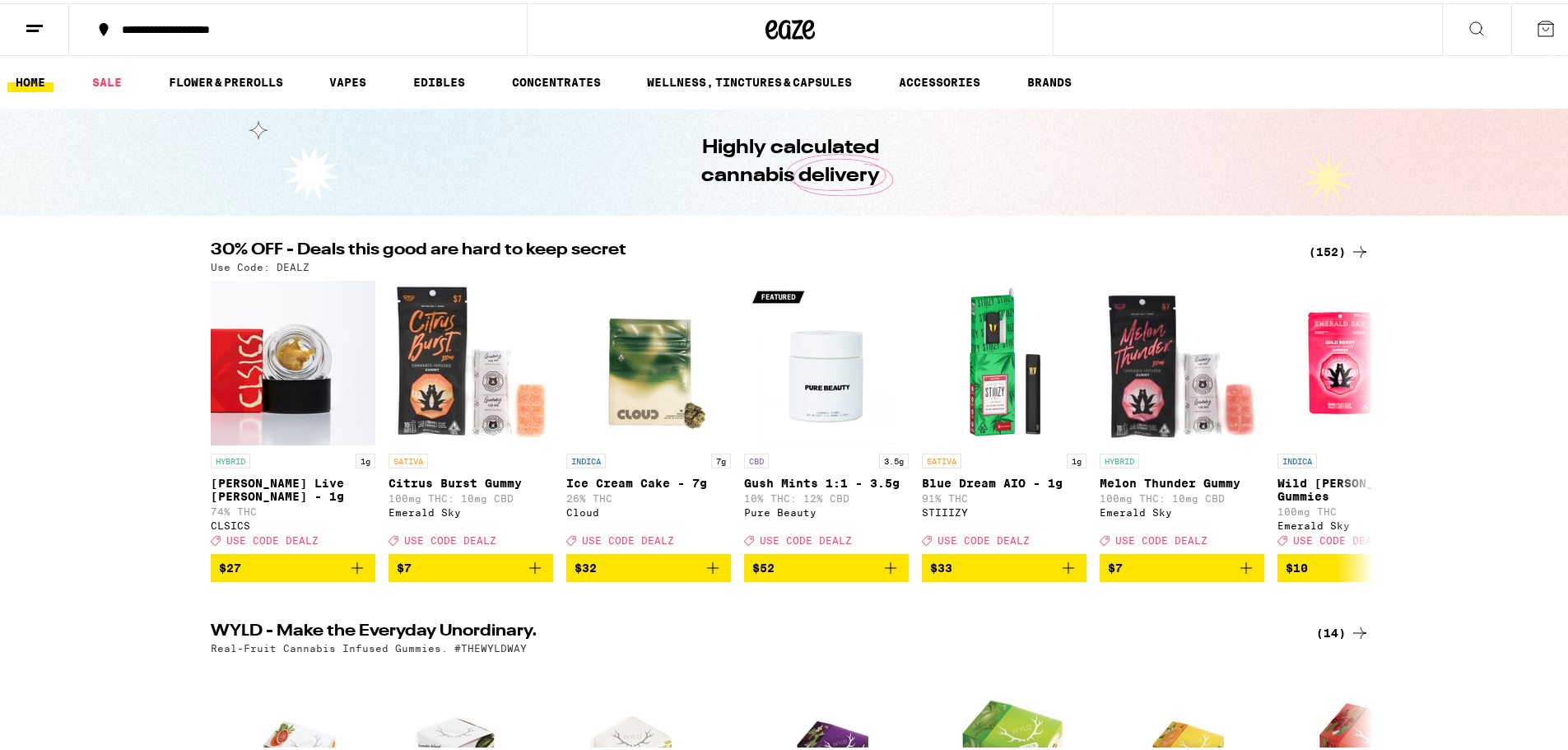
click at [1035, 86] on div "Your Cart You may also like... SATIVA 1g Sour Tangie Liquid Diamonds AIO - 1g G…" at bounding box center [790, 375] width 1581 height 750
click at [528, 575] on icon "Add to bag" at bounding box center [535, 565] width 20 height 20
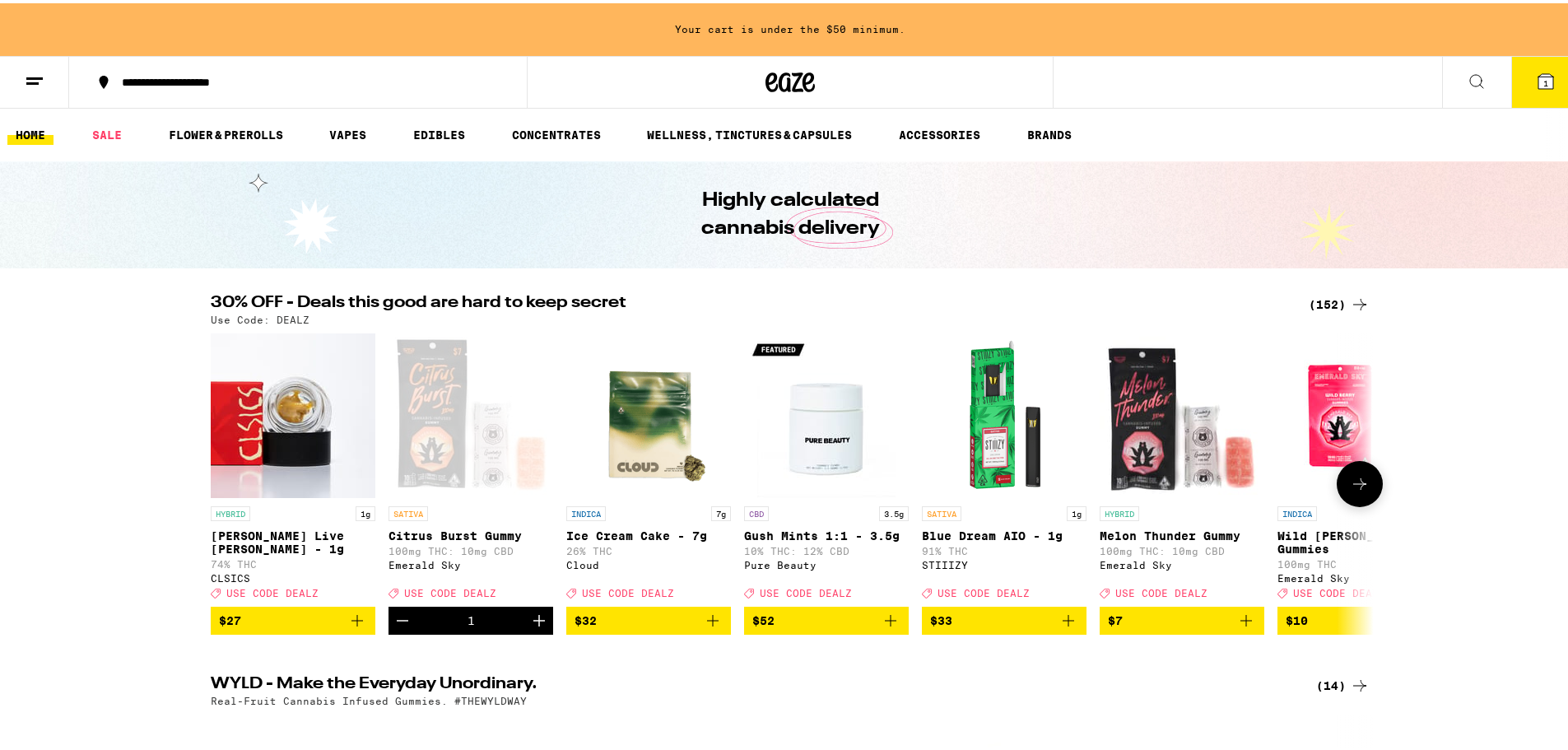
click at [1247, 627] on icon "Add to bag" at bounding box center [1247, 617] width 20 height 20
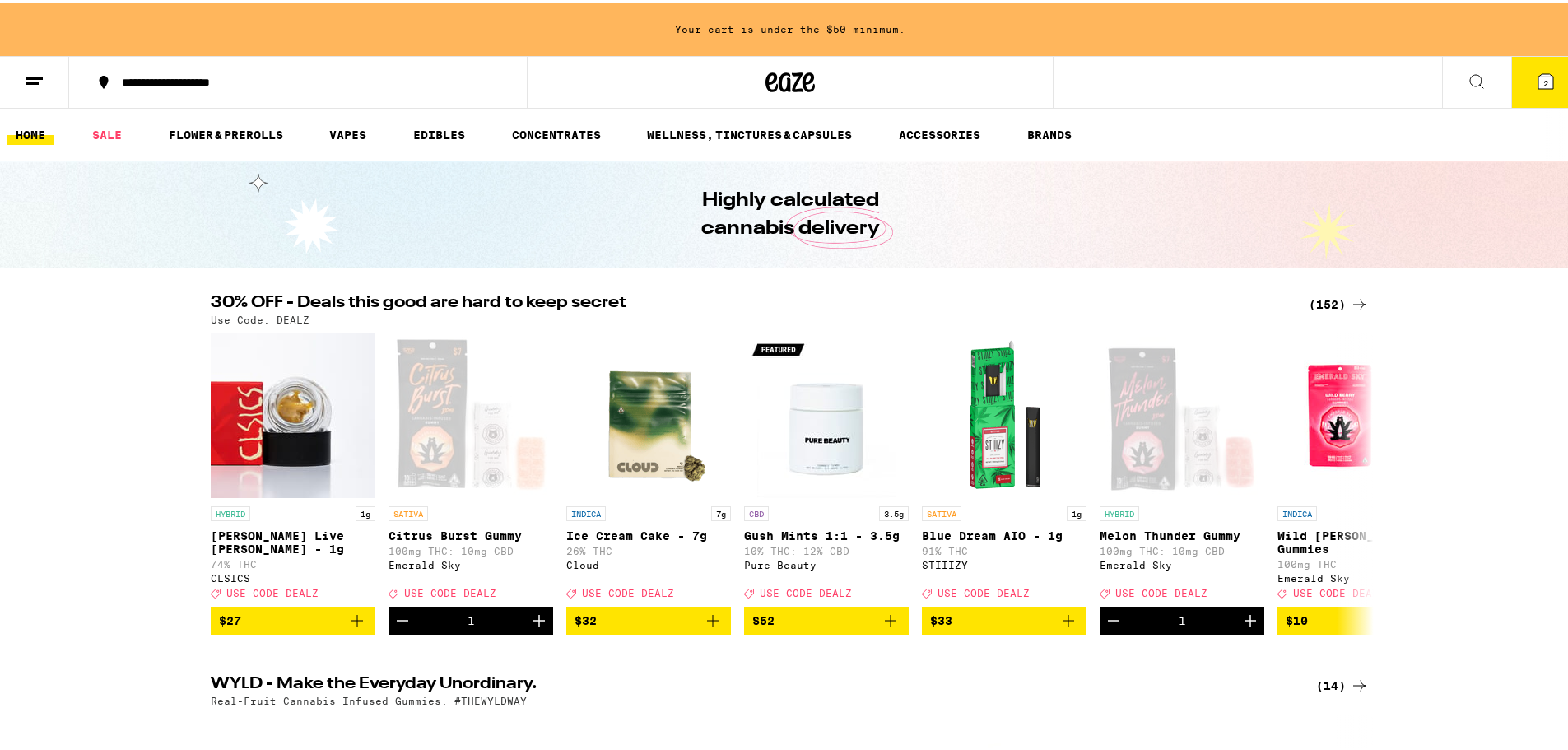
click at [1543, 79] on span "2" at bounding box center [1545, 80] width 5 height 10
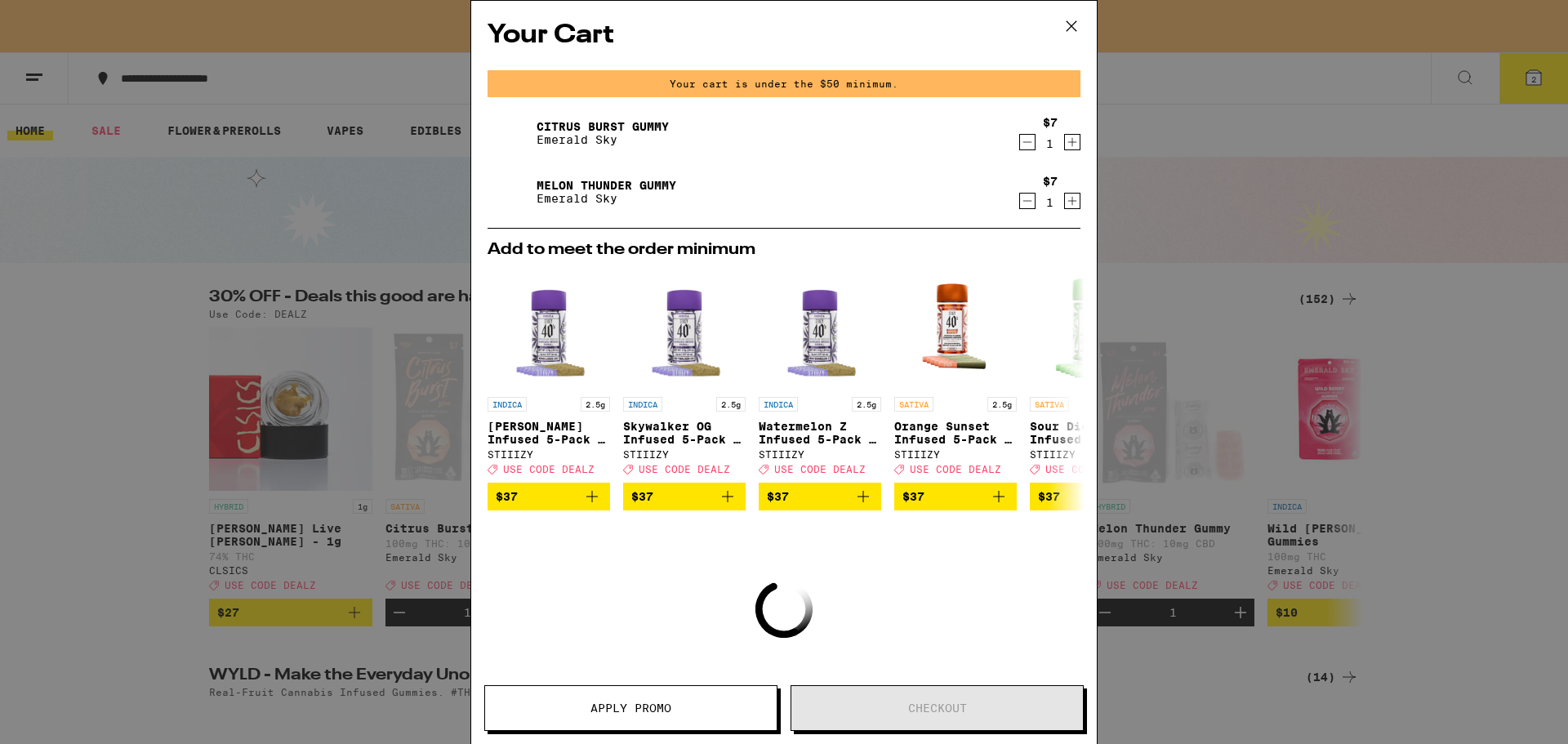
click at [1065, 207] on icon "Increment" at bounding box center [1072, 201] width 14 height 20
click at [1065, 149] on icon "Increment" at bounding box center [1072, 142] width 14 height 20
click at [1068, 203] on icon "Increment" at bounding box center [1073, 202] width 9 height 9
click at [1065, 142] on icon "Increment" at bounding box center [1072, 142] width 14 height 20
click at [1065, 210] on icon "Increment" at bounding box center [1072, 201] width 14 height 20
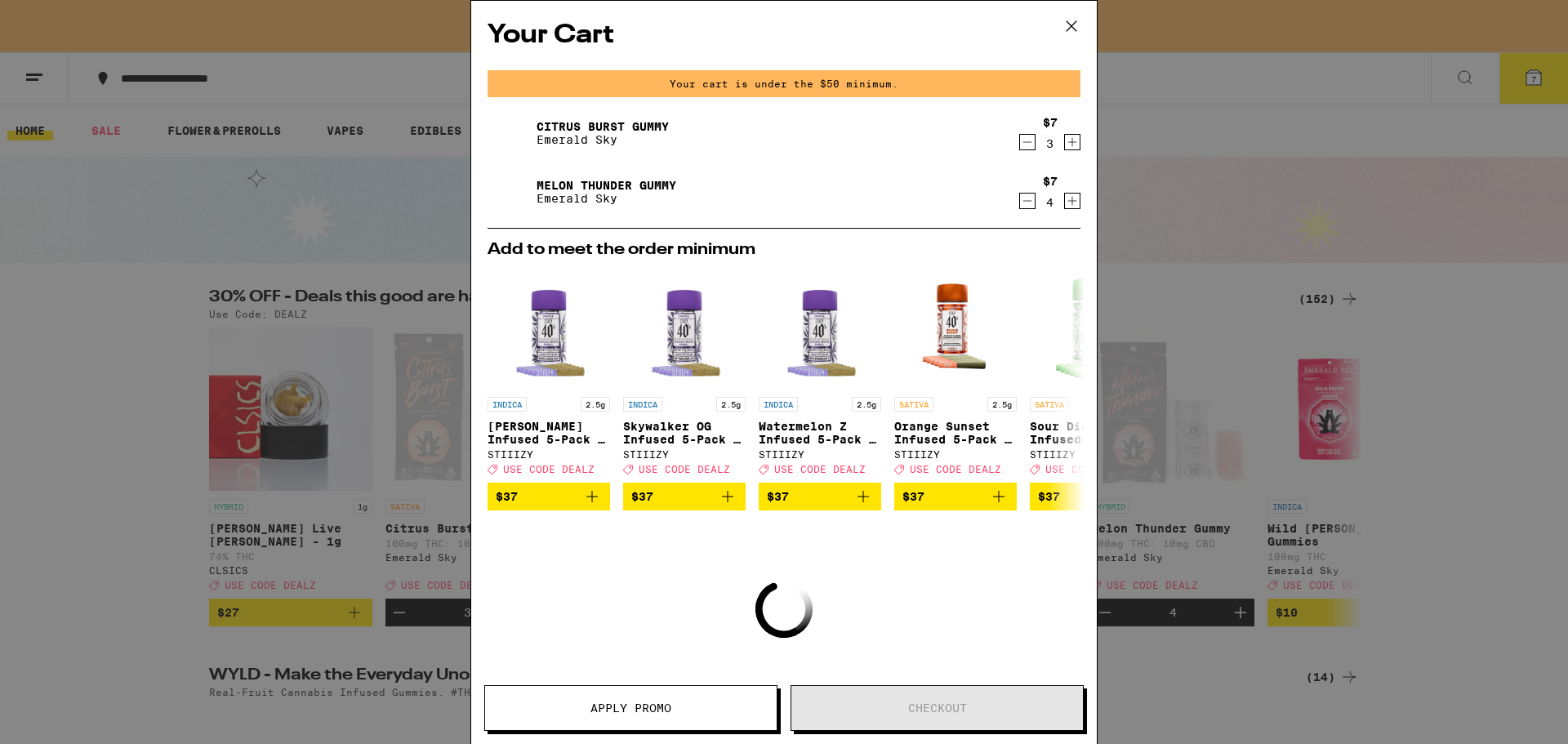
click at [1065, 142] on icon "Increment" at bounding box center [1072, 142] width 14 height 20
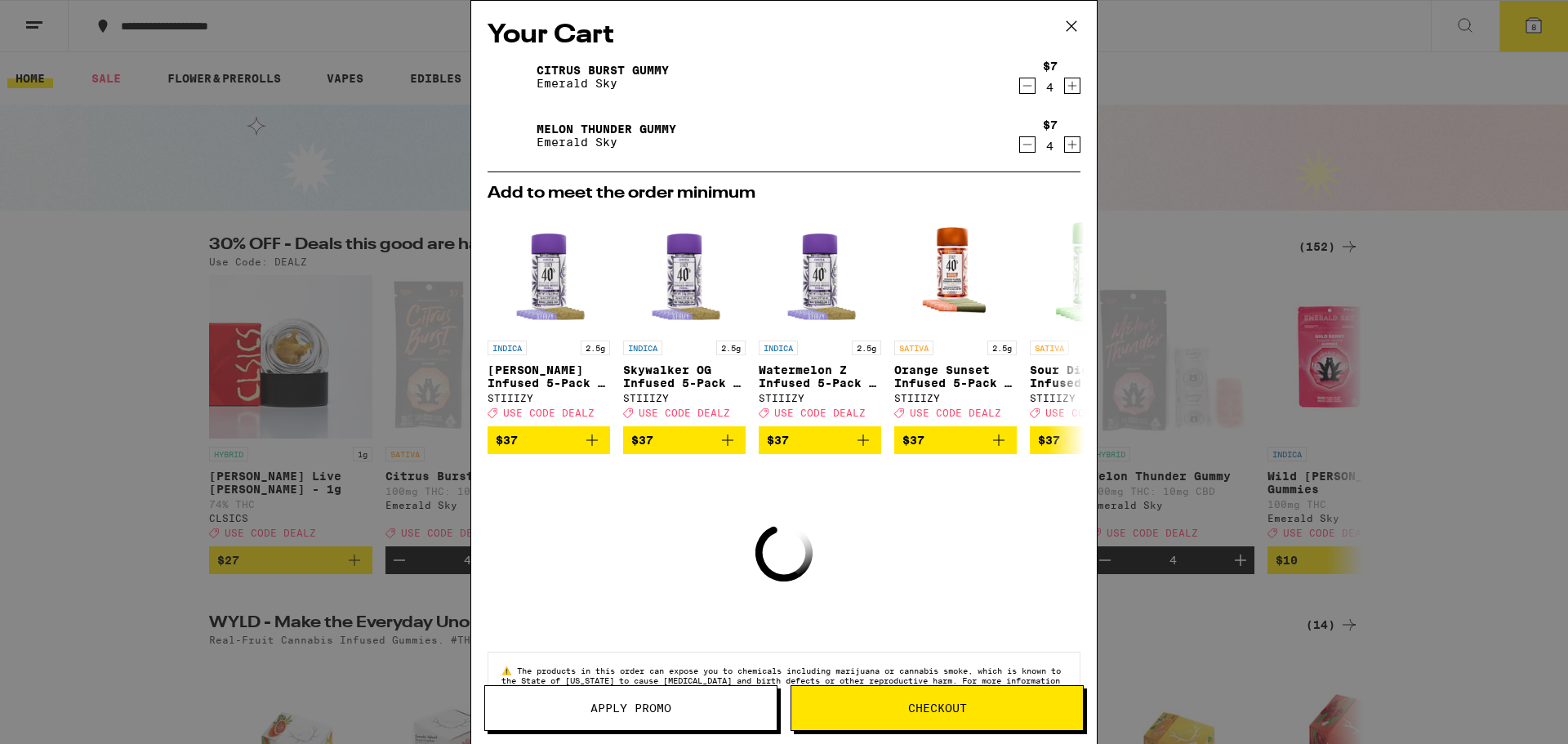
click at [1065, 153] on icon "Increment" at bounding box center [1072, 145] width 14 height 20
click at [1065, 92] on icon "Increment" at bounding box center [1072, 86] width 14 height 20
click at [1068, 146] on icon "Increment" at bounding box center [1073, 145] width 9 height 9
click at [1065, 92] on icon "Increment" at bounding box center [1072, 86] width 14 height 20
click at [1065, 83] on icon "Increment" at bounding box center [1072, 86] width 14 height 20
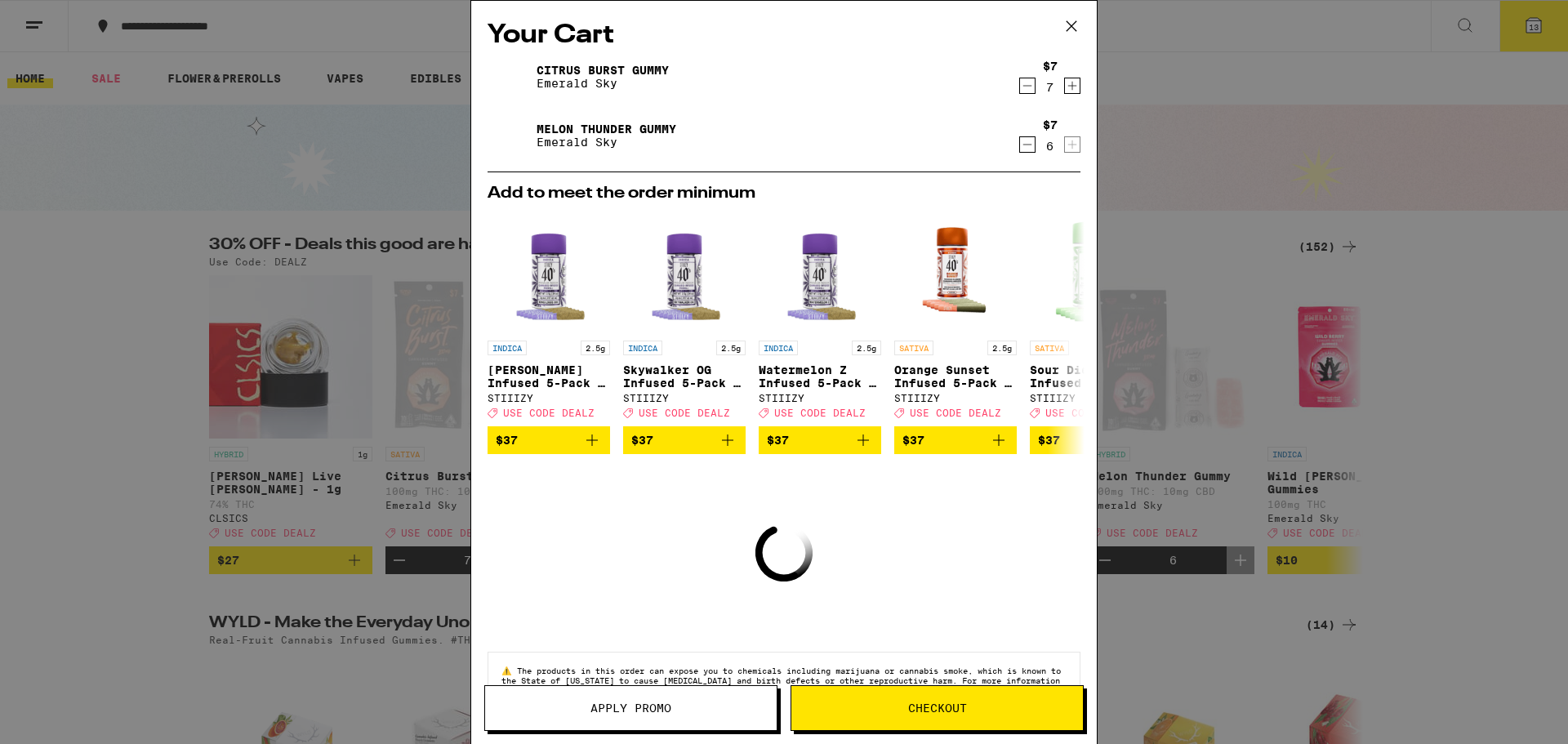
click at [1065, 84] on icon "Increment" at bounding box center [1072, 86] width 14 height 20
click at [1065, 85] on icon "Increment" at bounding box center [1072, 86] width 14 height 20
click at [1065, 89] on icon "Increment" at bounding box center [1072, 86] width 14 height 20
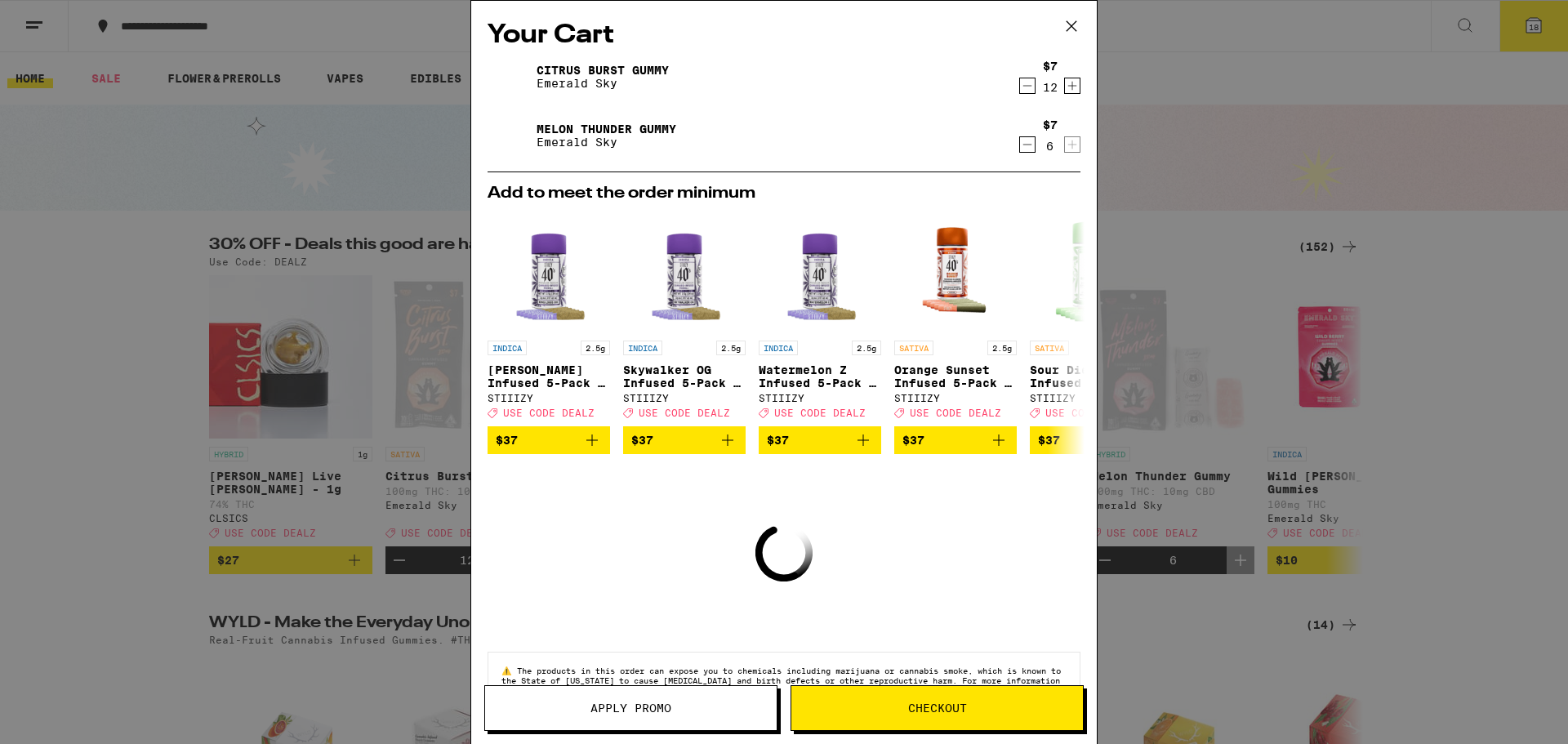
click at [1065, 89] on icon "Increment" at bounding box center [1072, 86] width 14 height 20
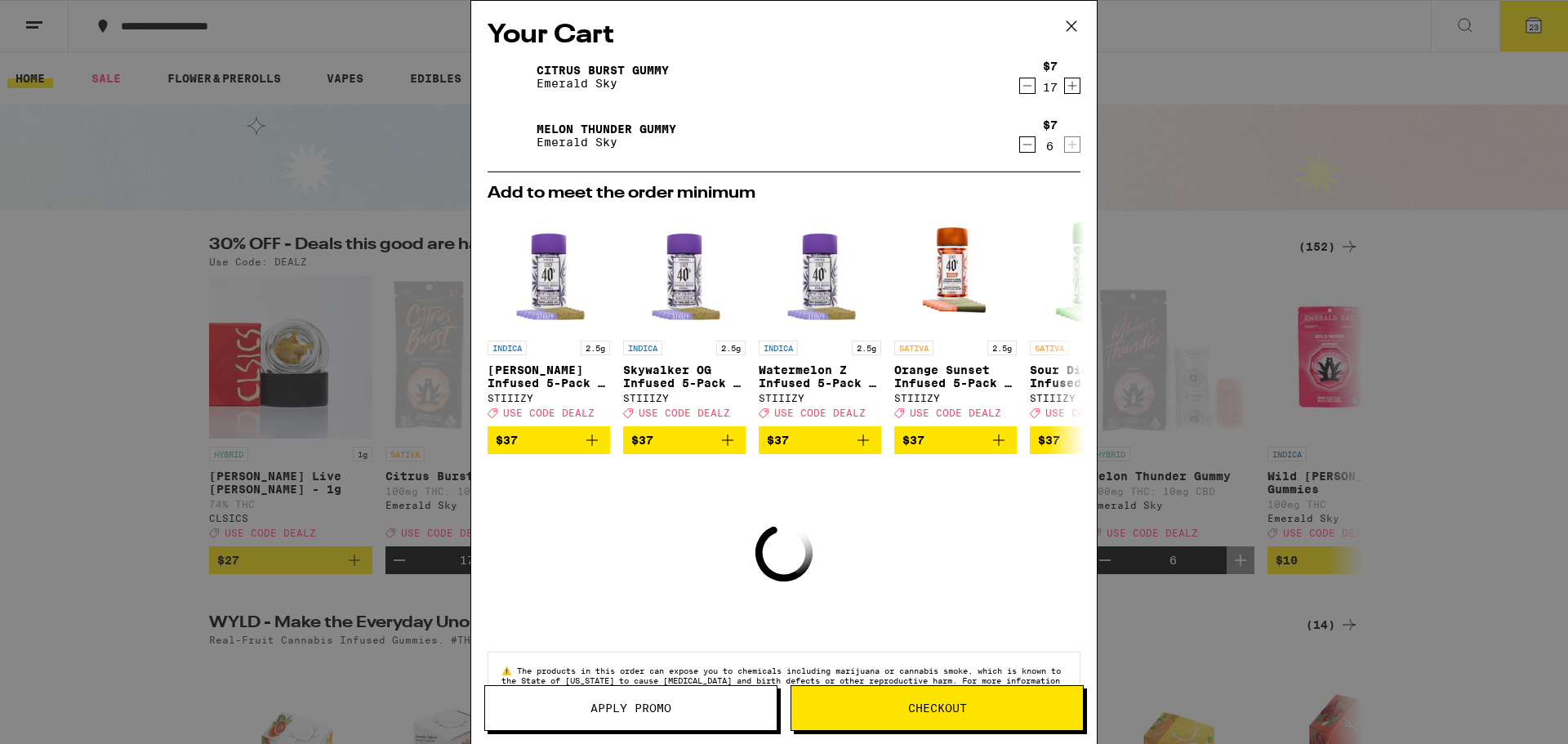
click at [1065, 88] on icon "Increment" at bounding box center [1072, 86] width 14 height 20
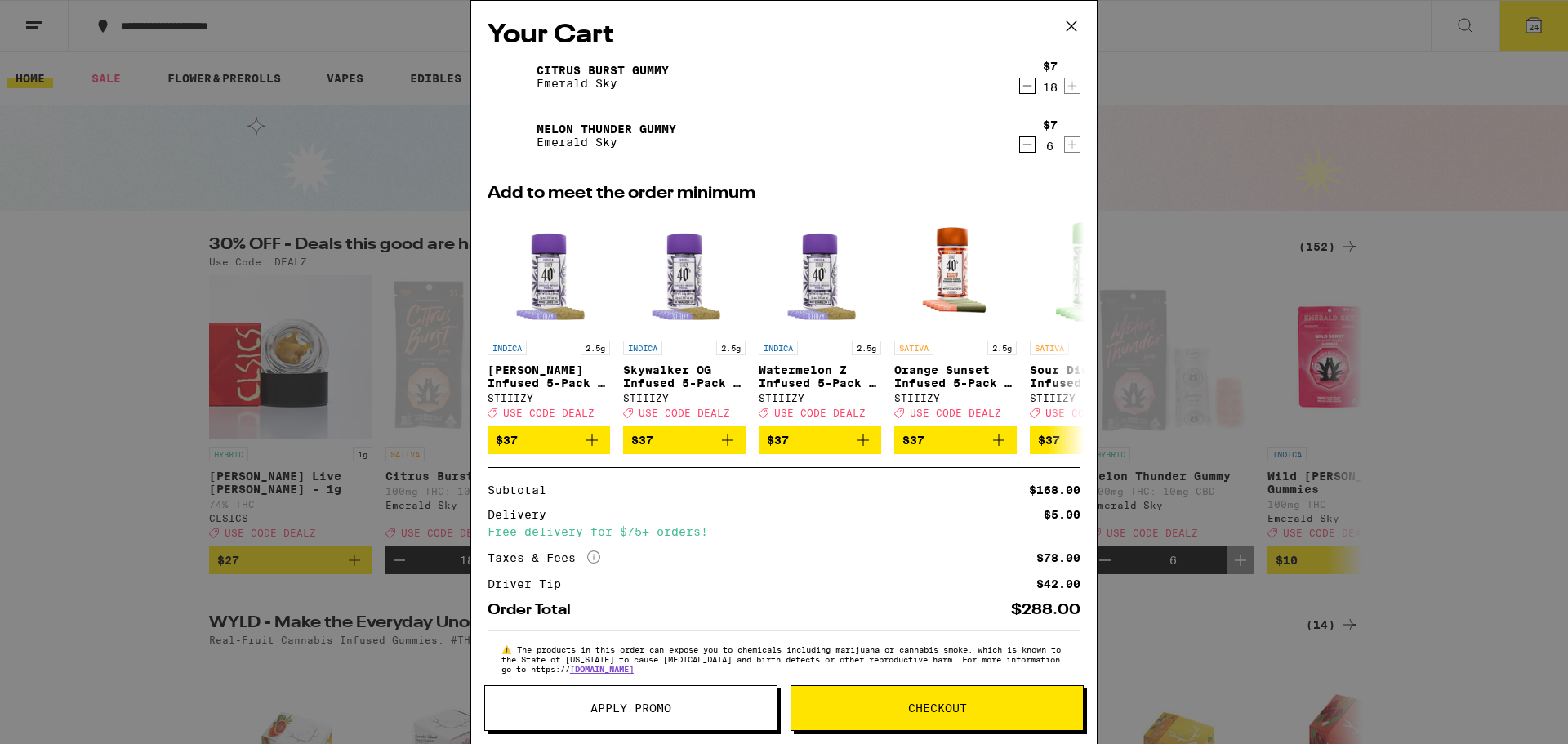
click at [1275, 678] on div "Your Cart Citrus Burst Gummy Emerald Sky $7 18 Melon Thunder Gummy Emerald Sky …" at bounding box center [784, 372] width 1568 height 744
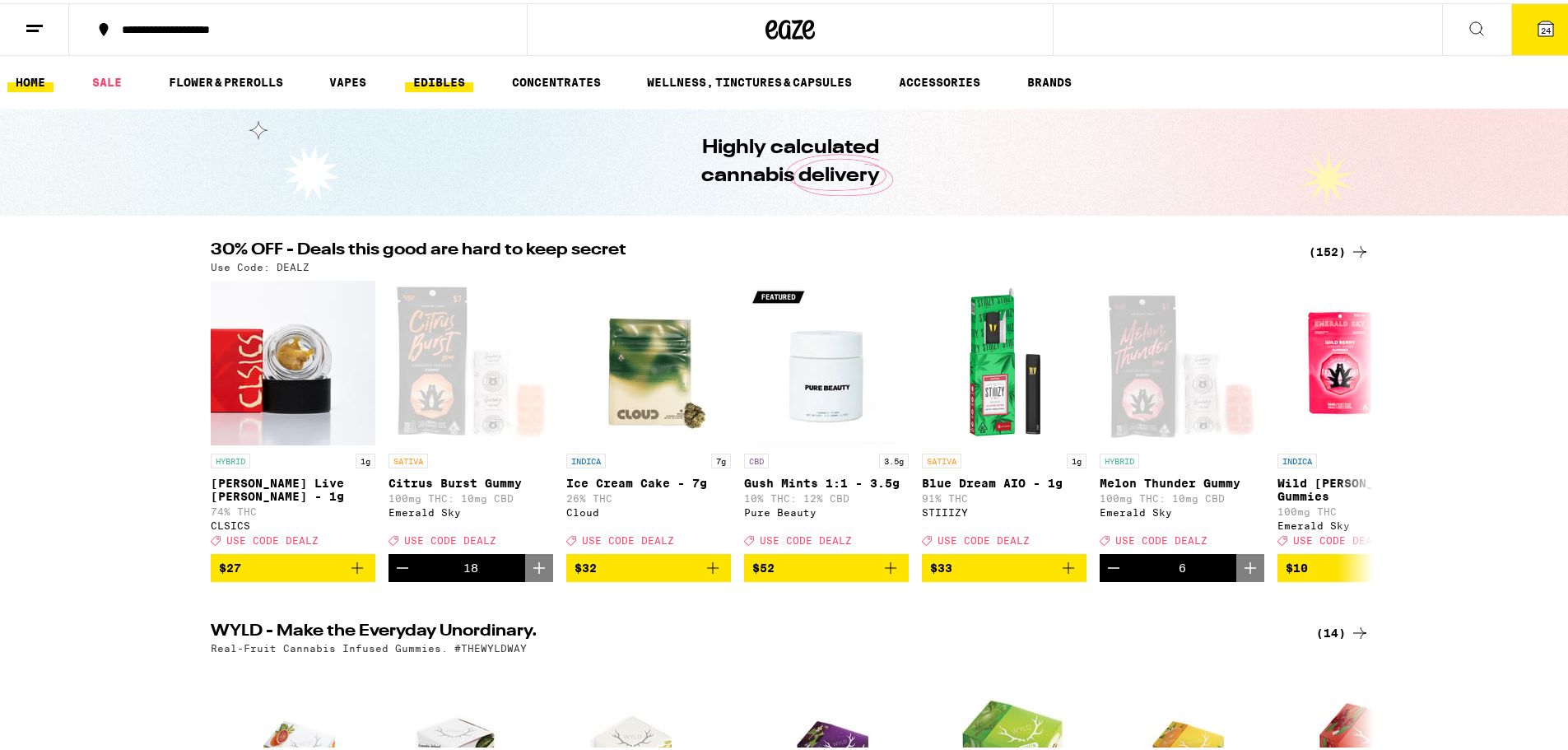
click at [430, 70] on link "EDIBLES" at bounding box center [439, 79] width 68 height 20
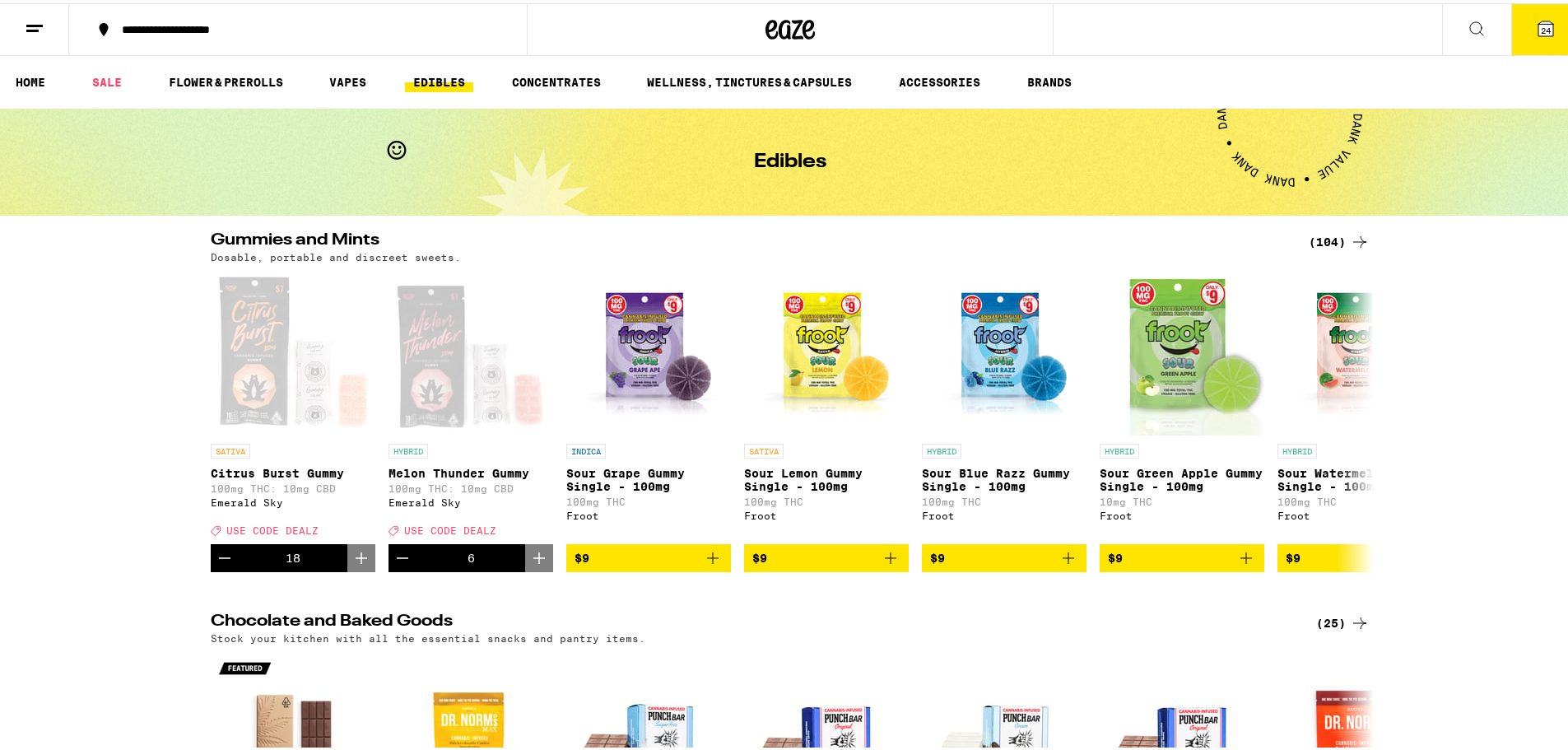
click at [1340, 241] on div "(104)" at bounding box center [1339, 239] width 61 height 20
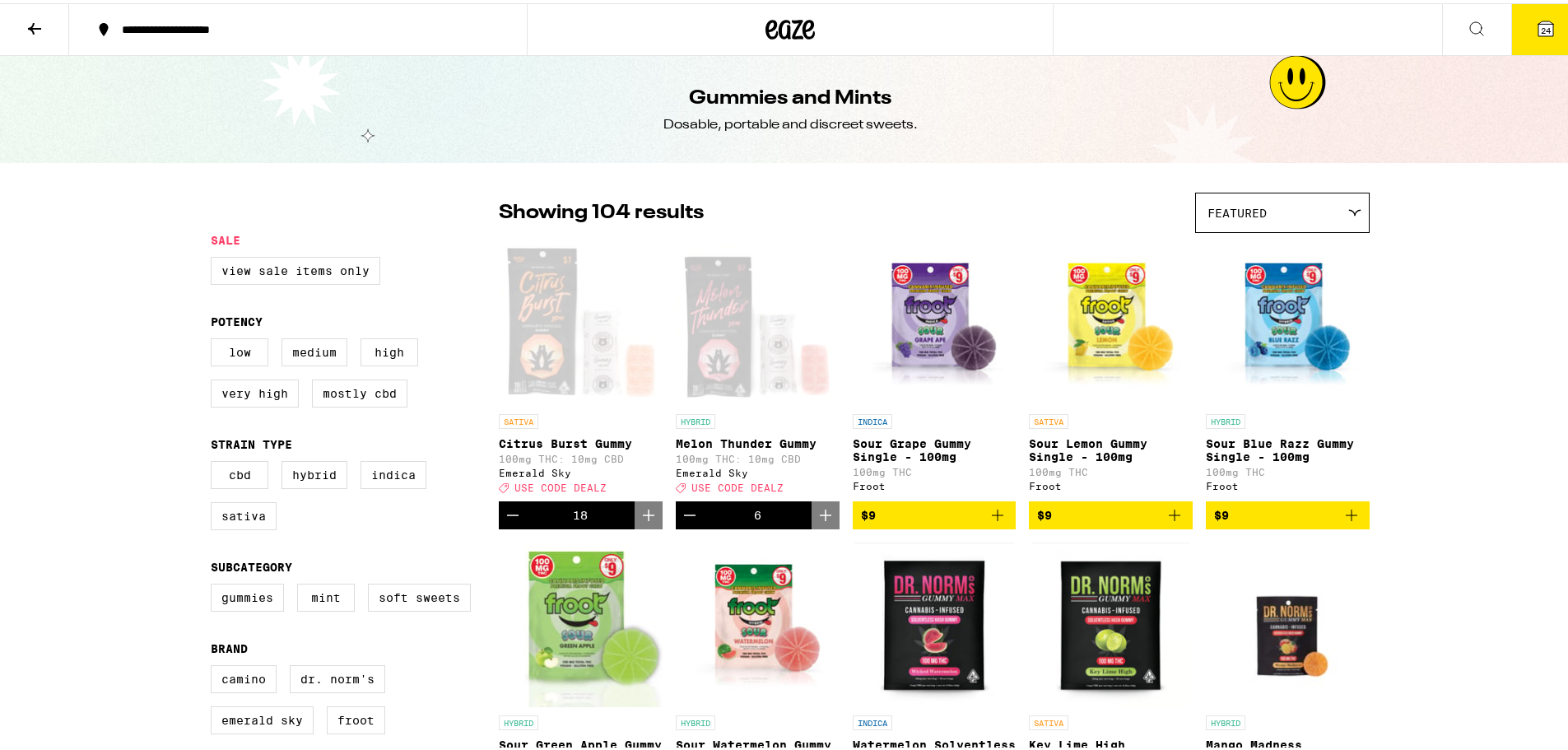
click at [1241, 216] on span "Featured" at bounding box center [1237, 210] width 59 height 14
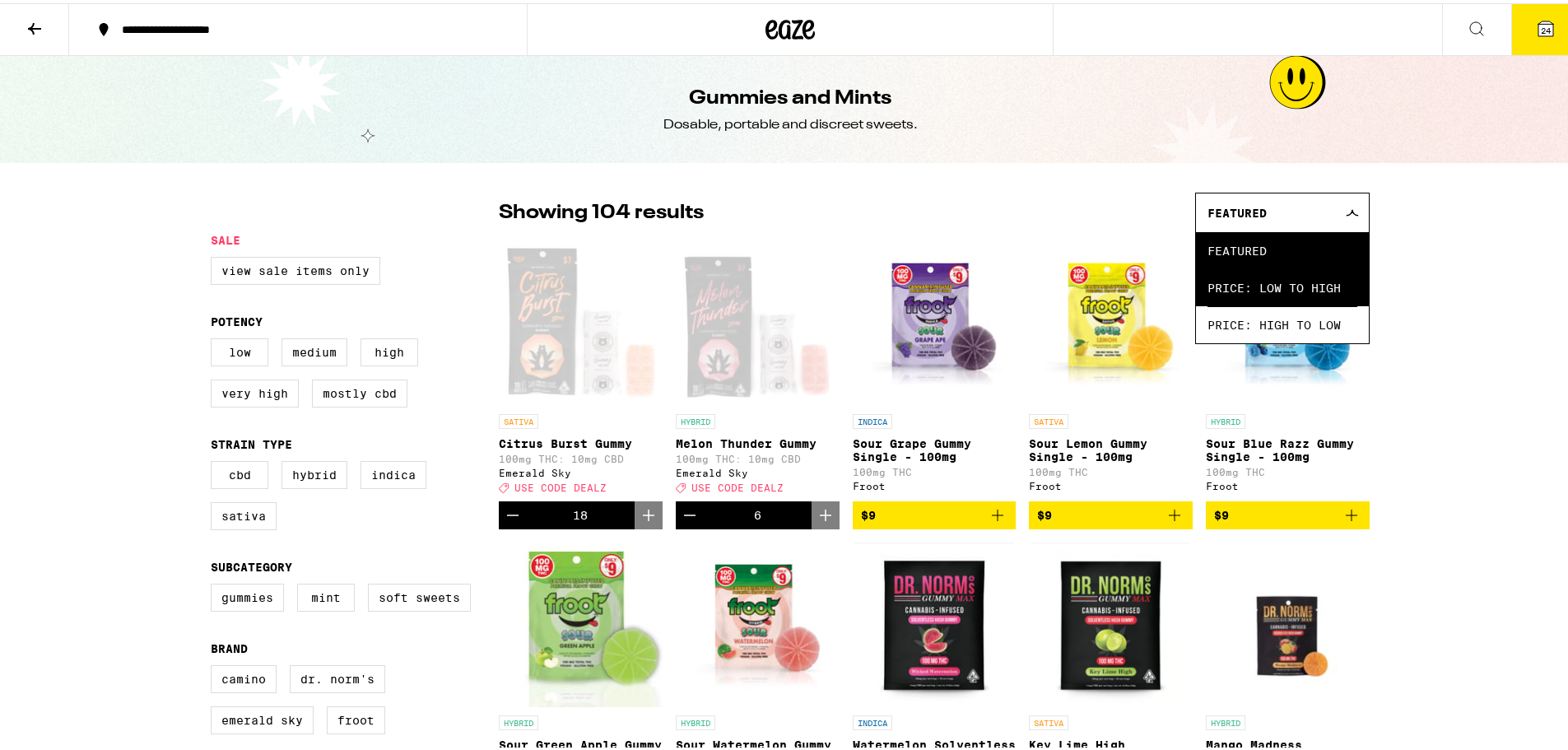
click at [1246, 278] on span "Price: Low to High" at bounding box center [1282, 284] width 150 height 37
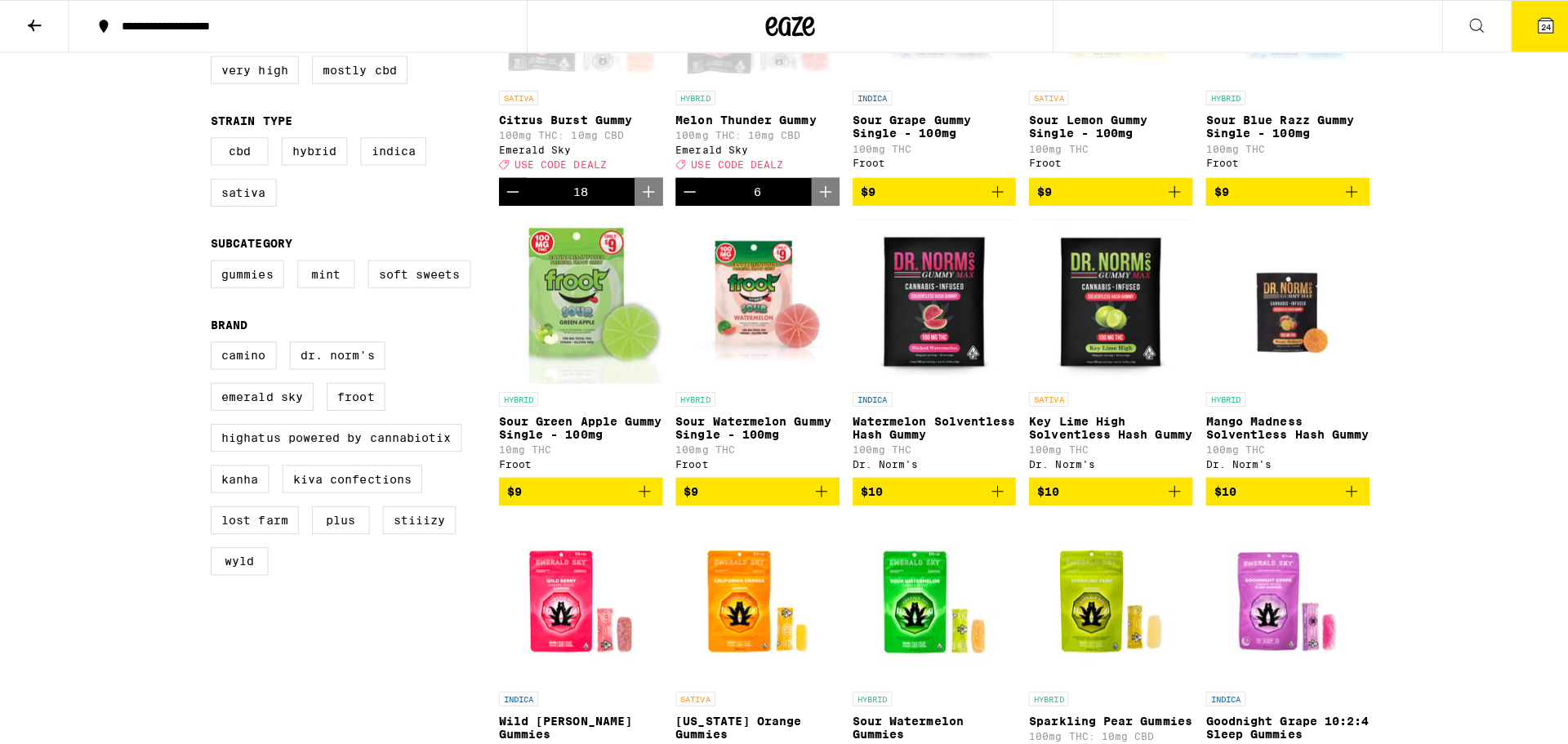
scroll to position [327, 0]
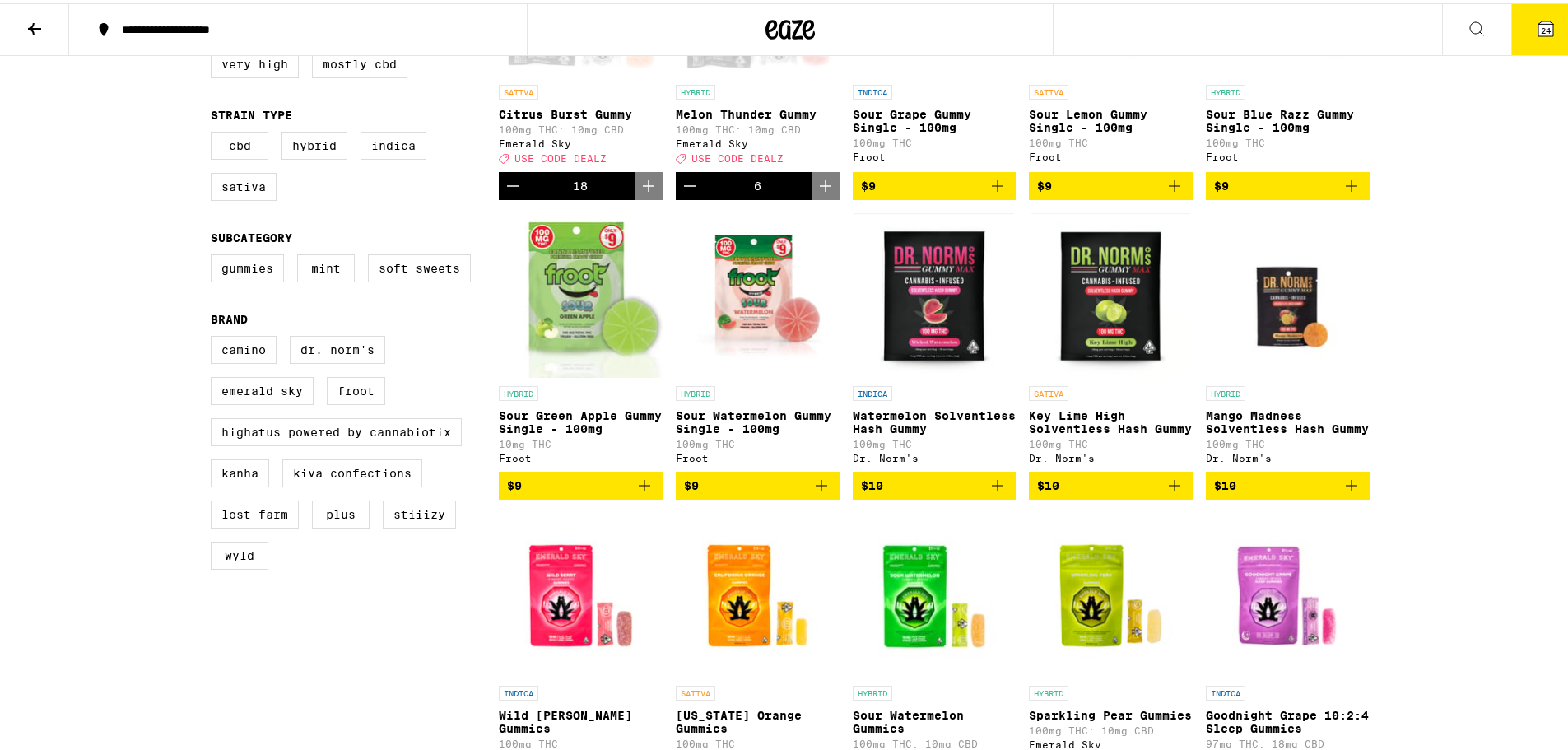
click at [1110, 290] on img "Open page for Key Lime High Solventless Hash Gummy from Dr. Norm's" at bounding box center [1110, 291] width 159 height 164
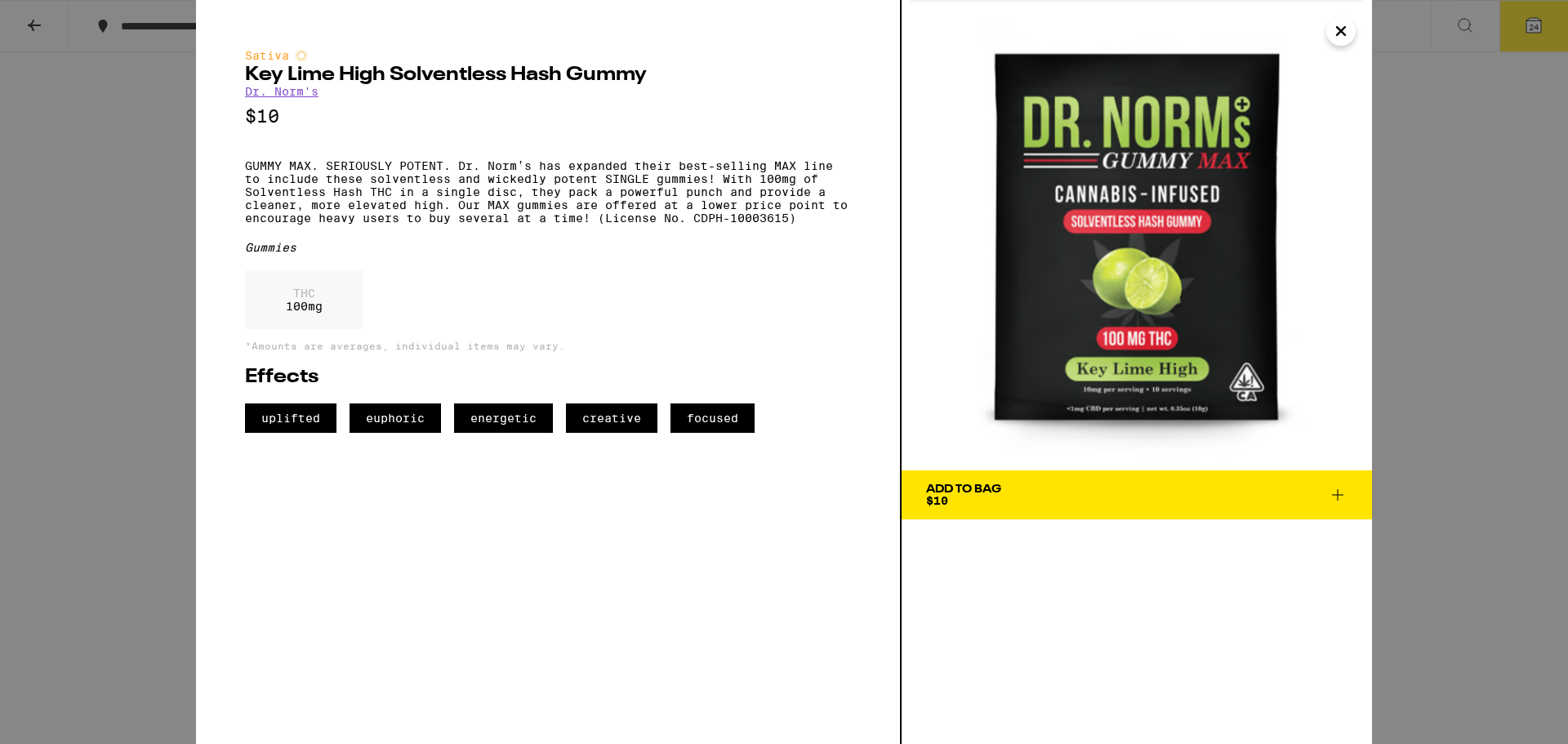
click at [1335, 489] on icon at bounding box center [1337, 495] width 20 height 20
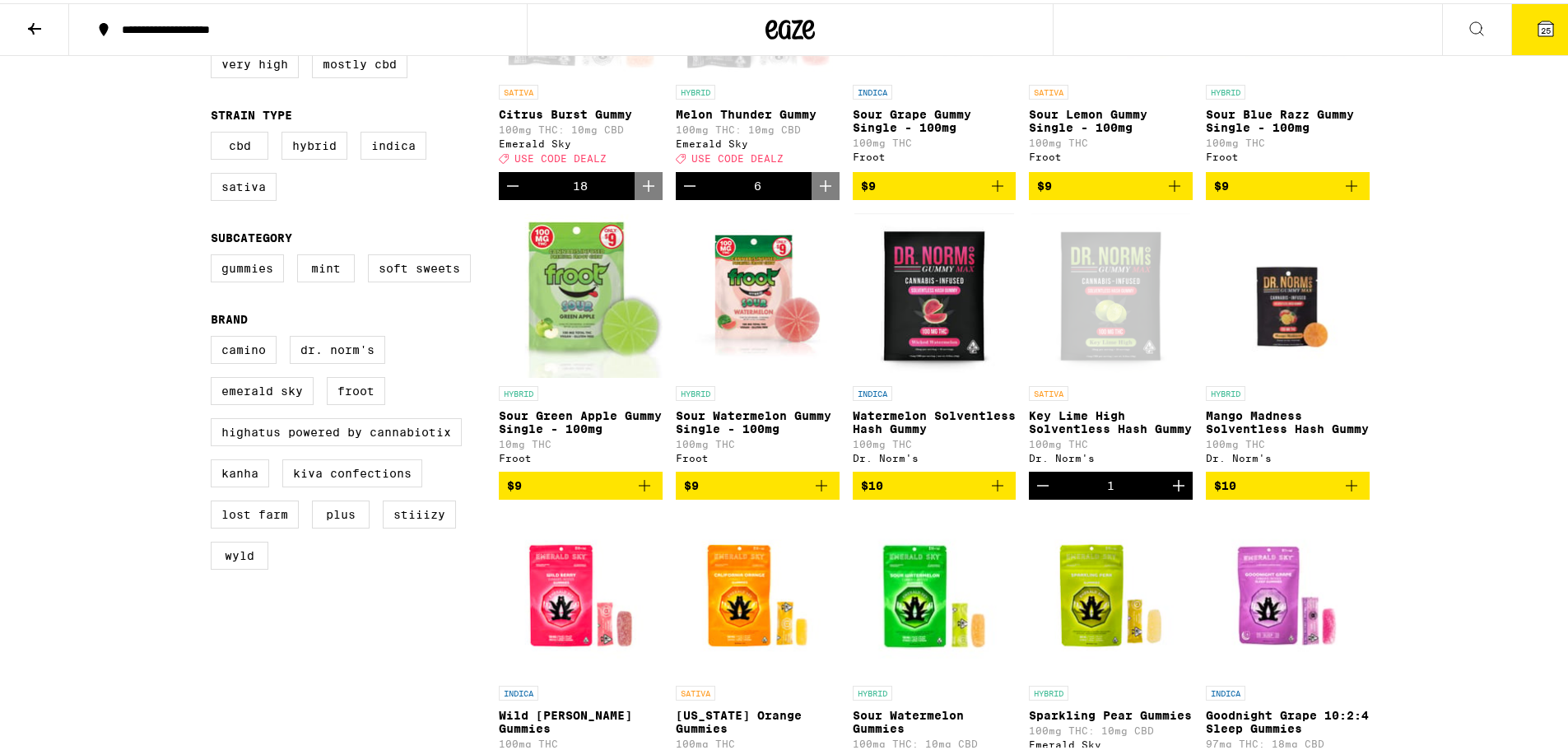
click at [1521, 27] on button "25" at bounding box center [1546, 26] width 69 height 51
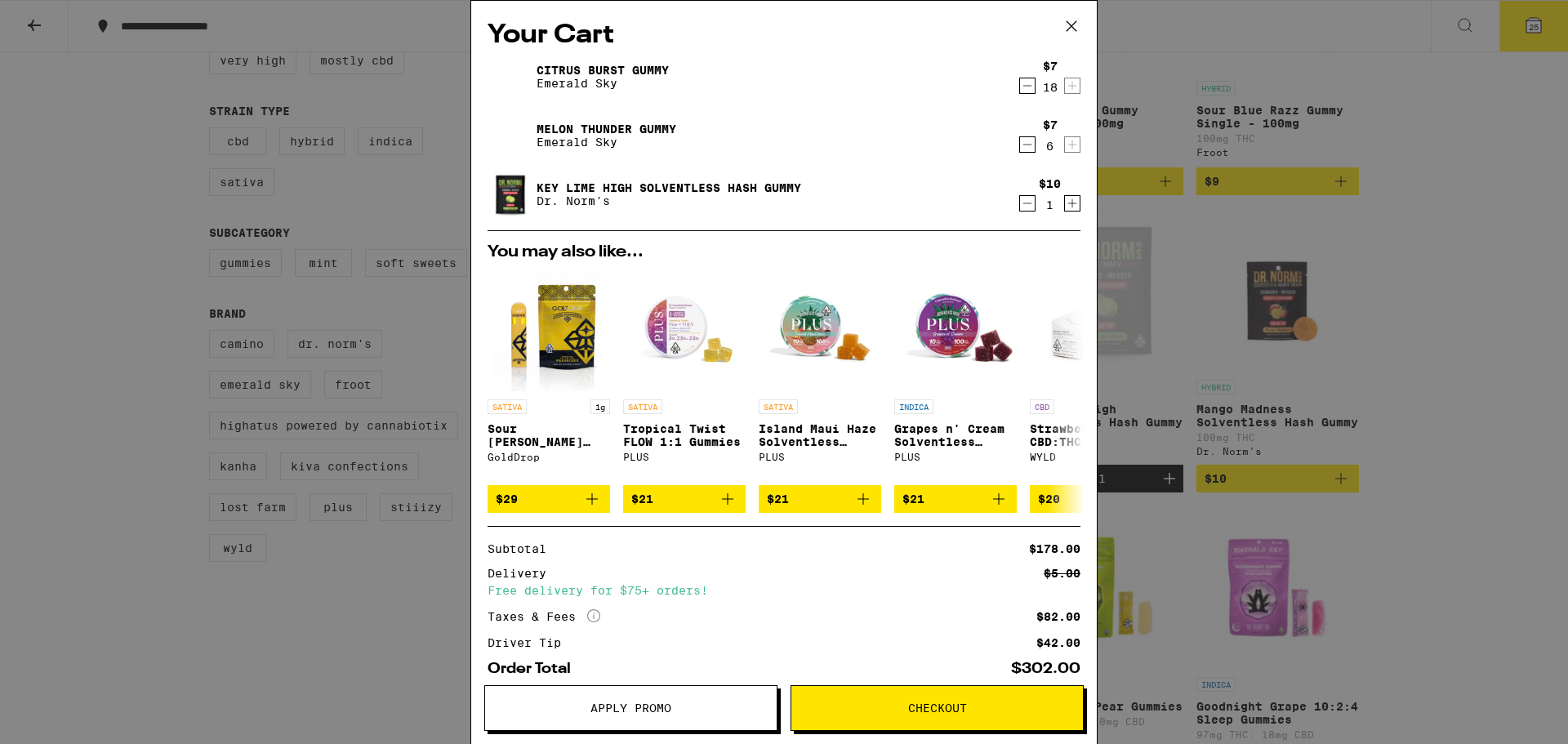
click at [1065, 208] on icon "Increment" at bounding box center [1072, 204] width 14 height 20
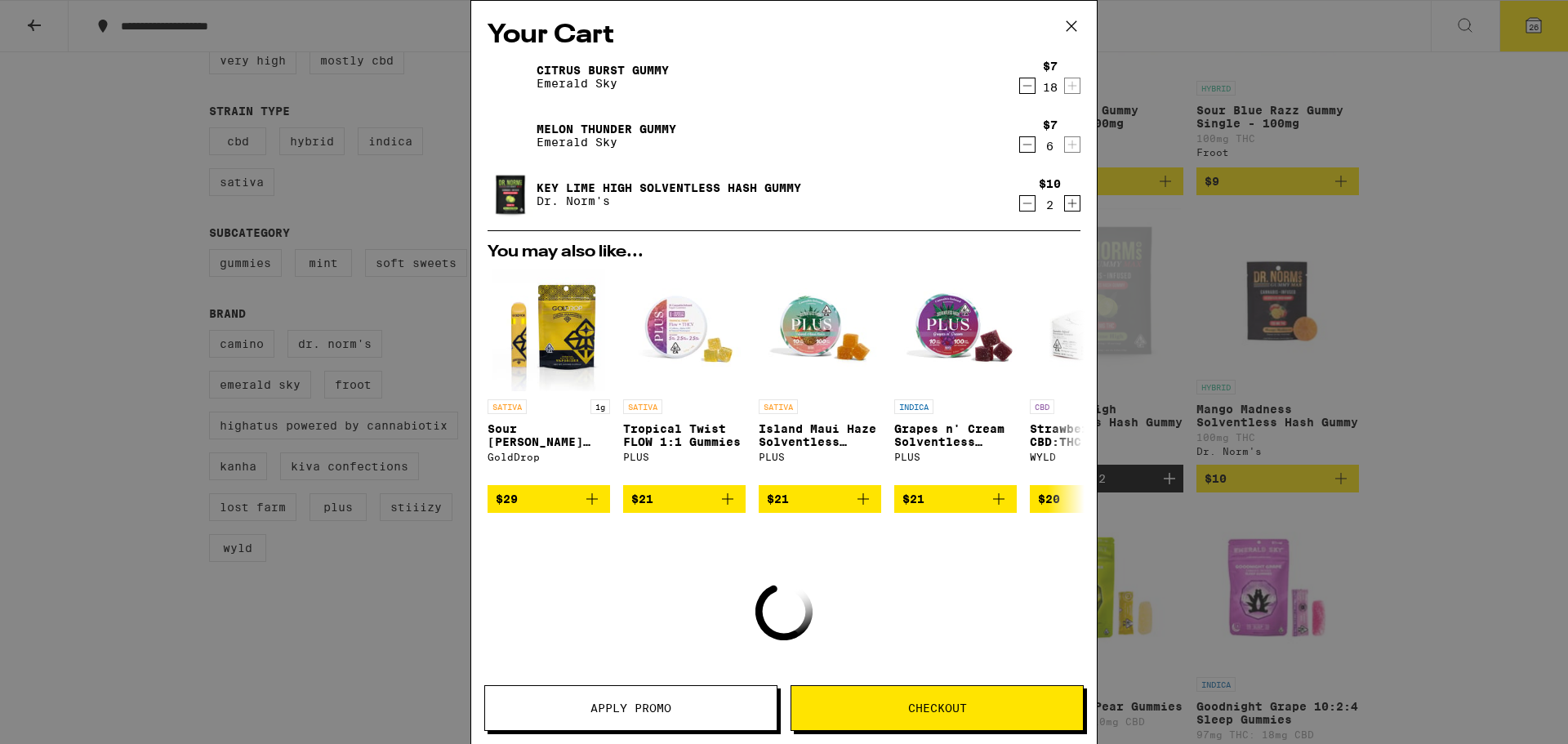
click at [1065, 208] on icon "Increment" at bounding box center [1072, 204] width 14 height 20
click at [1065, 208] on icon "Increment" at bounding box center [1072, 204] width 14 height 20
click at [1065, 208] on icon "Increment" at bounding box center [1072, 204] width 14 height 20
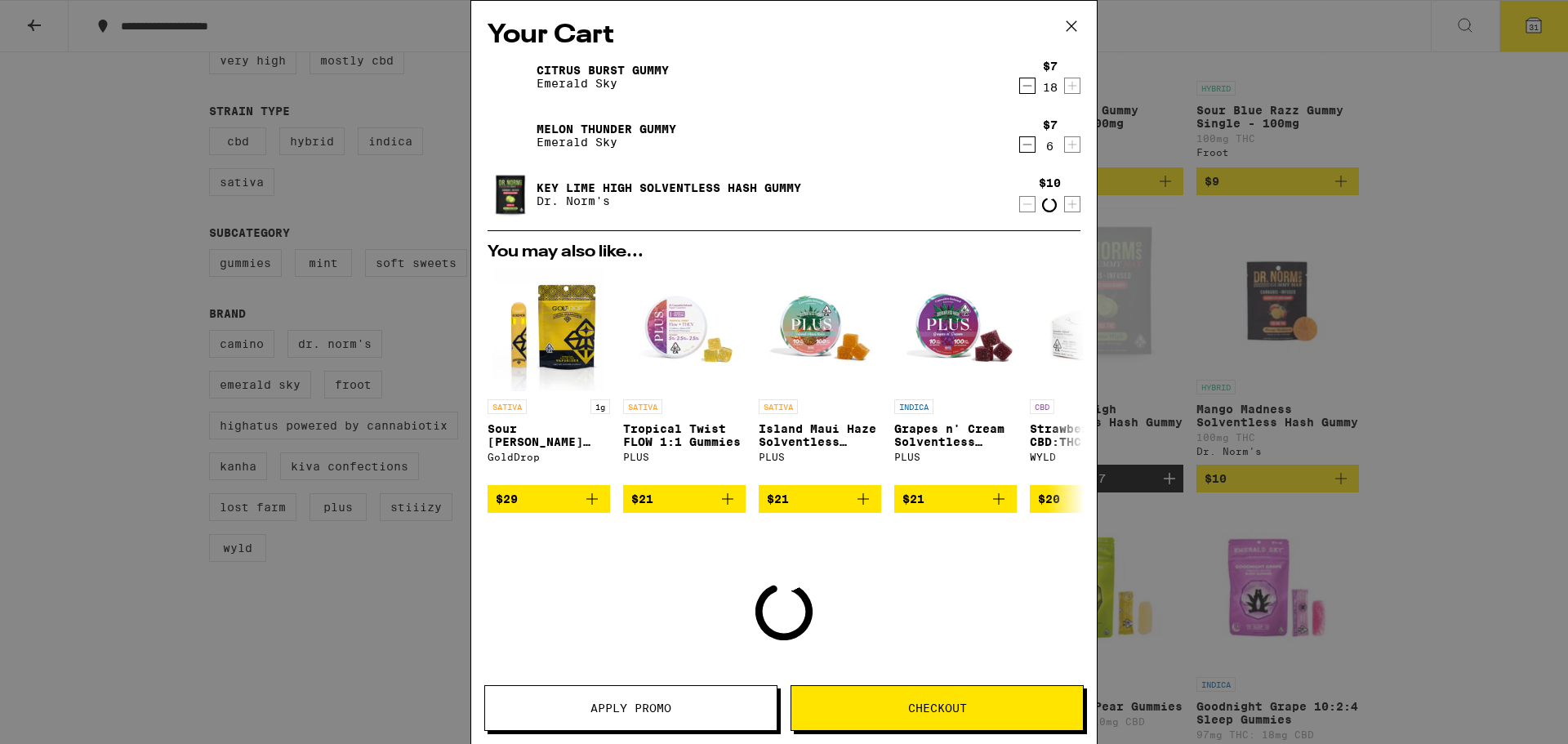
click at [1065, 208] on icon "Increment" at bounding box center [1072, 204] width 14 height 20
click at [1065, 208] on icon "Increment" at bounding box center [1072, 204] width 14 height 20
click at [1065, 208] on icon "Increment" at bounding box center [1072, 204] width 14 height 20
click at [1065, 208] on icon "Increment" at bounding box center [1072, 204] width 14 height 20
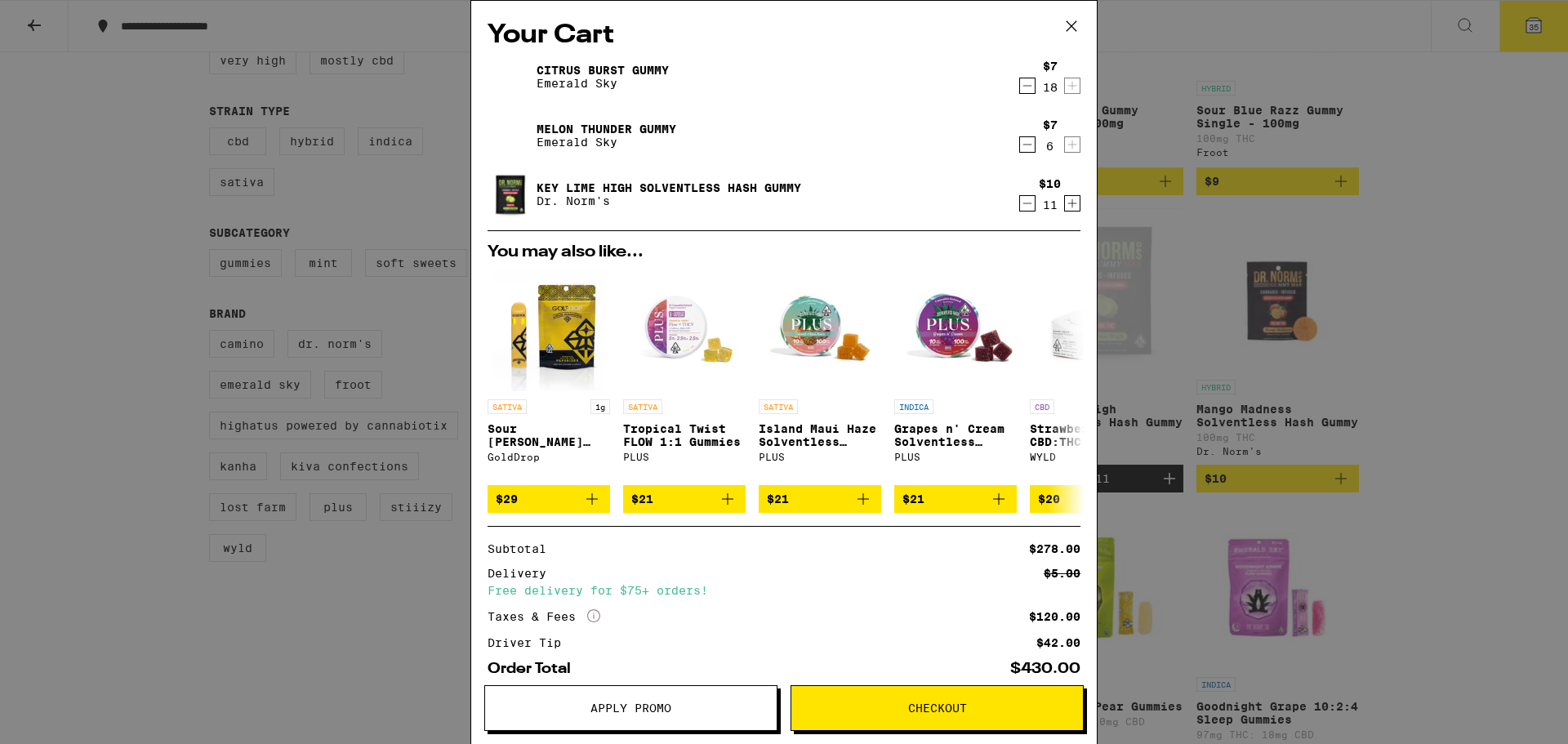
click at [1068, 205] on icon "Increment" at bounding box center [1073, 204] width 9 height 9
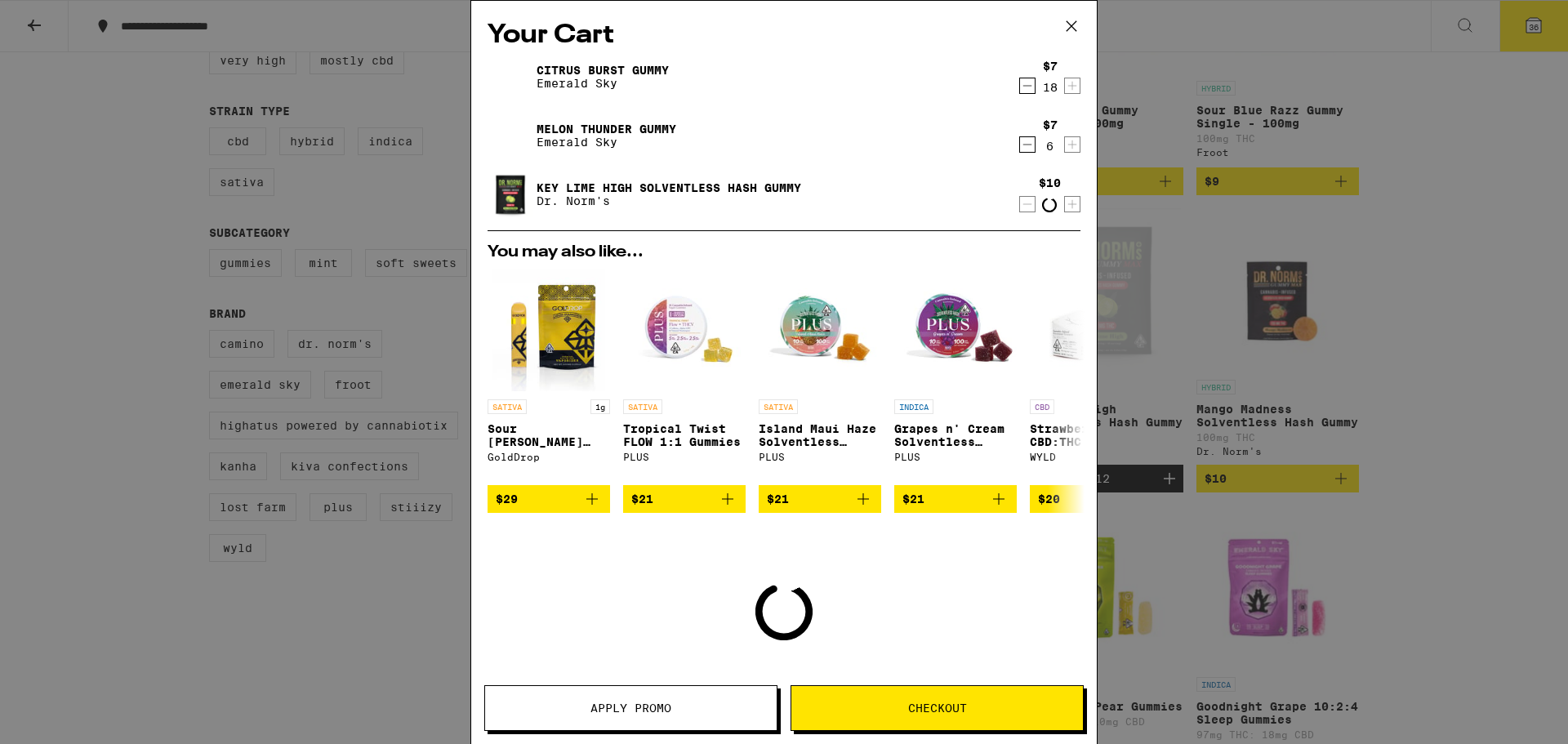
click at [1068, 205] on icon "Increment" at bounding box center [1073, 204] width 9 height 9
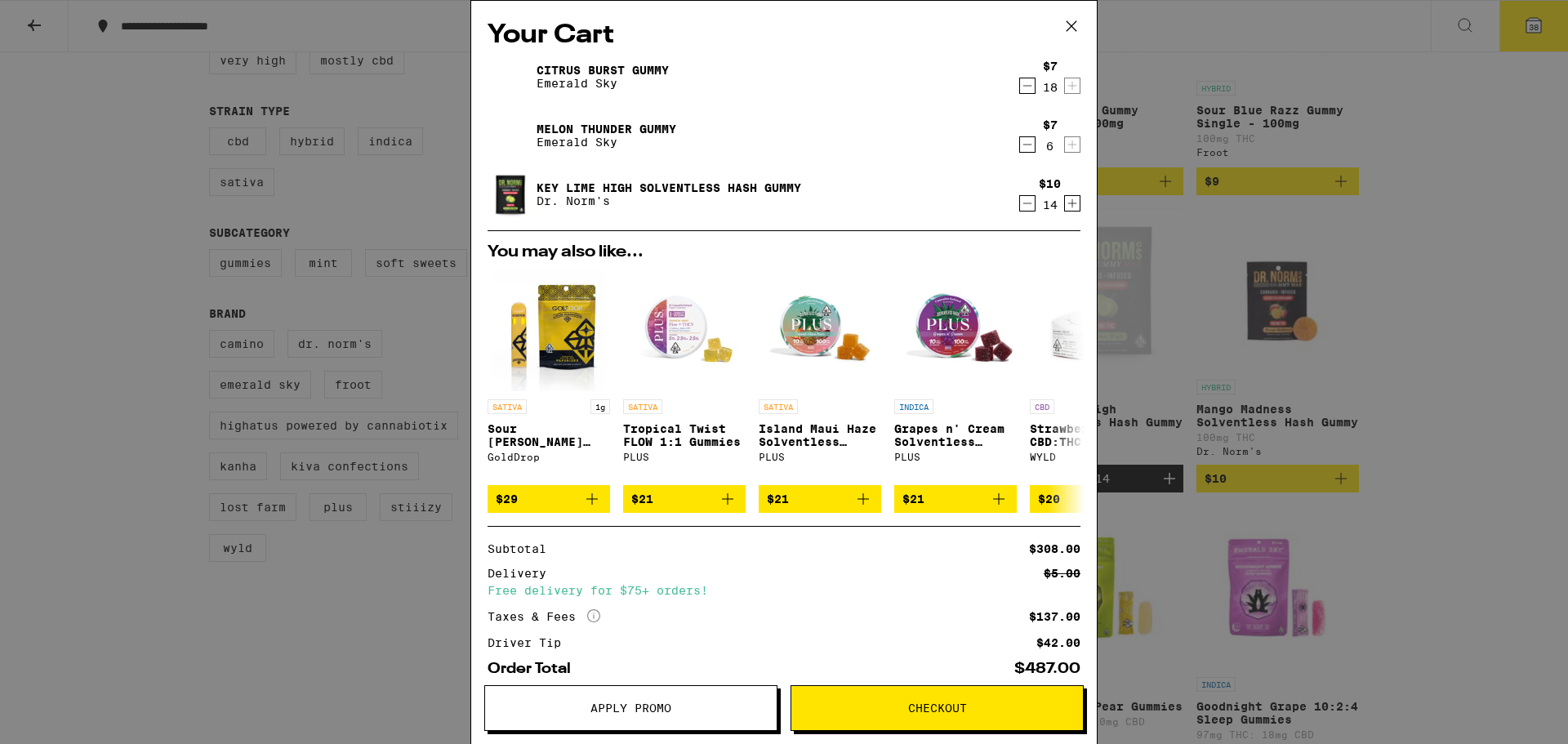
click at [1068, 208] on icon "Increment" at bounding box center [1073, 204] width 9 height 9
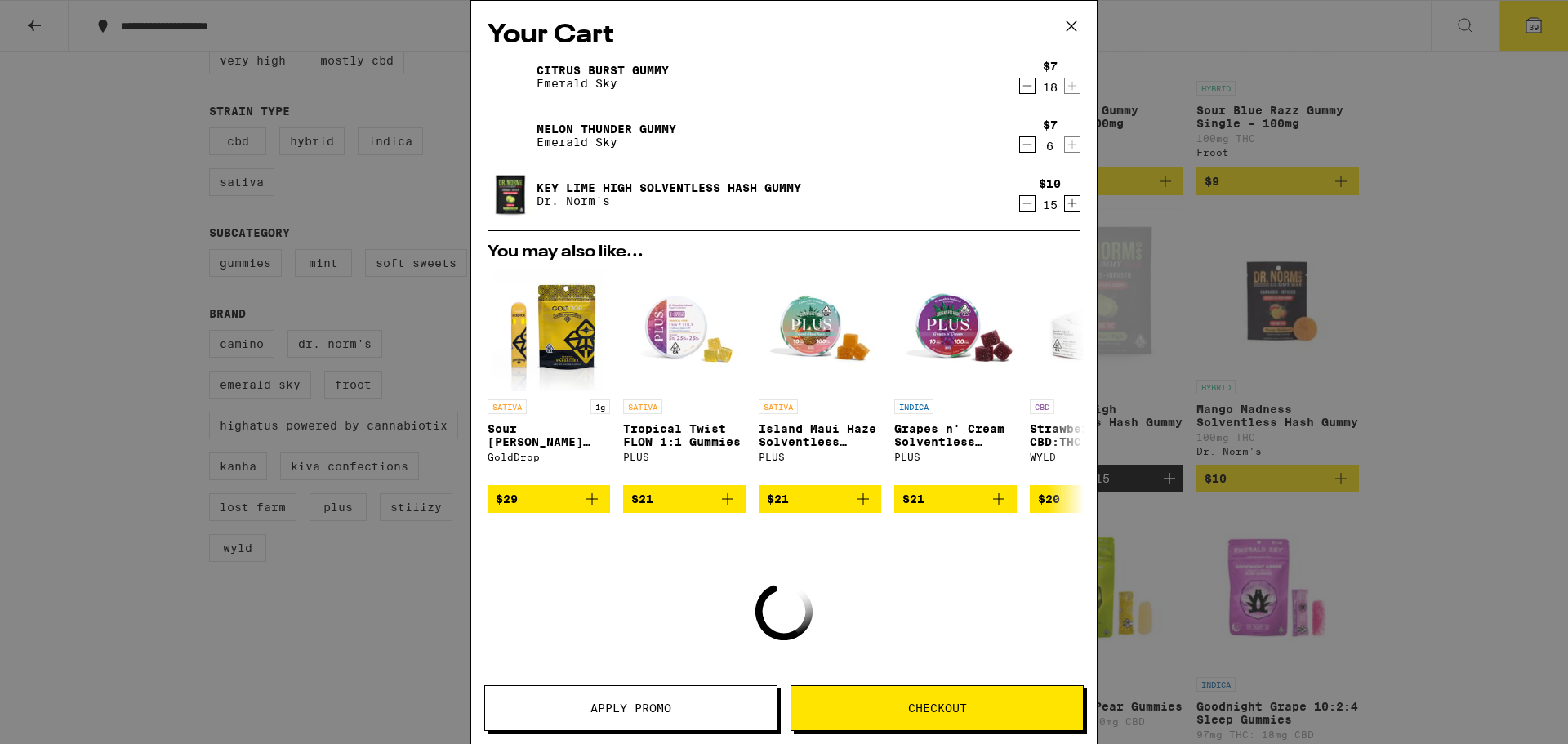
click at [1068, 205] on icon "Increment" at bounding box center [1073, 204] width 9 height 9
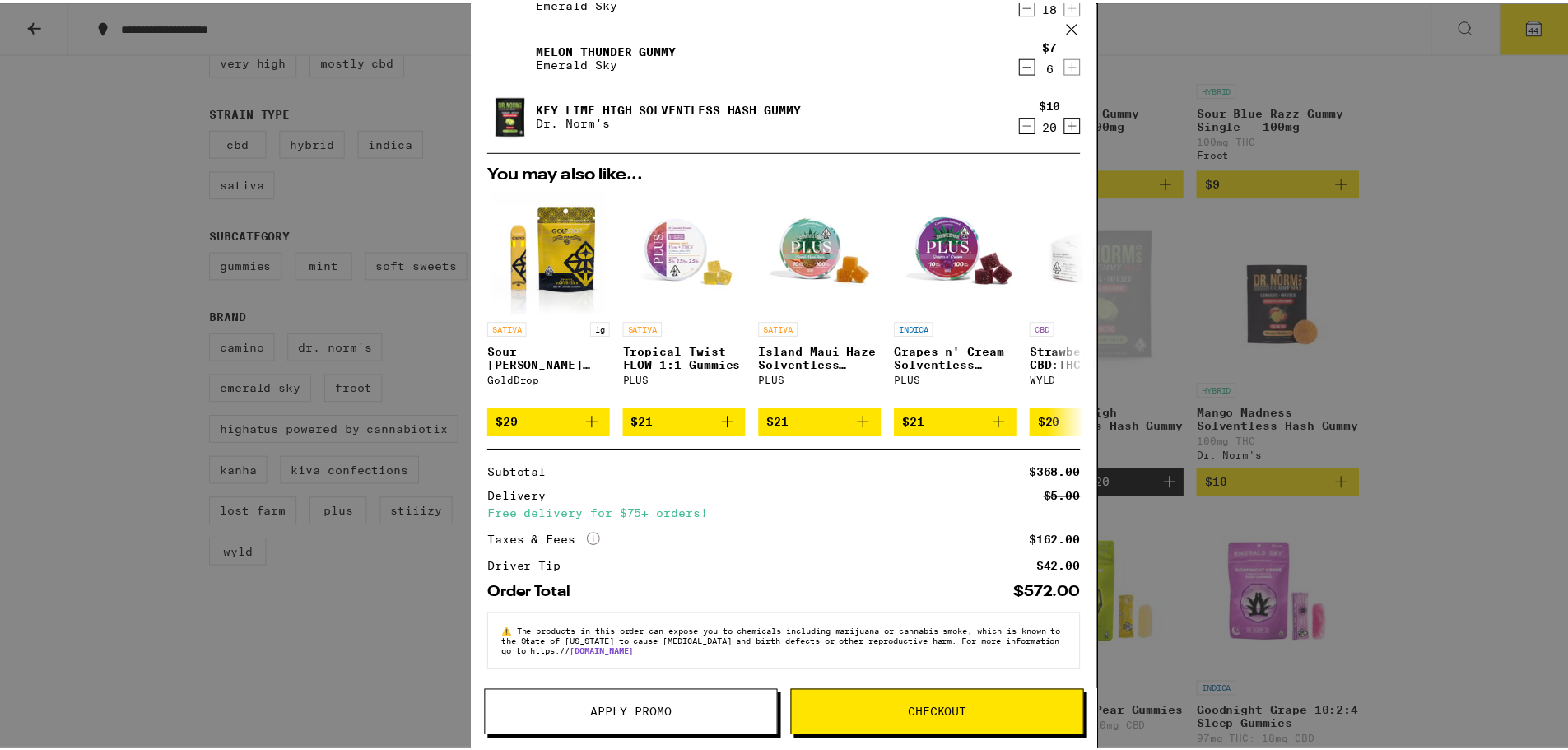
scroll to position [94, 0]
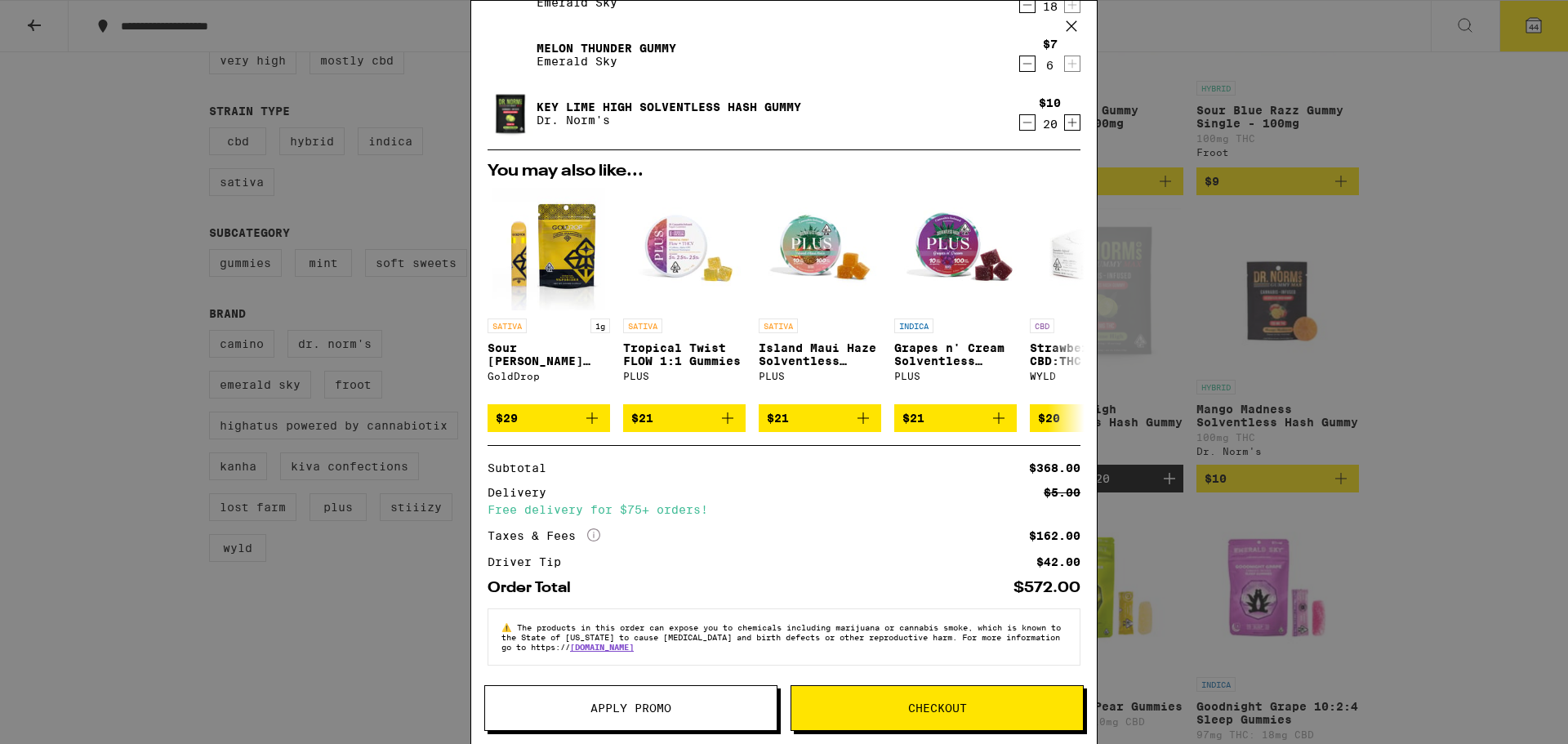
click at [701, 708] on span "Apply Promo" at bounding box center [631, 708] width 292 height 12
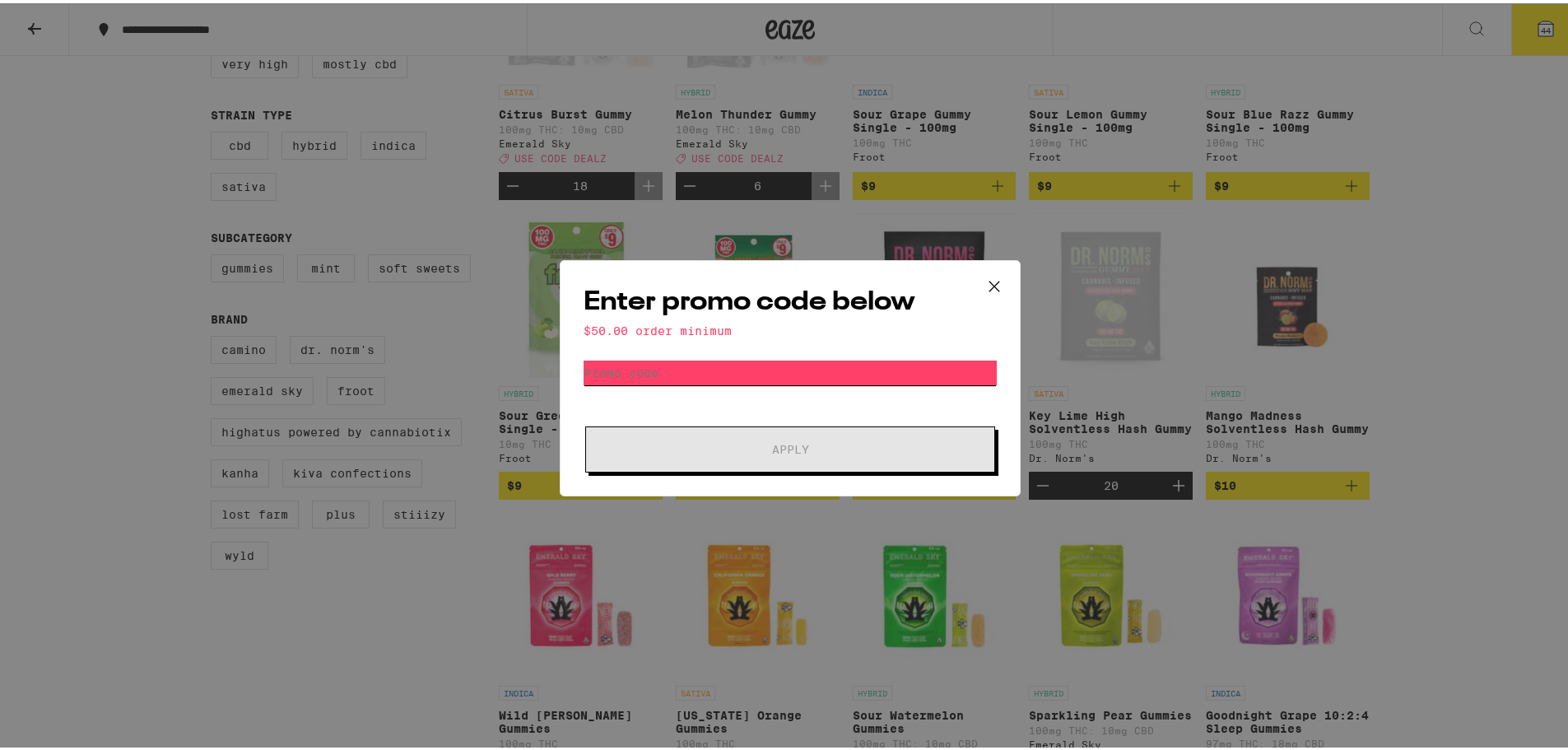
click at [691, 373] on input "Promo Code" at bounding box center [790, 369] width 413 height 25
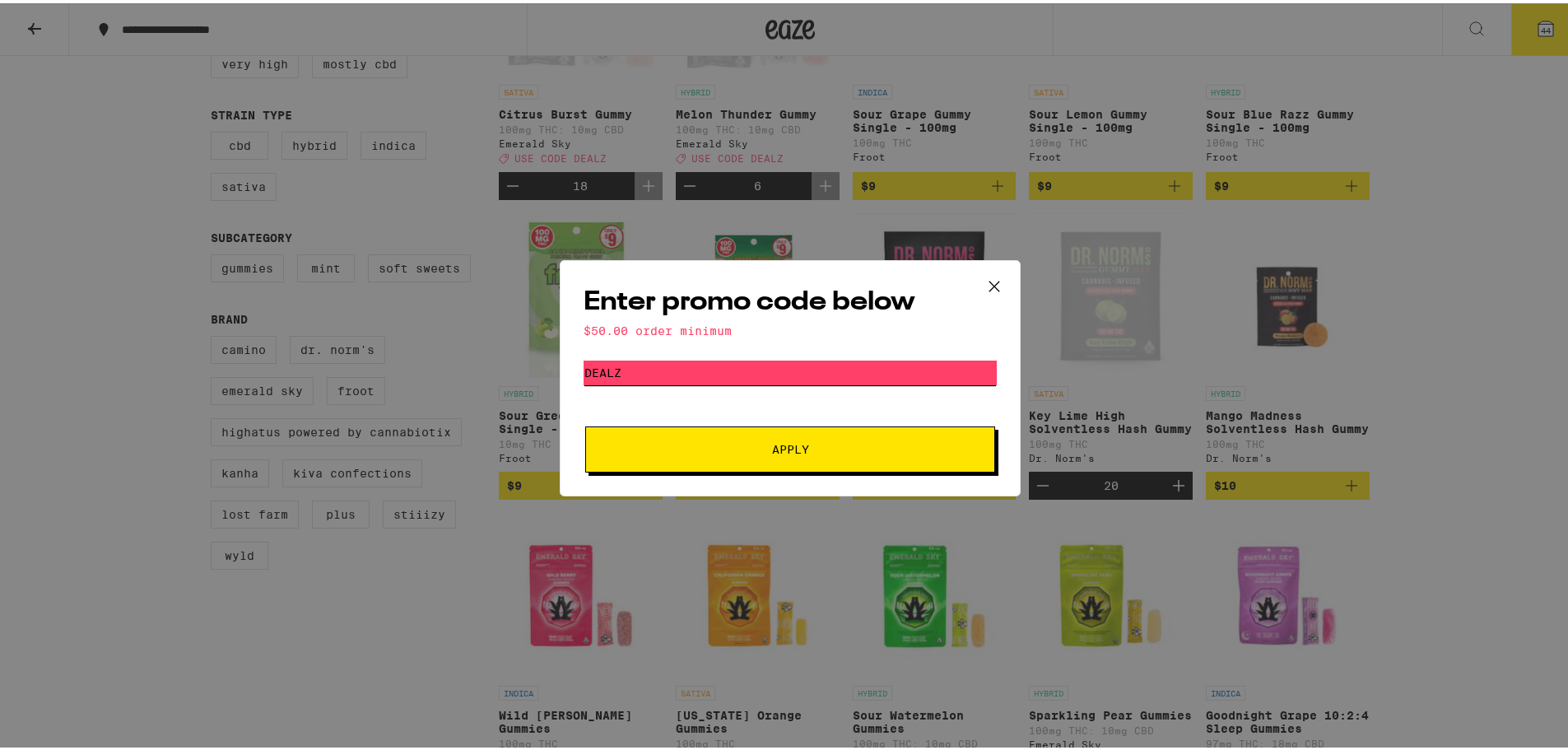
type input "DEALZ"
click at [753, 451] on span "Apply" at bounding box center [790, 446] width 296 height 12
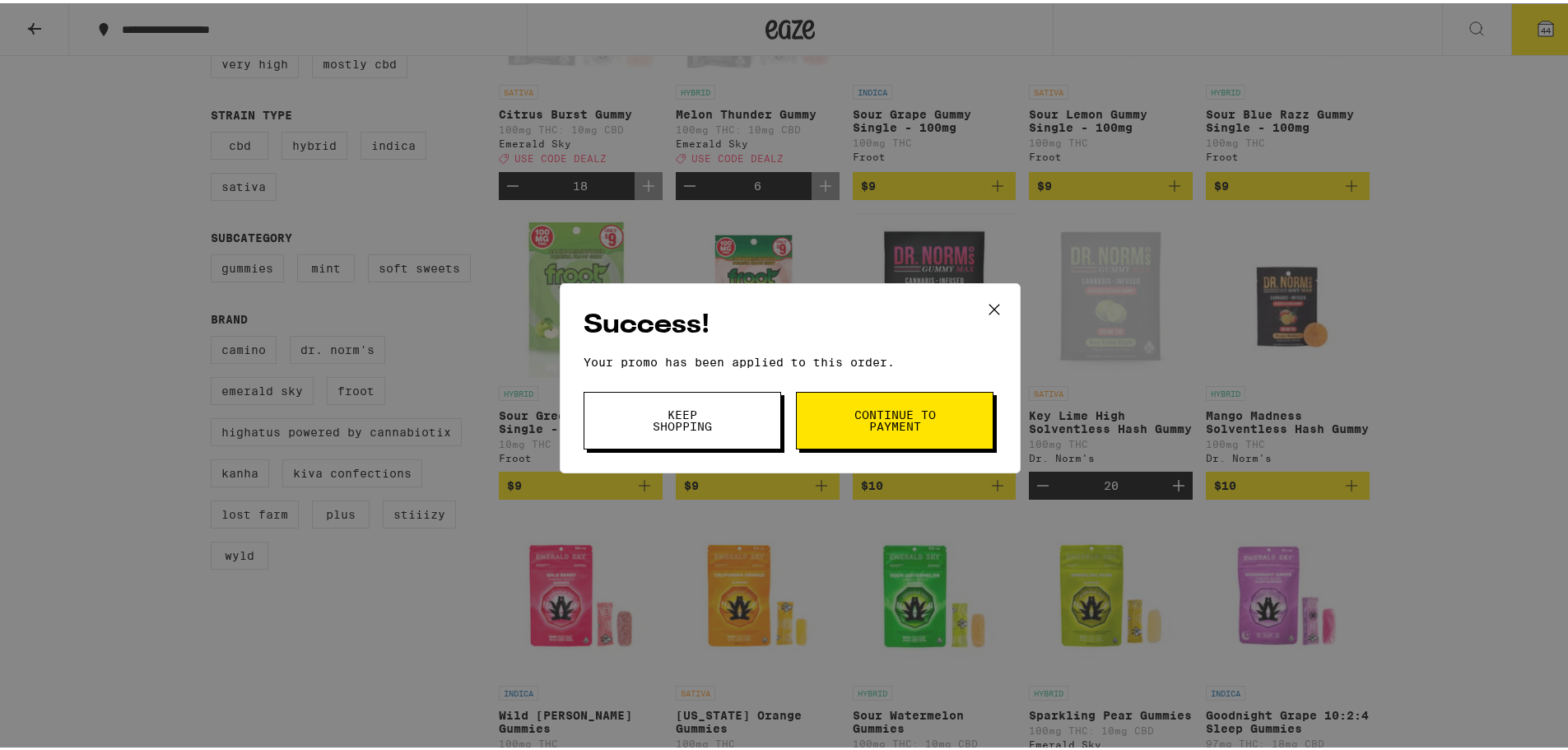
click at [910, 413] on span "Continue to payment" at bounding box center [894, 417] width 84 height 23
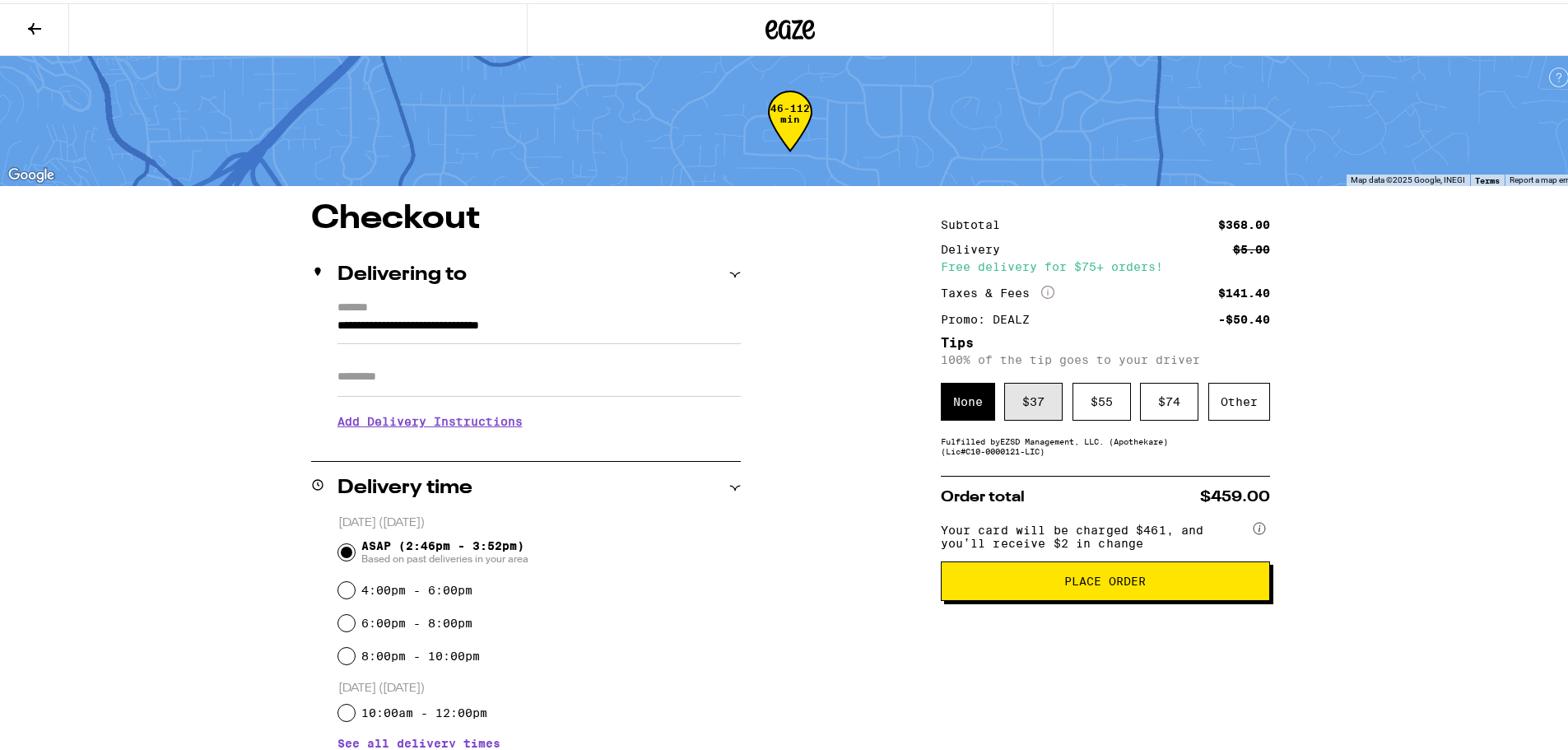
click at [1013, 396] on div "$ 37" at bounding box center [1033, 399] width 58 height 38
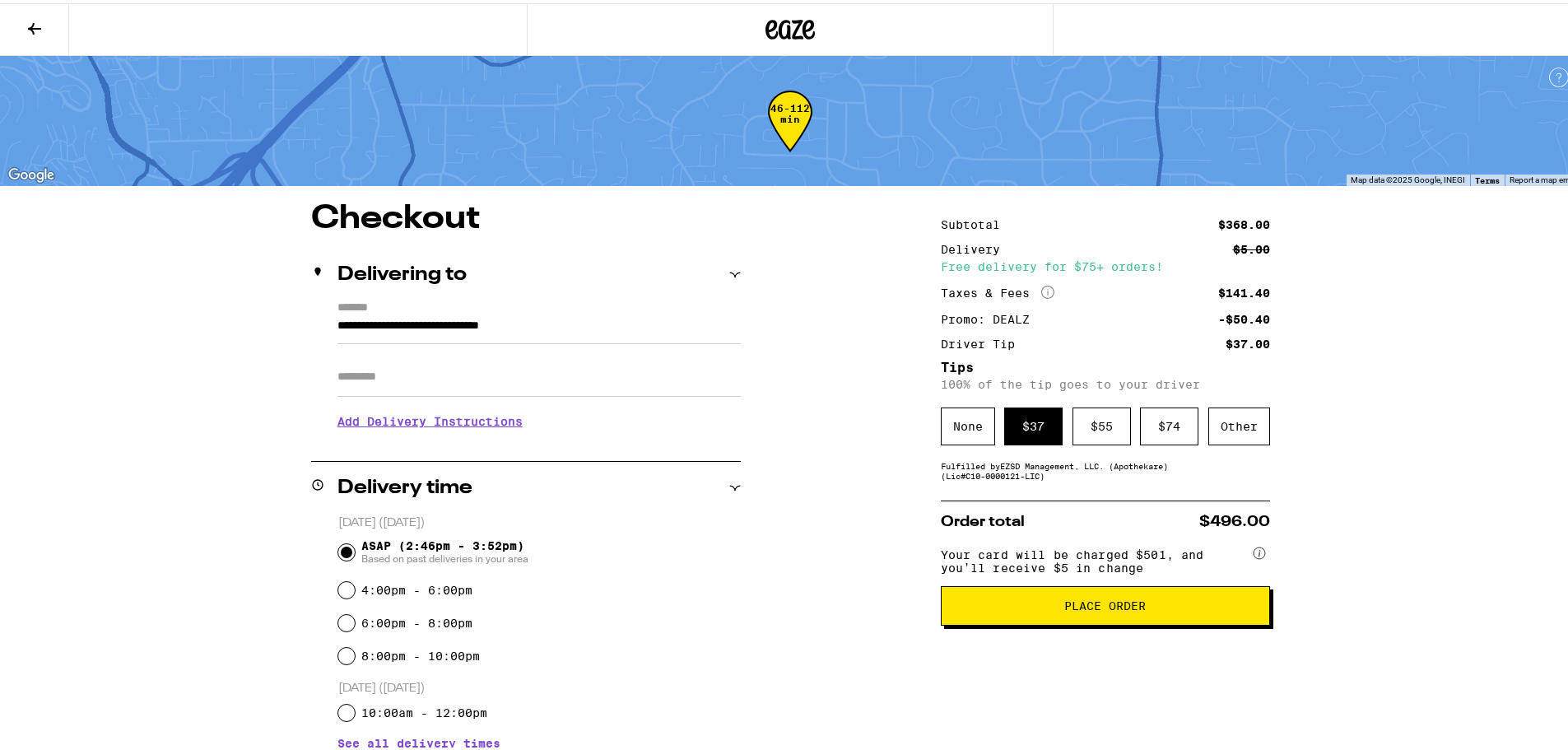
click at [648, 304] on label "*******" at bounding box center [539, 305] width 403 height 15
click at [648, 313] on input "**********" at bounding box center [539, 327] width 403 height 28
click at [765, 25] on icon at bounding box center [790, 26] width 49 height 30
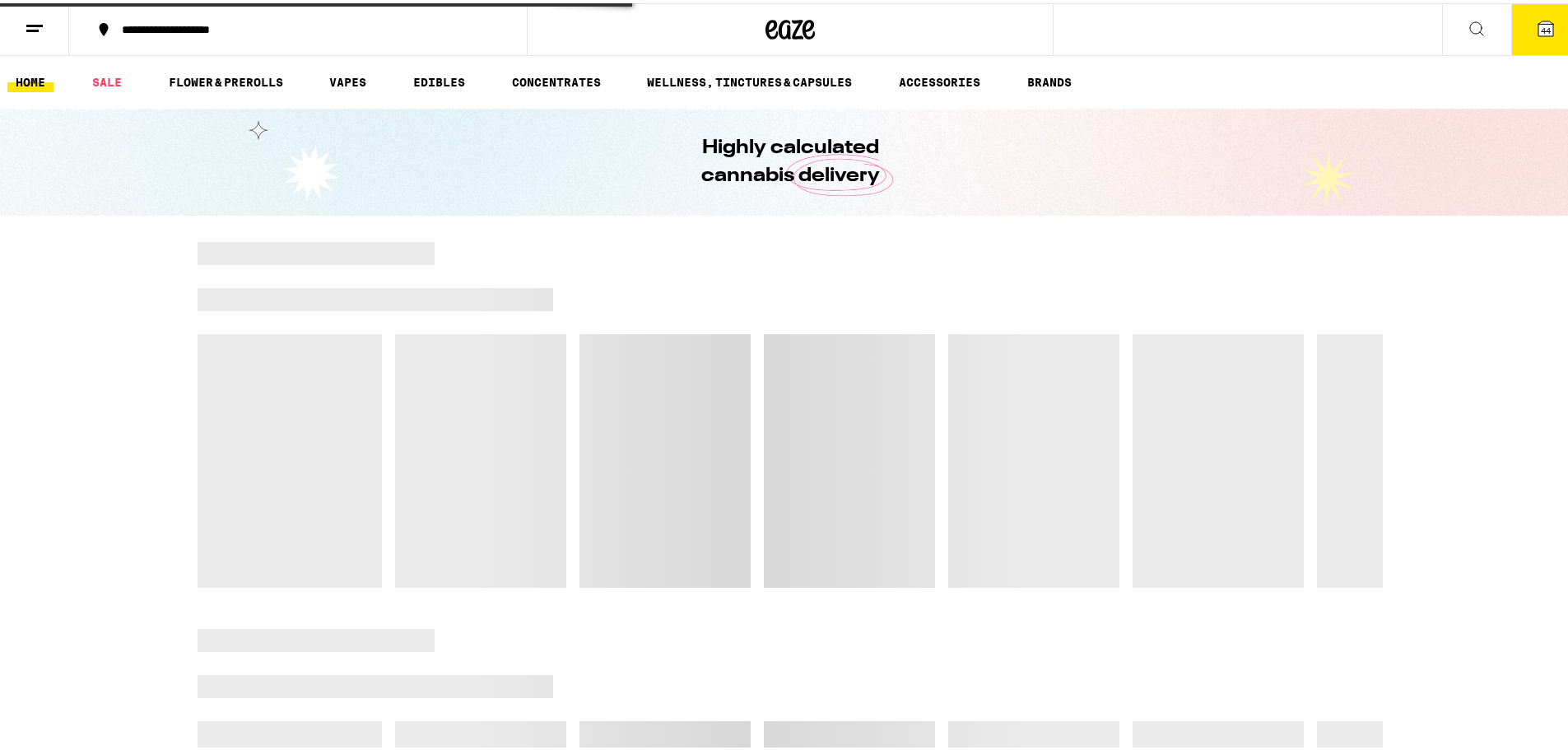
click at [1542, 33] on icon at bounding box center [1546, 25] width 20 height 20
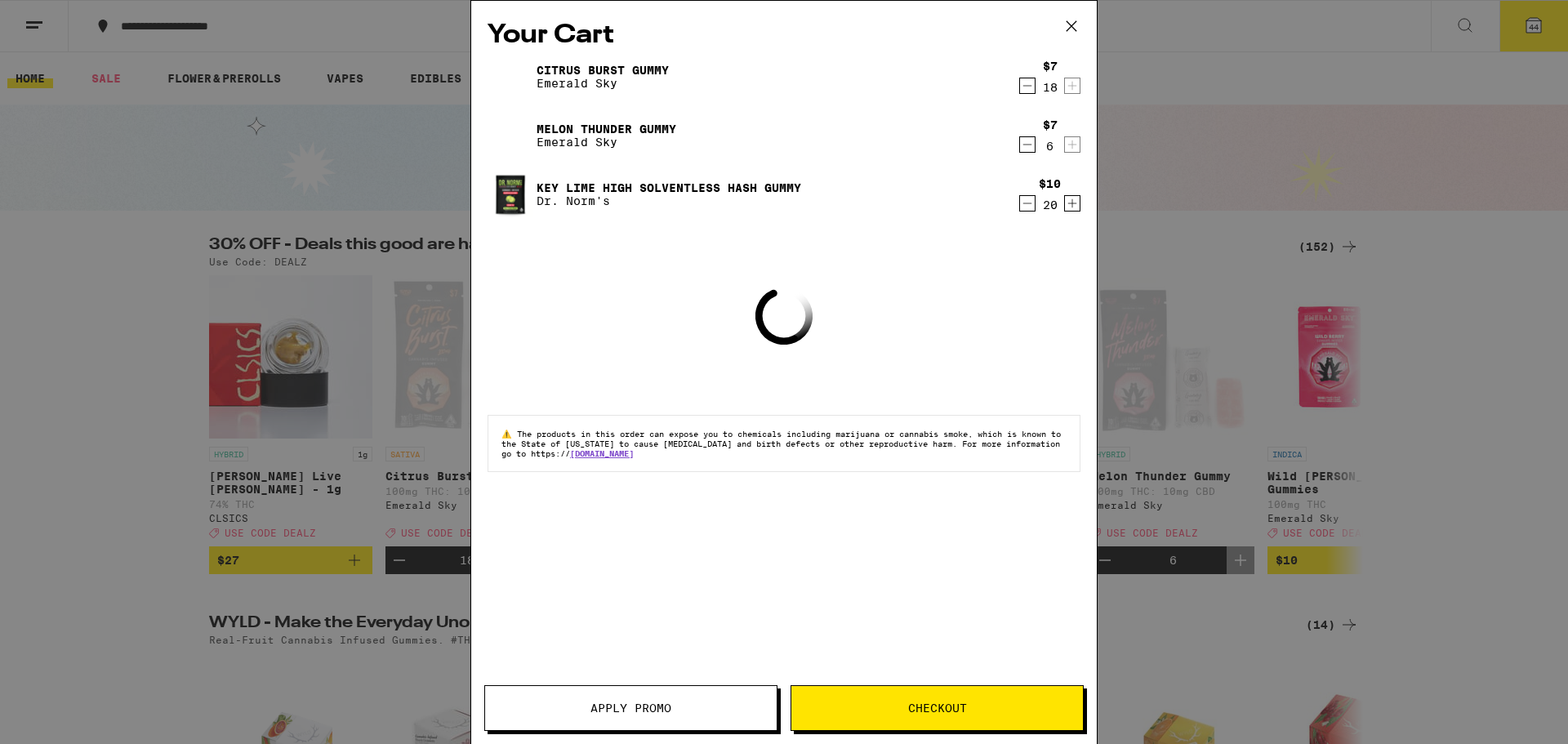
click at [1030, 211] on icon "Decrement" at bounding box center [1027, 204] width 14 height 20
click at [1029, 209] on icon "Decrement" at bounding box center [1027, 204] width 14 height 20
click at [893, 708] on span "Checkout" at bounding box center [938, 708] width 292 height 12
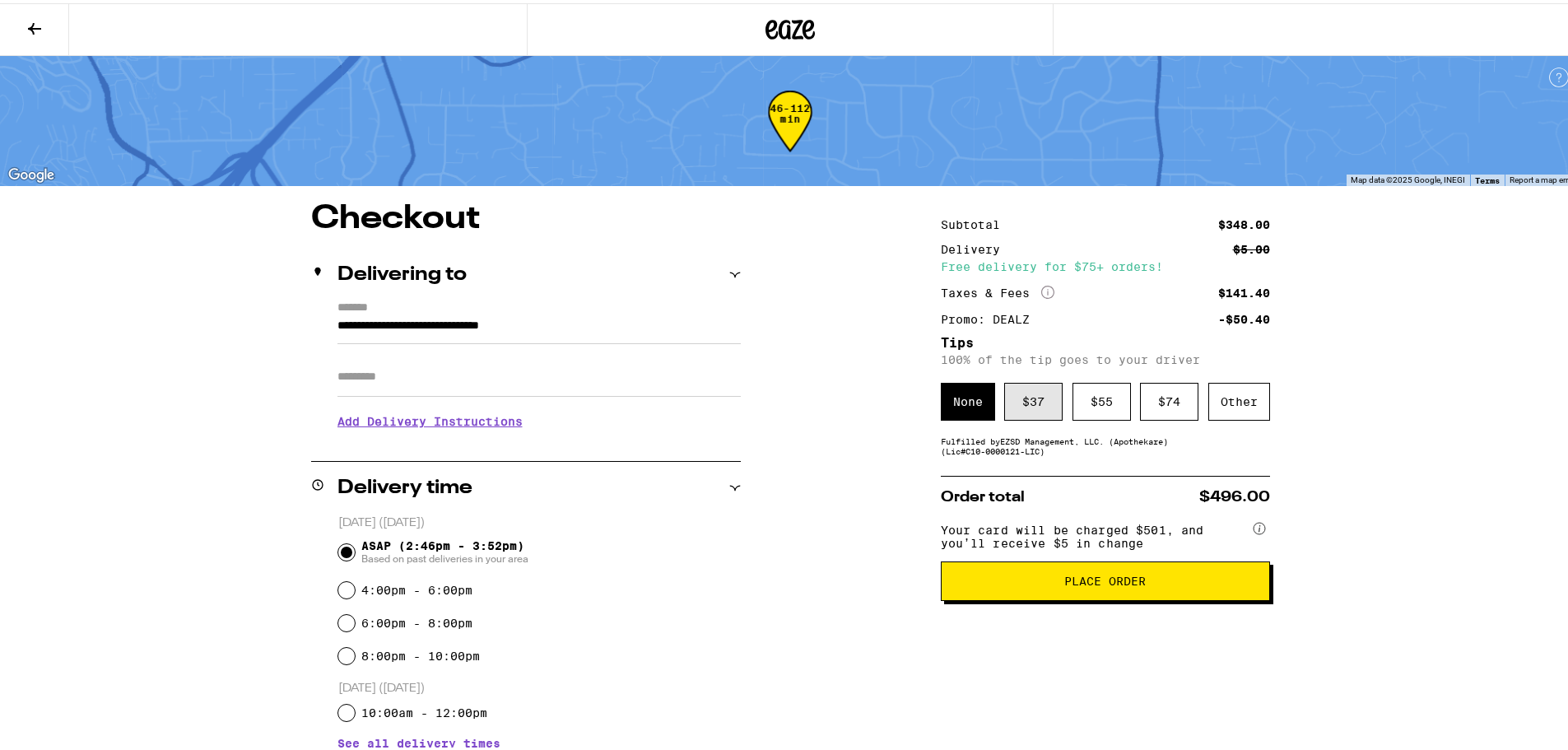
click at [1029, 412] on div "$ 37" at bounding box center [1033, 399] width 58 height 38
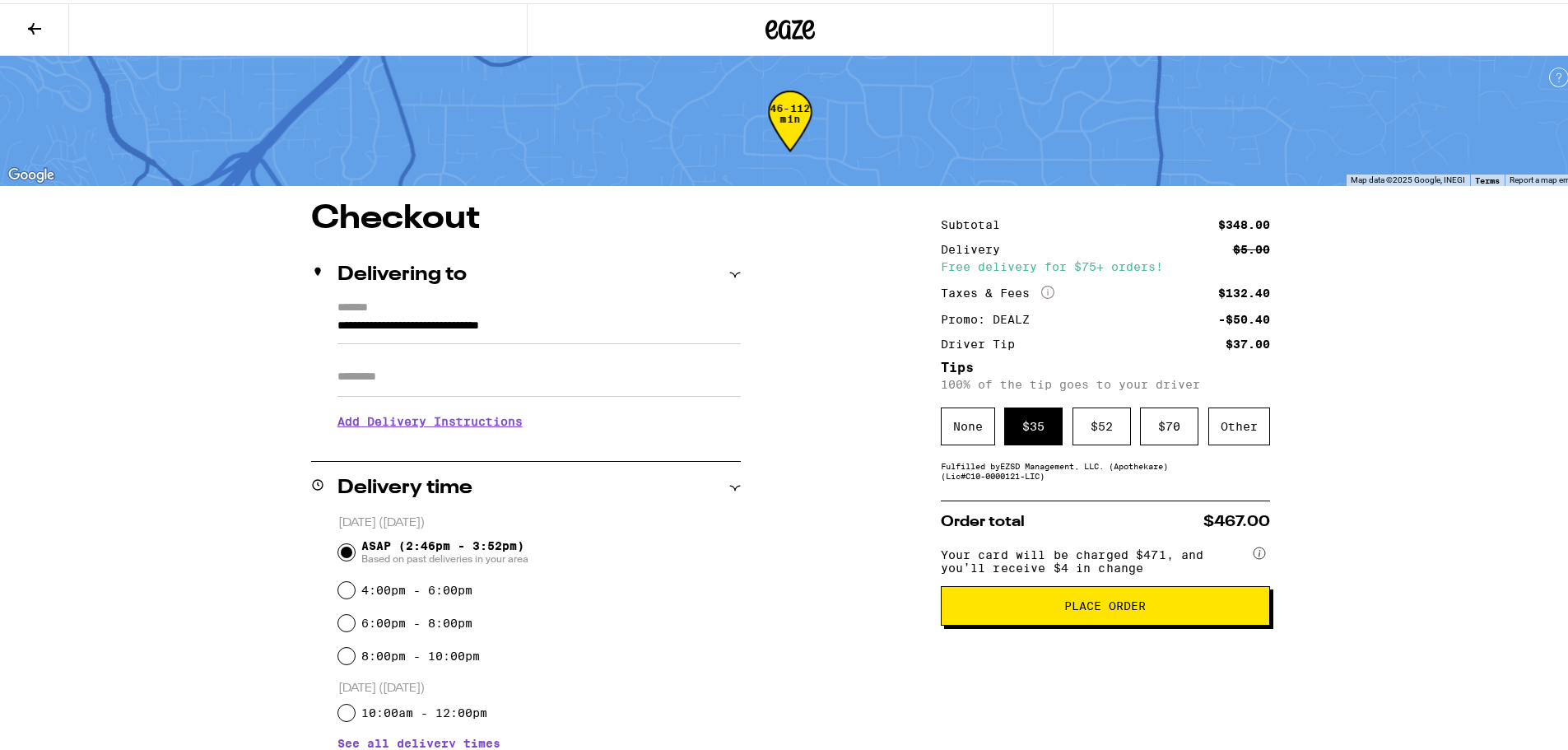
click at [1111, 606] on span "Place Order" at bounding box center [1105, 602] width 82 height 12
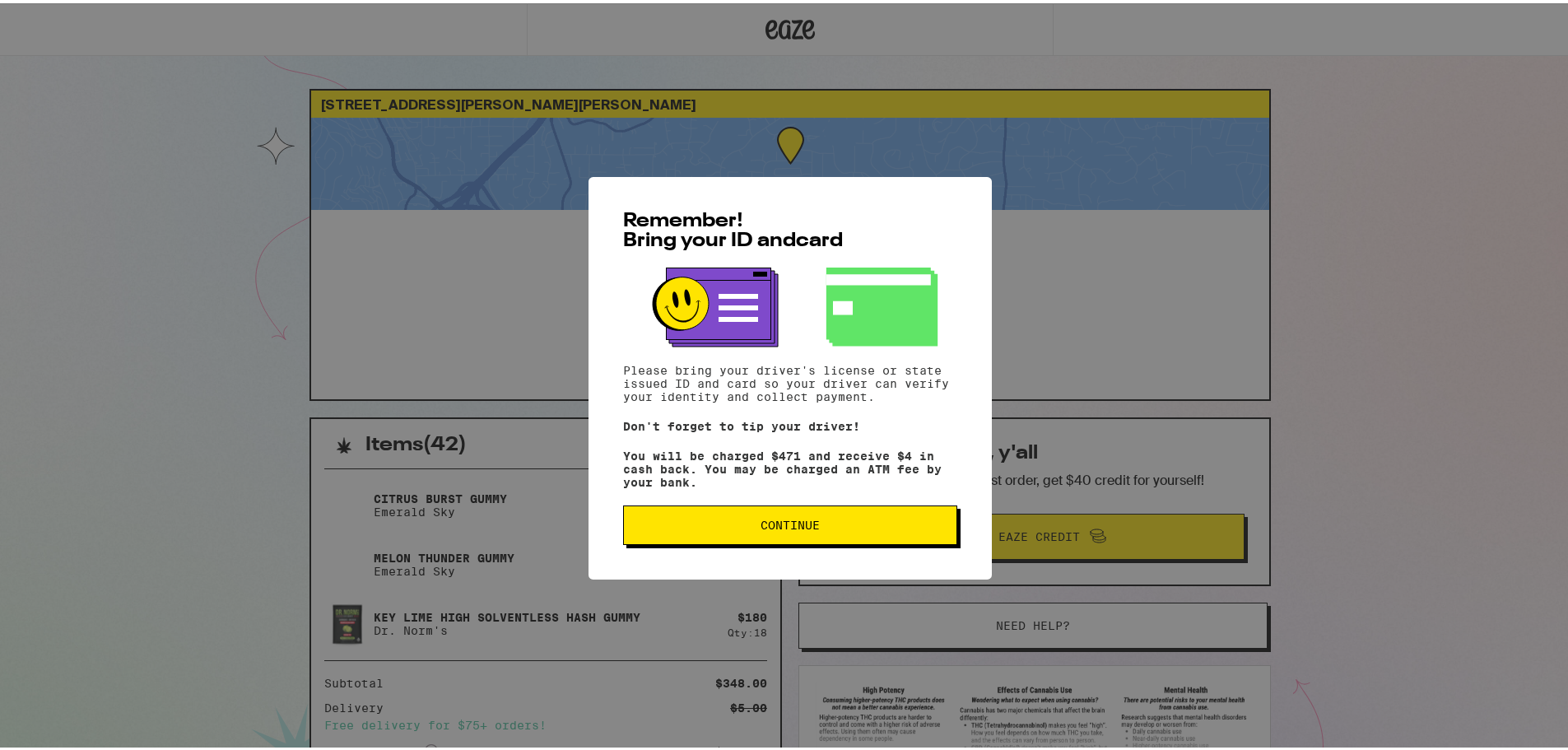
click at [749, 528] on span "Continue" at bounding box center [790, 521] width 306 height 12
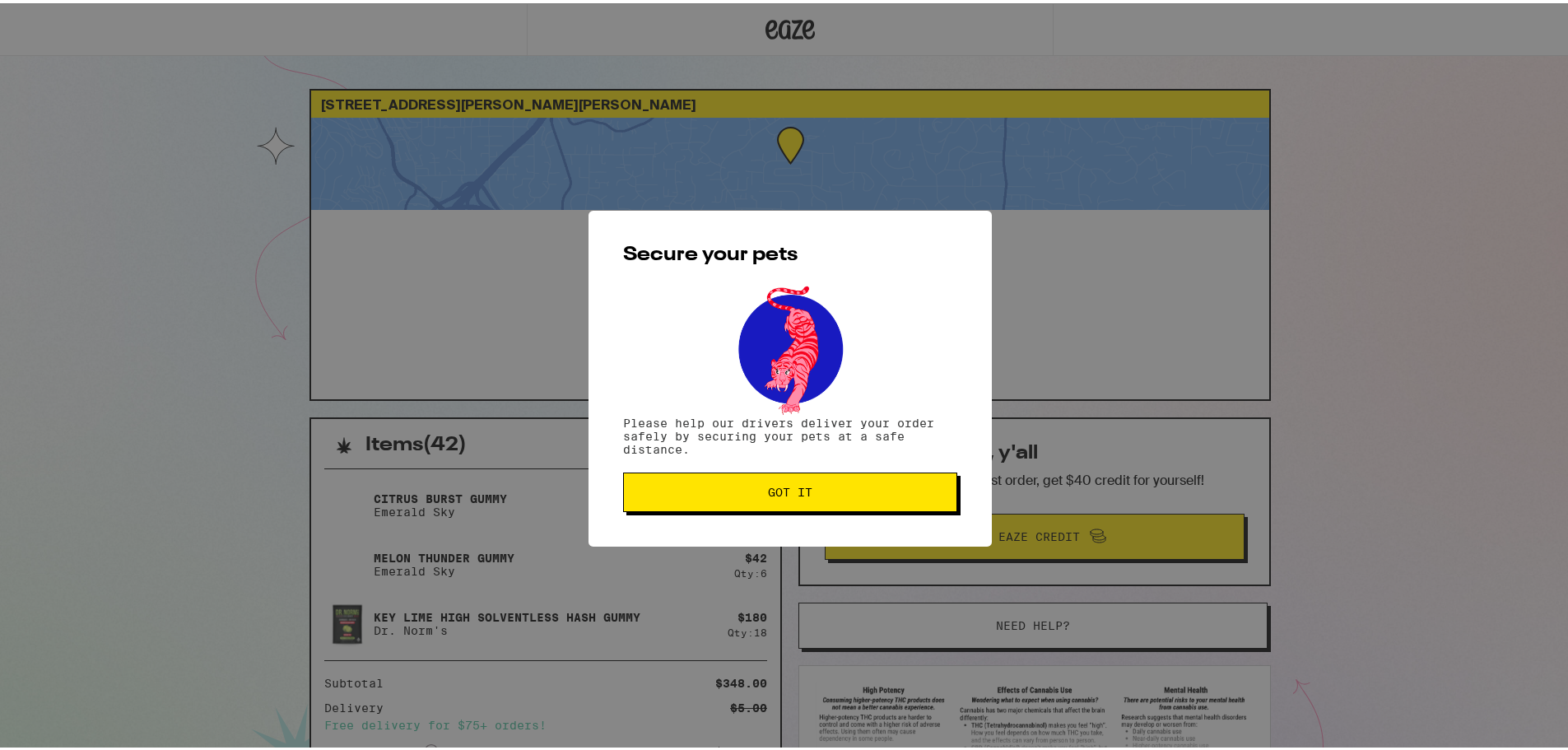
click at [727, 481] on button "Got it" at bounding box center [790, 489] width 334 height 40
